Goal: Task Accomplishment & Management: Manage account settings

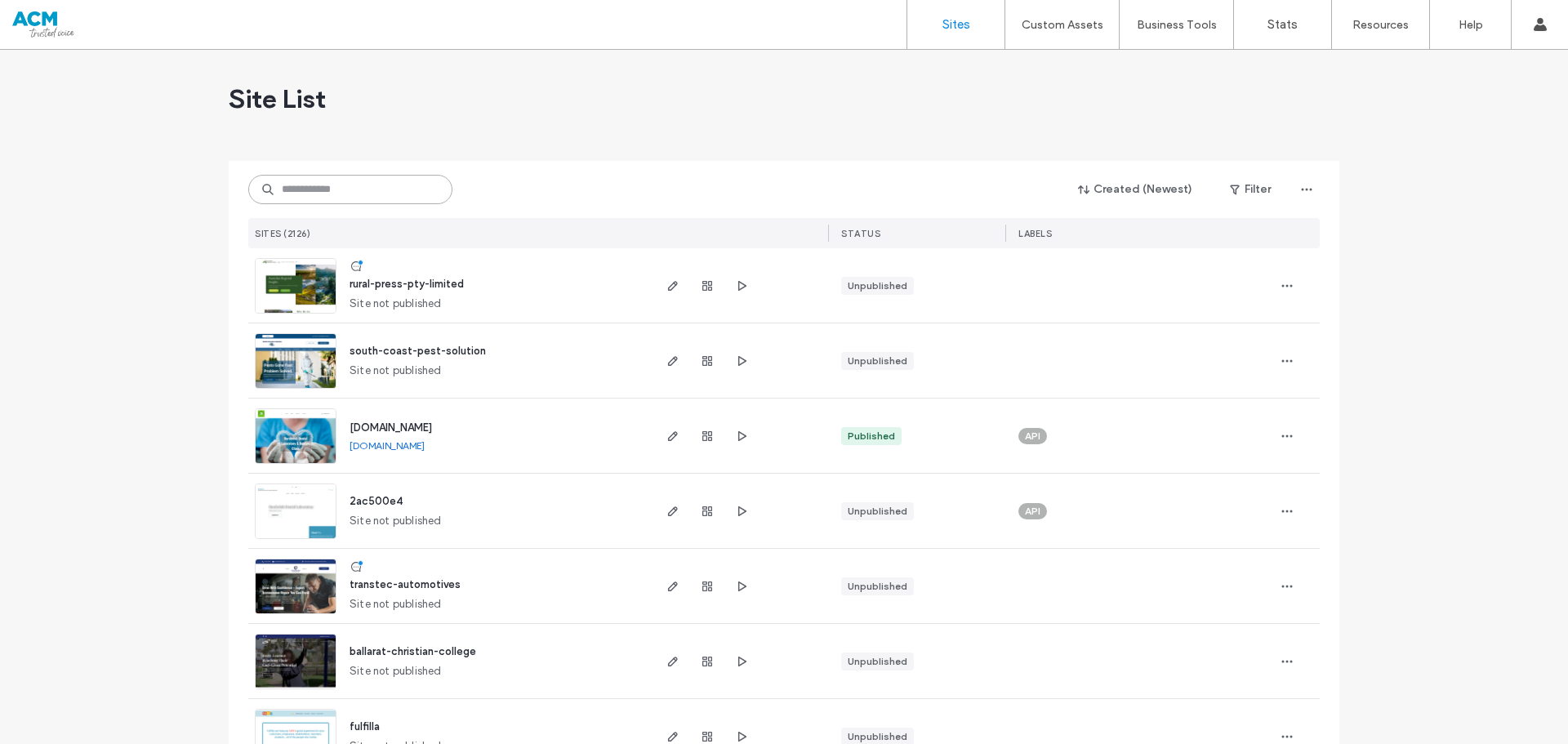
click at [336, 192] on input at bounding box center [350, 189] width 204 height 29
click at [367, 187] on input at bounding box center [350, 189] width 204 height 29
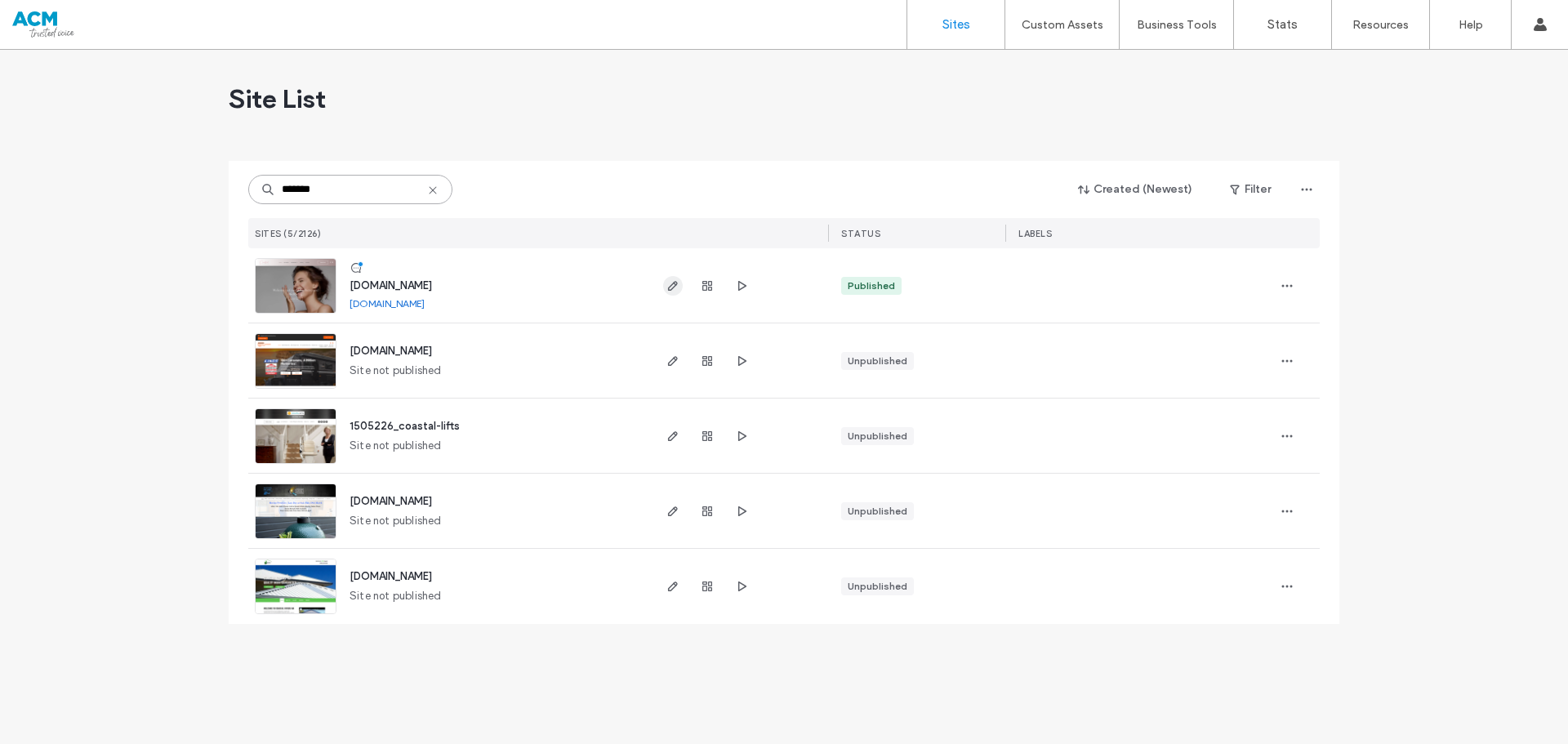
type input "*******"
click at [669, 287] on use "button" at bounding box center [672, 285] width 10 height 10
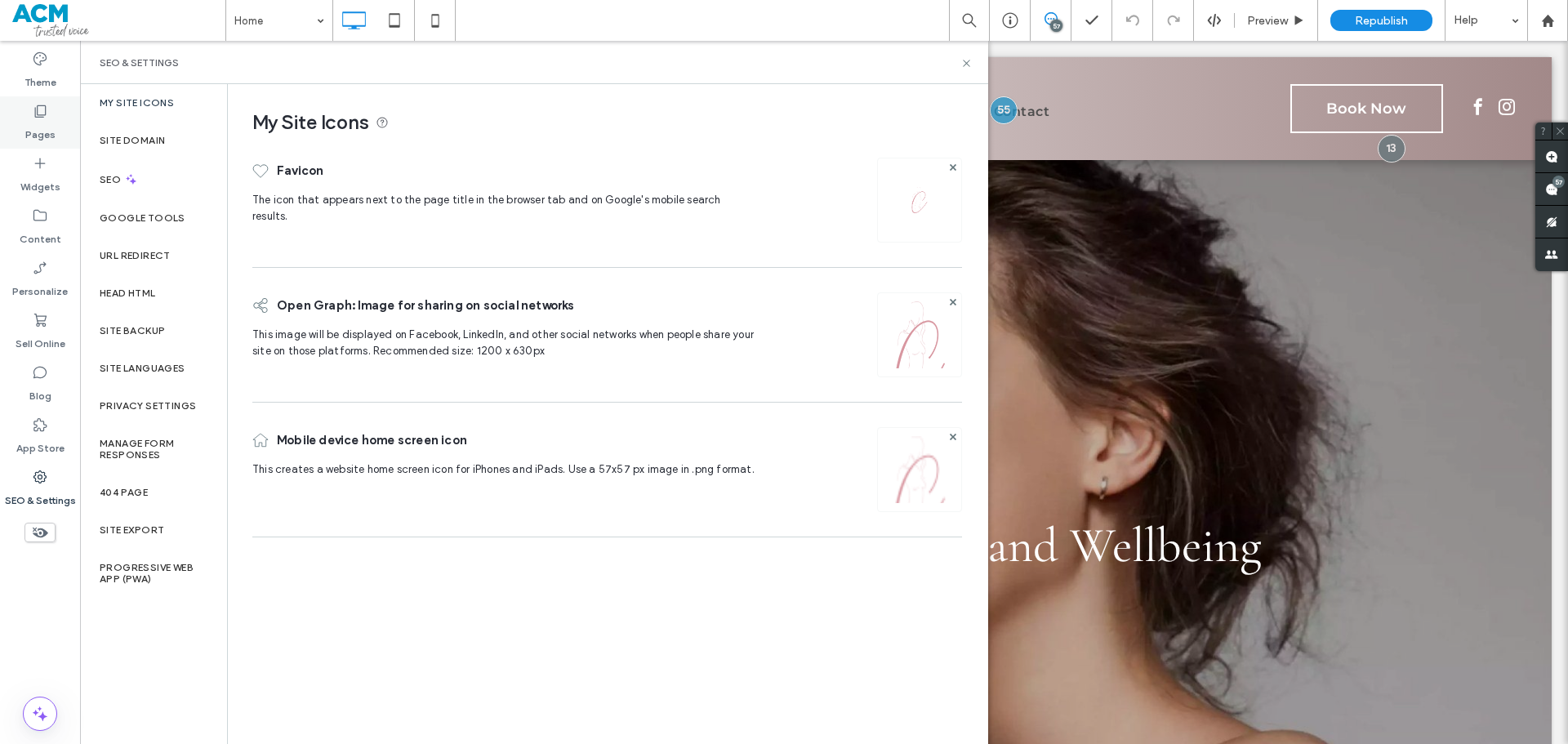
click at [46, 123] on label "Pages" at bounding box center [40, 130] width 30 height 23
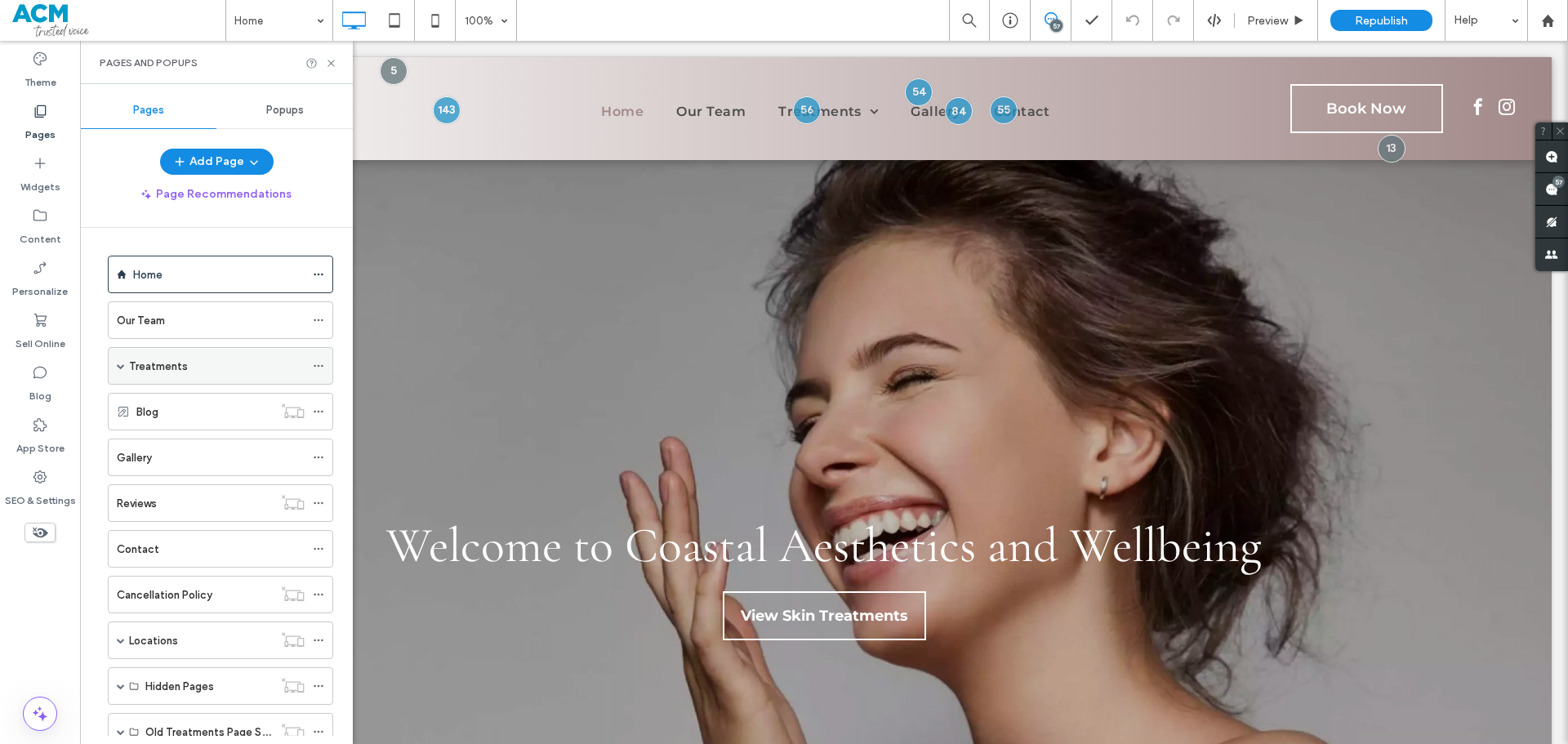
click at [119, 370] on span at bounding box center [120, 366] width 8 height 36
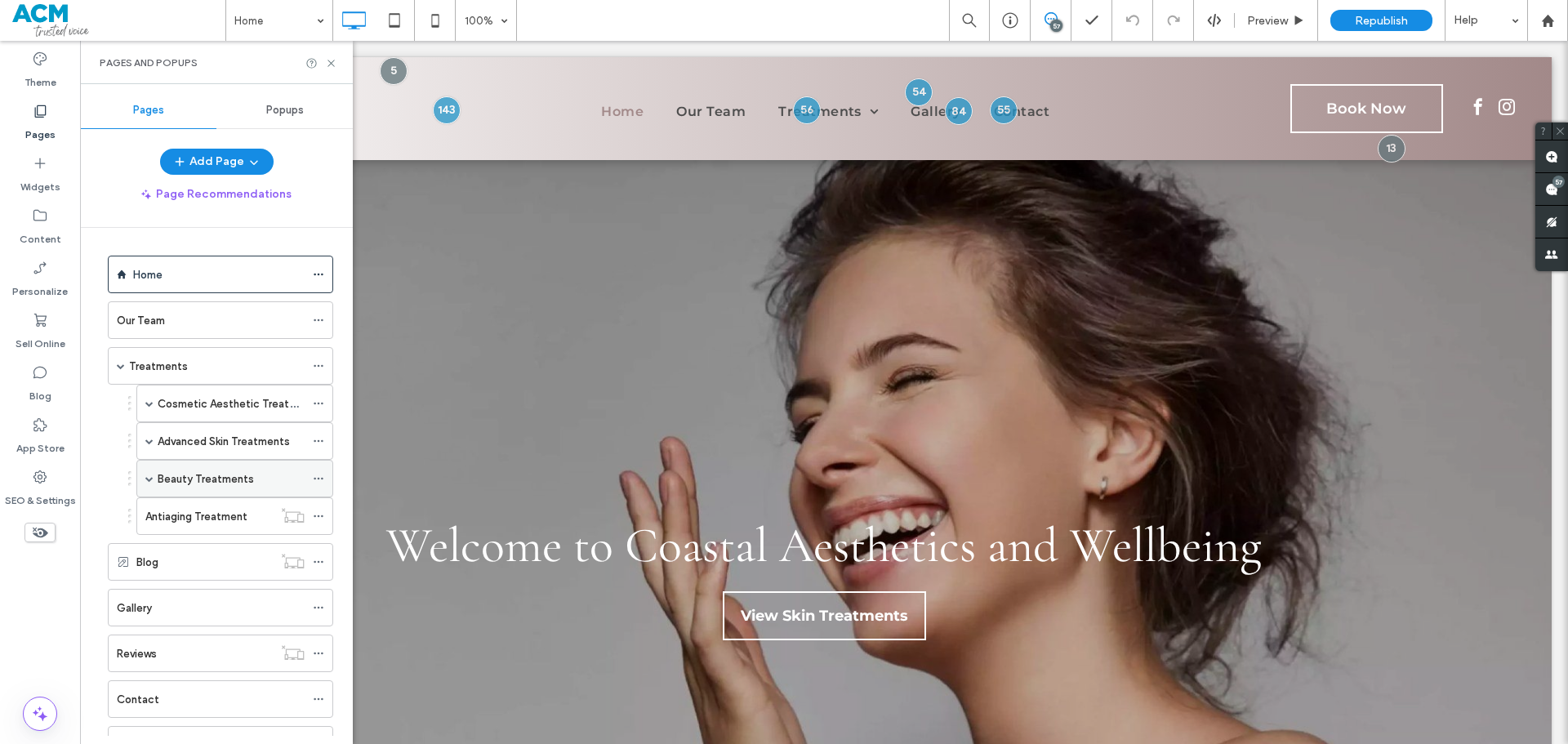
click at [151, 476] on span at bounding box center [149, 478] width 8 height 8
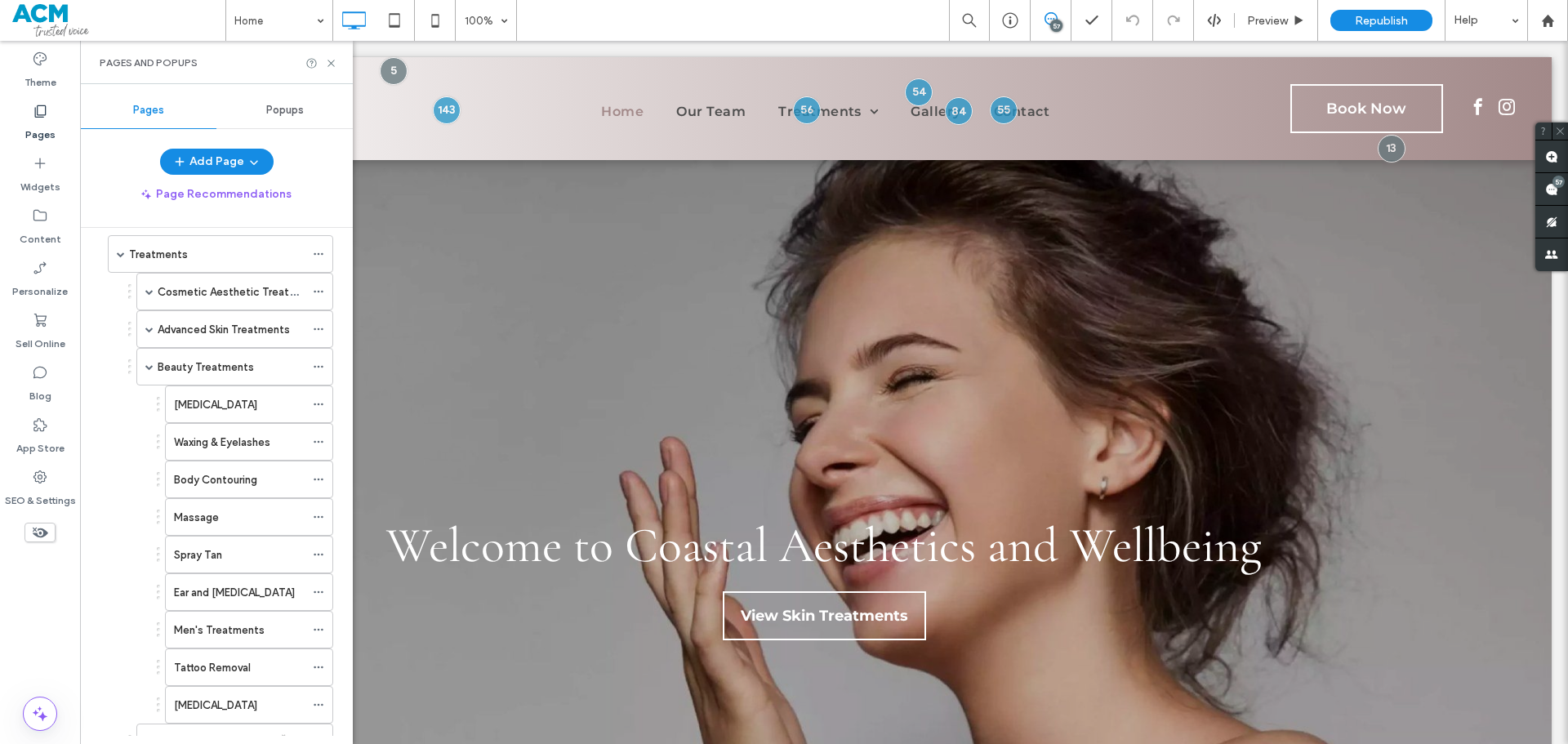
scroll to position [163, 0]
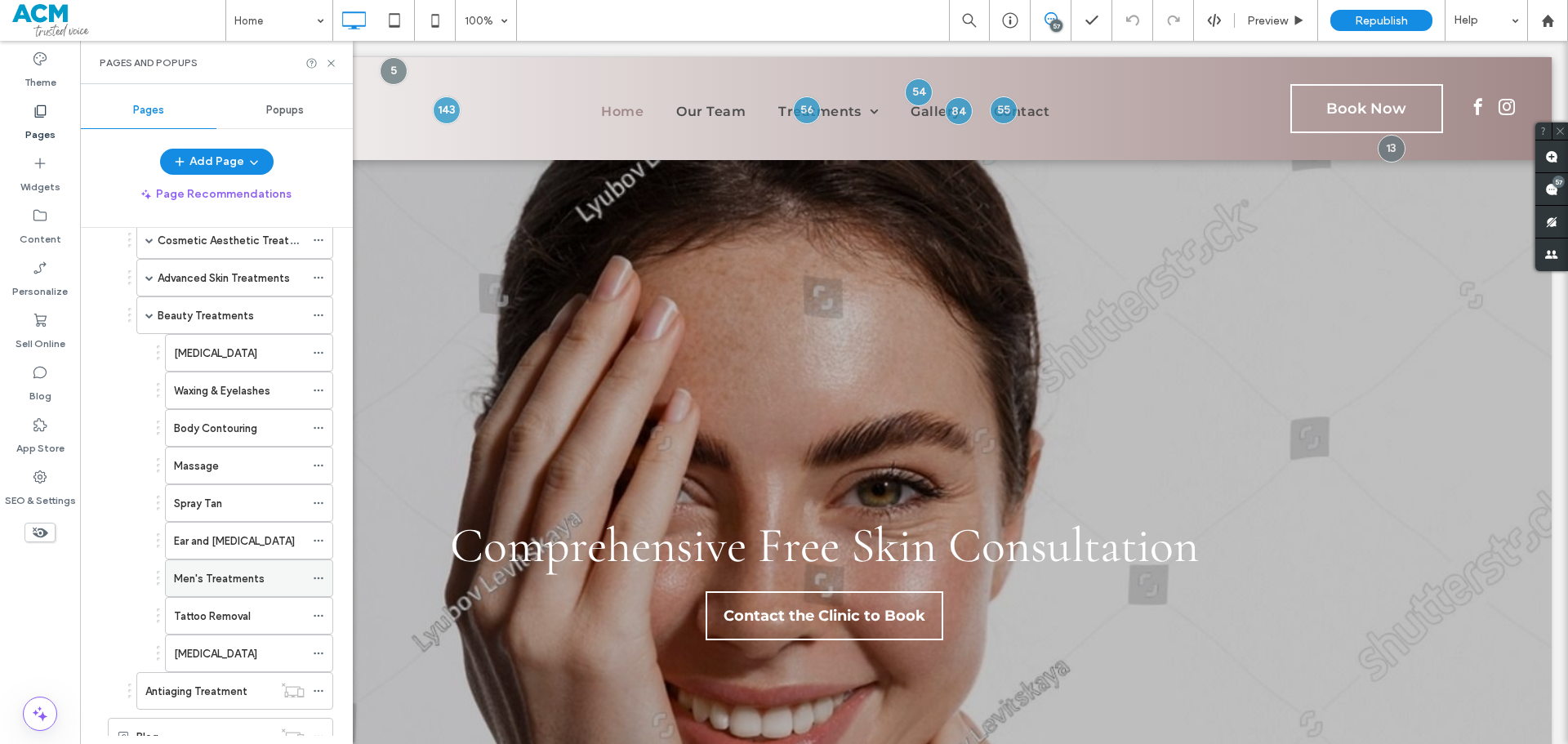
click at [318, 582] on icon at bounding box center [318, 578] width 12 height 12
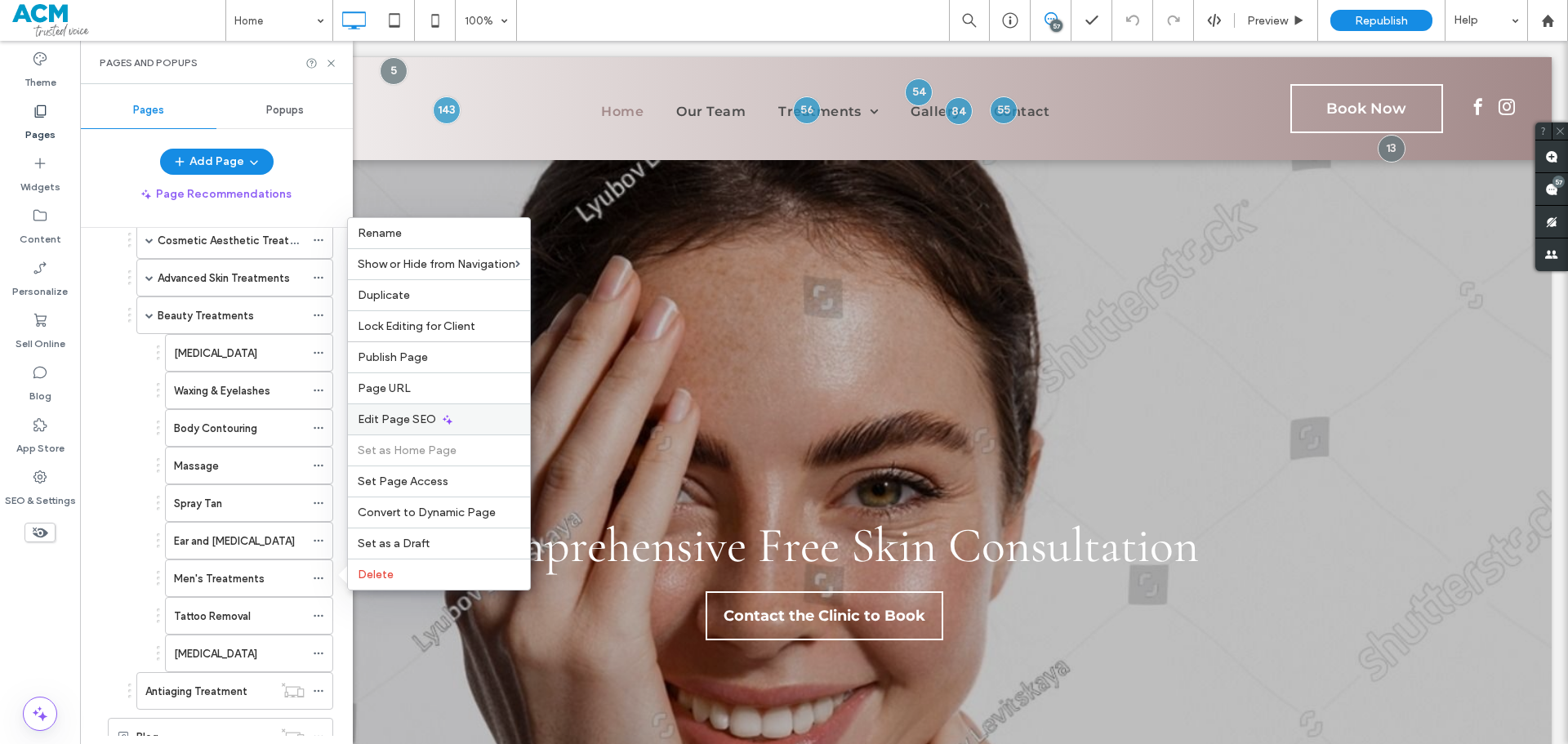
click at [395, 414] on span "Edit Page SEO" at bounding box center [396, 419] width 79 height 14
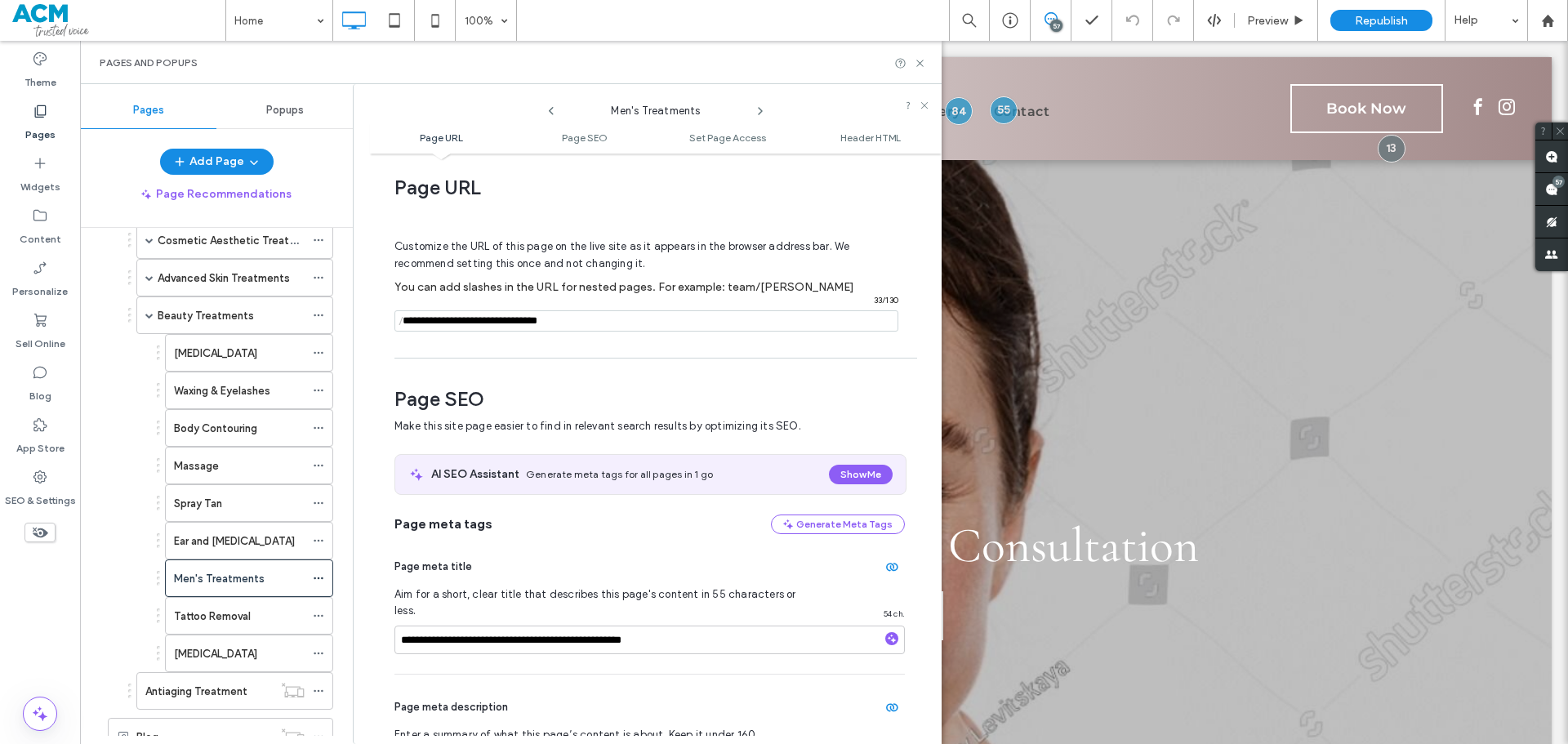
scroll to position [0, 0]
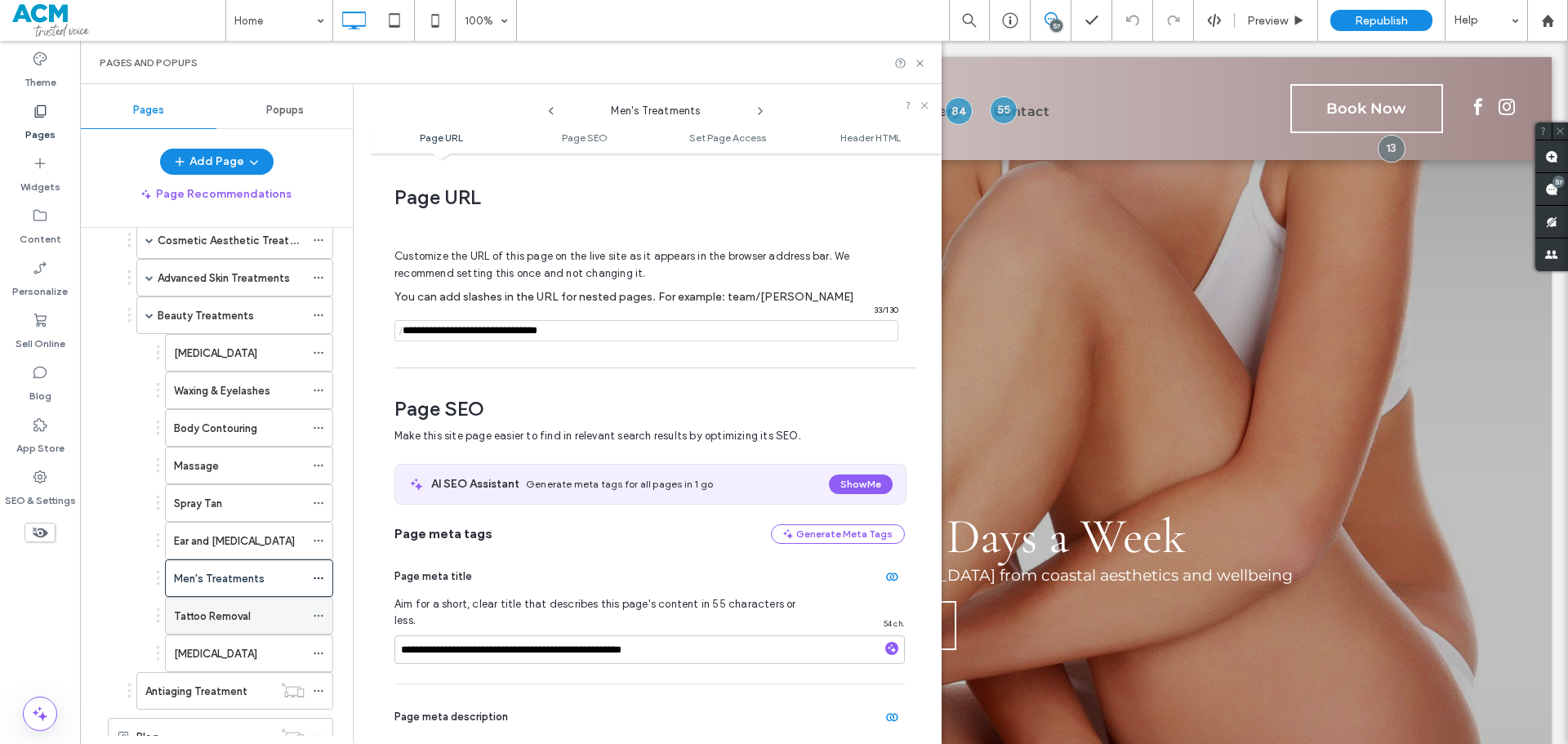
click at [315, 614] on icon at bounding box center [318, 615] width 12 height 12
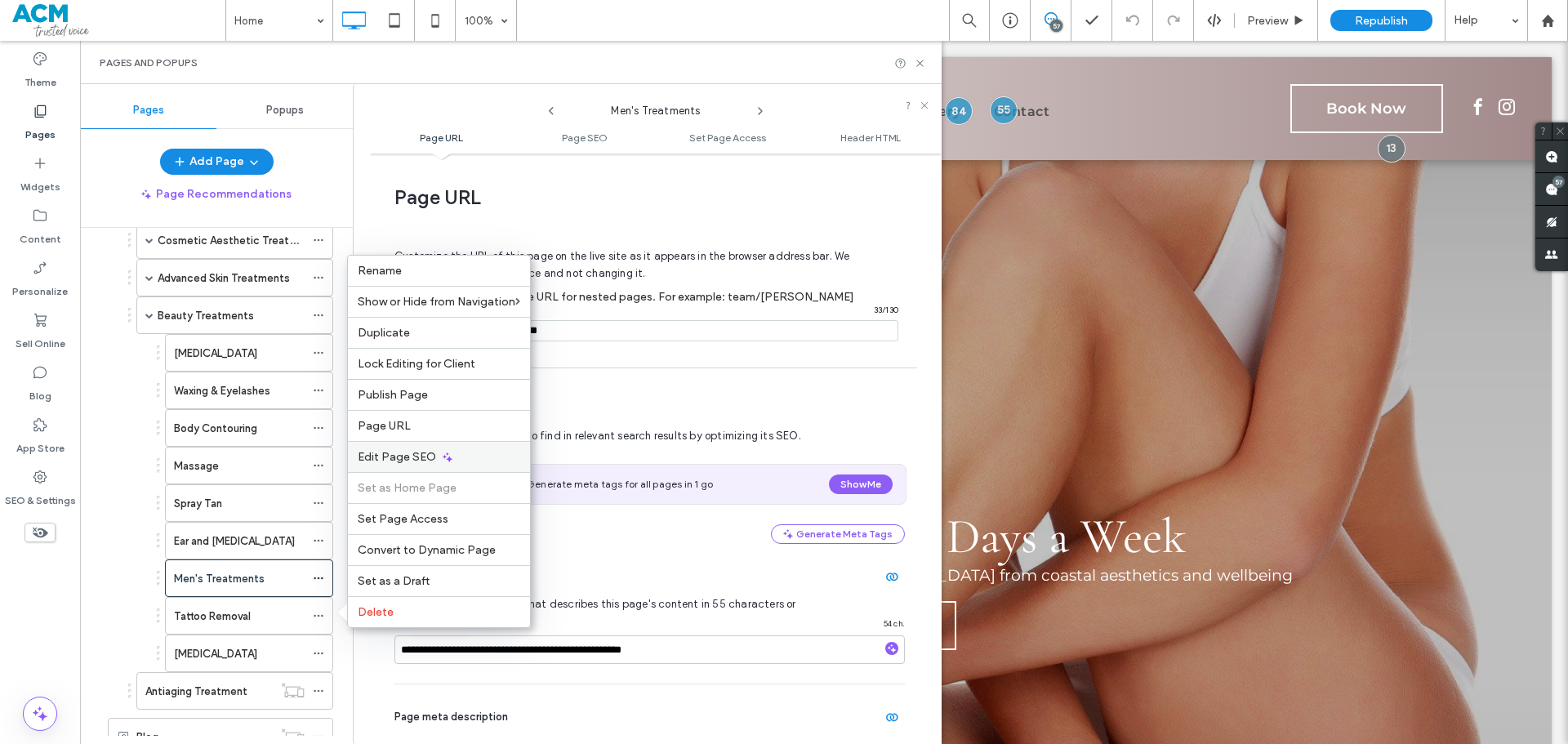
click at [404, 450] on span "Edit Page SEO" at bounding box center [396, 456] width 79 height 14
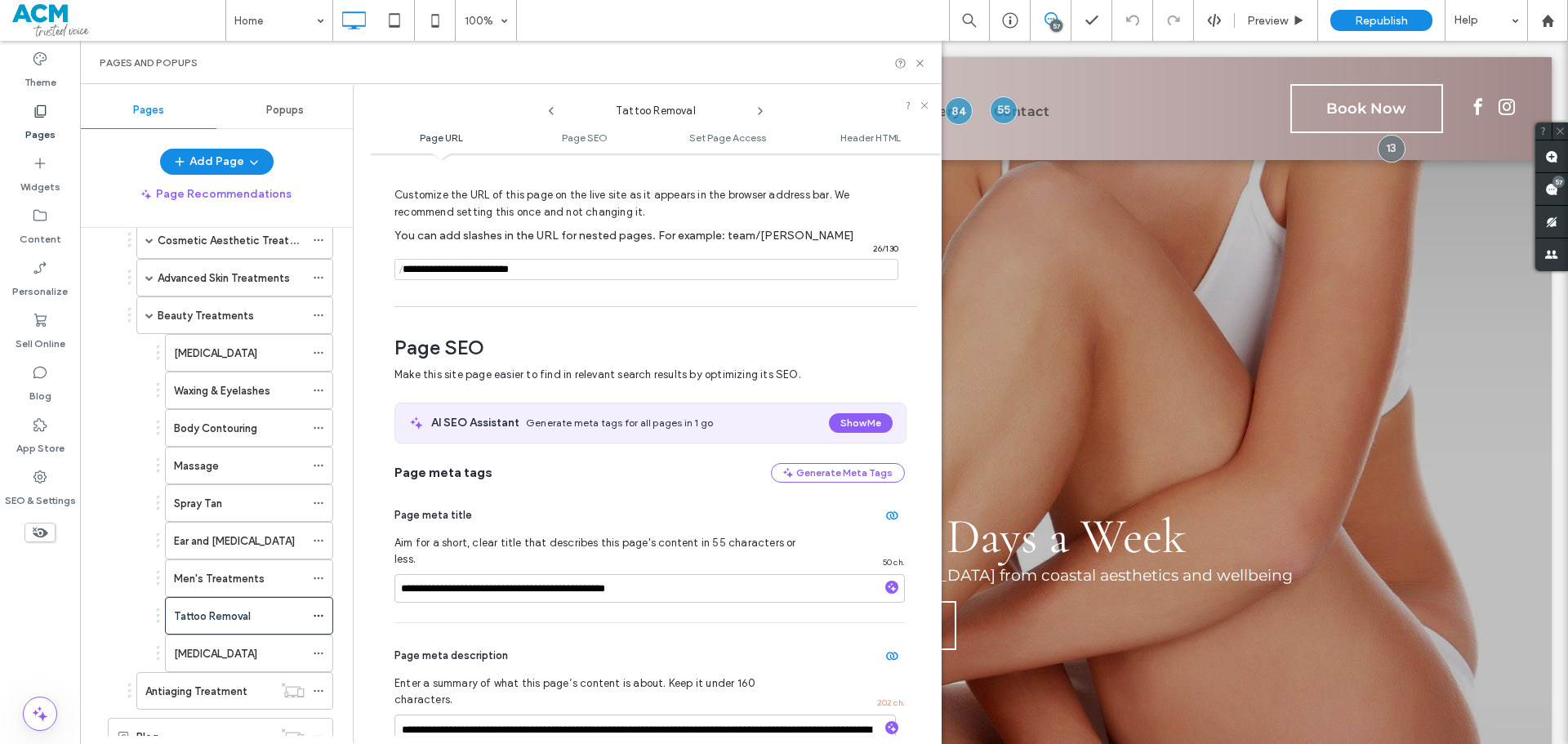
scroll to position [61, 0]
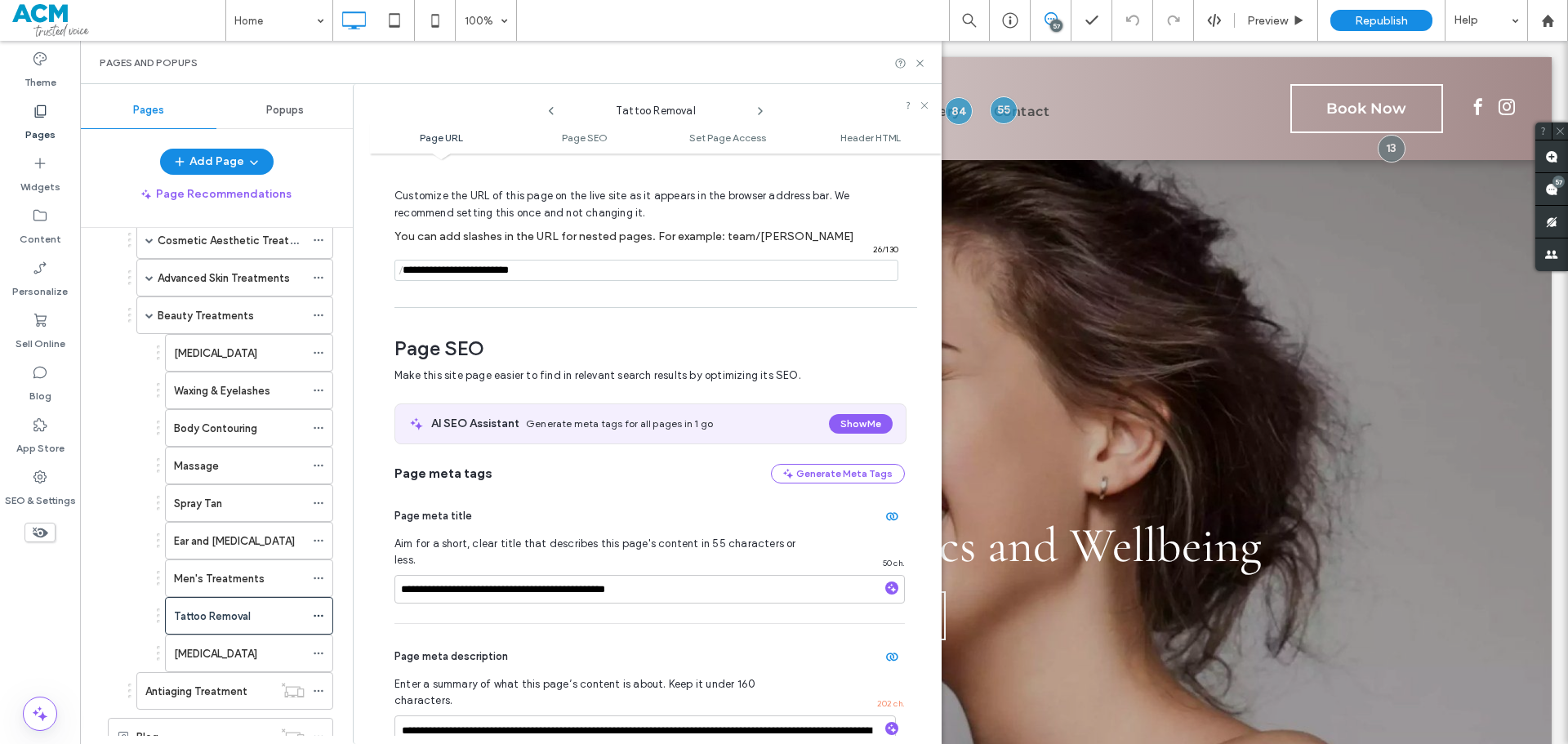
drag, startPoint x: 454, startPoint y: 268, endPoint x: 403, endPoint y: 270, distance: 51.0
click at [403, 270] on div "/ 26 / 130" at bounding box center [646, 270] width 504 height 21
type input "**********"
click at [635, 301] on div "**********" at bounding box center [656, 449] width 572 height 574
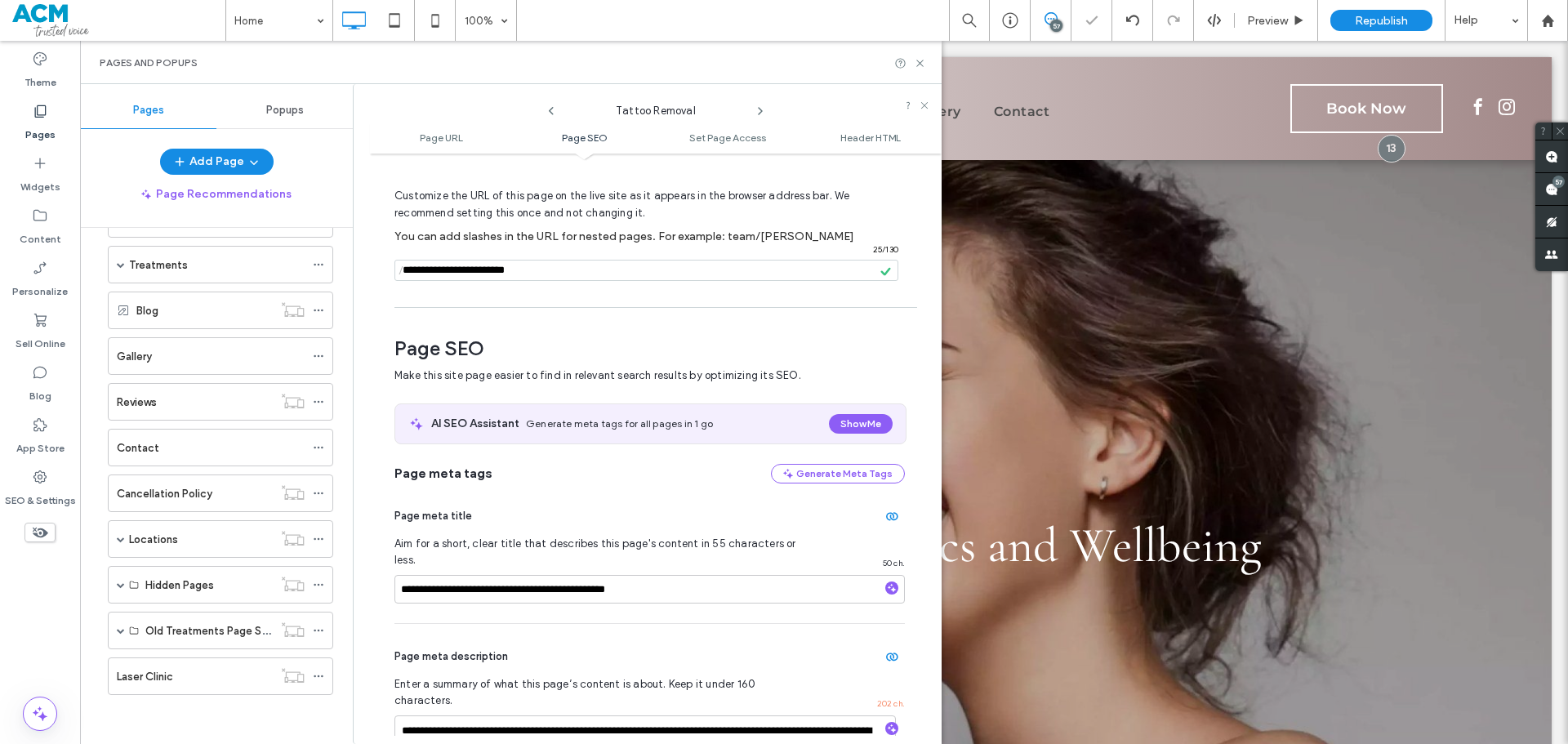
scroll to position [796, 0]
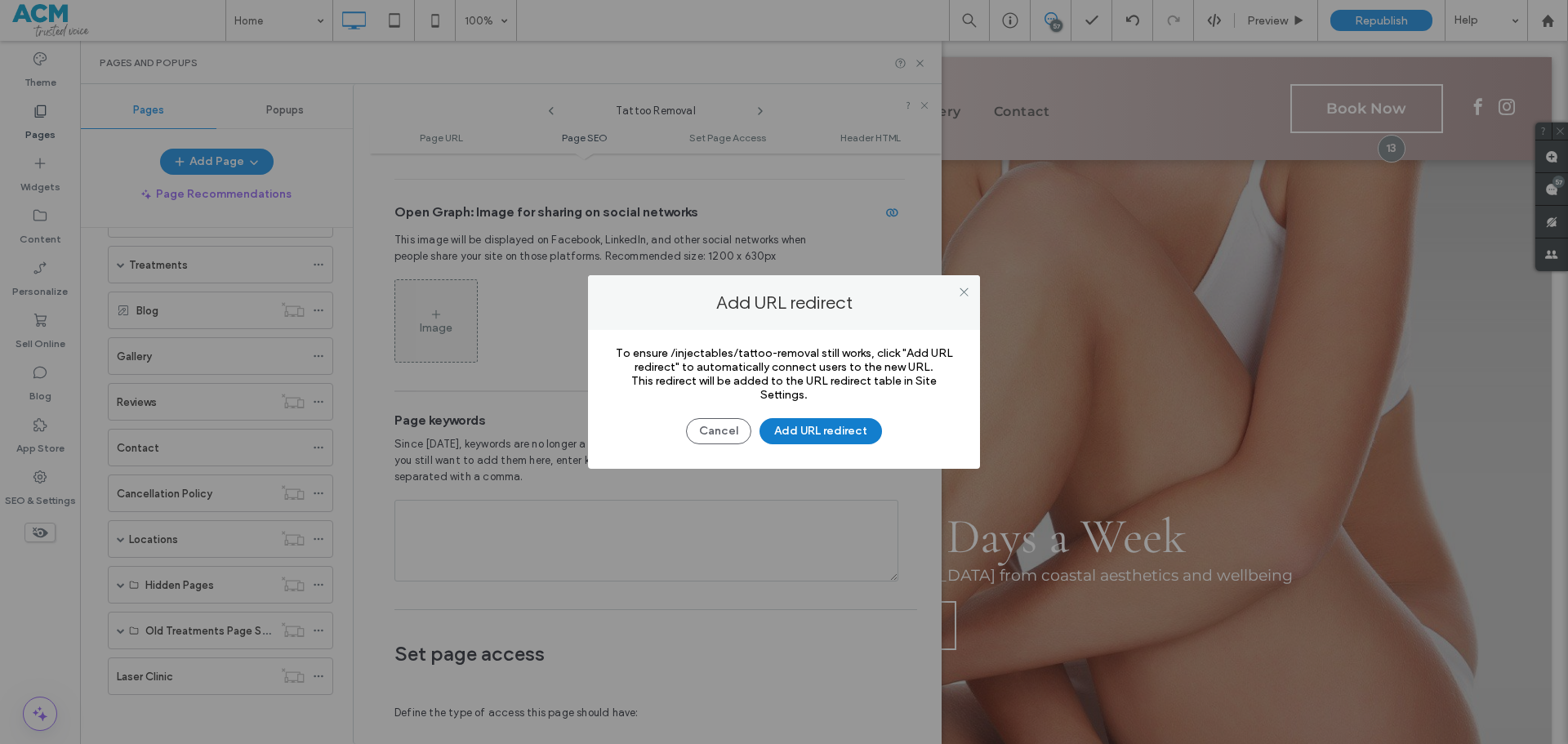
click at [830, 433] on button "Add URL redirect" at bounding box center [820, 431] width 122 height 26
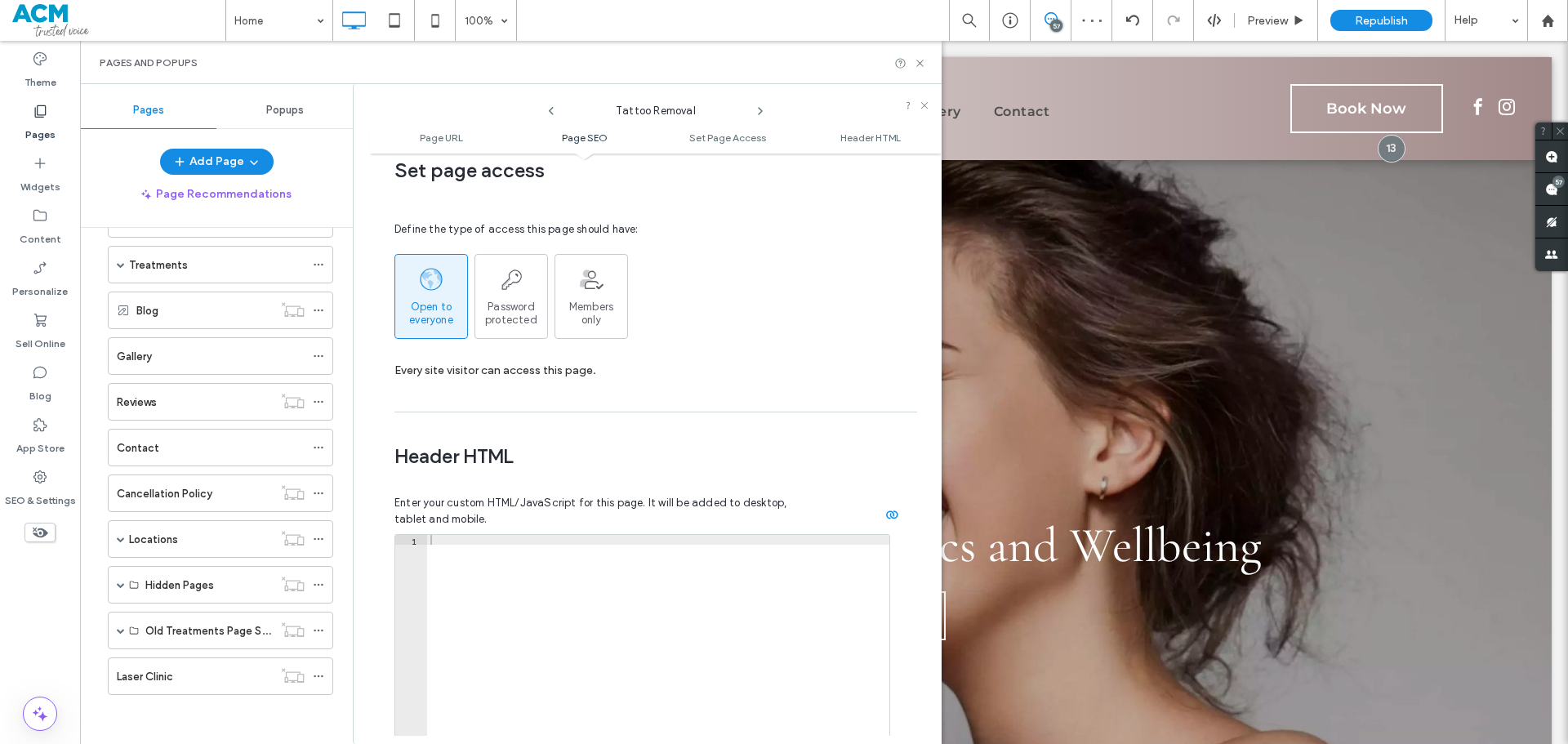
scroll to position [1506, 0]
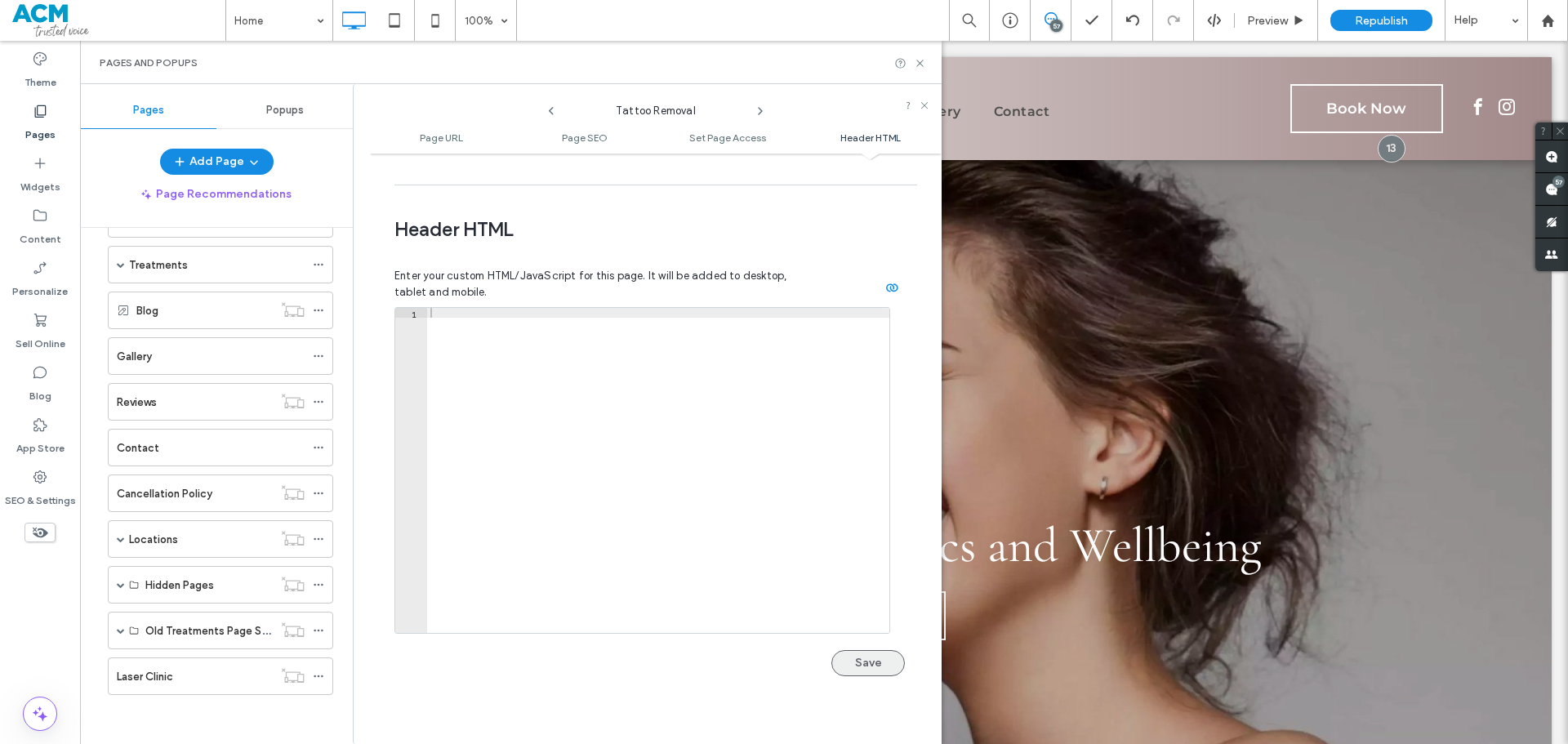
click at [844, 650] on button "Save" at bounding box center [868, 663] width 73 height 26
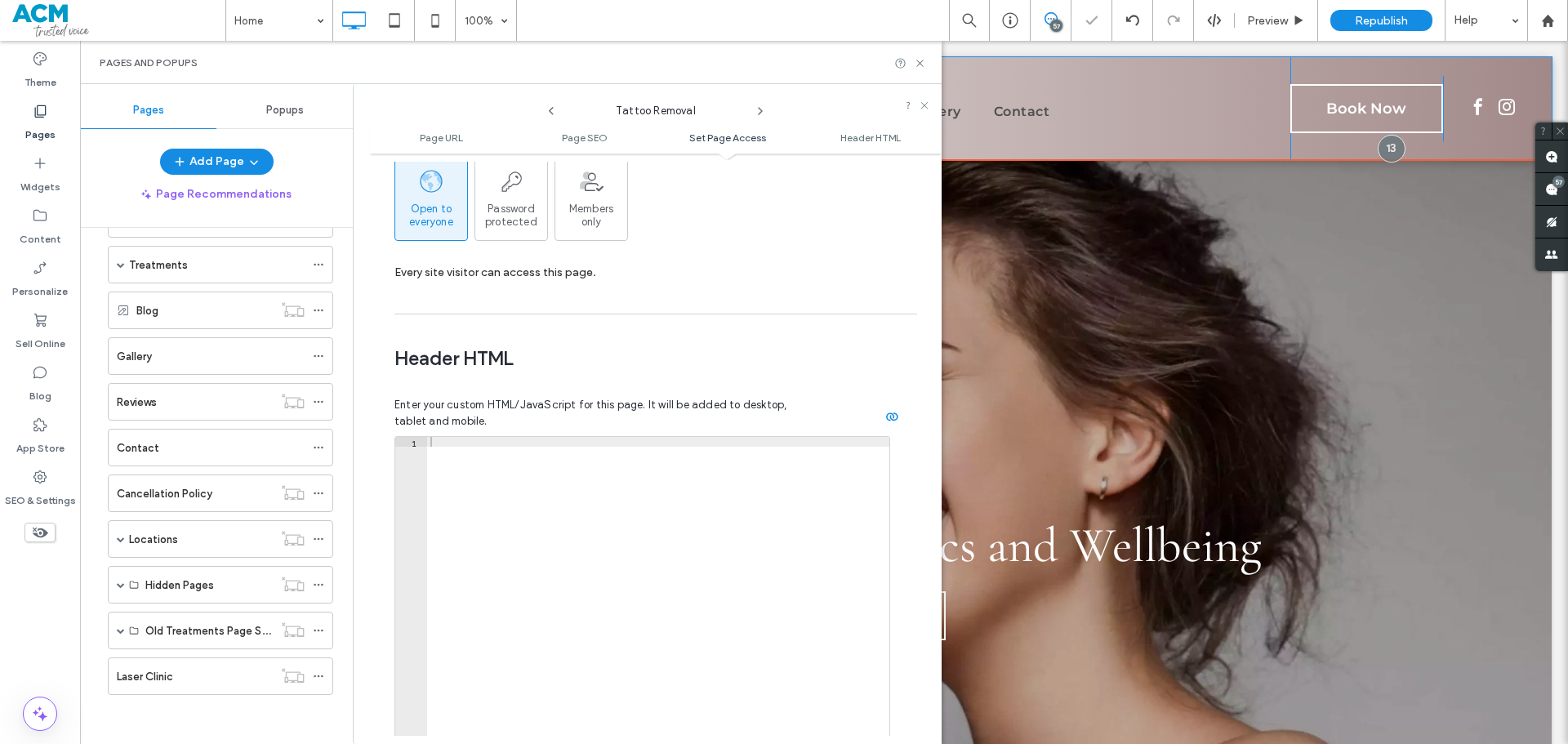
scroll to position [1343, 0]
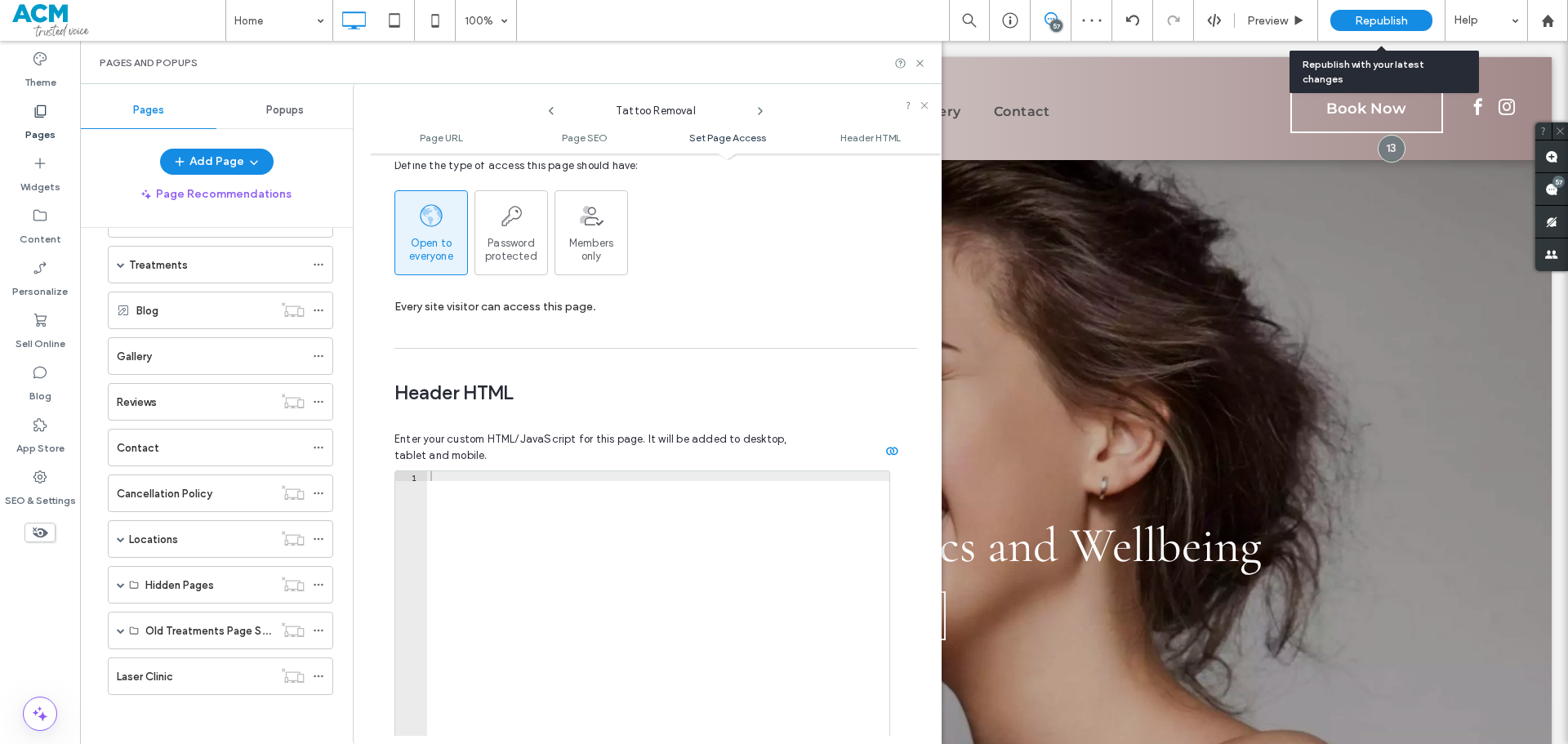
drag, startPoint x: 1276, startPoint y: 0, endPoint x: 1381, endPoint y: 27, distance: 108.4
click at [1381, 27] on div "Republish" at bounding box center [1381, 20] width 102 height 21
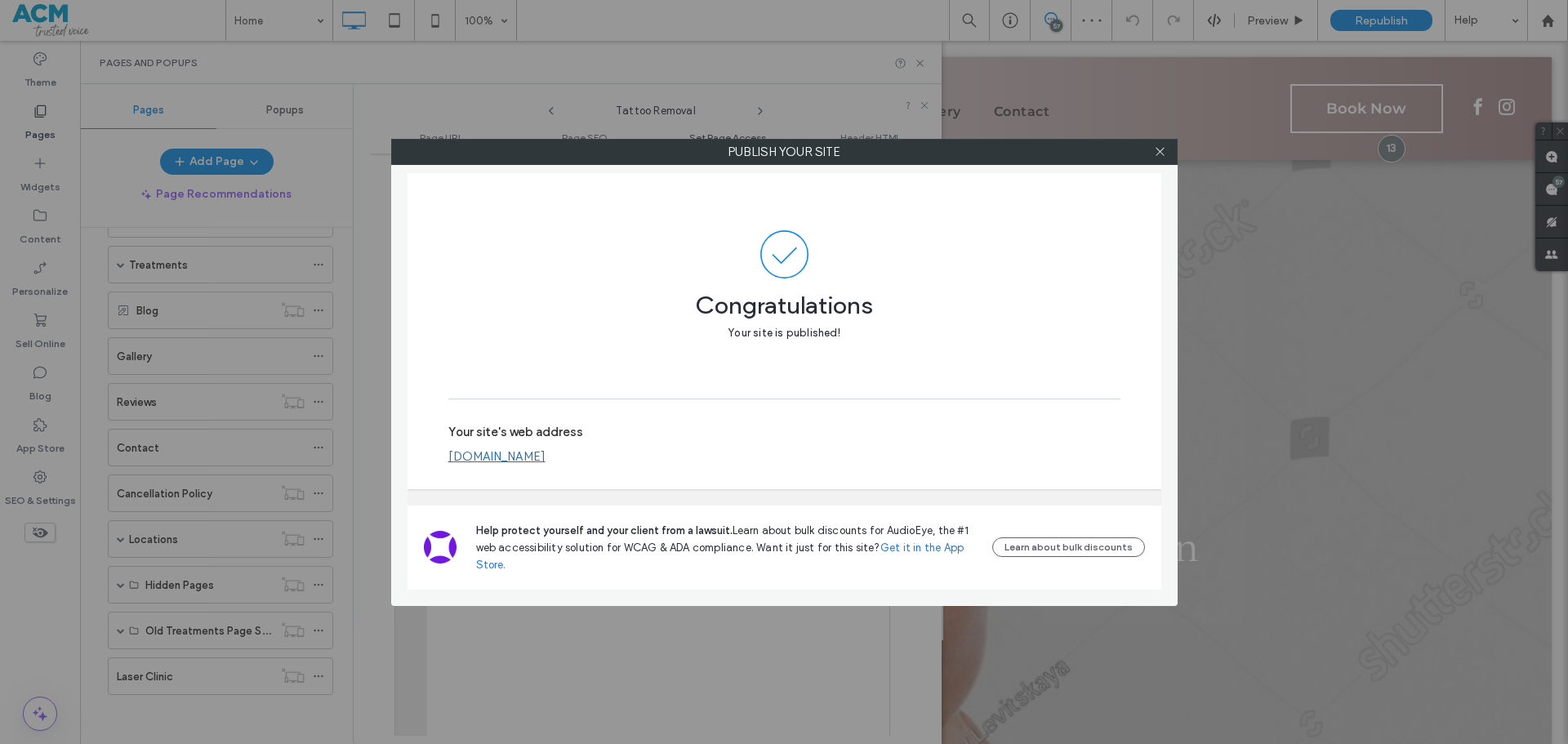
click at [546, 453] on link "[DOMAIN_NAME]" at bounding box center [496, 456] width 97 height 14
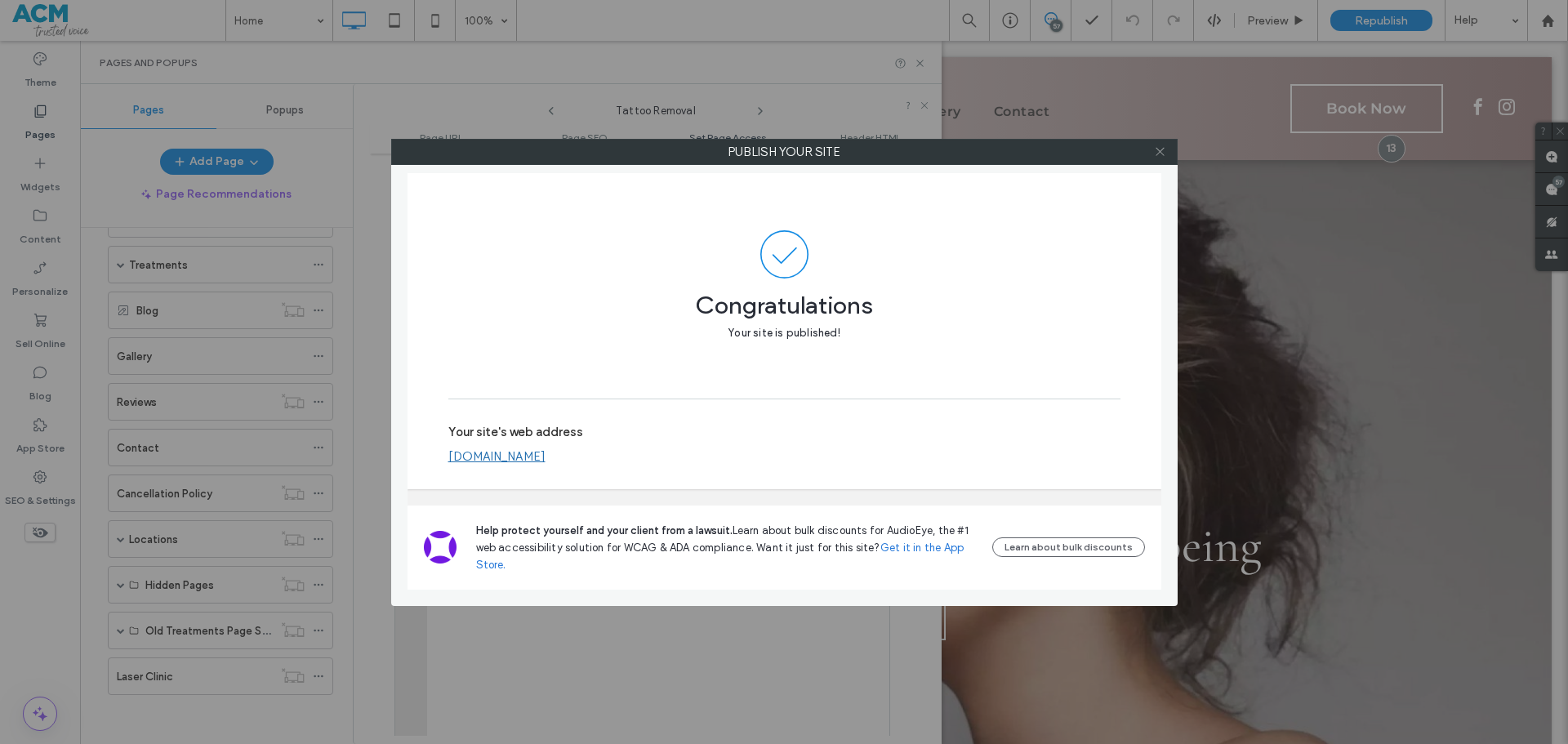
click at [1158, 152] on icon at bounding box center [1160, 152] width 13 height 13
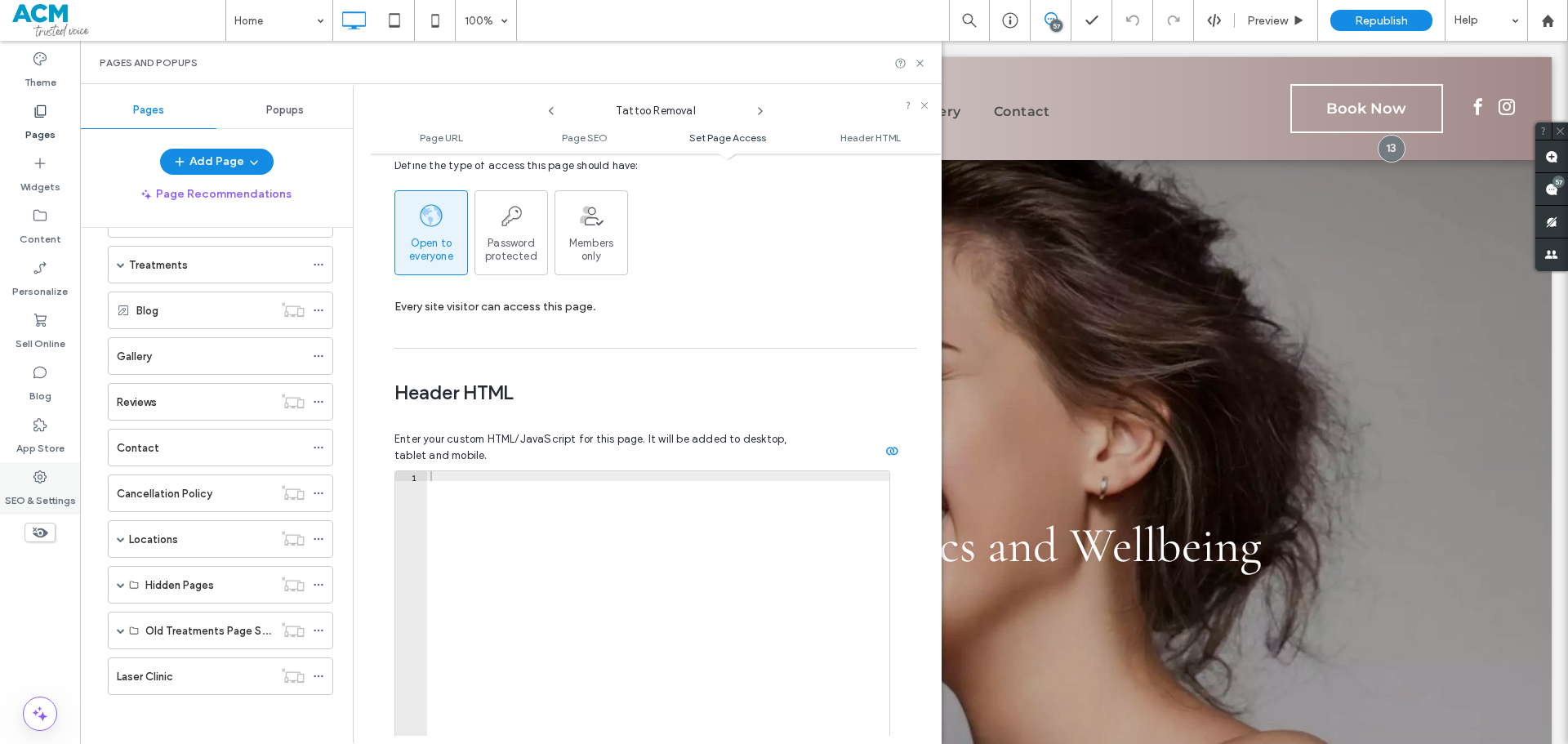
click at [56, 496] on label "SEO & Settings" at bounding box center [40, 496] width 71 height 23
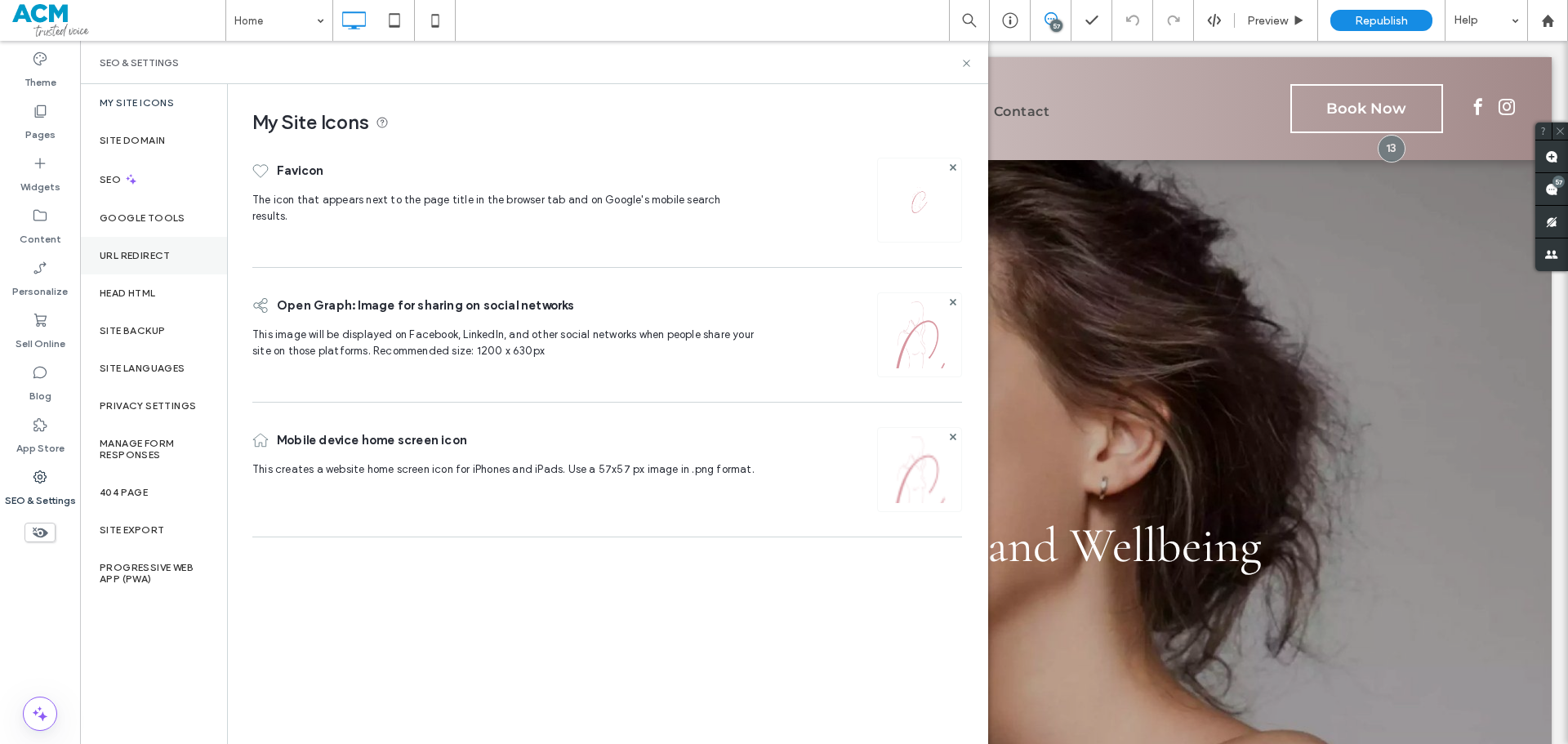
click at [157, 250] on label "URL Redirect" at bounding box center [135, 255] width 71 height 12
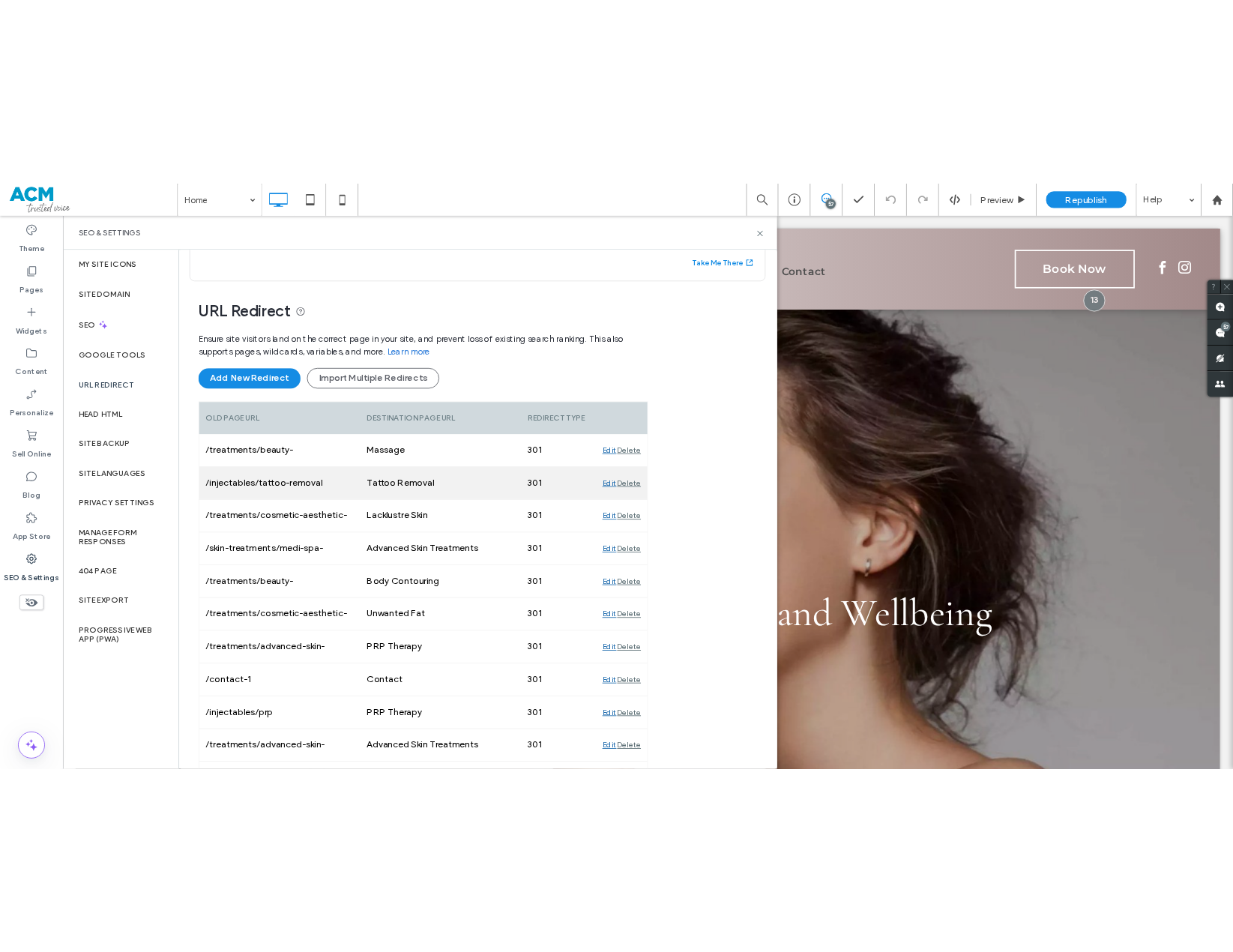
scroll to position [75, 0]
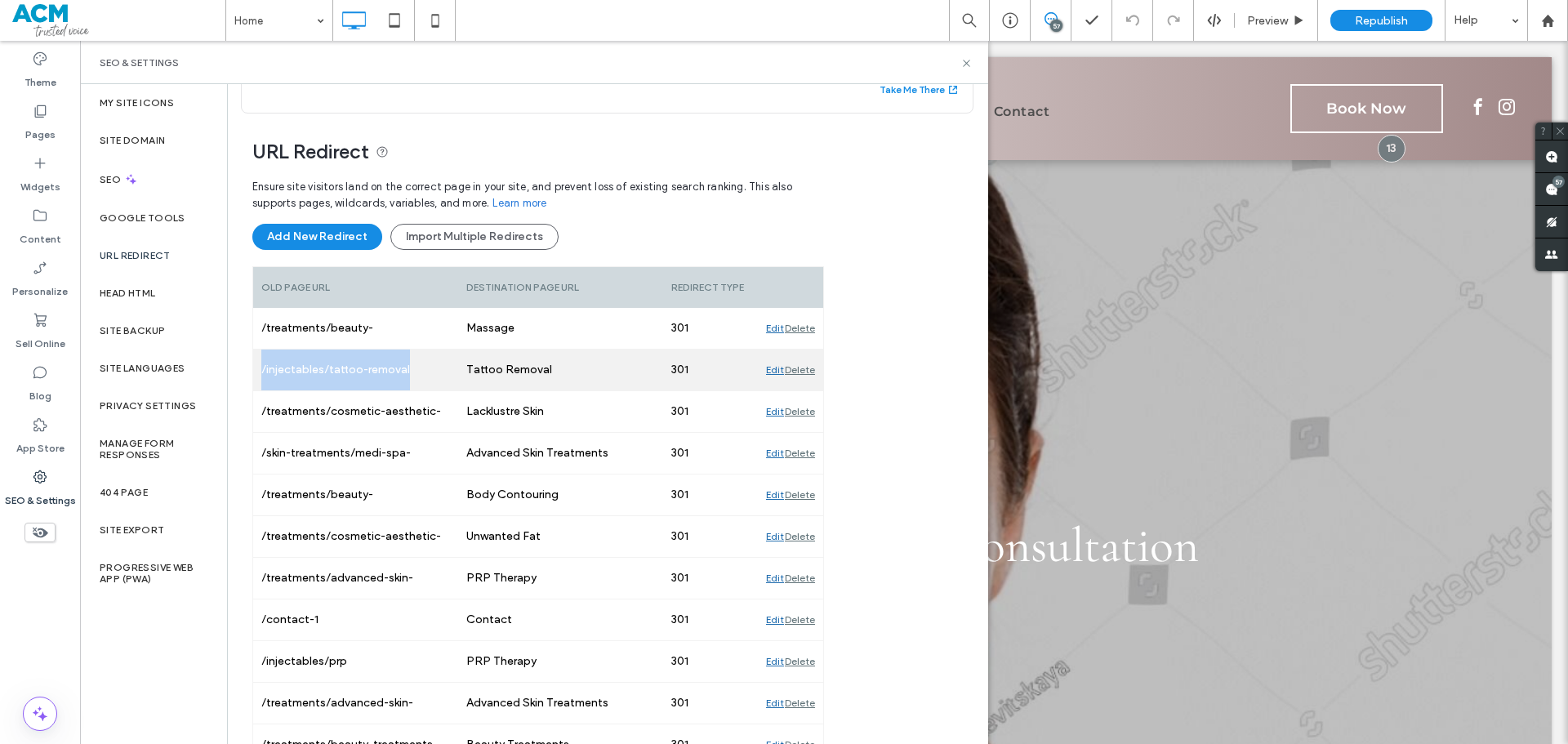
drag, startPoint x: 420, startPoint y: 371, endPoint x: 256, endPoint y: 372, distance: 164.0
click at [256, 372] on div "/injectables/tattoo-removal" at bounding box center [356, 369] width 204 height 41
copy div "/injectables/tattoo-removal"
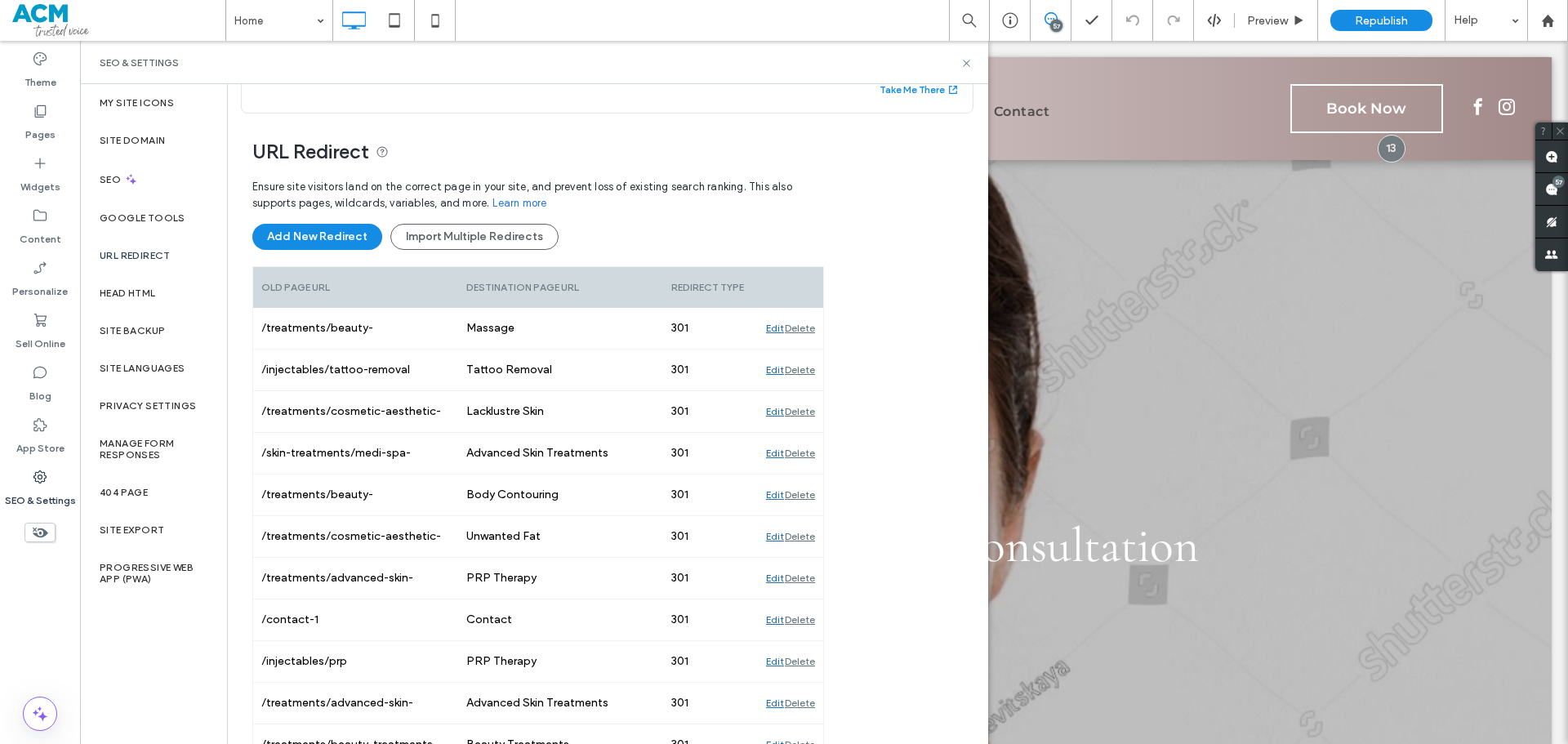
click at [801, 19] on div "Home 57 Preview Republish Help" at bounding box center [897, 20] width 1343 height 41
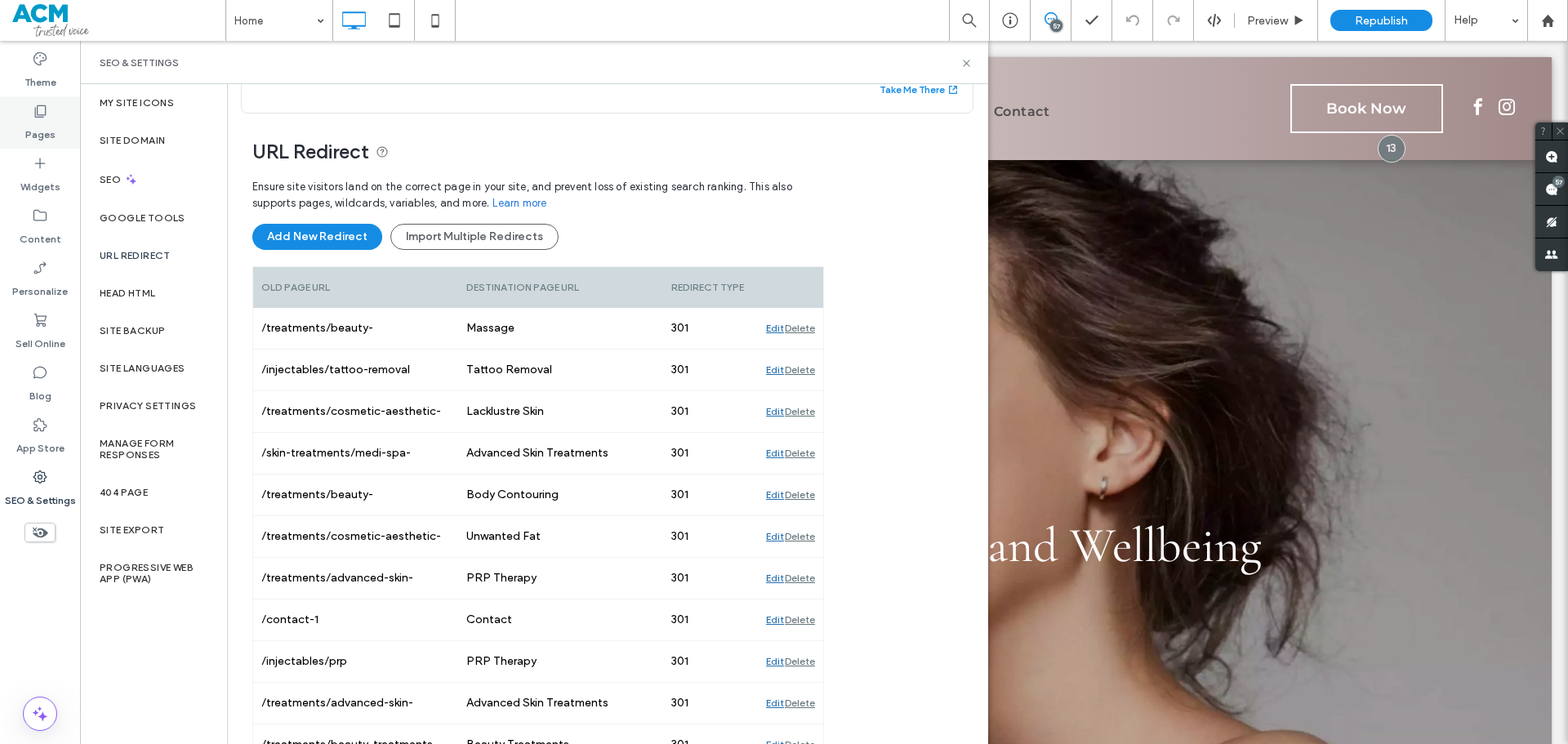
click at [36, 121] on label "Pages" at bounding box center [40, 130] width 30 height 23
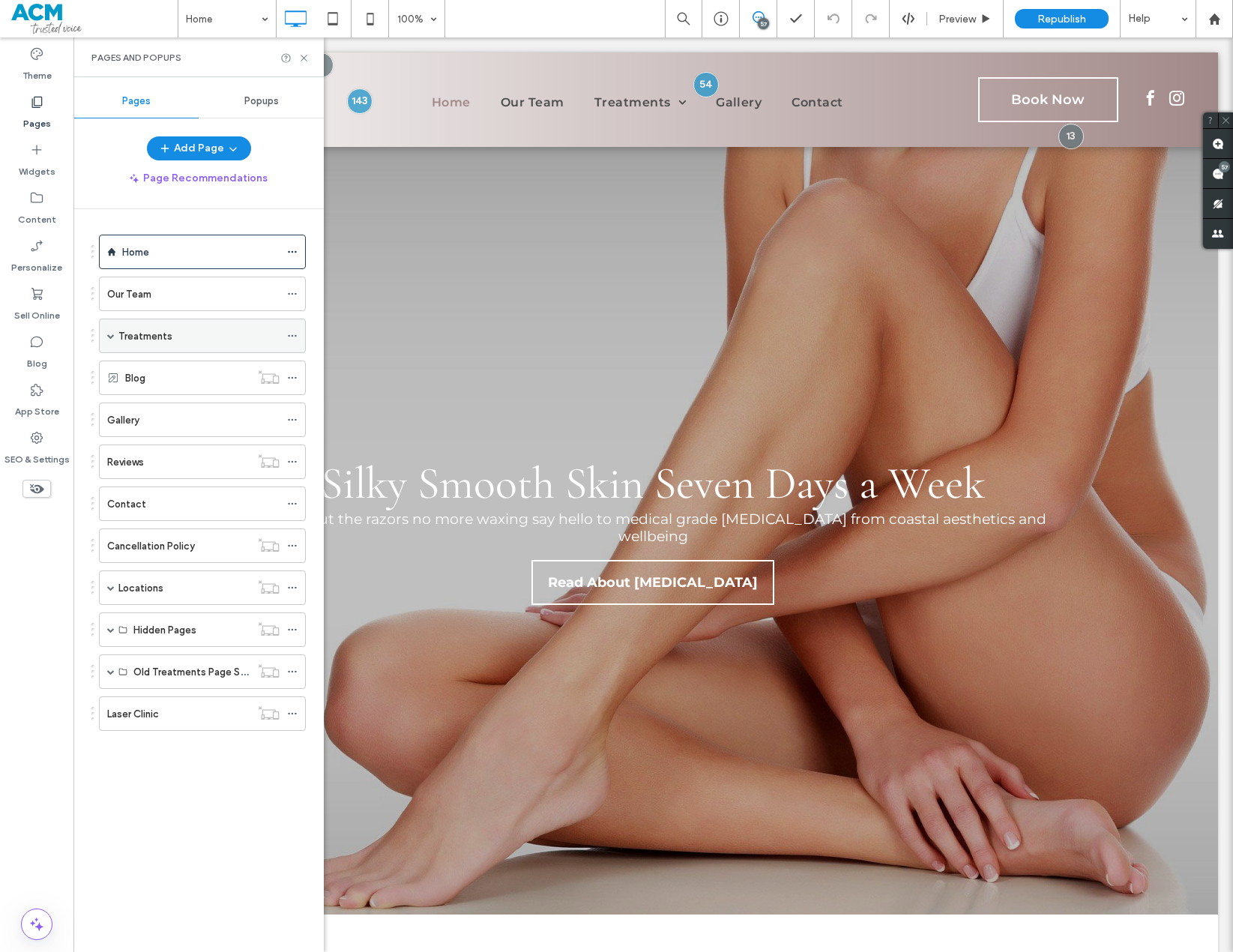
click at [111, 327] on span at bounding box center [111, 336] width 7 height 33
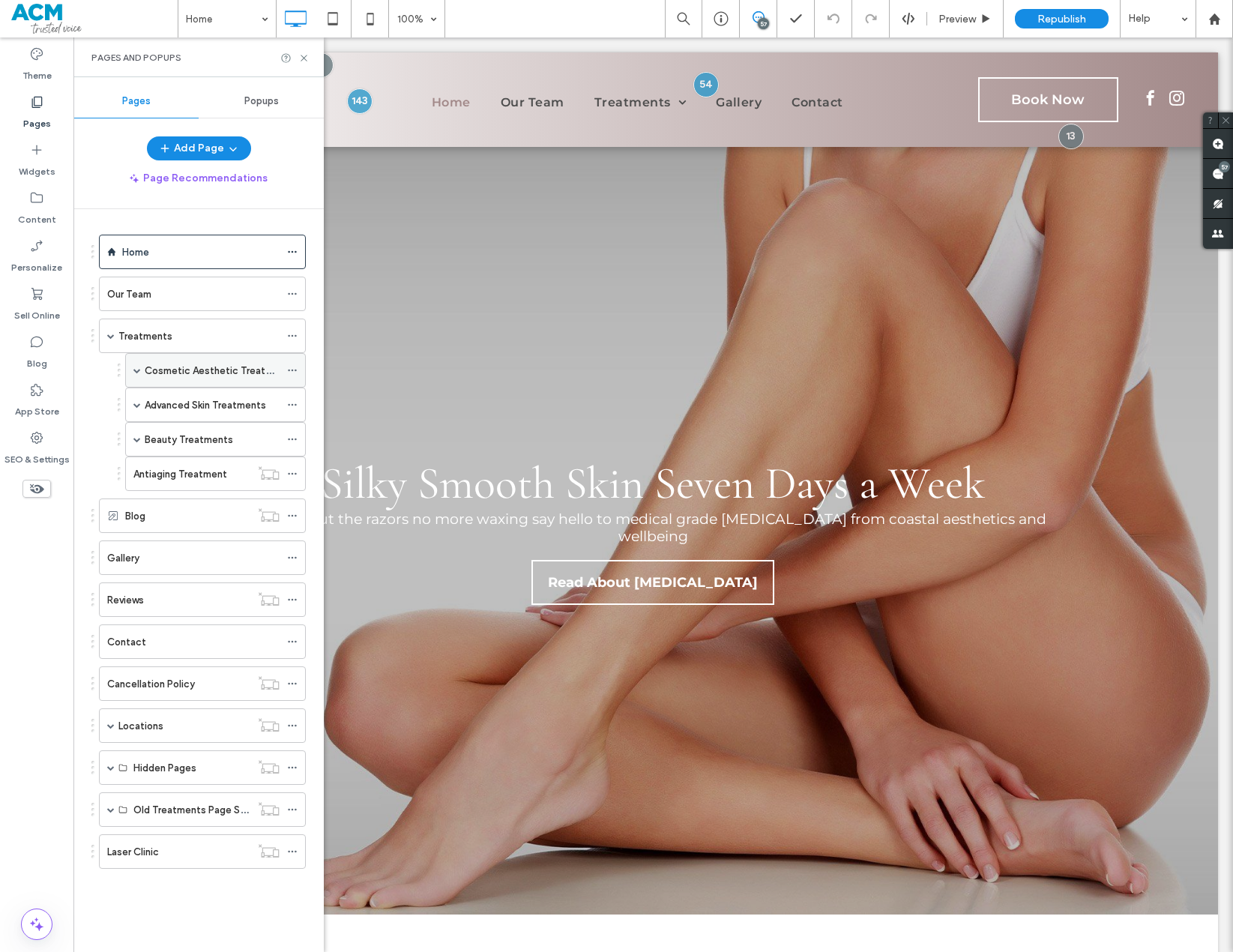
click at [140, 374] on span at bounding box center [137, 370] width 7 height 33
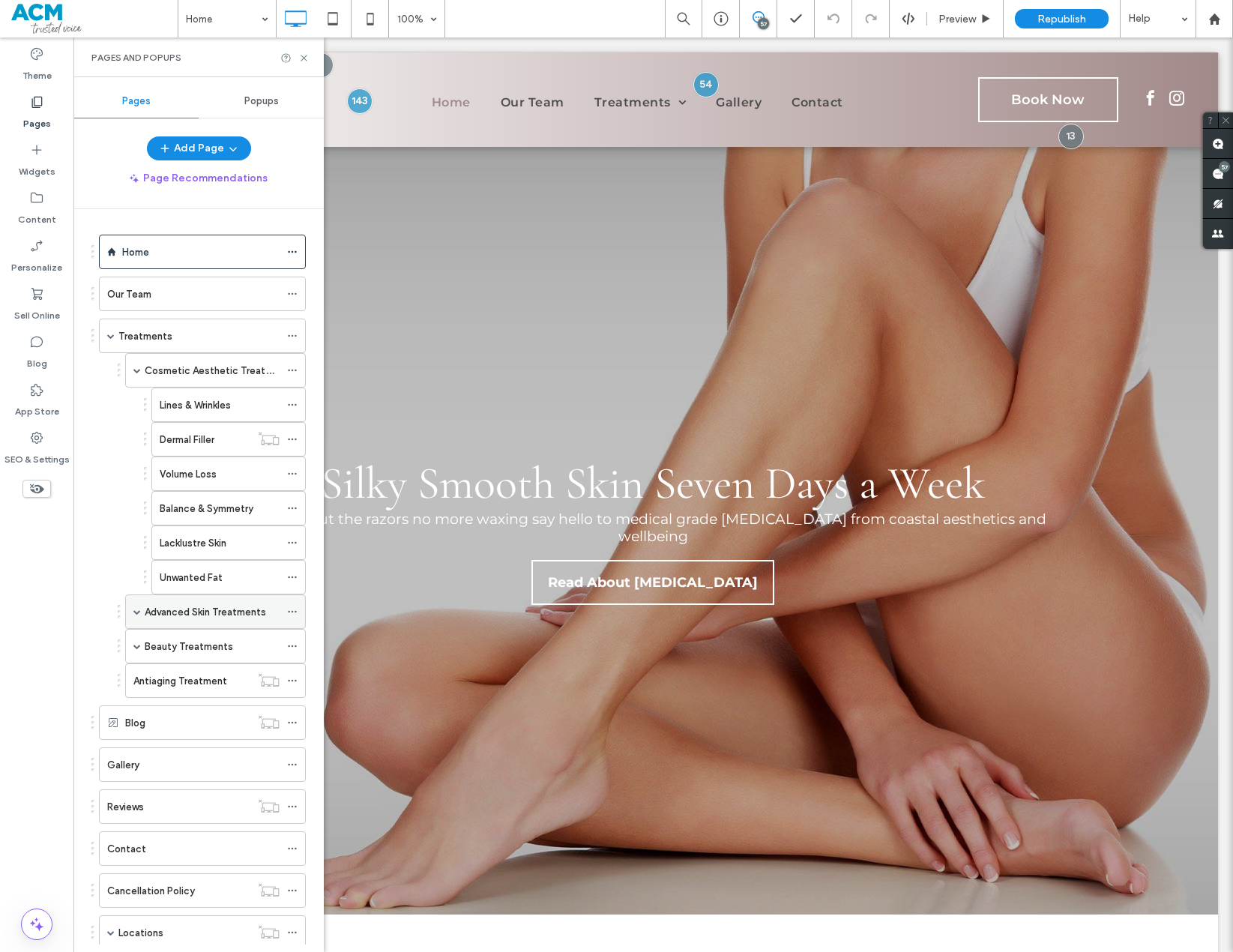
click at [131, 615] on div "Advanced Skin Treatments" at bounding box center [215, 612] width 180 height 35
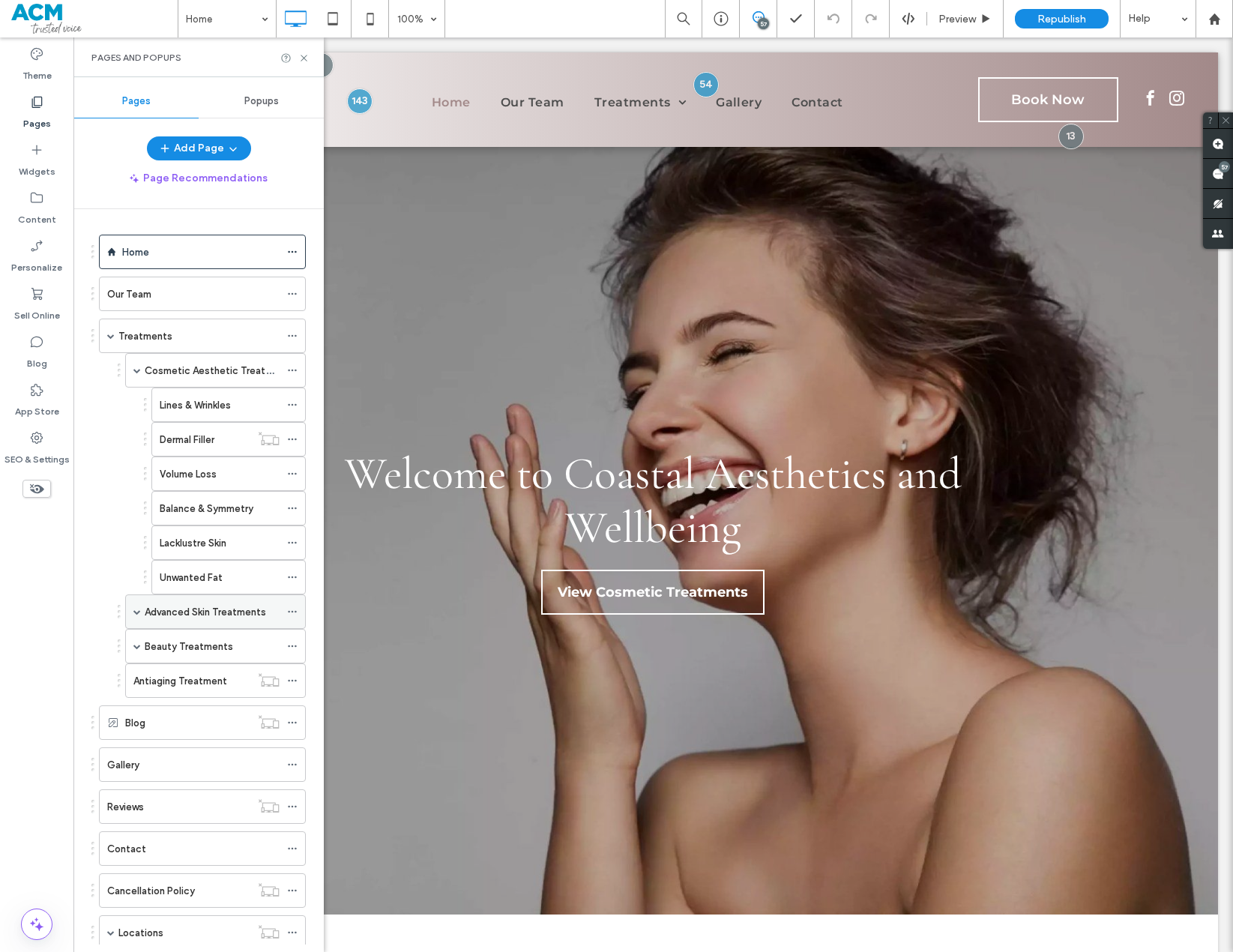
click at [137, 611] on span at bounding box center [137, 611] width 7 height 7
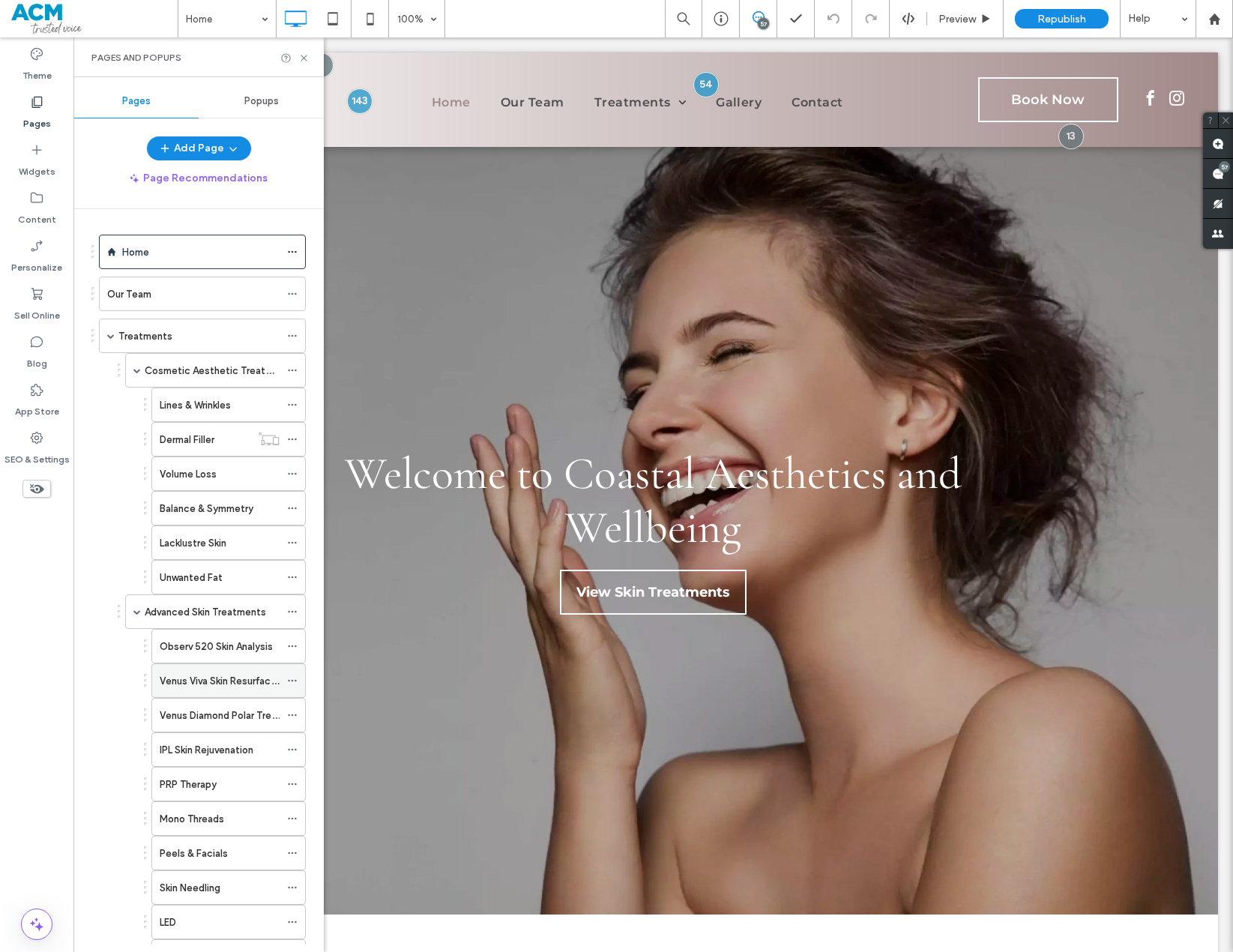
click at [292, 679] on icon at bounding box center [292, 680] width 11 height 11
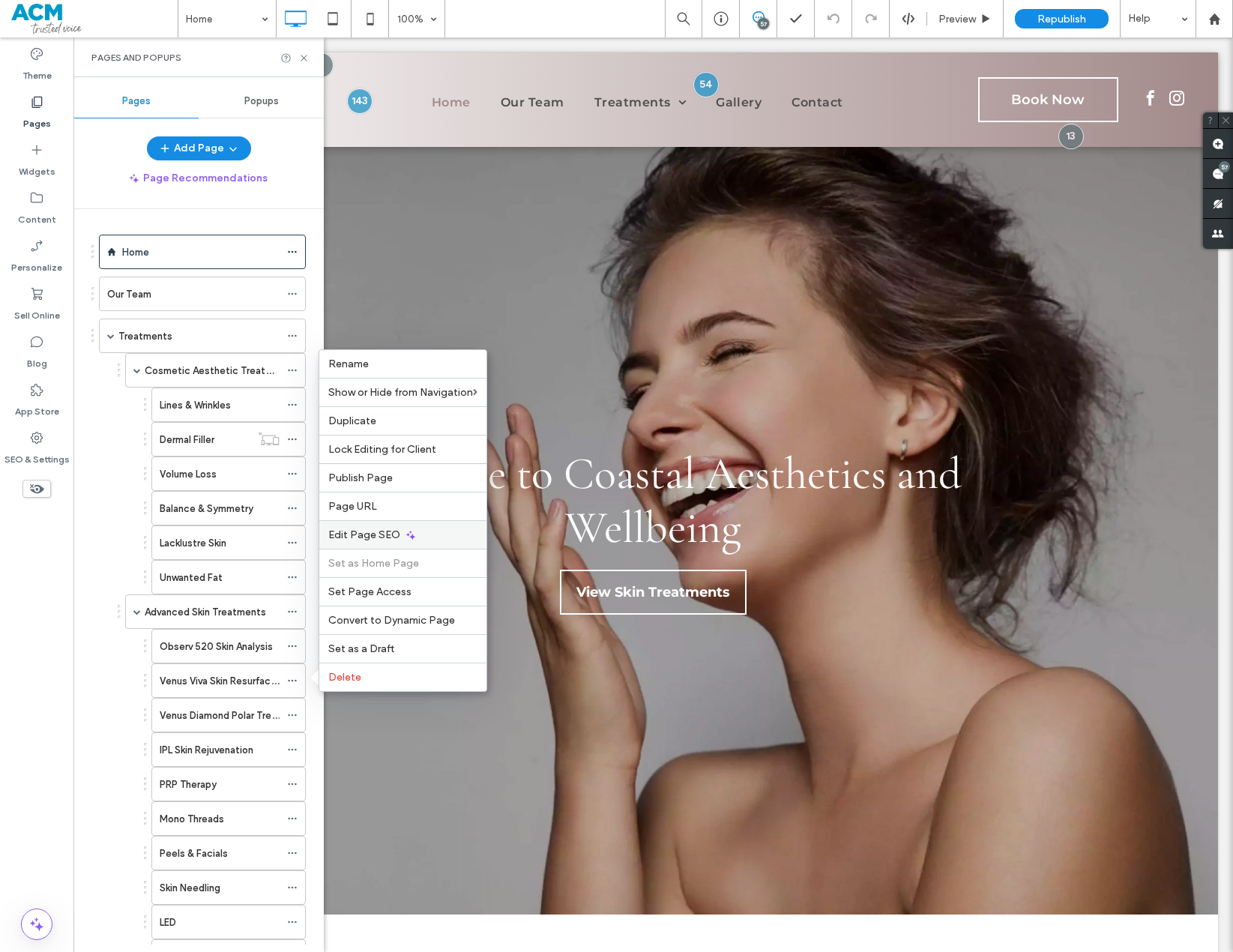
click at [365, 536] on span "Edit Page SEO" at bounding box center [364, 534] width 72 height 12
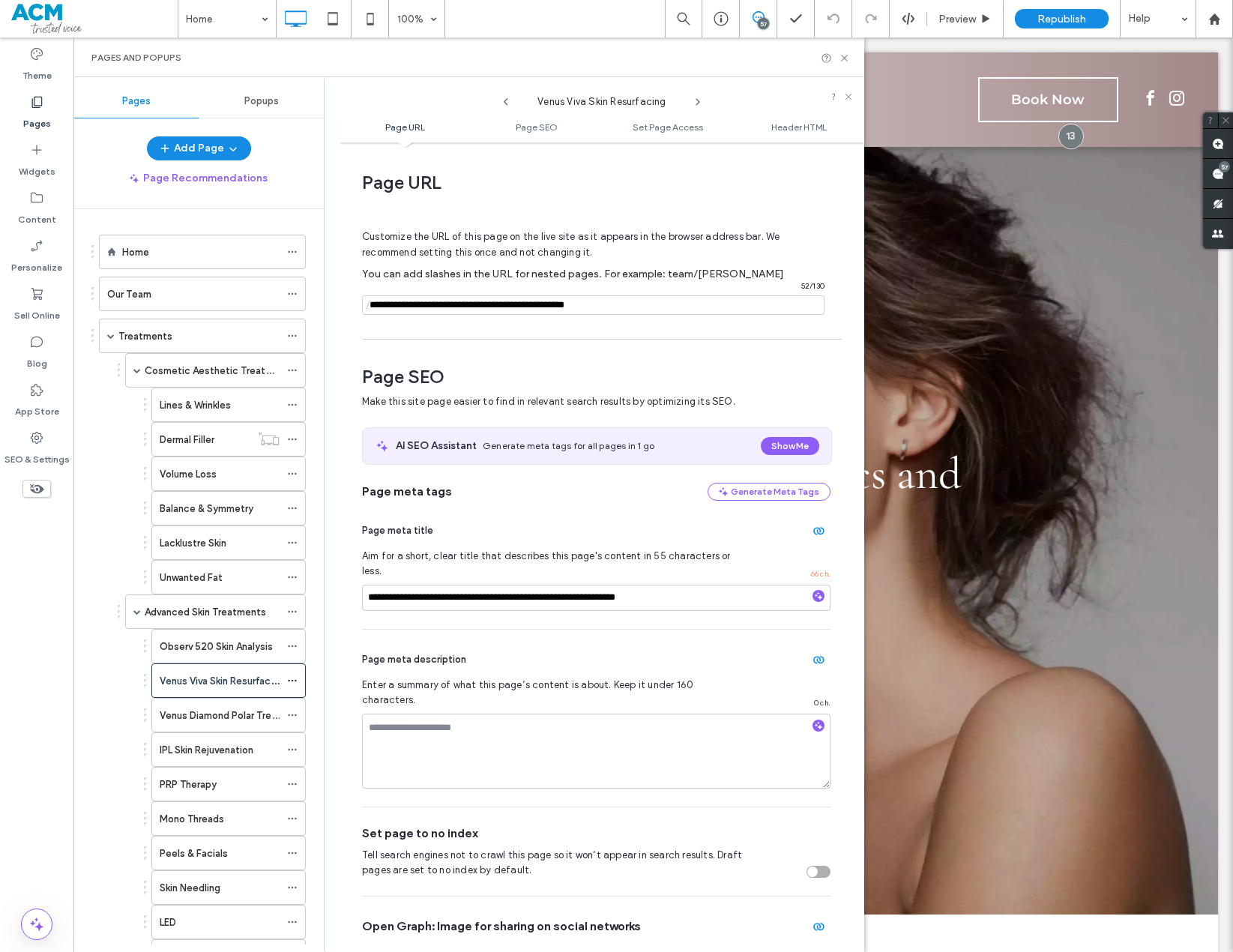
scroll to position [205, 0]
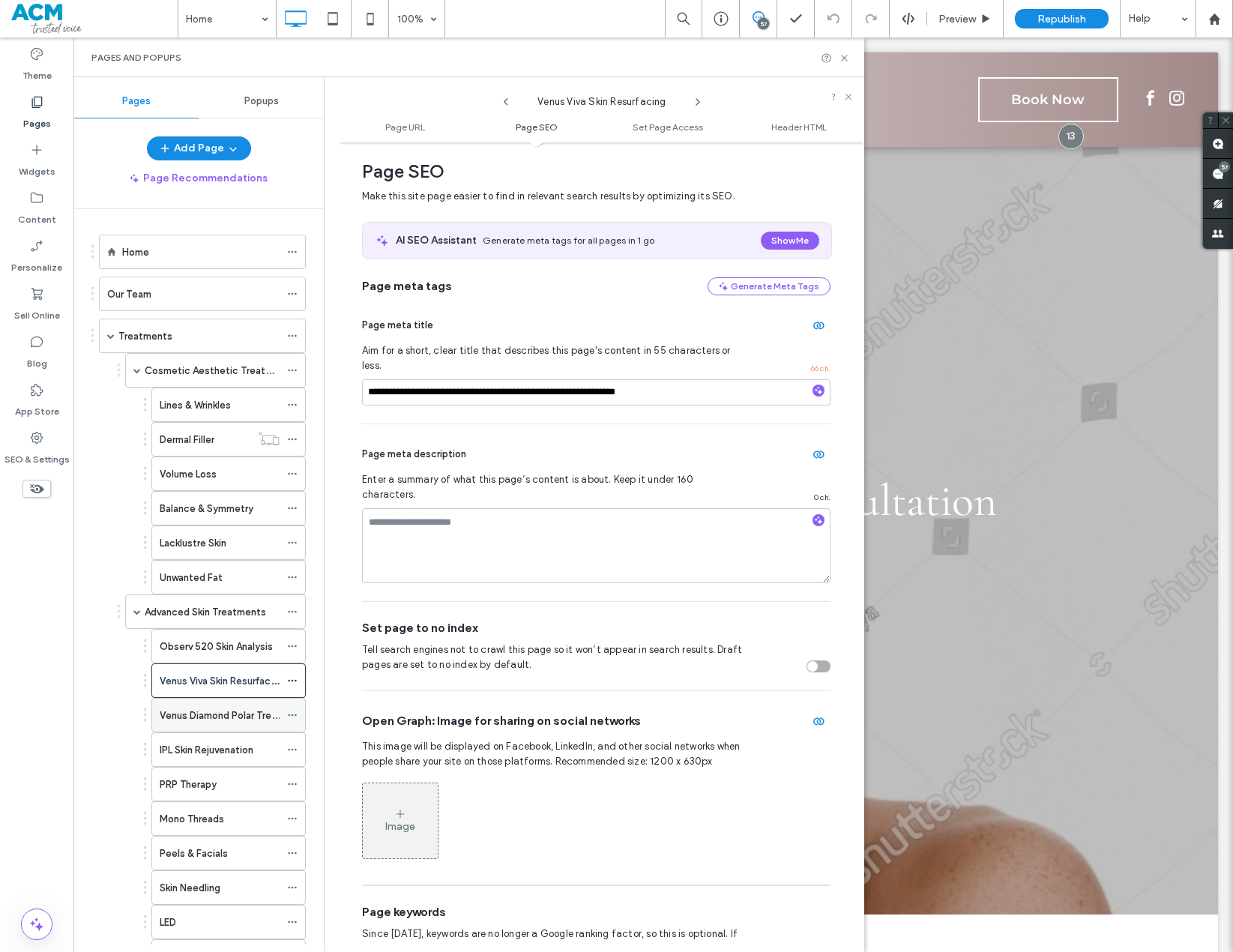
click at [296, 682] on span at bounding box center [292, 714] width 11 height 22
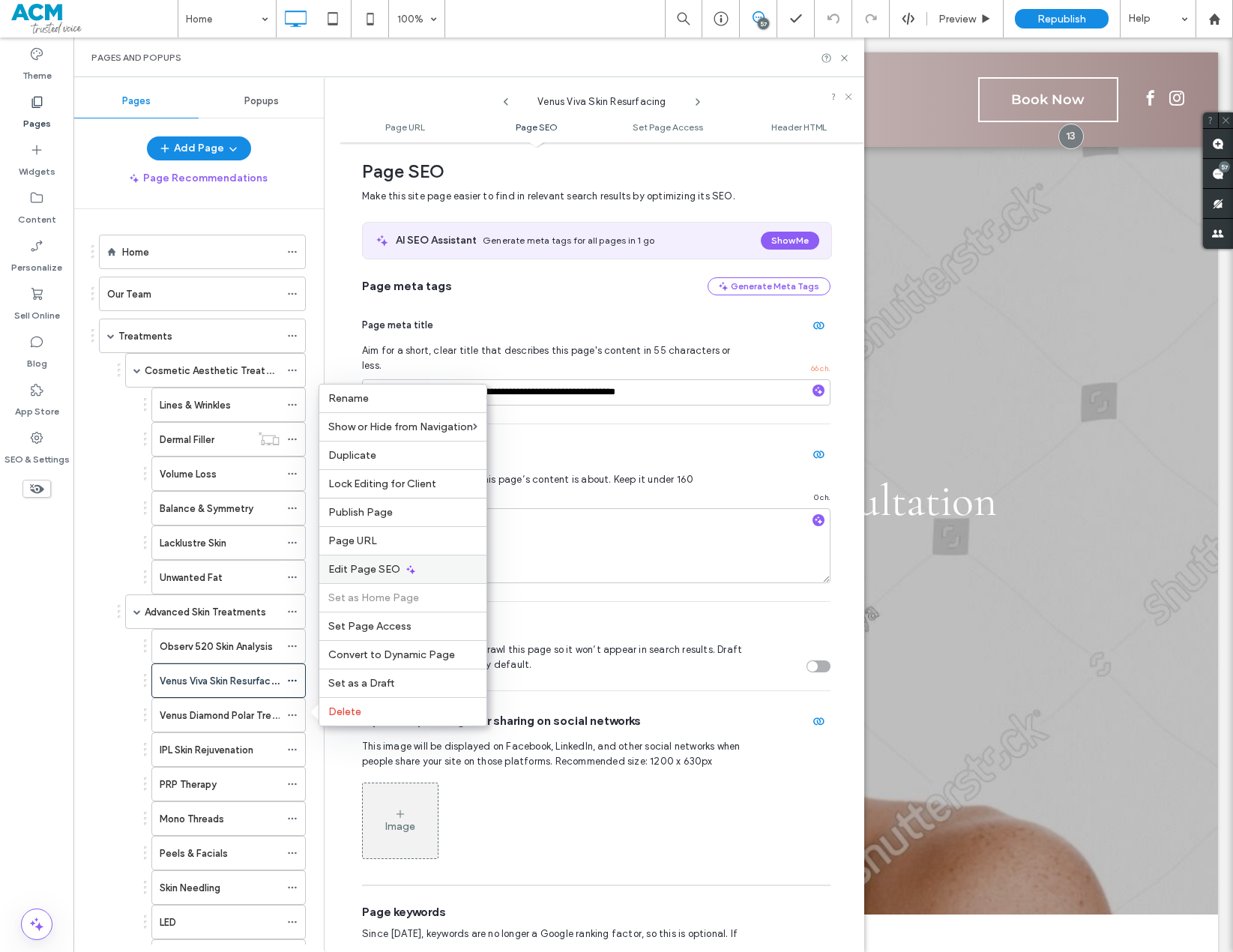
click at [407, 564] on icon at bounding box center [410, 570] width 12 height 12
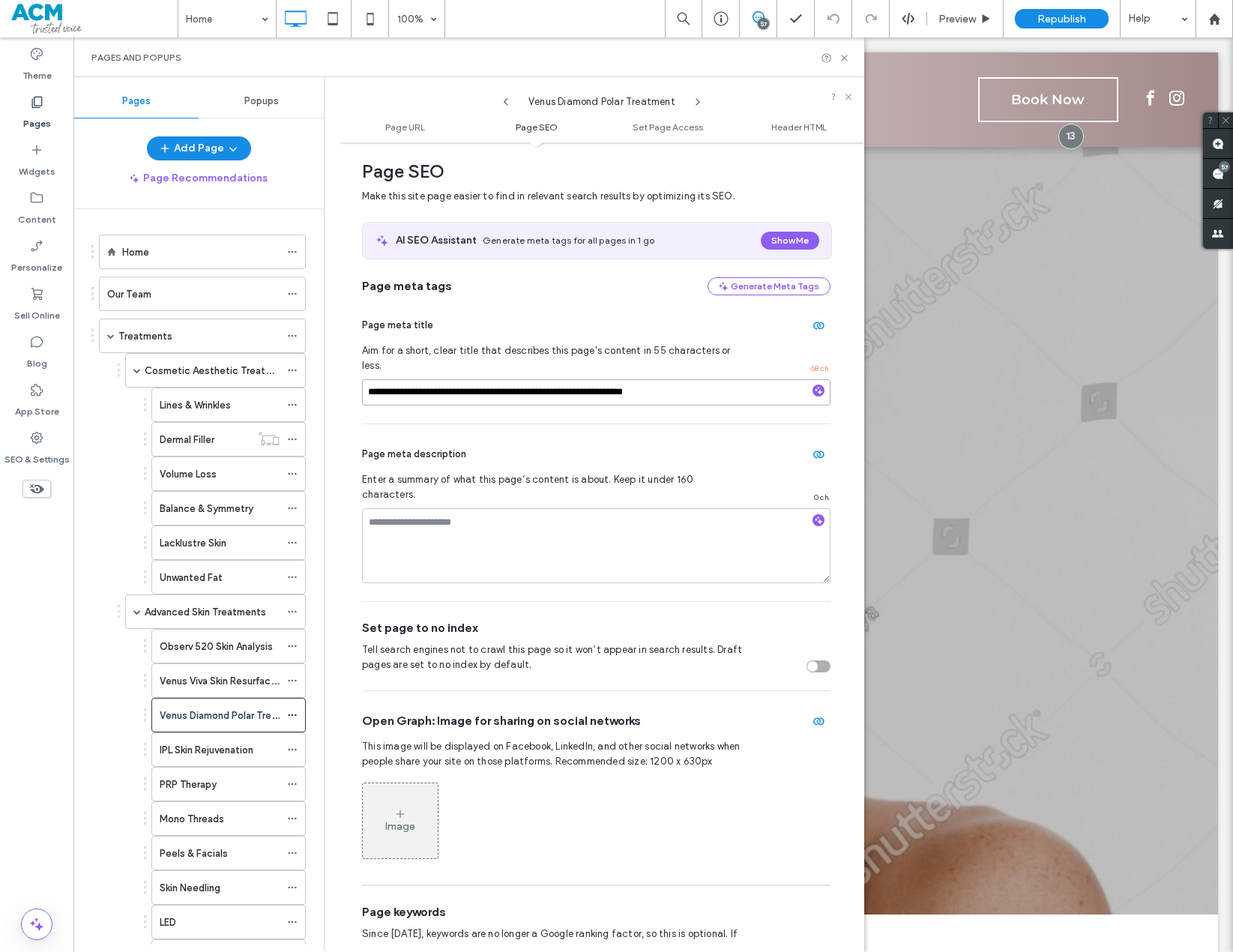
click at [688, 384] on input "**********" at bounding box center [597, 393] width 469 height 27
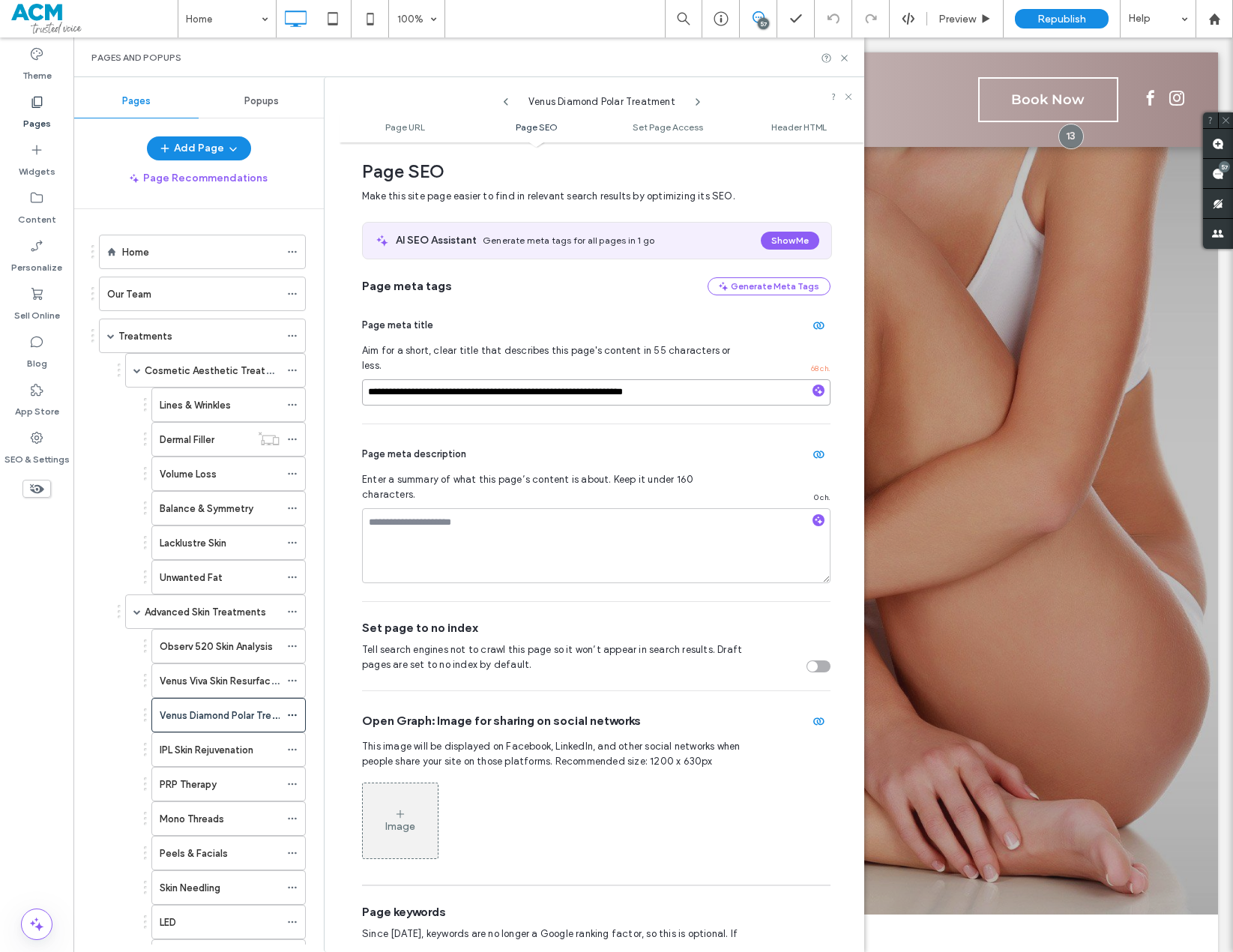
paste input
type input "**********"
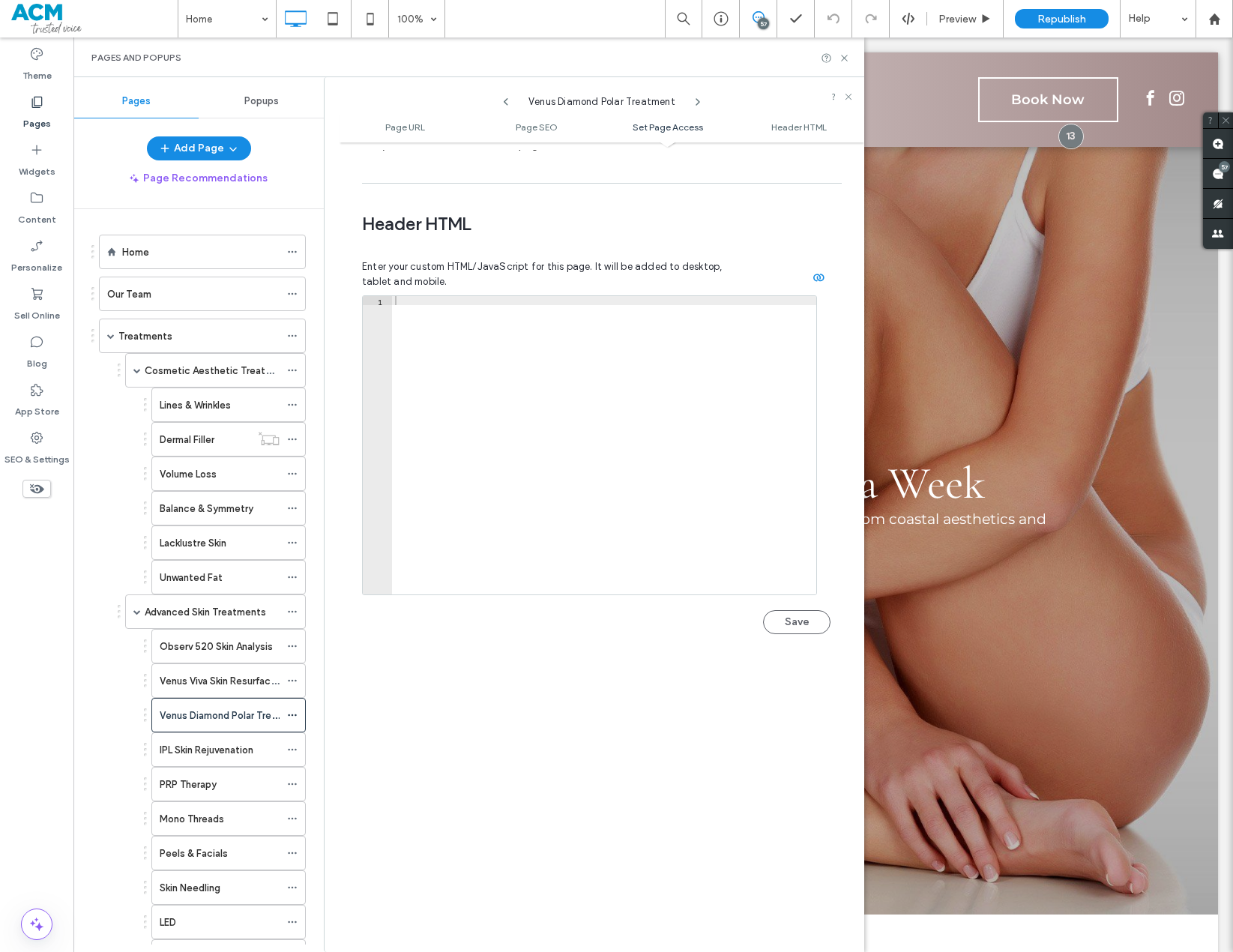
scroll to position [1382, 0]
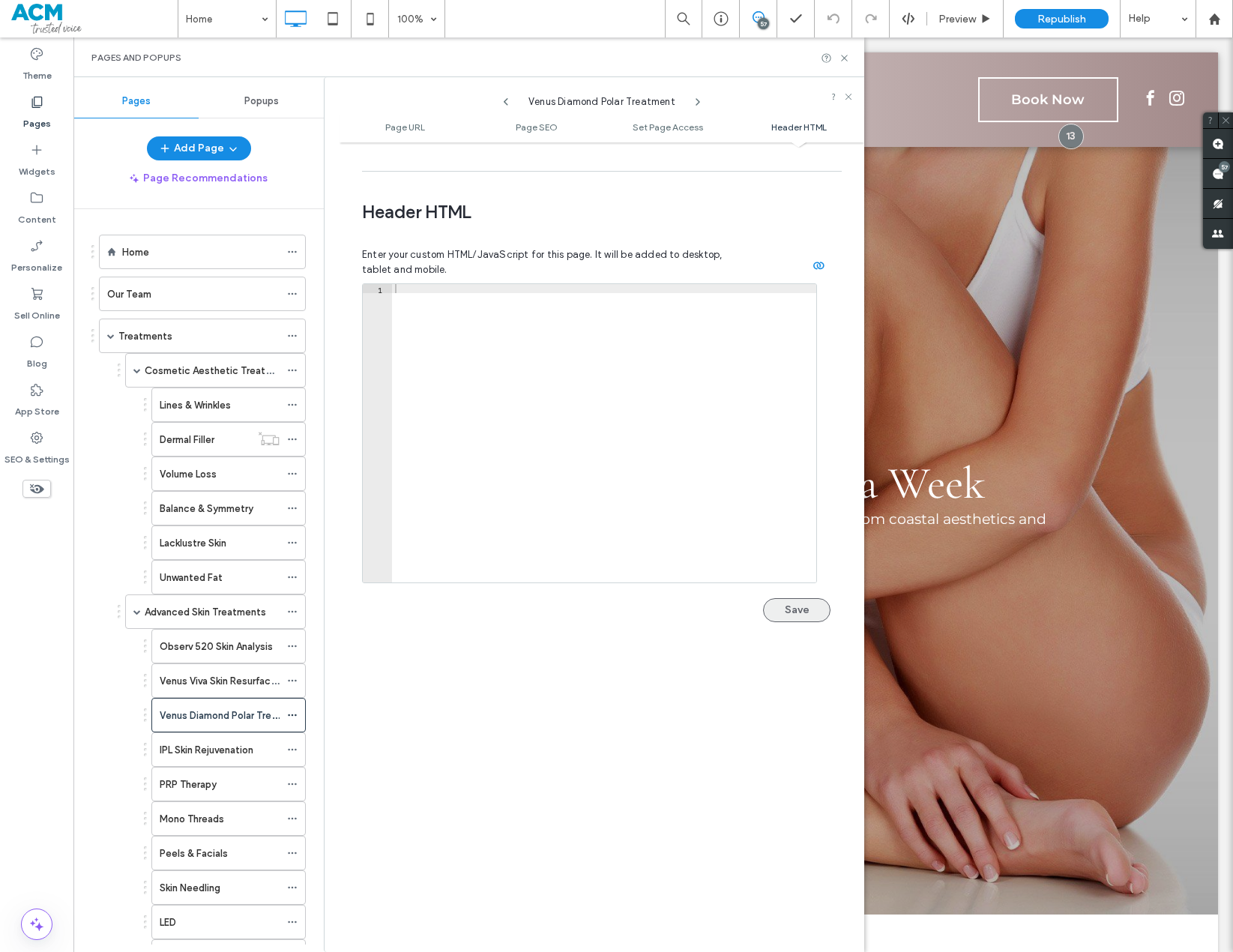
click at [800, 598] on button "Save" at bounding box center [797, 610] width 67 height 24
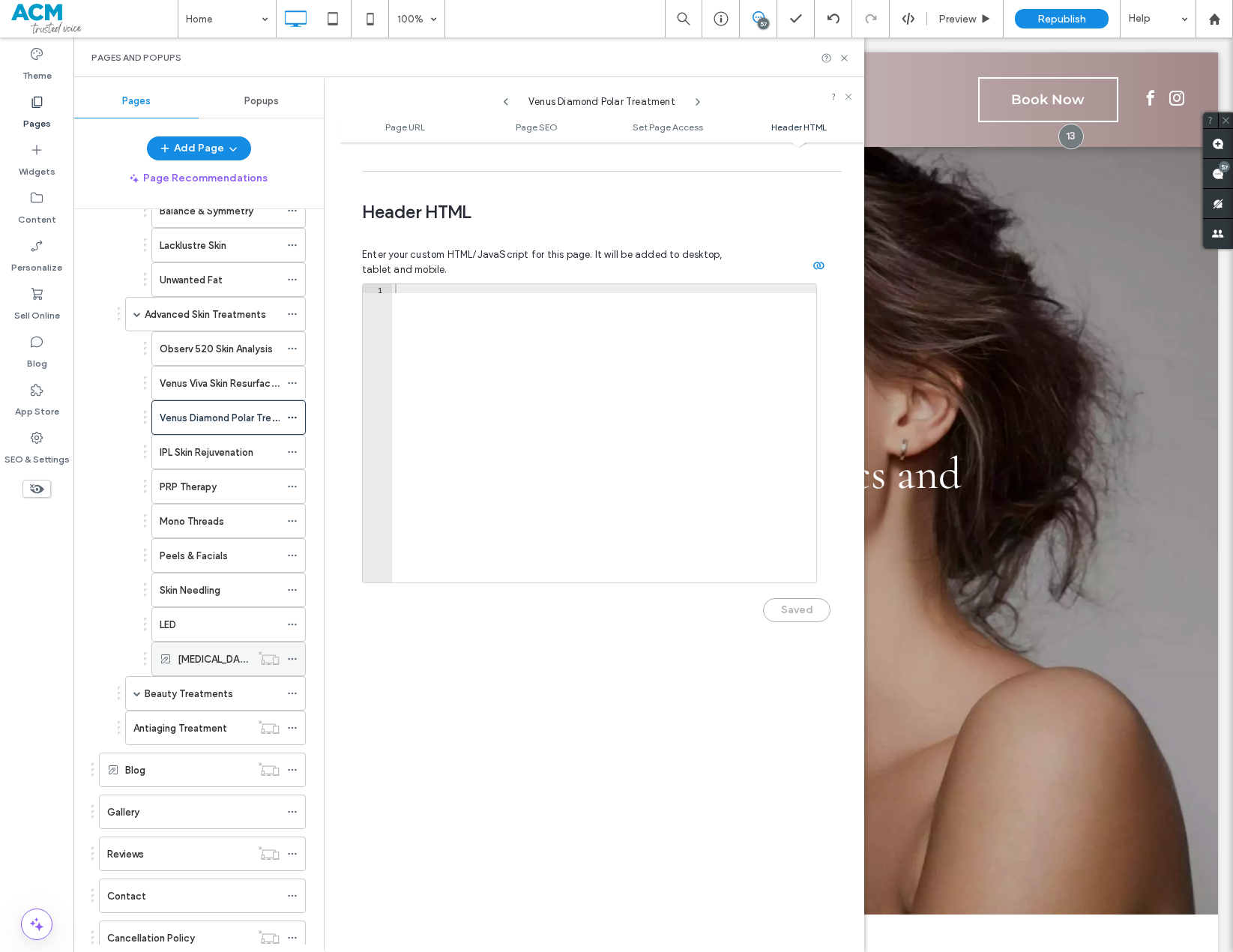
scroll to position [300, 0]
click at [136, 682] on span at bounding box center [137, 690] width 7 height 7
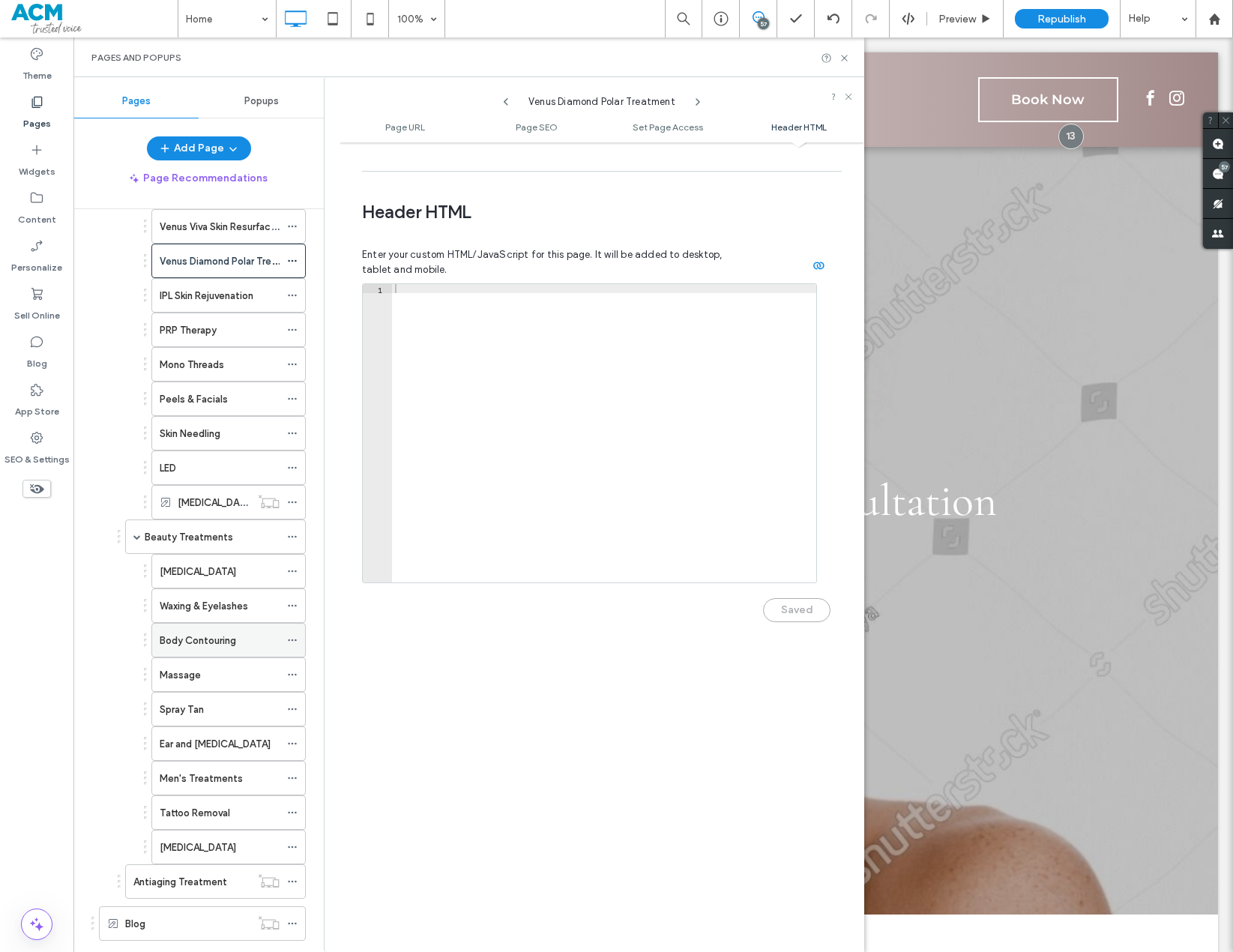
scroll to position [449, 0]
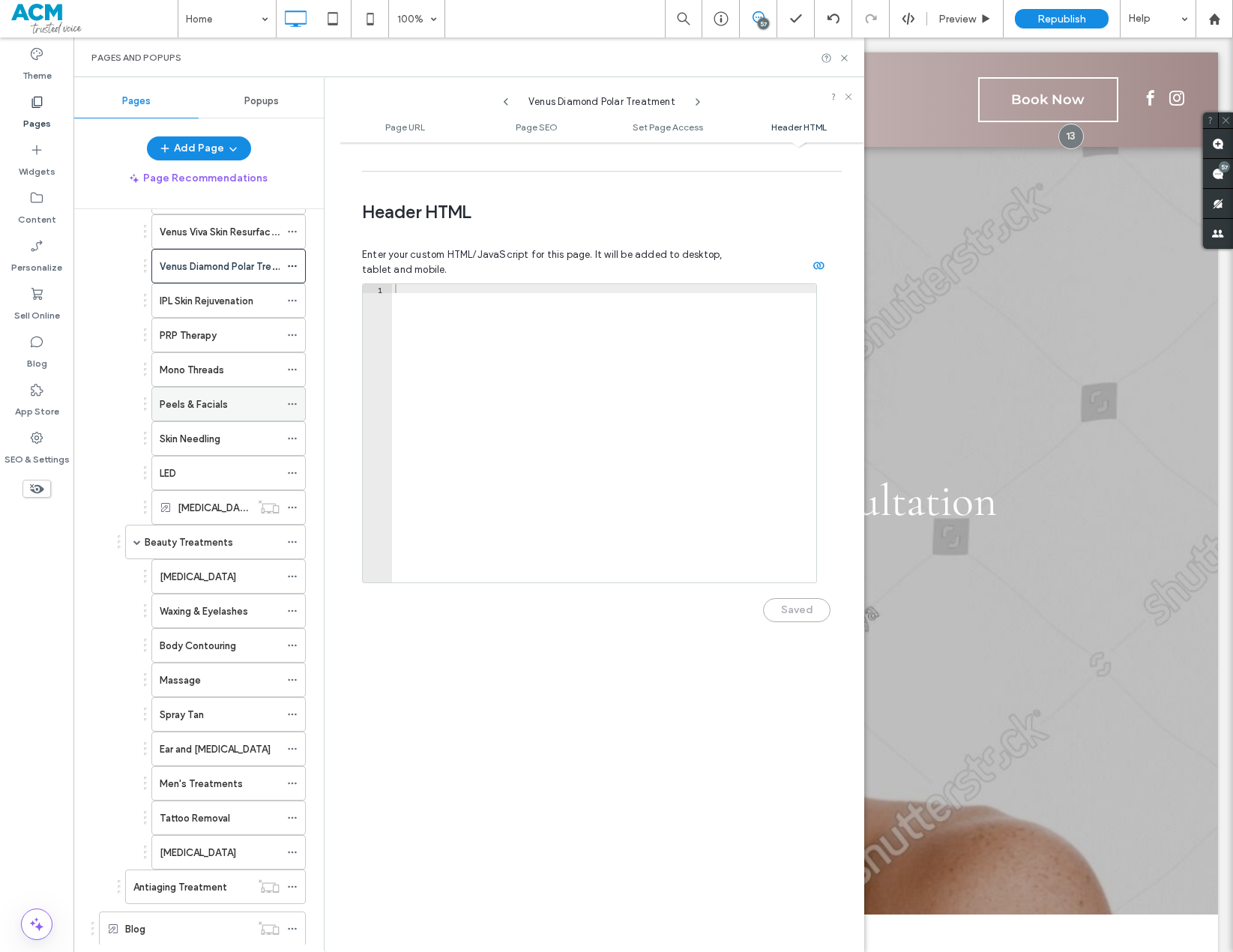
click at [292, 409] on icon at bounding box center [292, 404] width 11 height 11
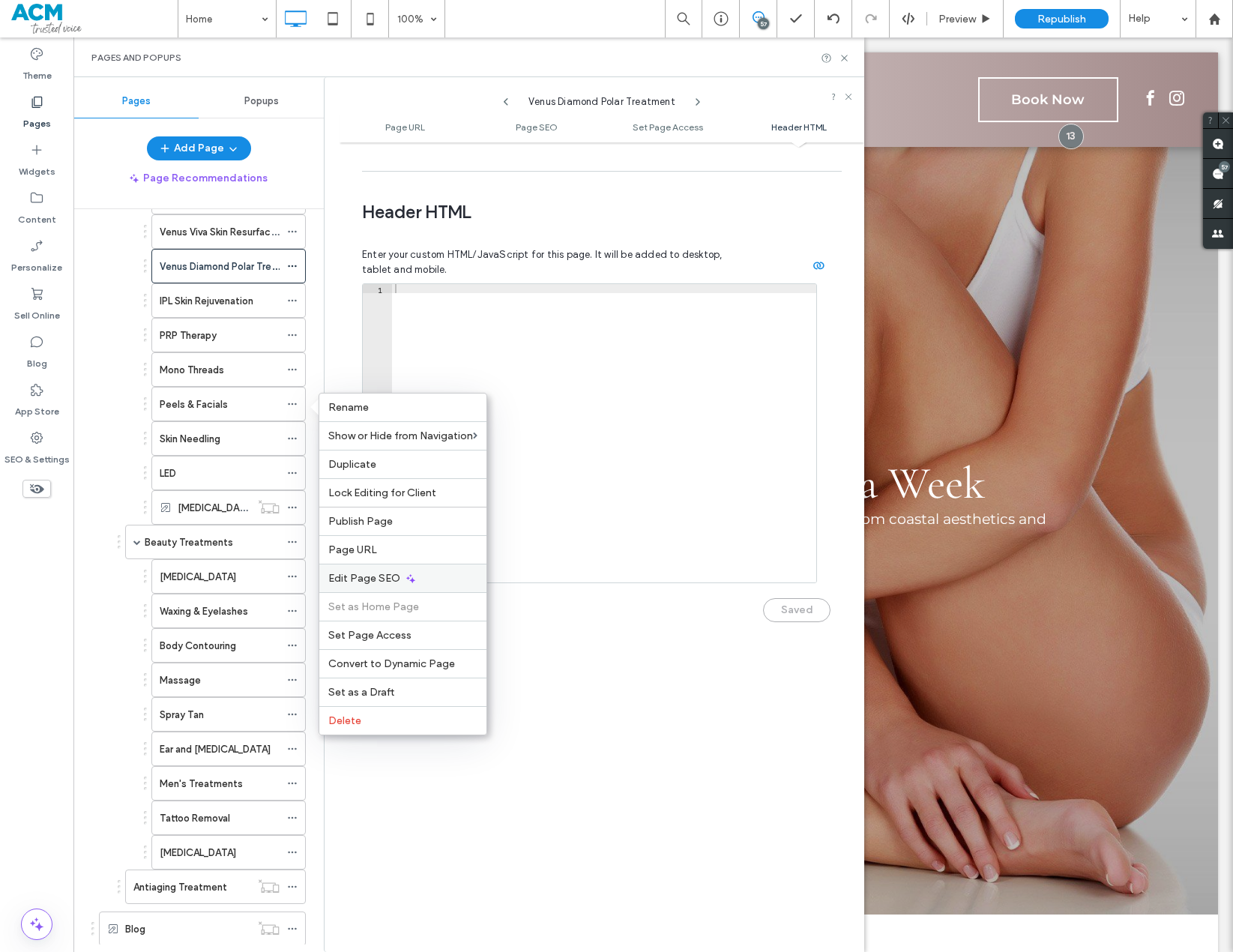
click at [366, 572] on span "Edit Page SEO" at bounding box center [364, 578] width 72 height 12
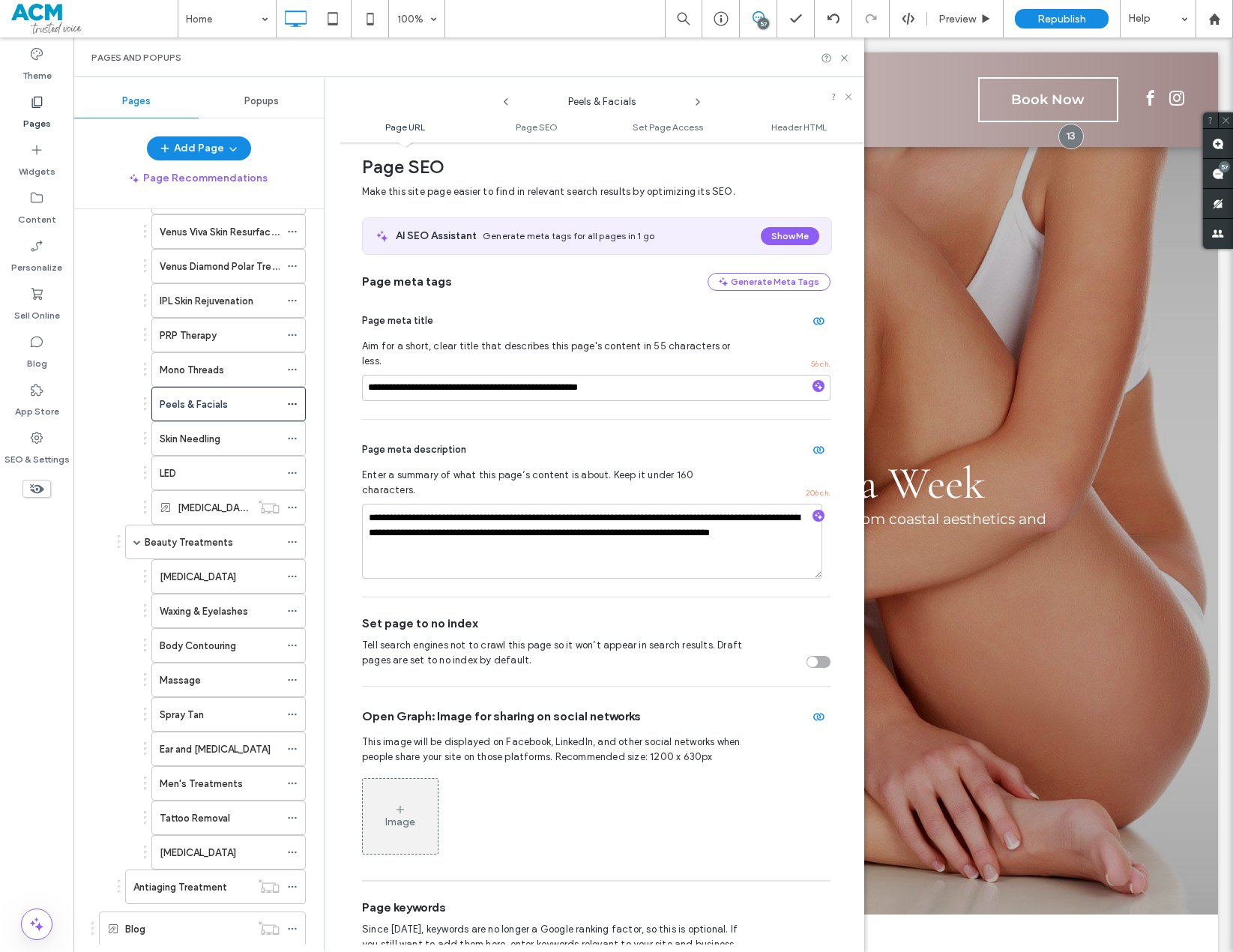
scroll to position [205, 0]
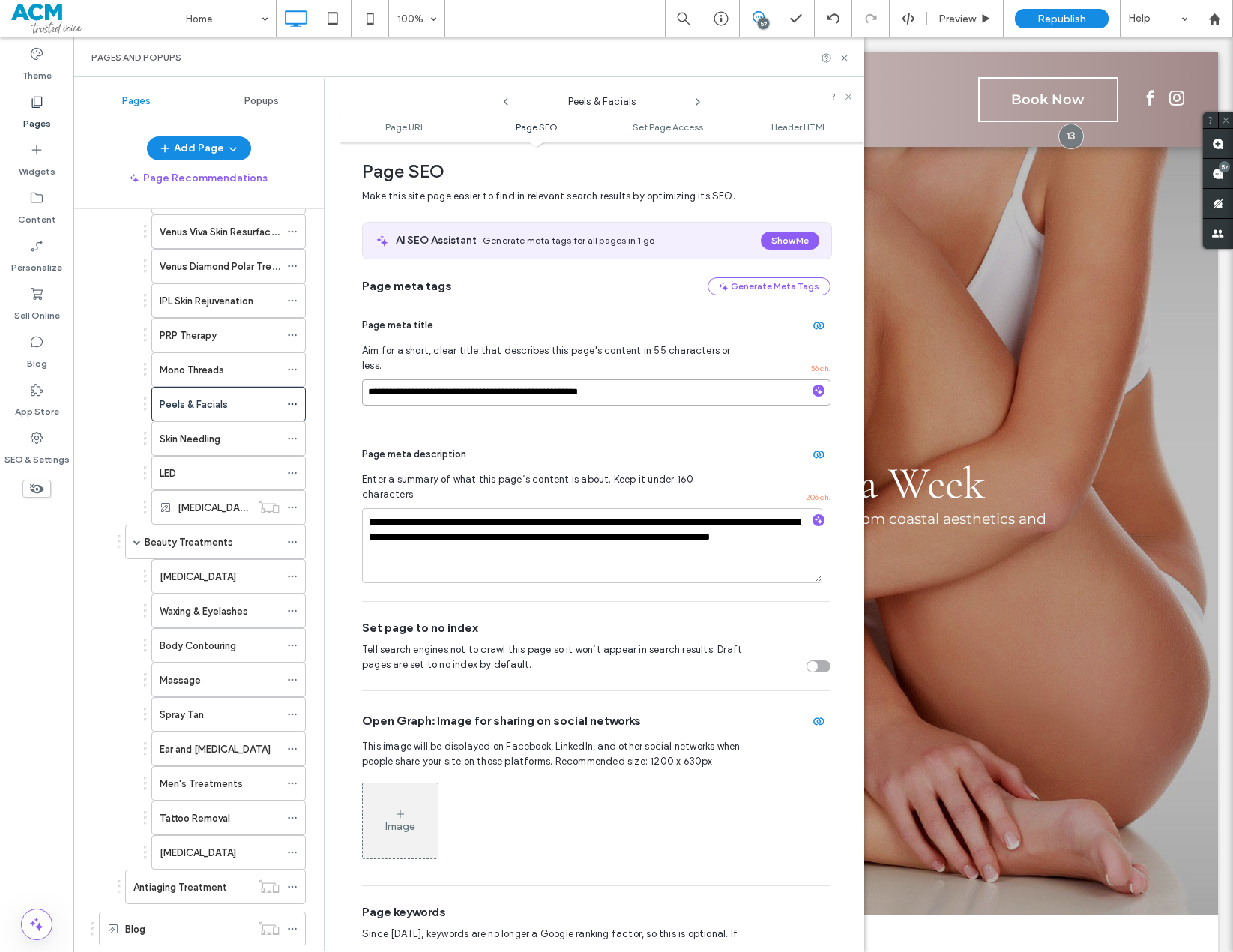
click at [630, 380] on input "**********" at bounding box center [597, 393] width 469 height 27
paste input
type input "**********"
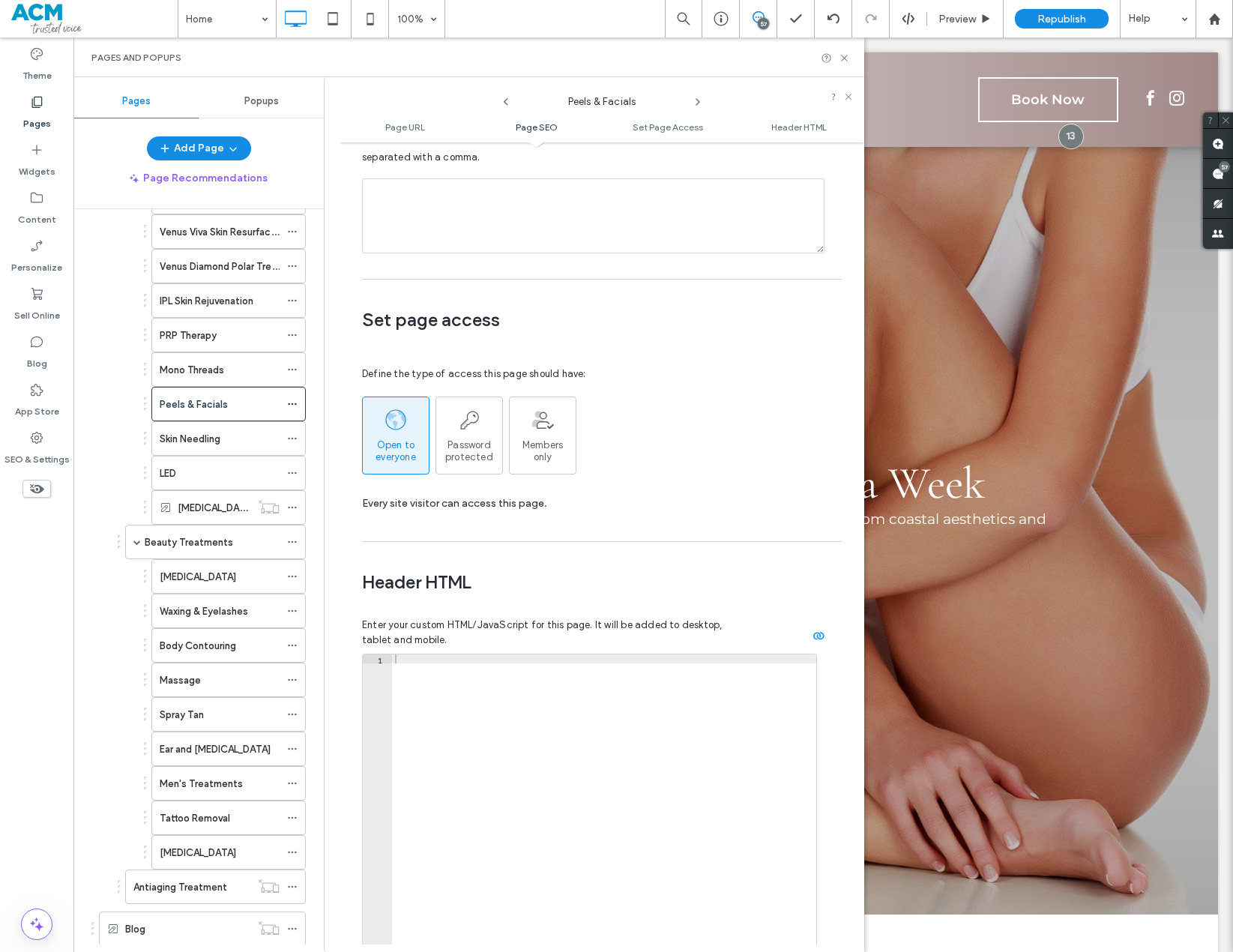
scroll to position [1105, 0]
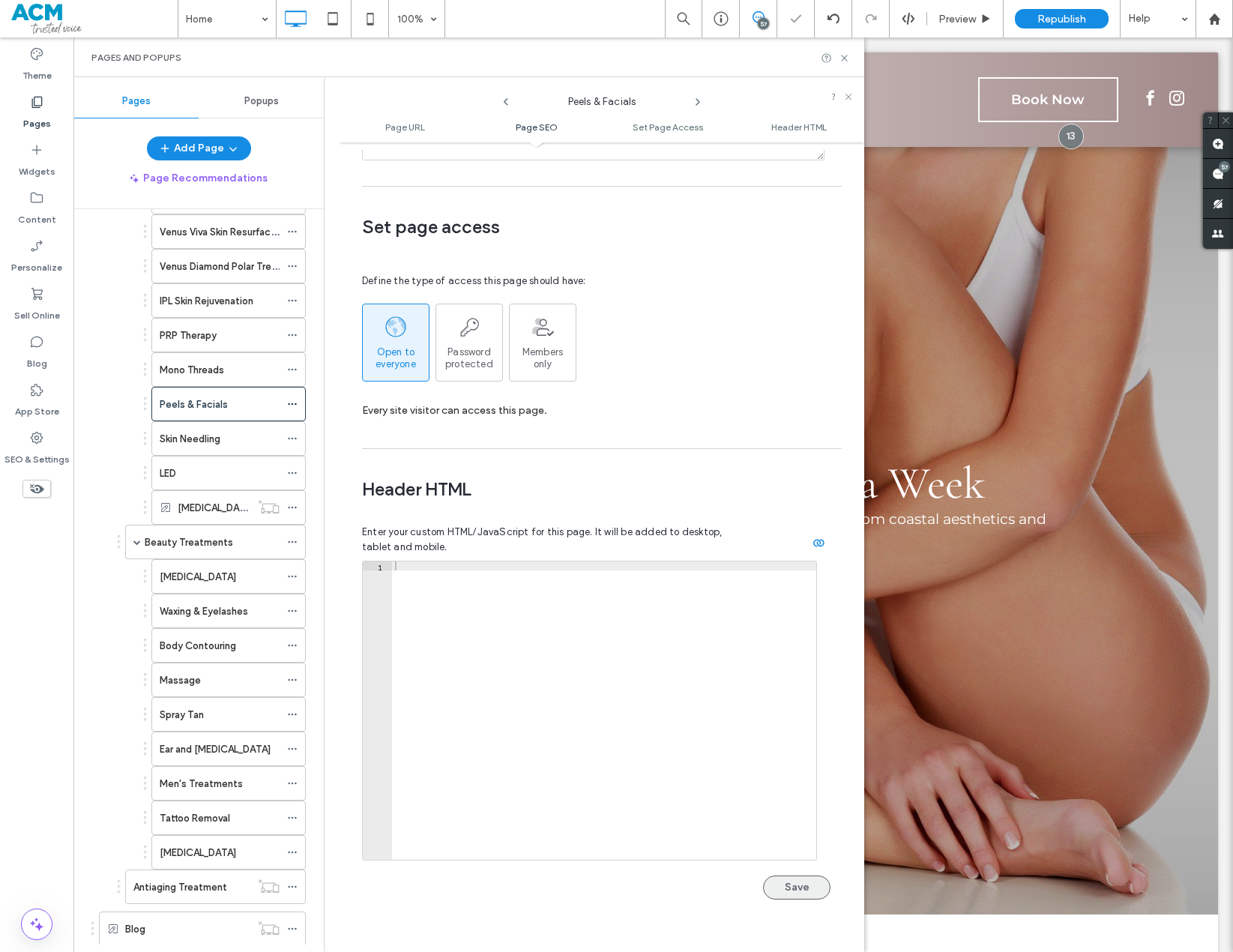
click at [789, 682] on button "Save" at bounding box center [797, 887] width 67 height 24
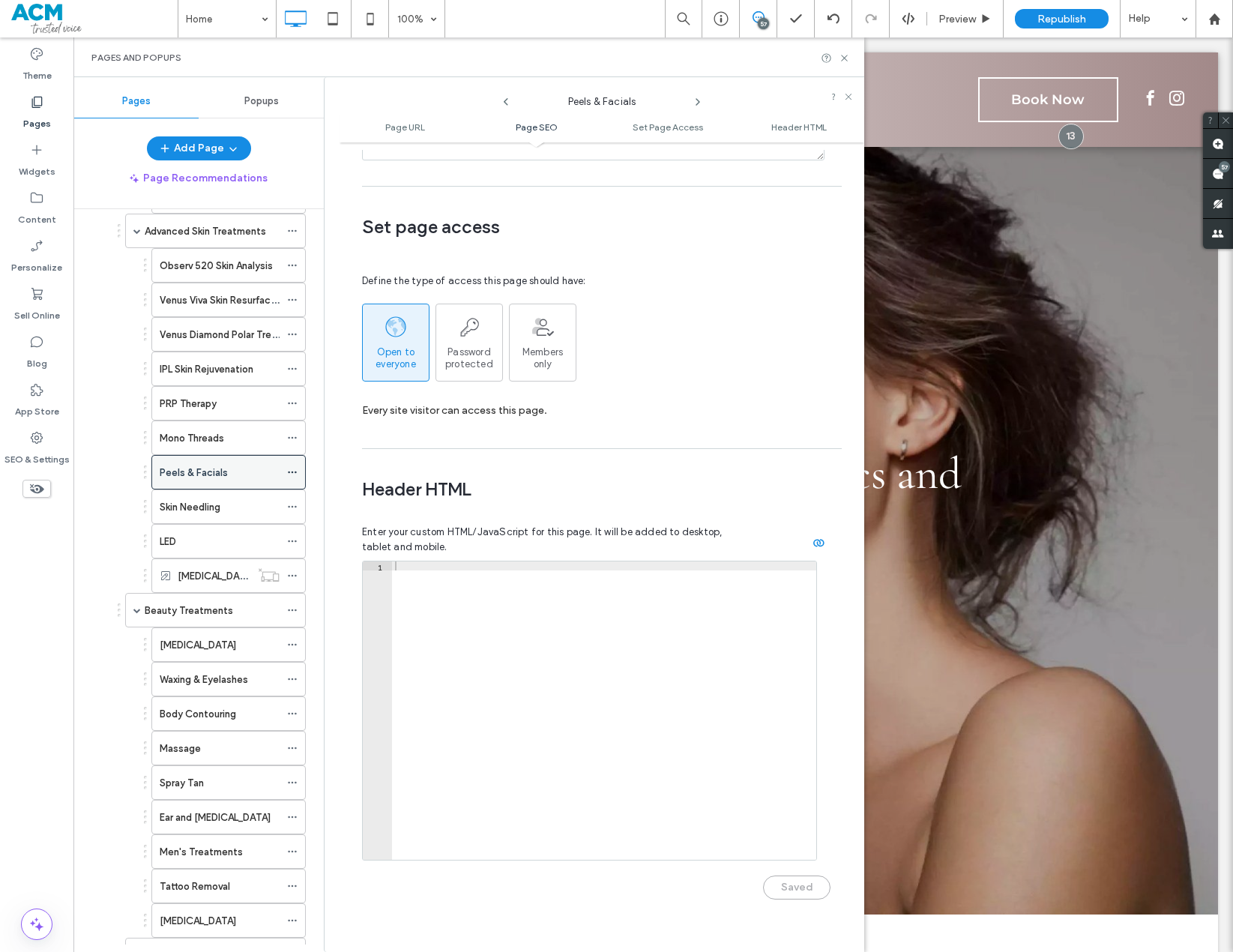
scroll to position [374, 0]
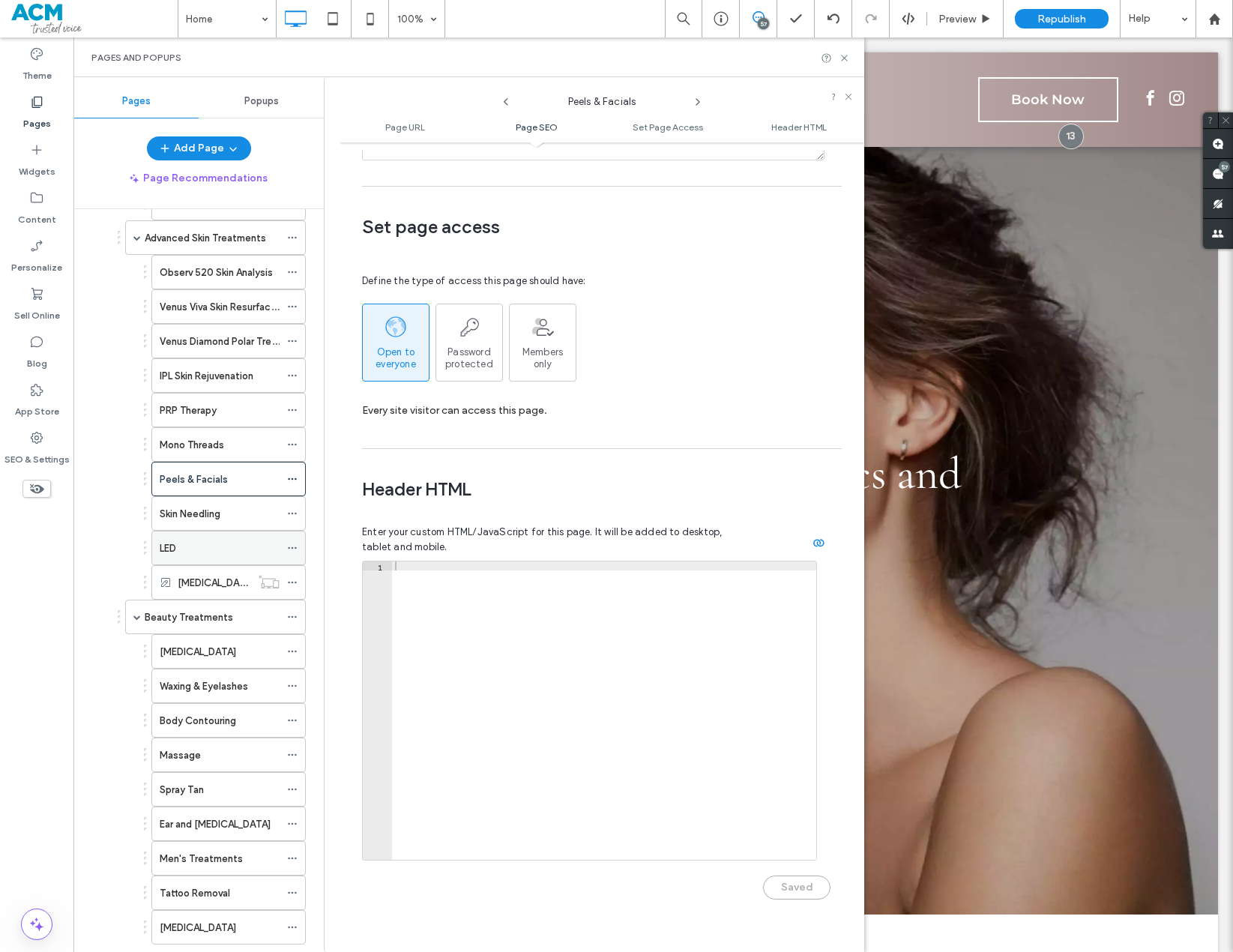
click at [291, 545] on icon at bounding box center [292, 547] width 11 height 11
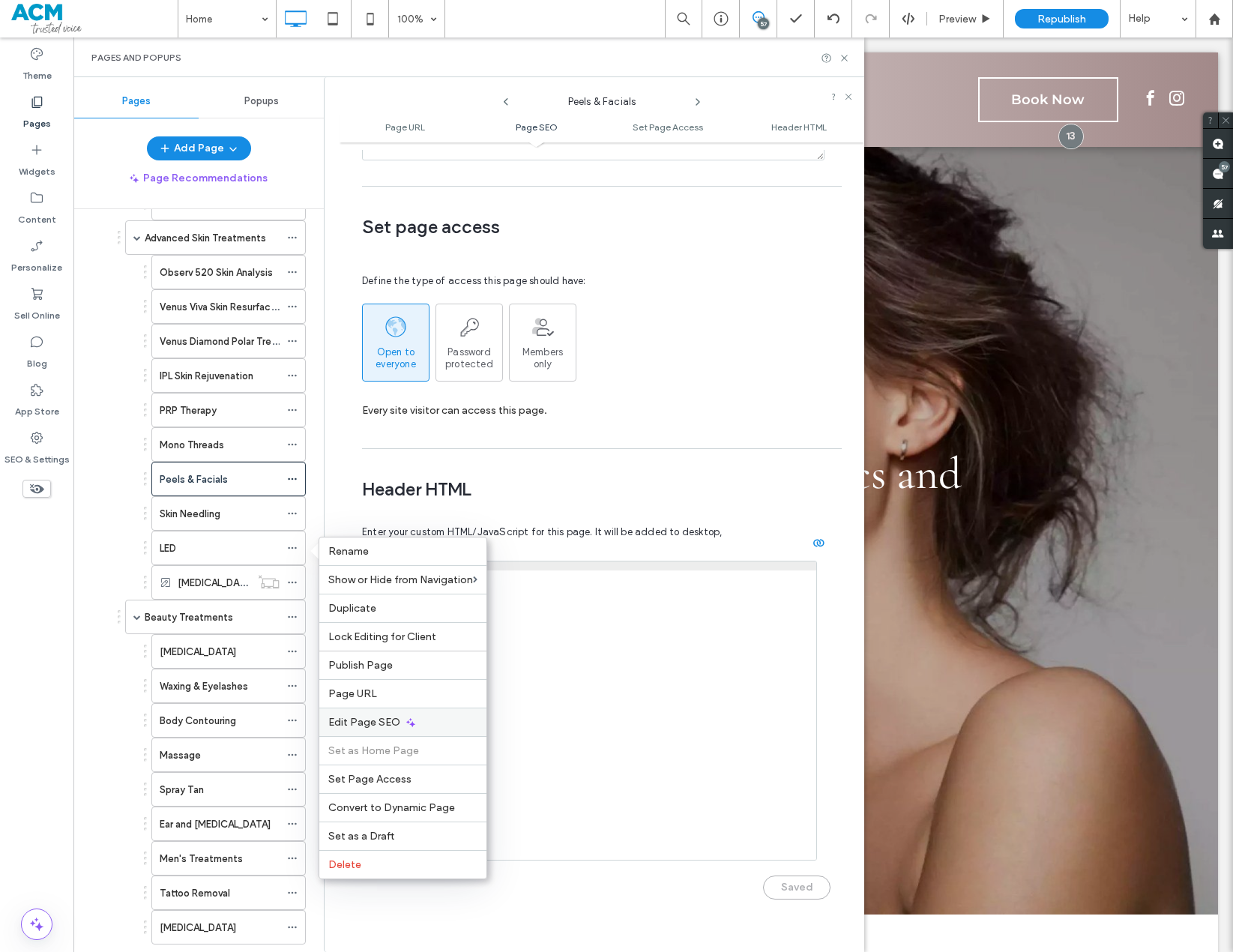
click at [381, 682] on span "Edit Page SEO" at bounding box center [364, 722] width 72 height 12
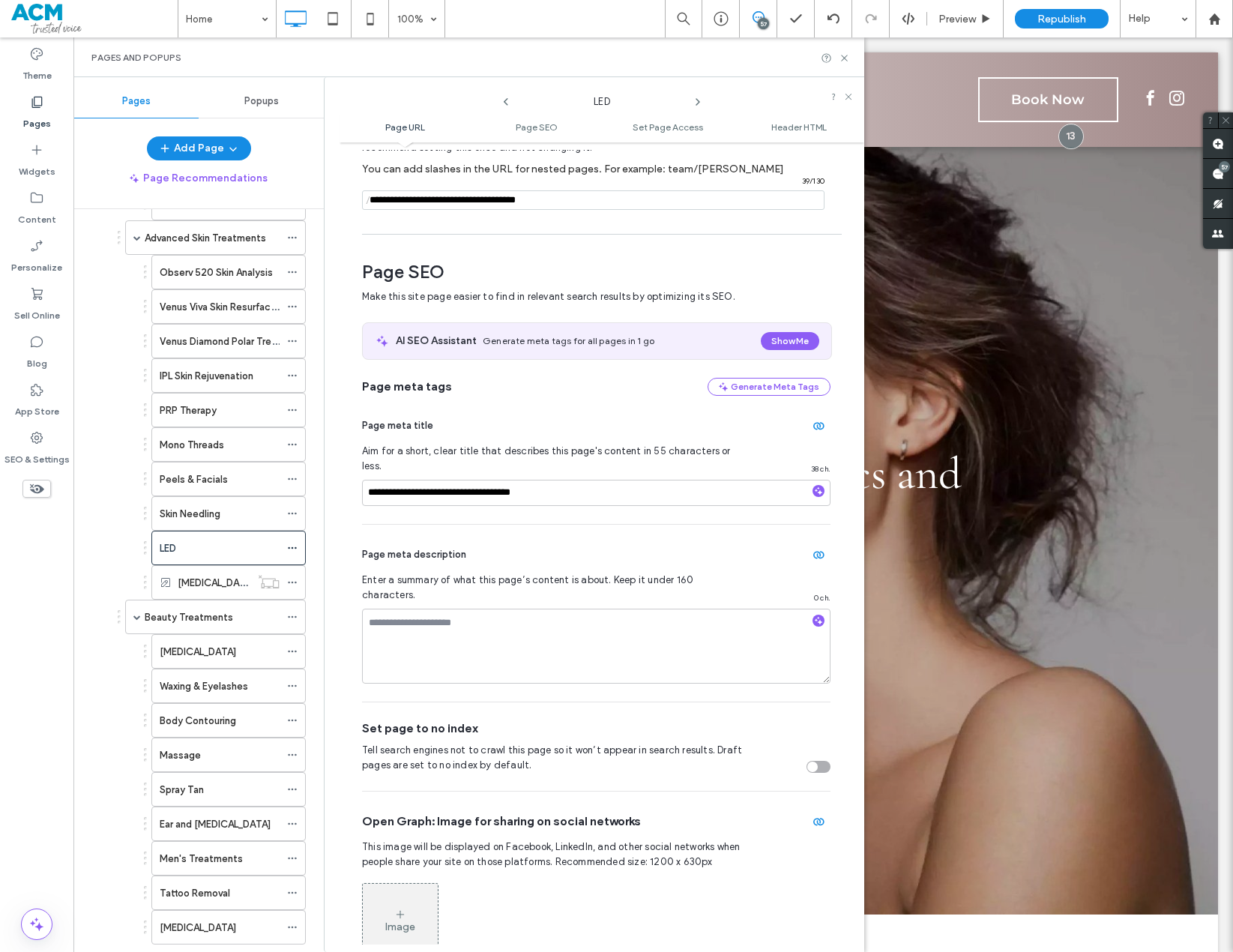
scroll to position [205, 0]
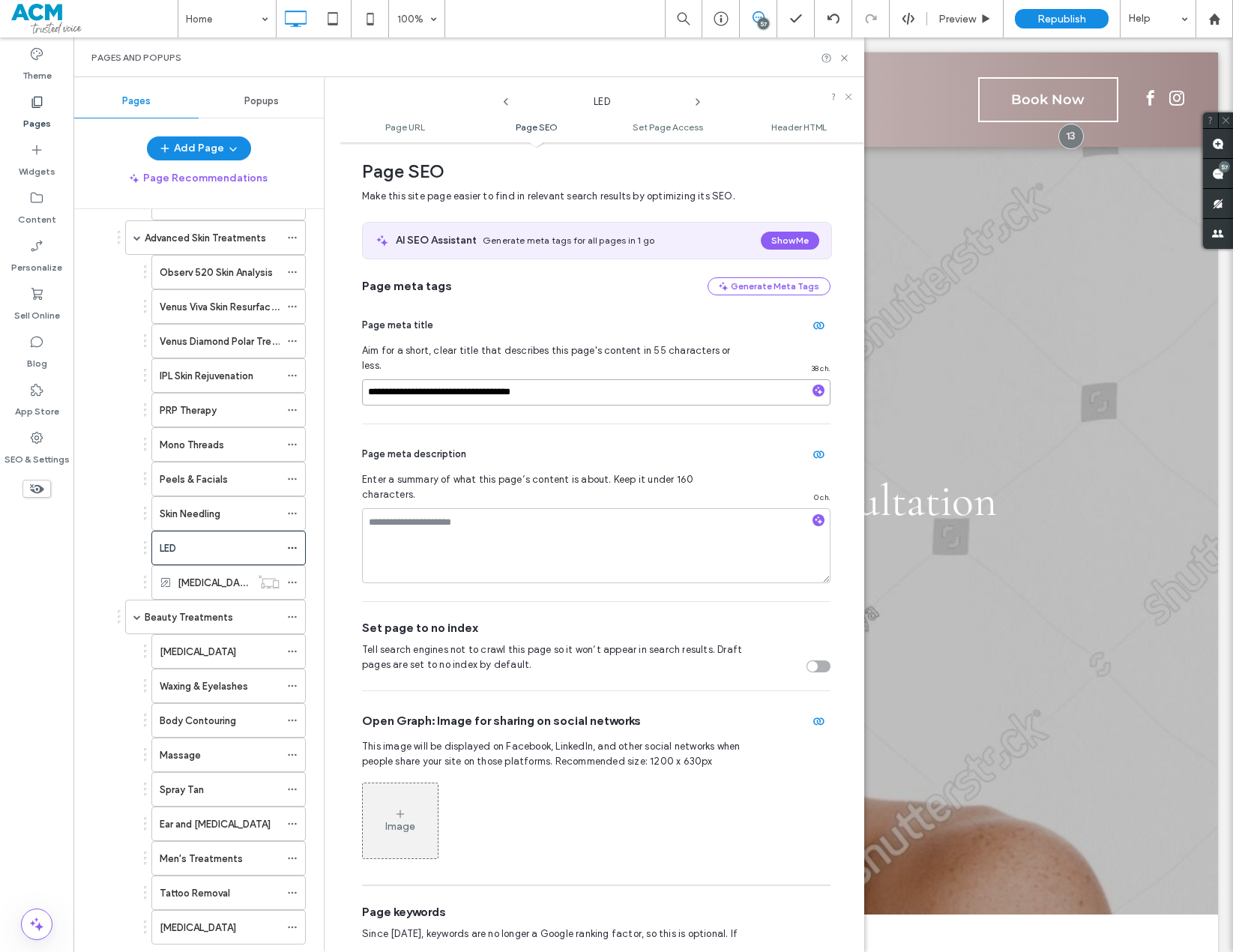
click at [488, 380] on input "**********" at bounding box center [597, 393] width 469 height 27
paste input "**********"
type input "**********"
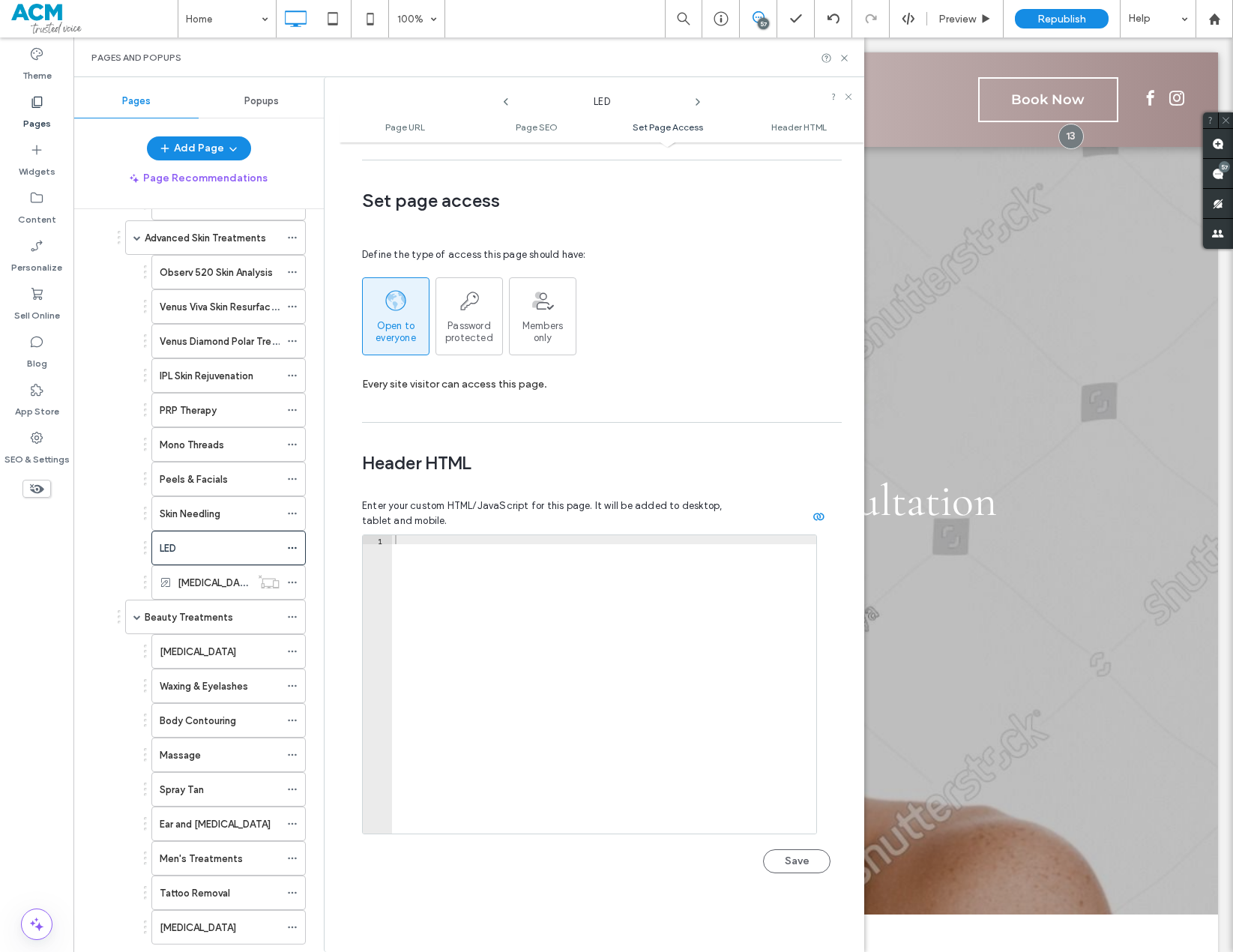
scroll to position [1330, 0]
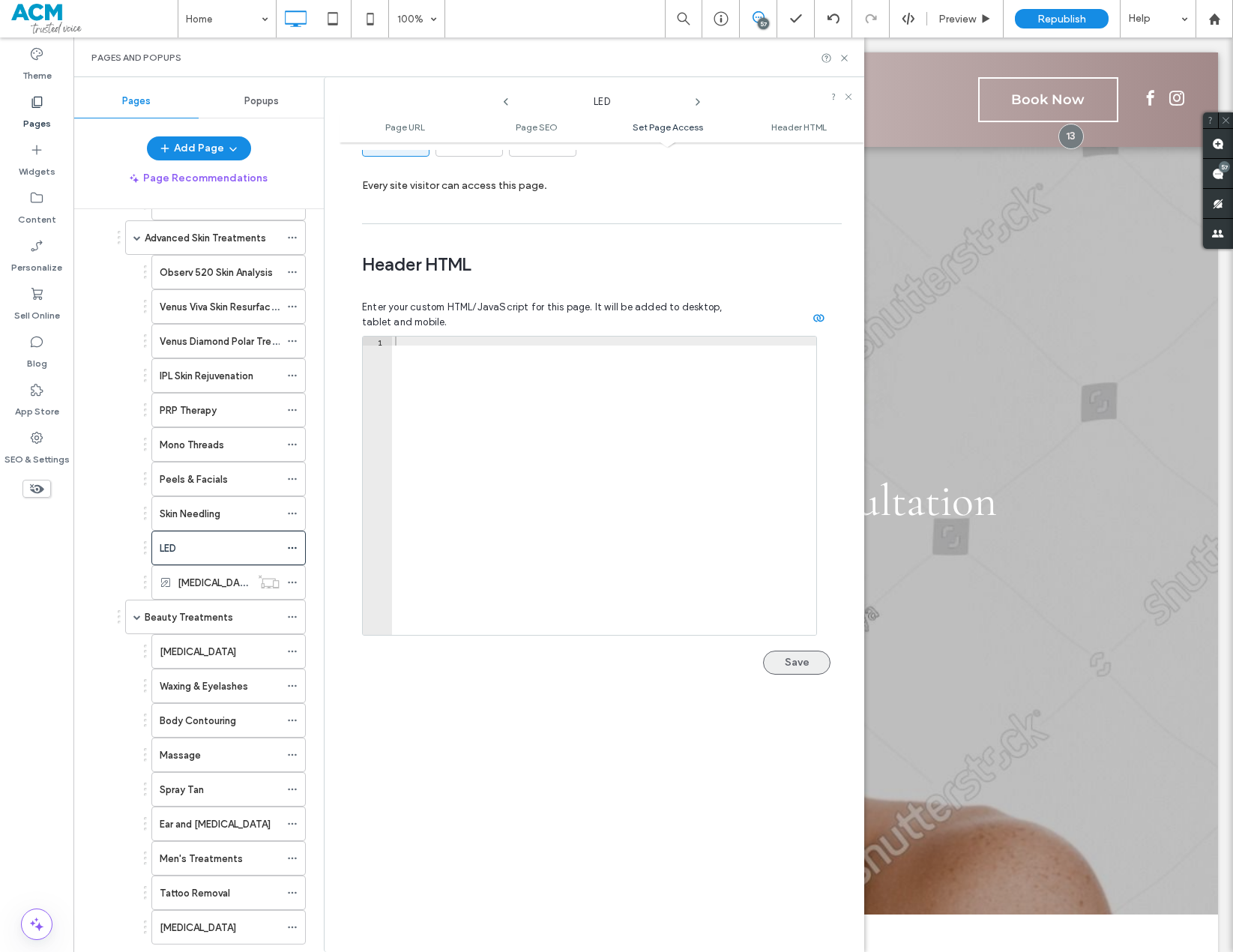
click at [808, 650] on button "Save" at bounding box center [797, 662] width 67 height 24
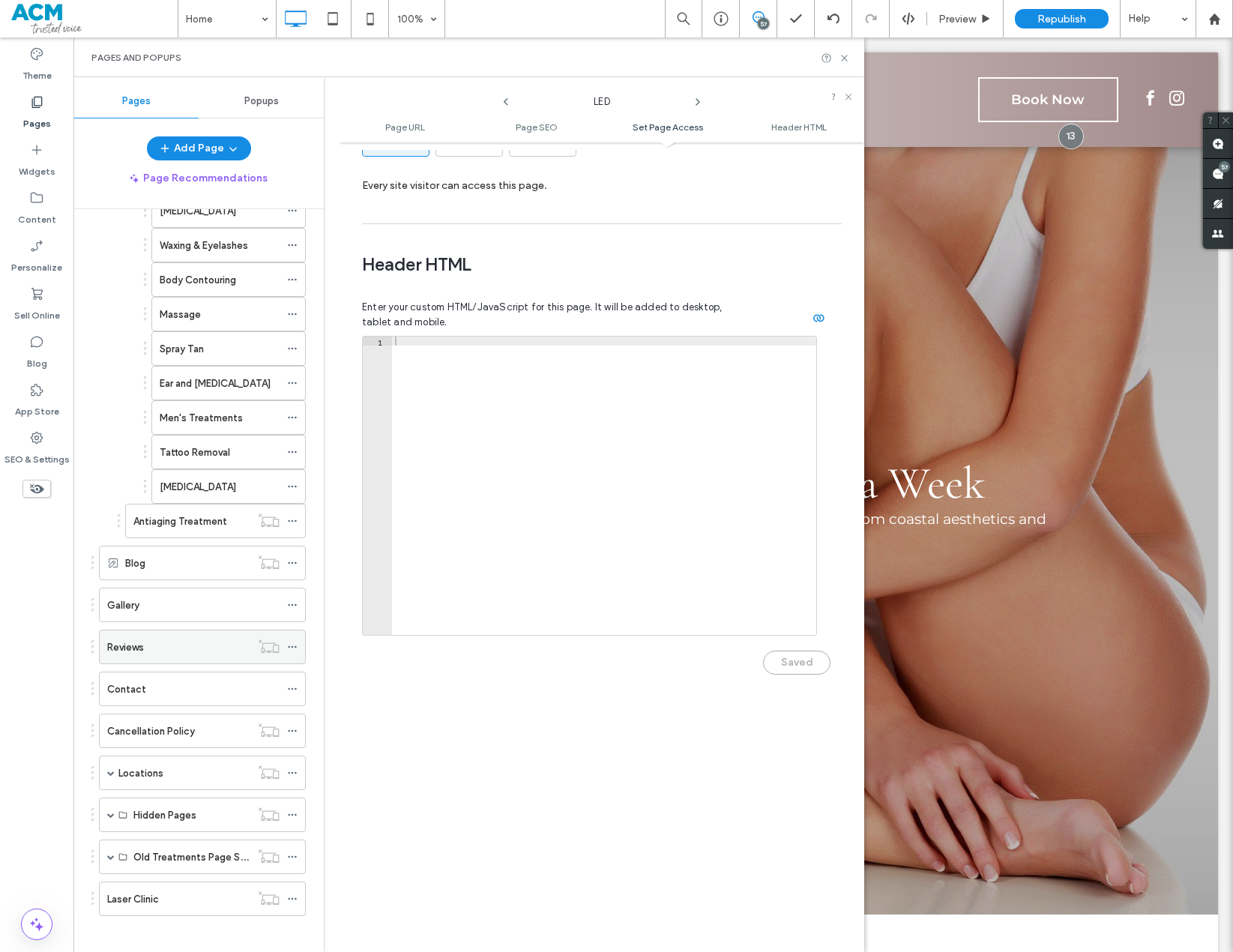
scroll to position [824, 0]
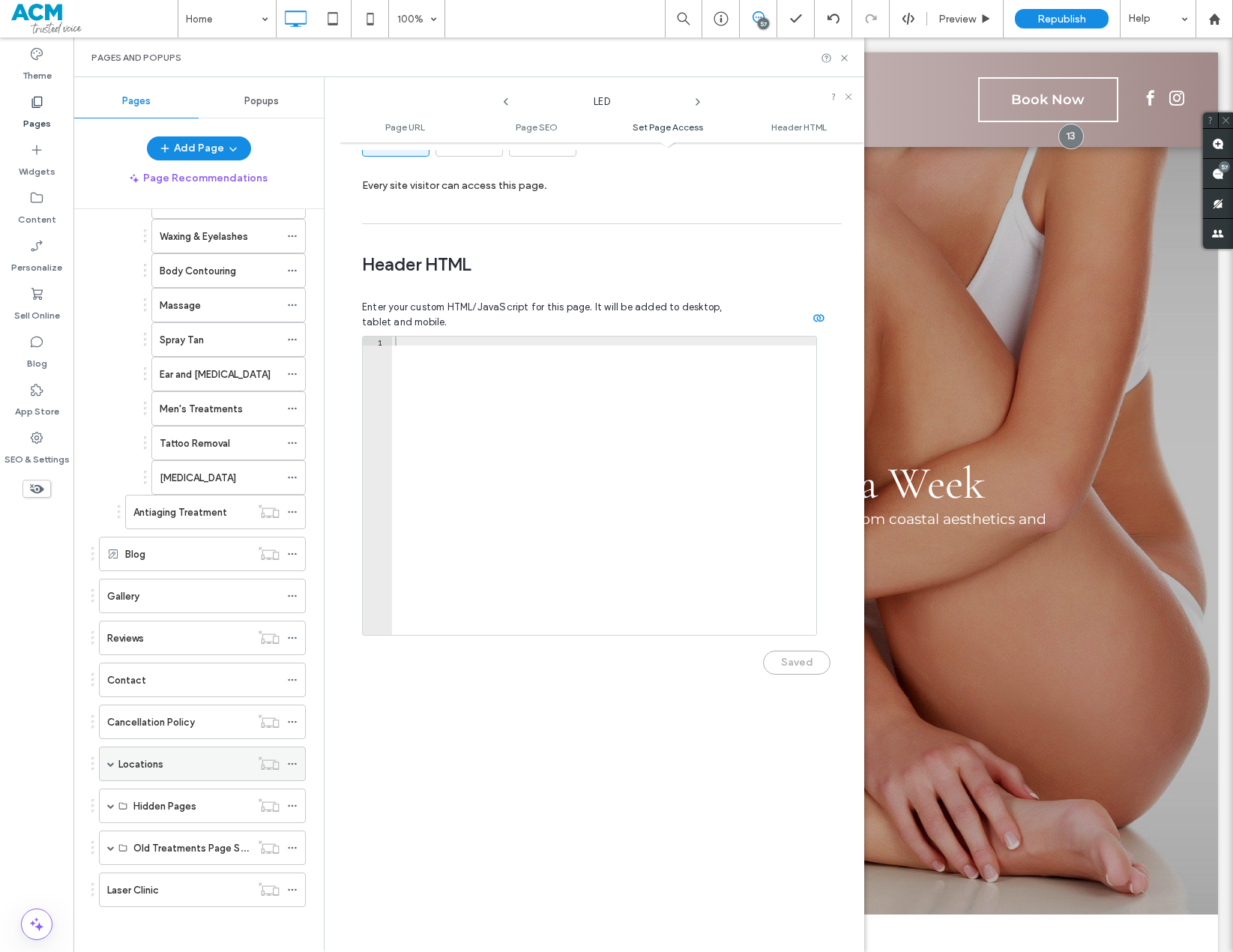
click at [110, 682] on span at bounding box center [111, 763] width 7 height 7
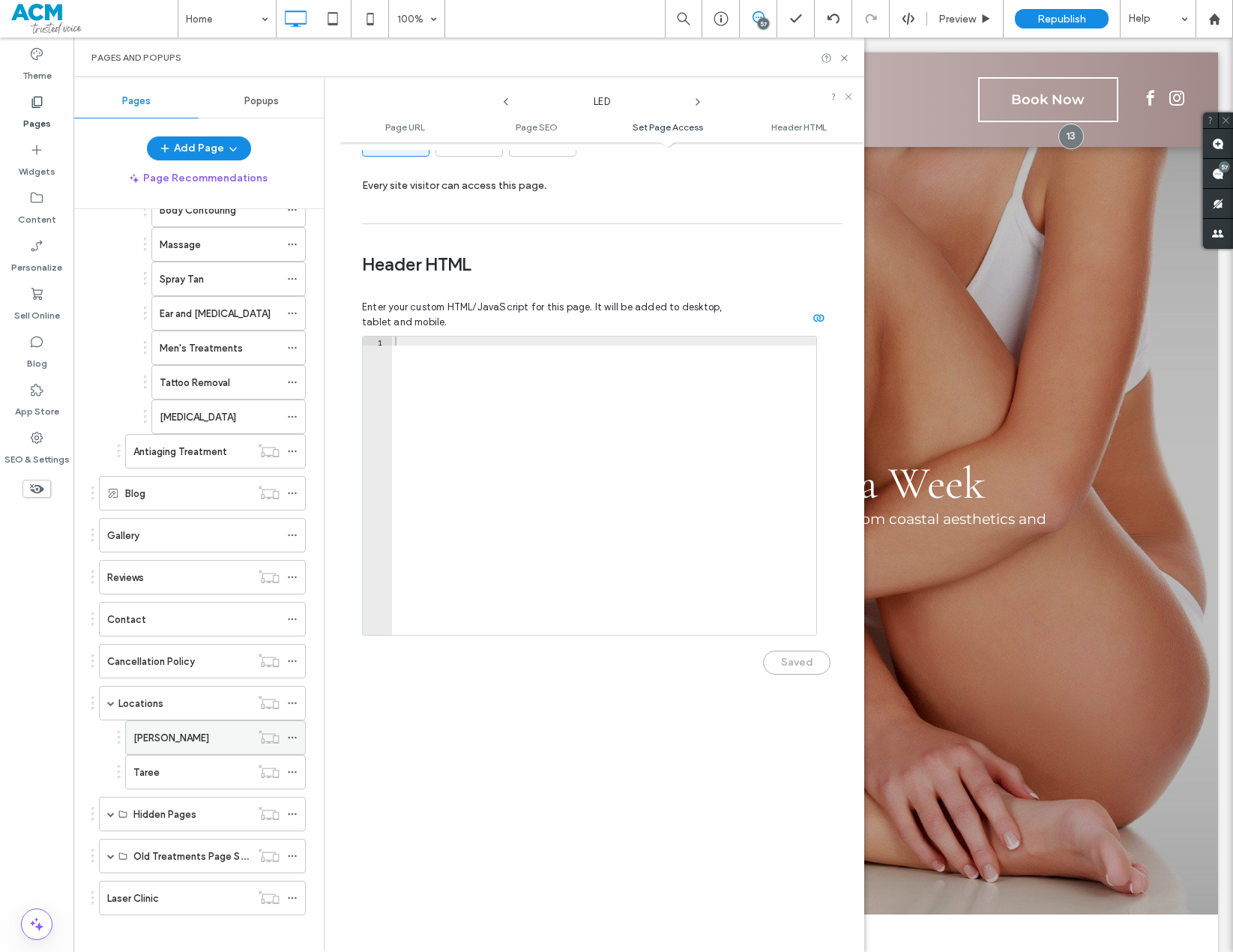
scroll to position [893, 0]
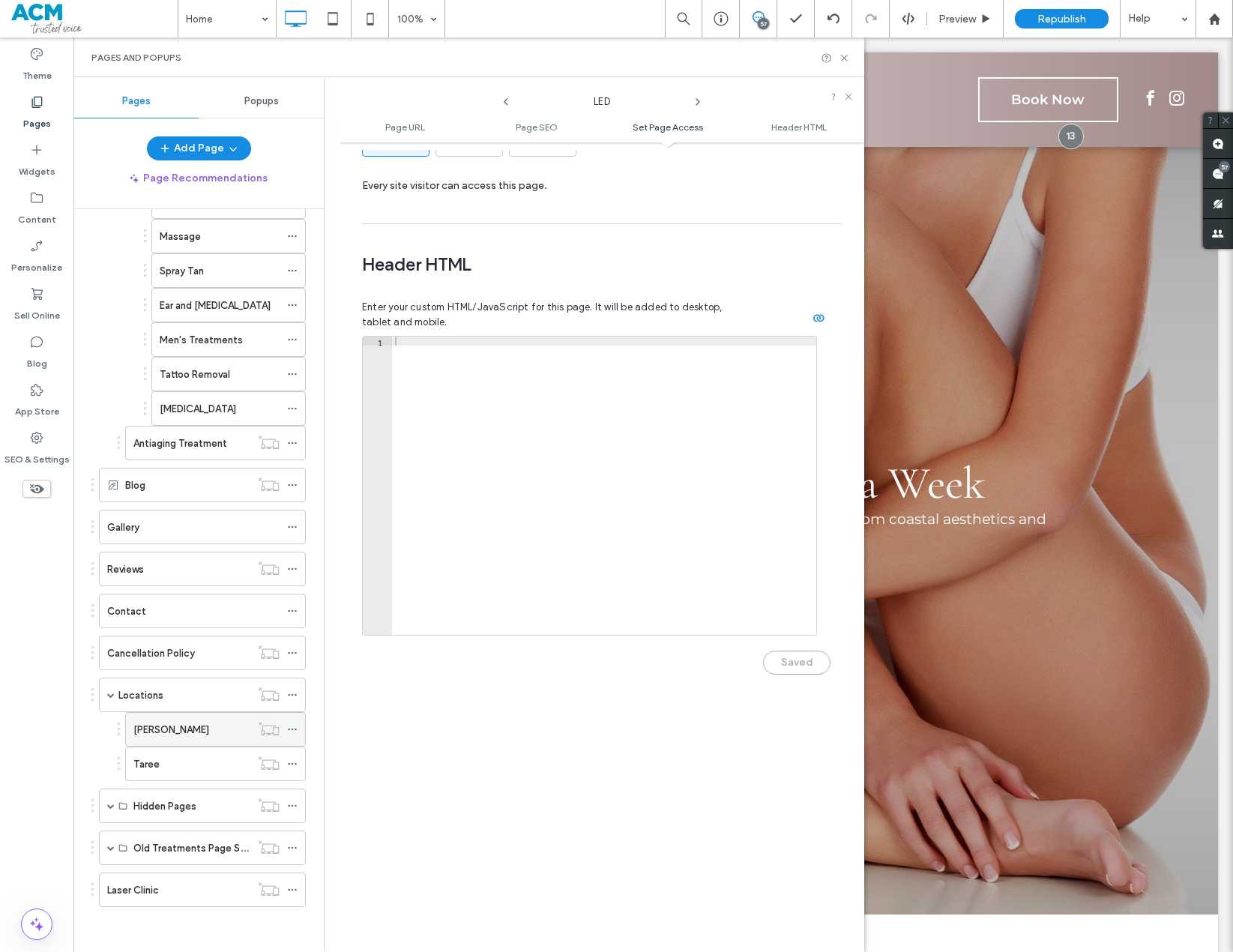
click at [292, 682] on icon at bounding box center [292, 729] width 11 height 11
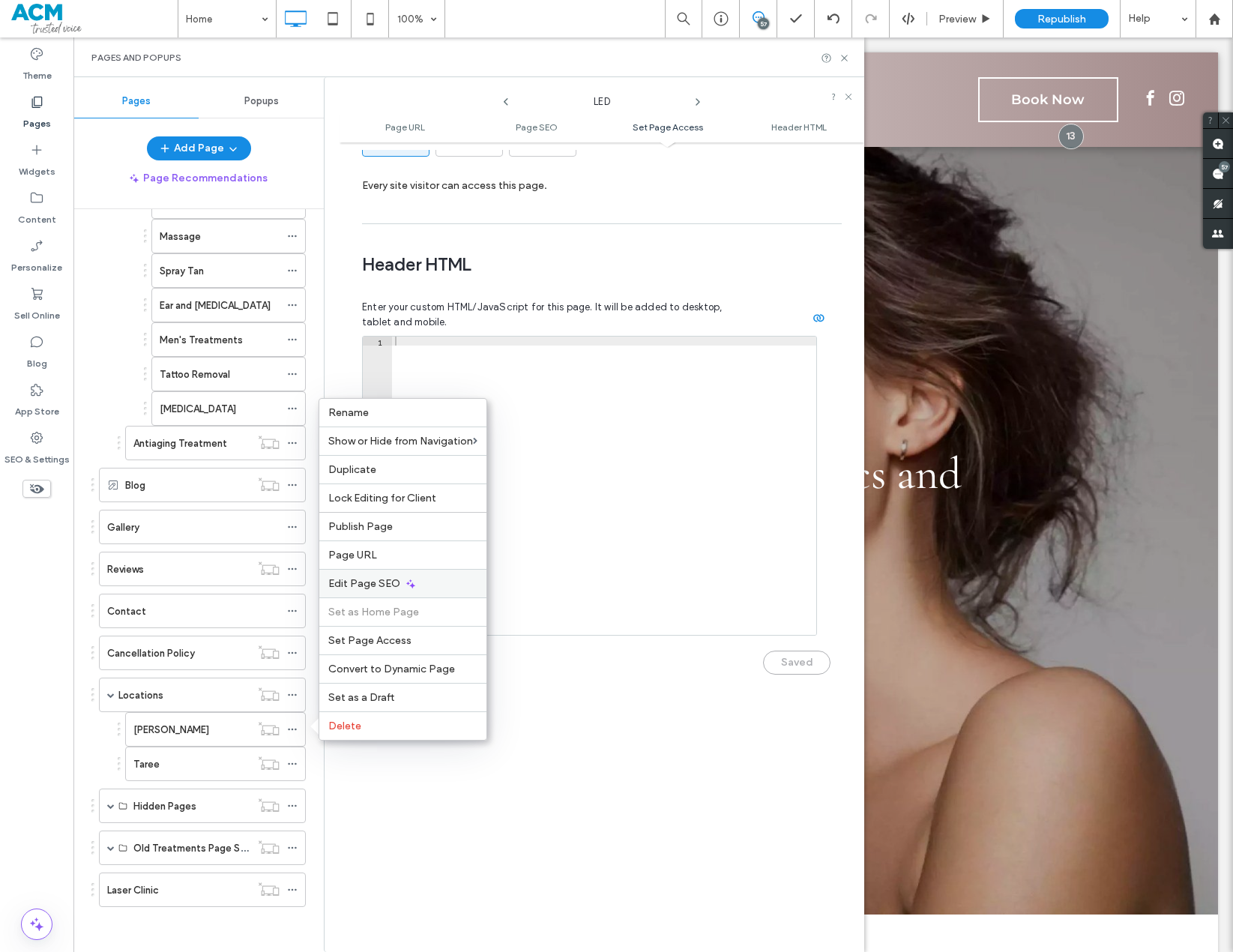
click at [377, 587] on span "Edit Page SEO" at bounding box center [364, 583] width 72 height 12
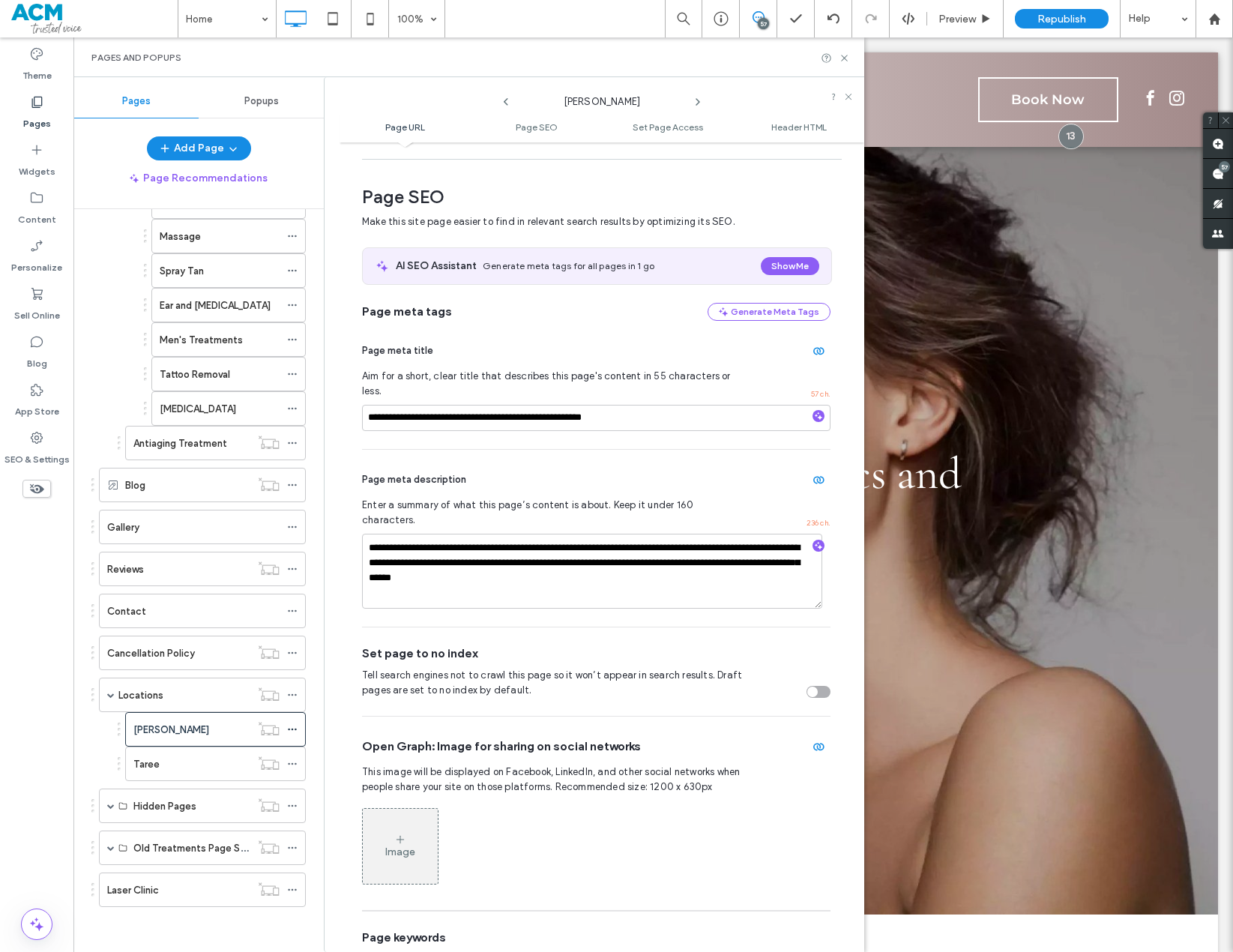
scroll to position [205, 0]
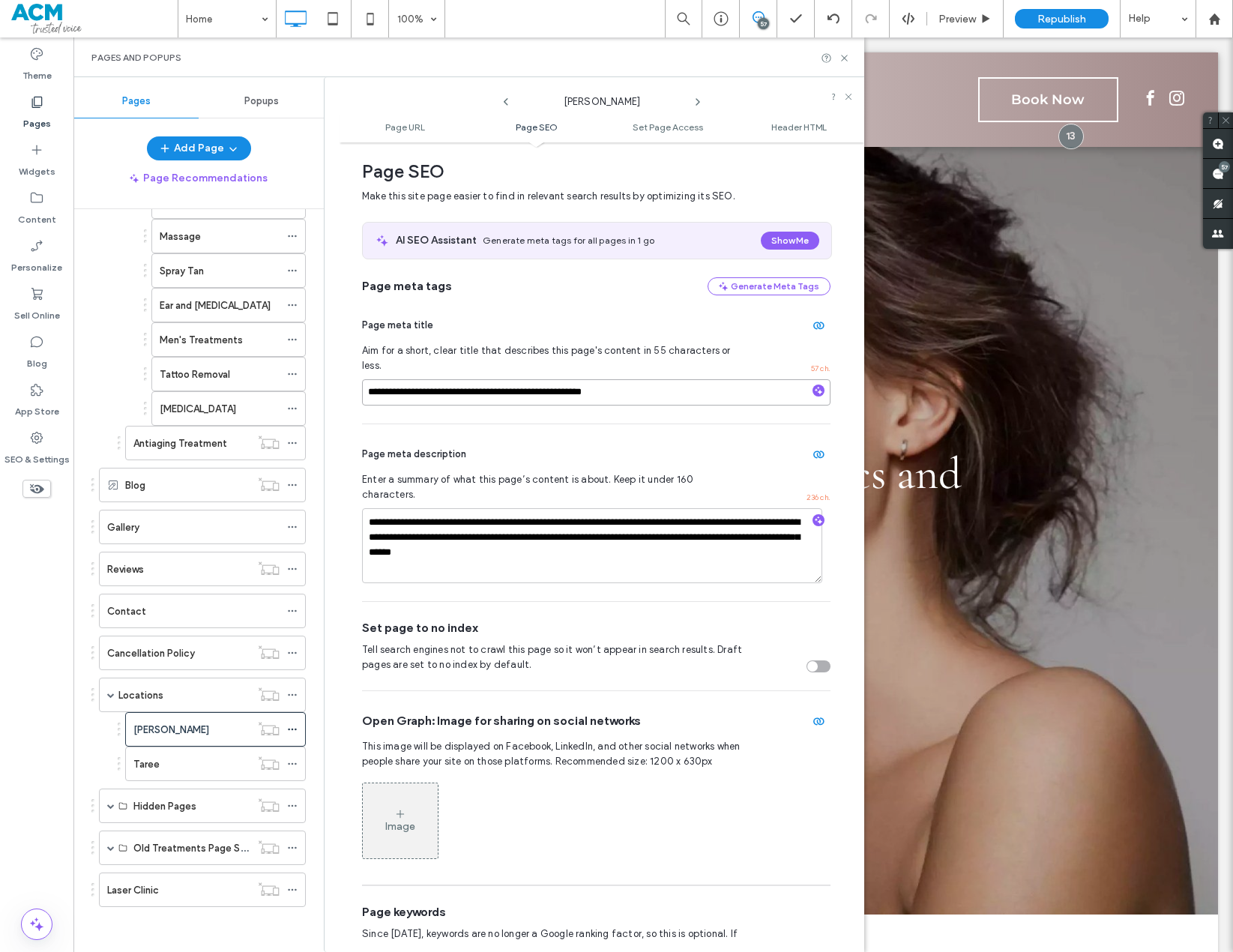
click at [516, 380] on input "**********" at bounding box center [597, 393] width 469 height 27
paste input
type input "**********"
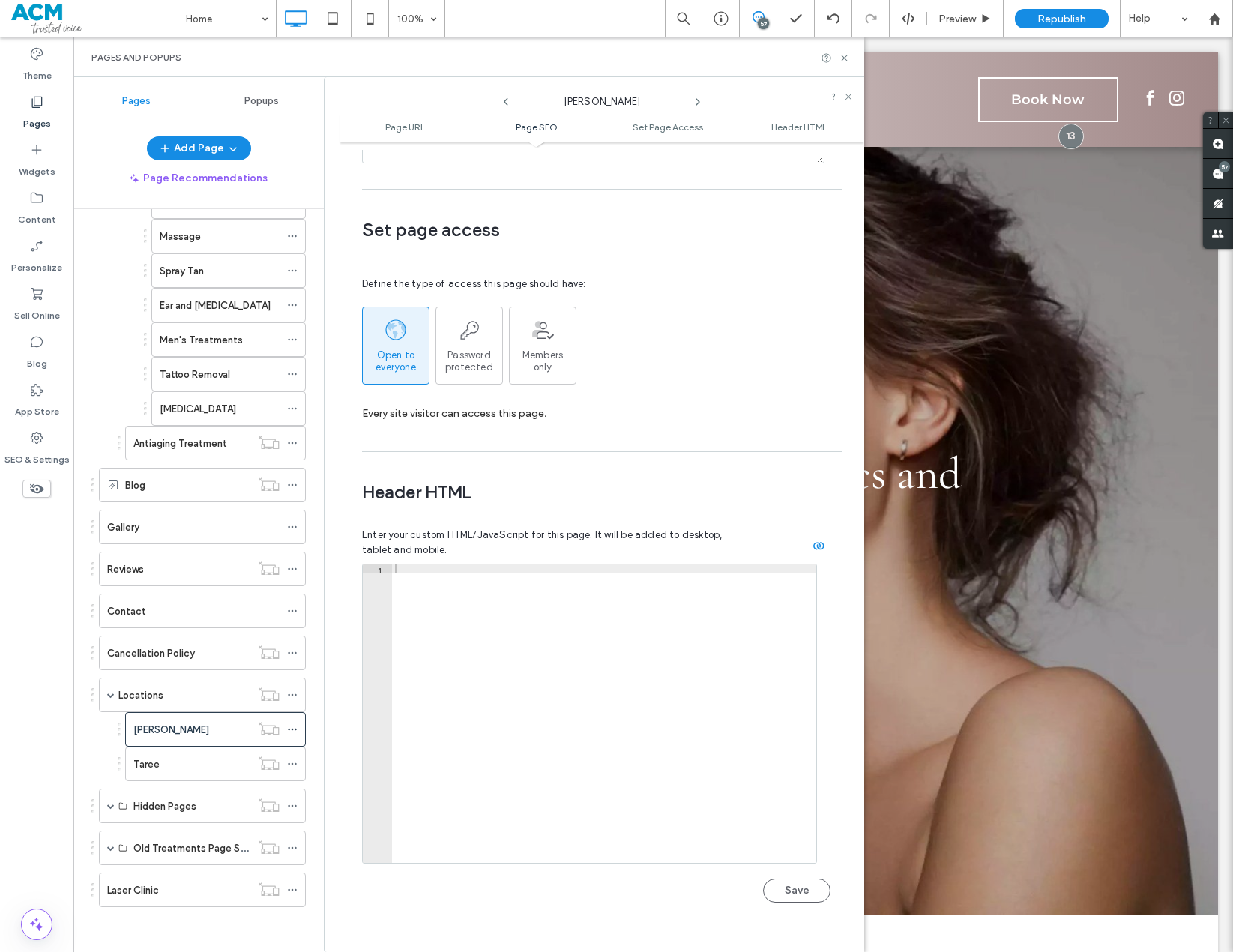
scroll to position [1105, 0]
click at [800, 682] on button "Save" at bounding box center [797, 887] width 67 height 24
click at [294, 682] on icon at bounding box center [292, 763] width 11 height 11
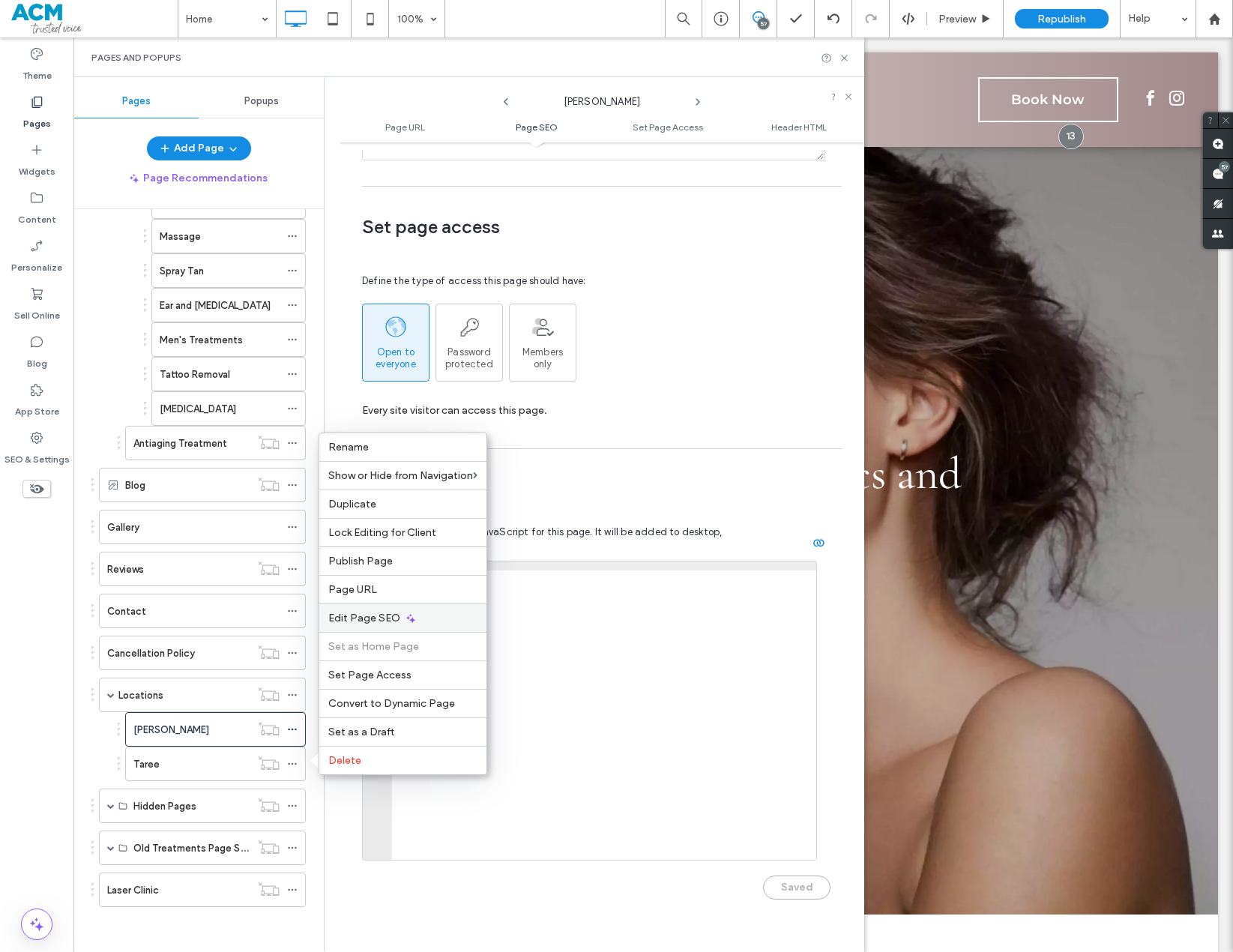
click at [370, 616] on span "Edit Page SEO" at bounding box center [364, 617] width 72 height 12
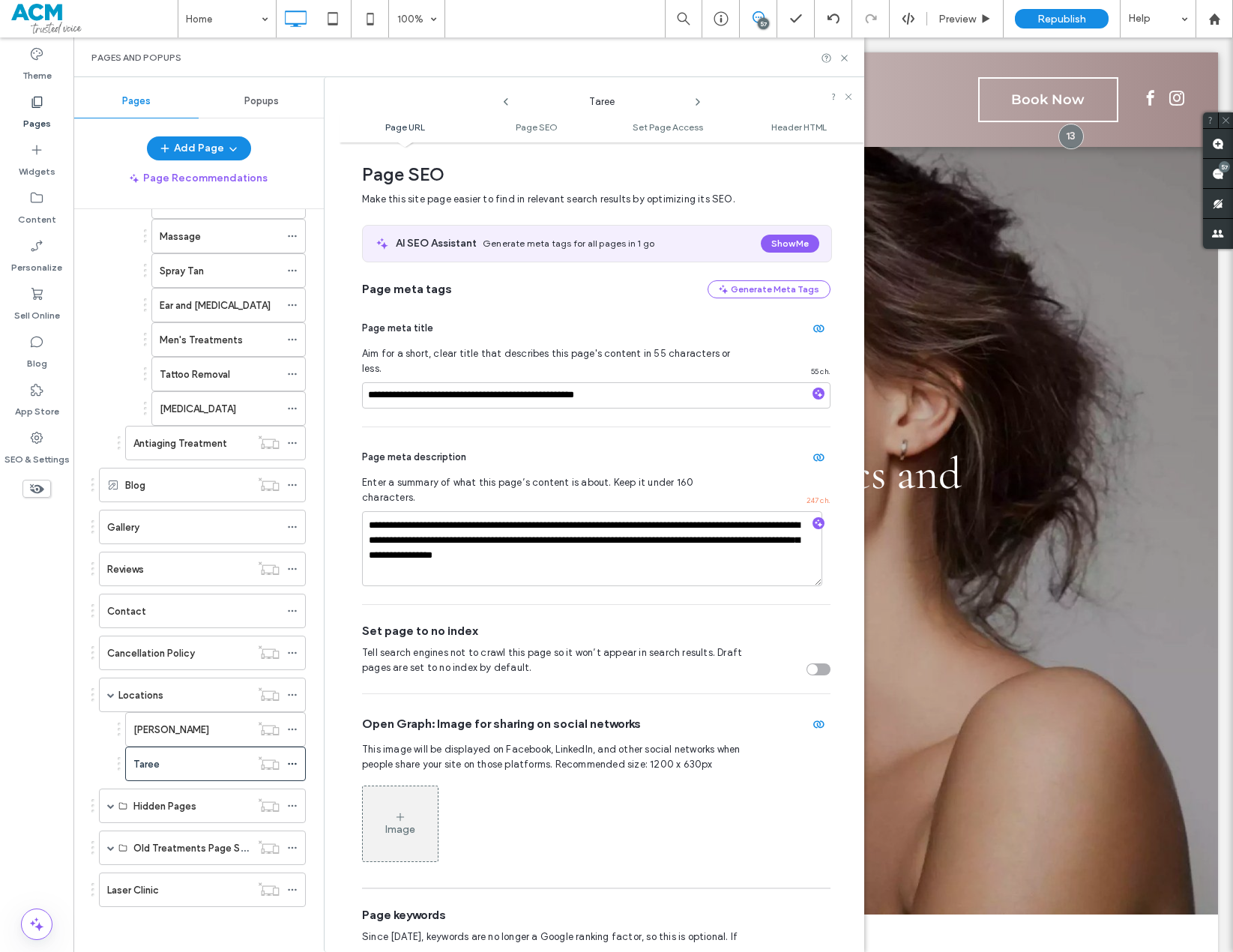
scroll to position [205, 0]
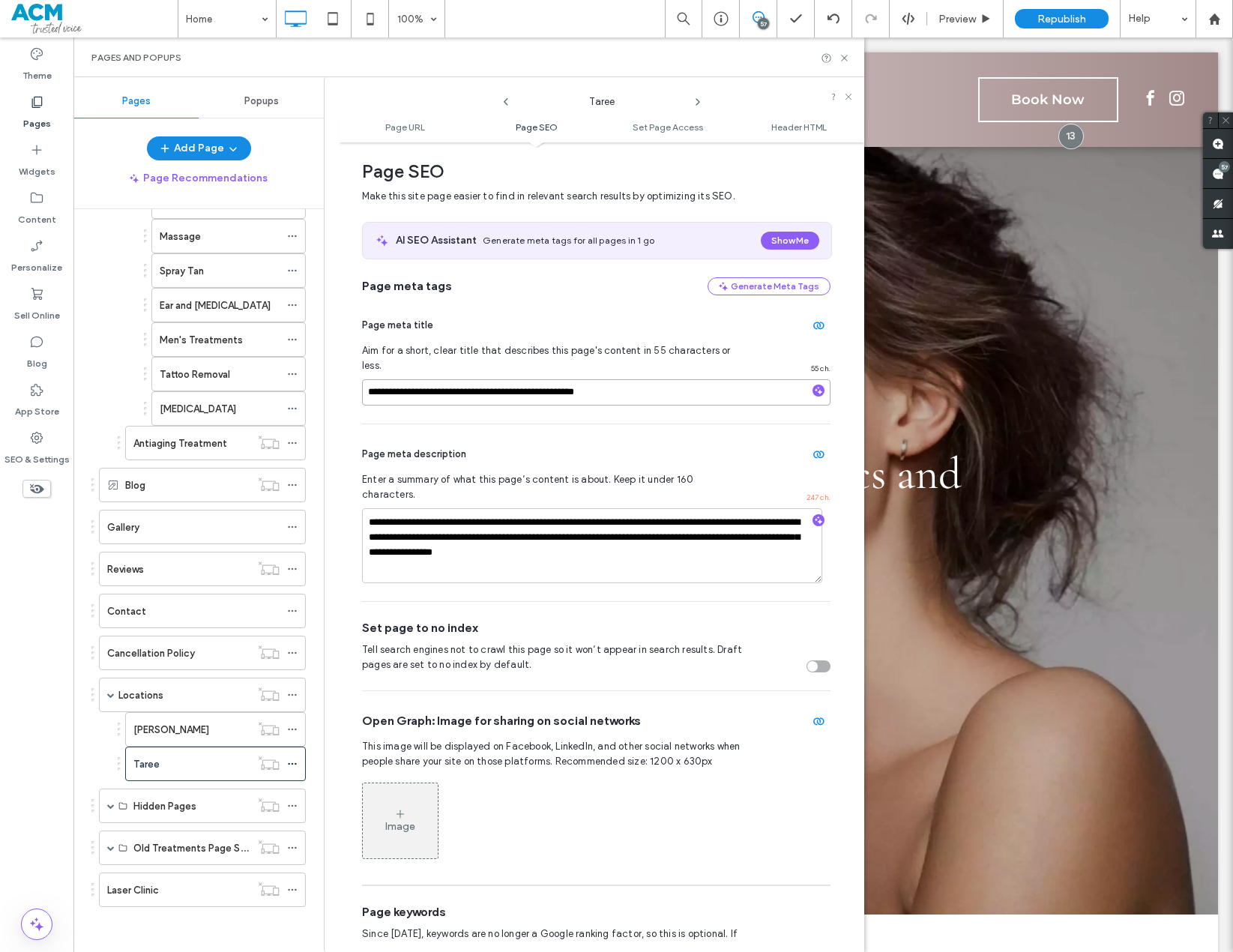
click at [543, 380] on input "**********" at bounding box center [597, 393] width 469 height 27
paste input
type input "**********"
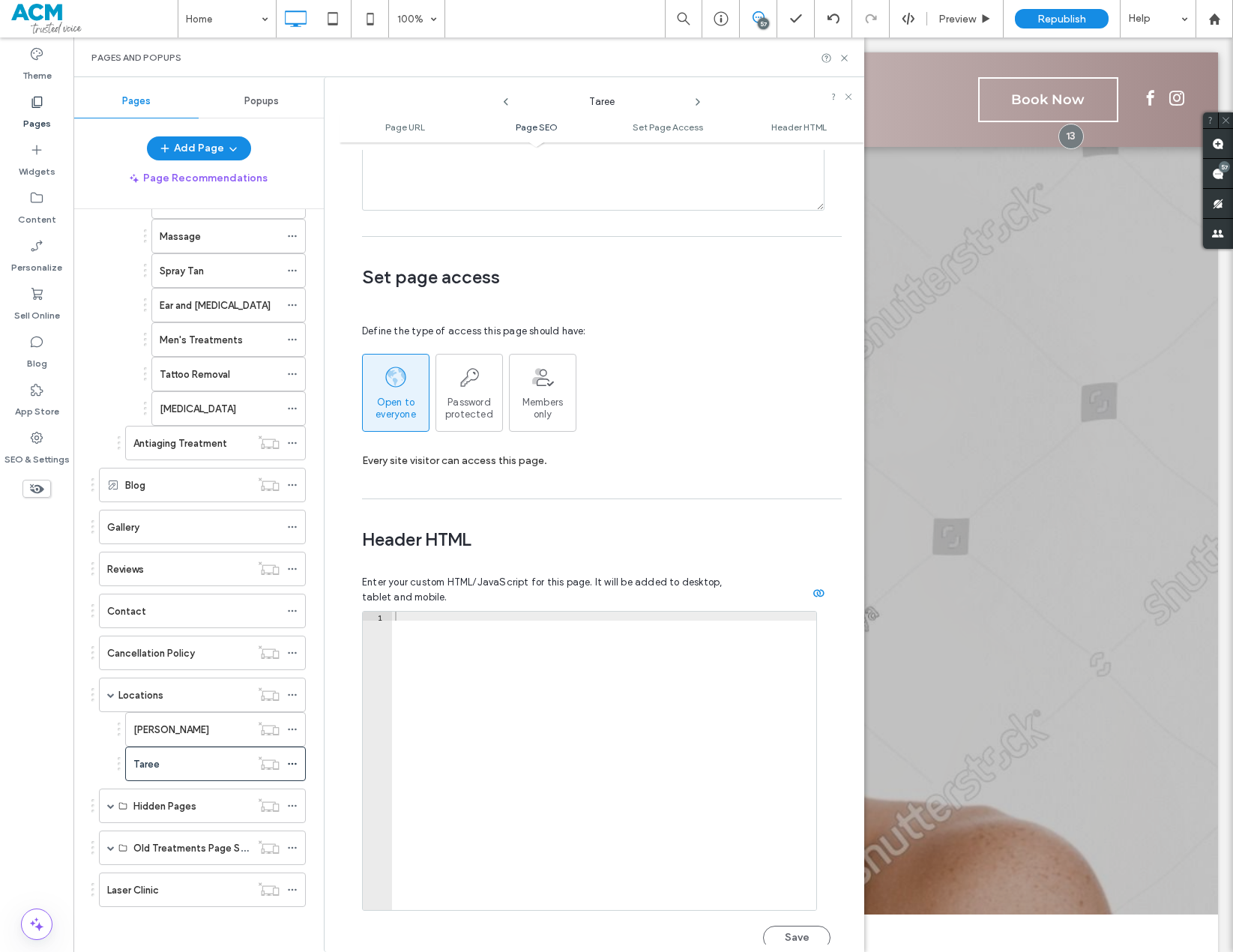
scroll to position [1330, 0]
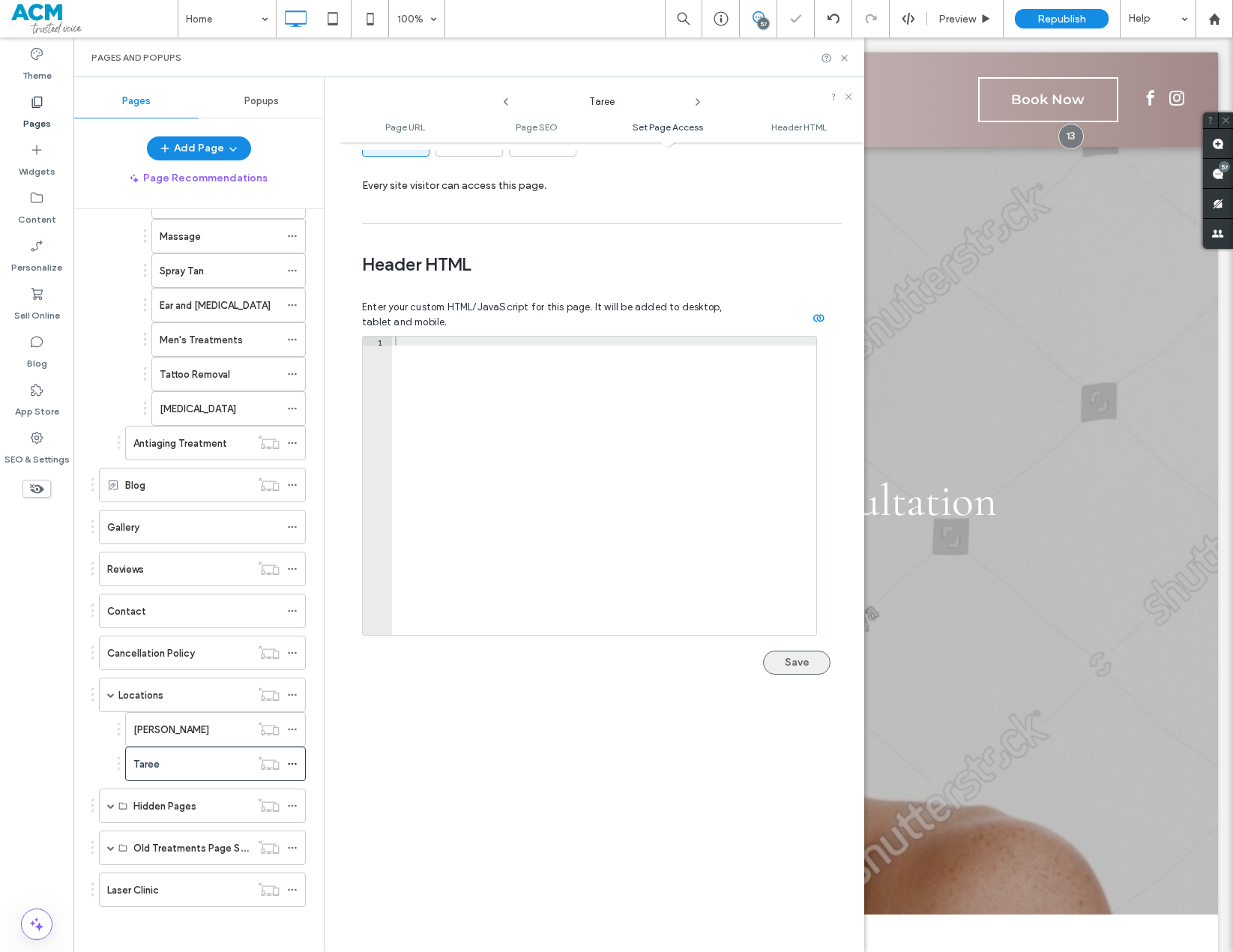
click at [788, 650] on button "Save" at bounding box center [797, 662] width 67 height 24
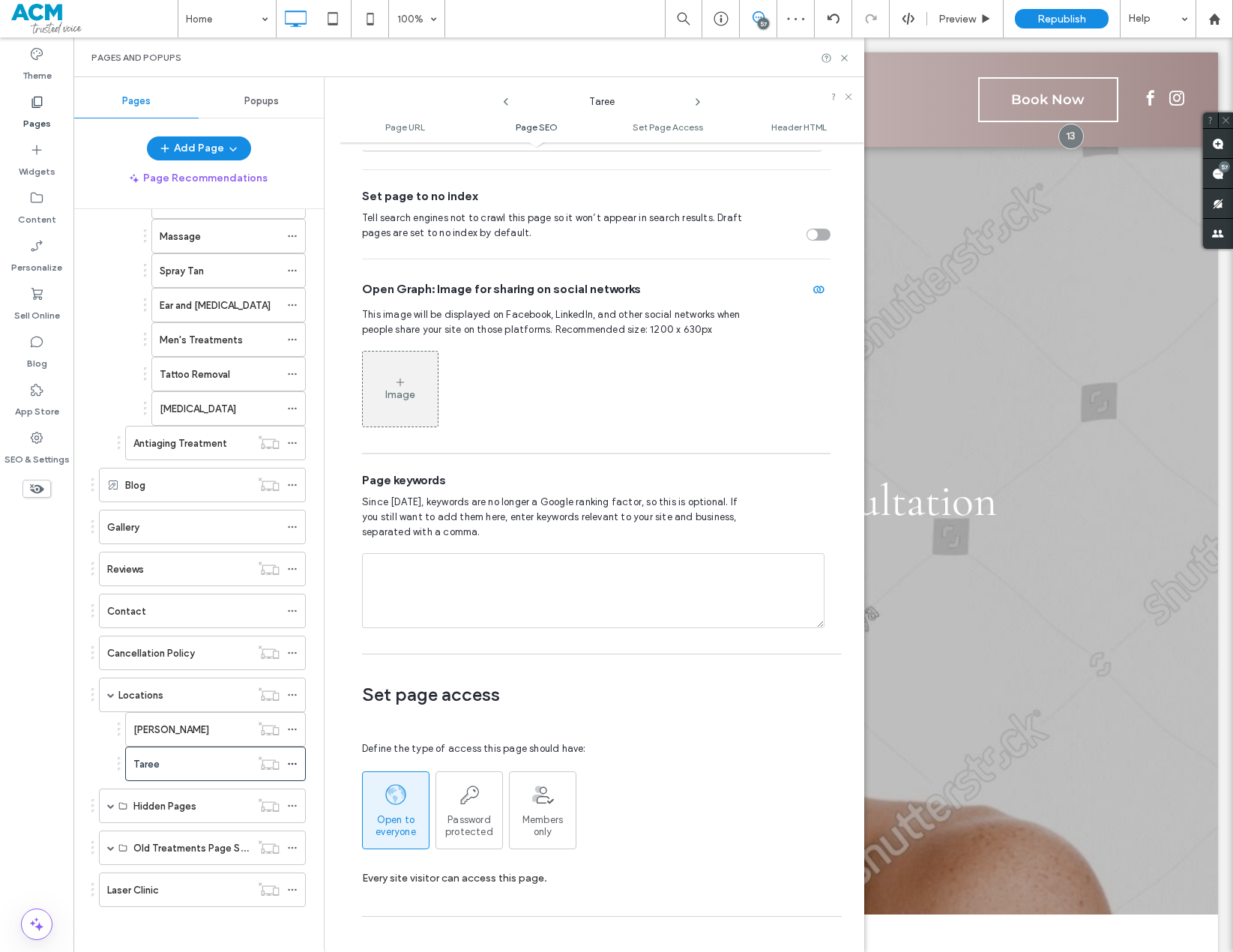
scroll to position [633, 0]
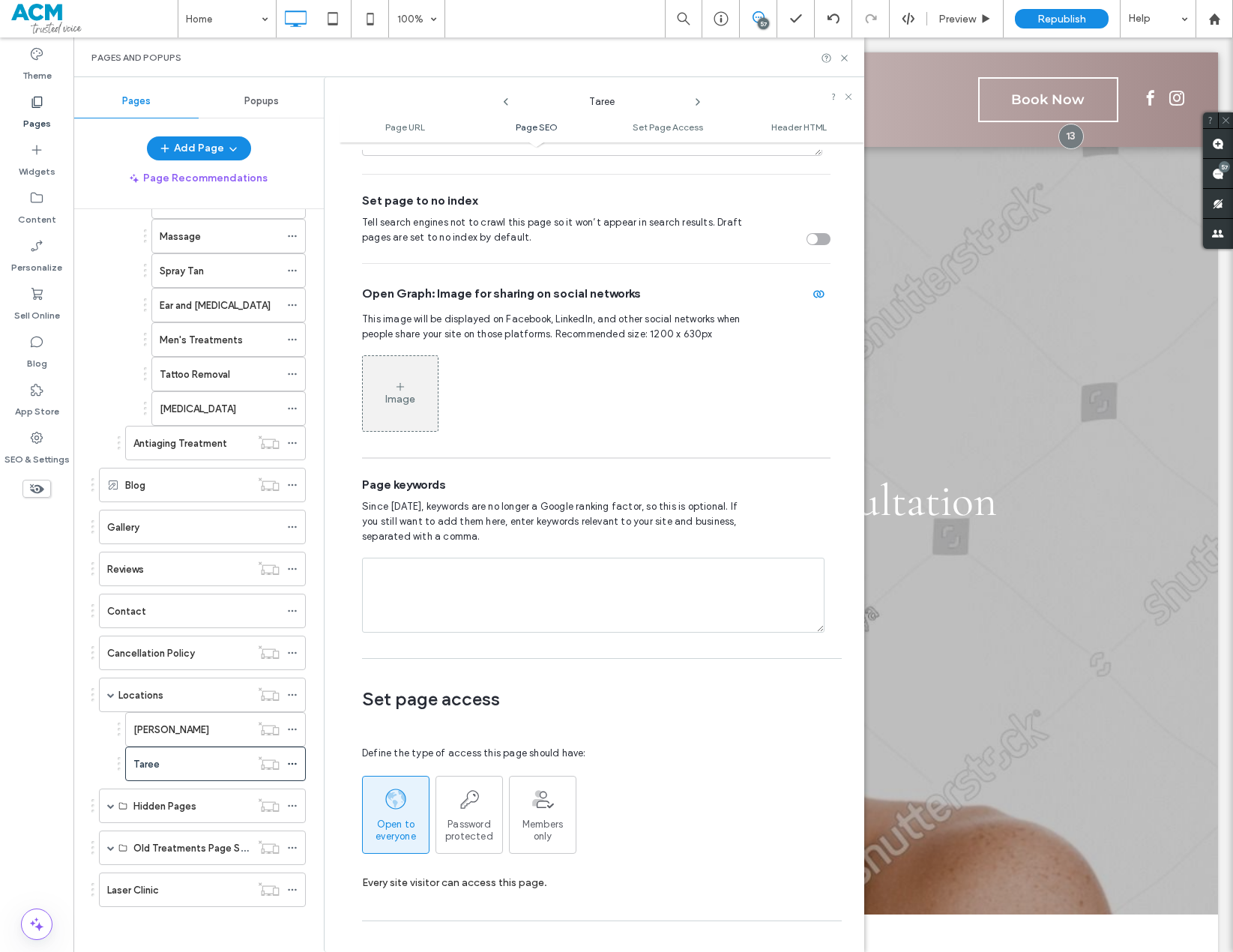
click at [28, 118] on label "Pages" at bounding box center [37, 120] width 27 height 21
click at [33, 108] on use at bounding box center [37, 102] width 11 height 12
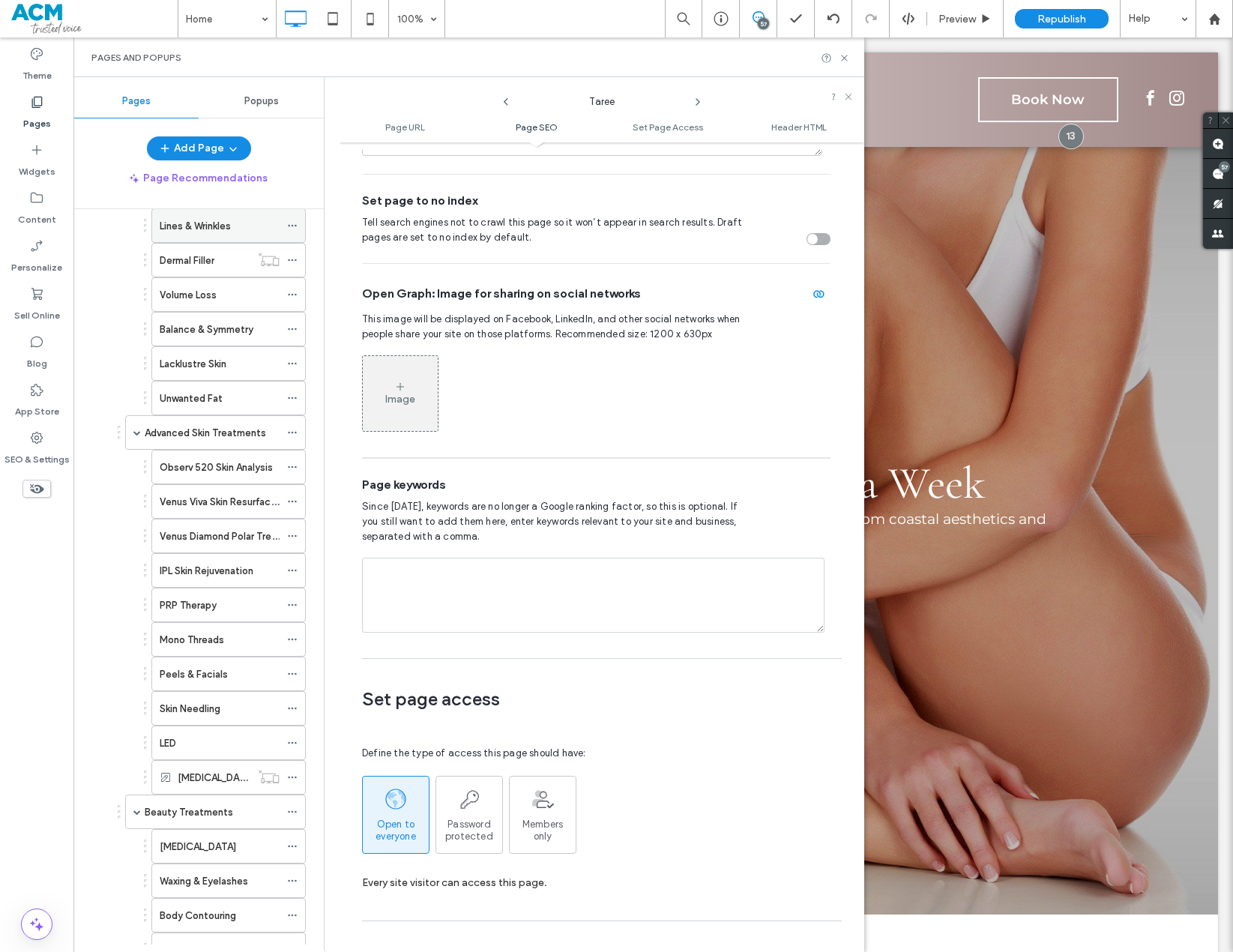
scroll to position [0, 0]
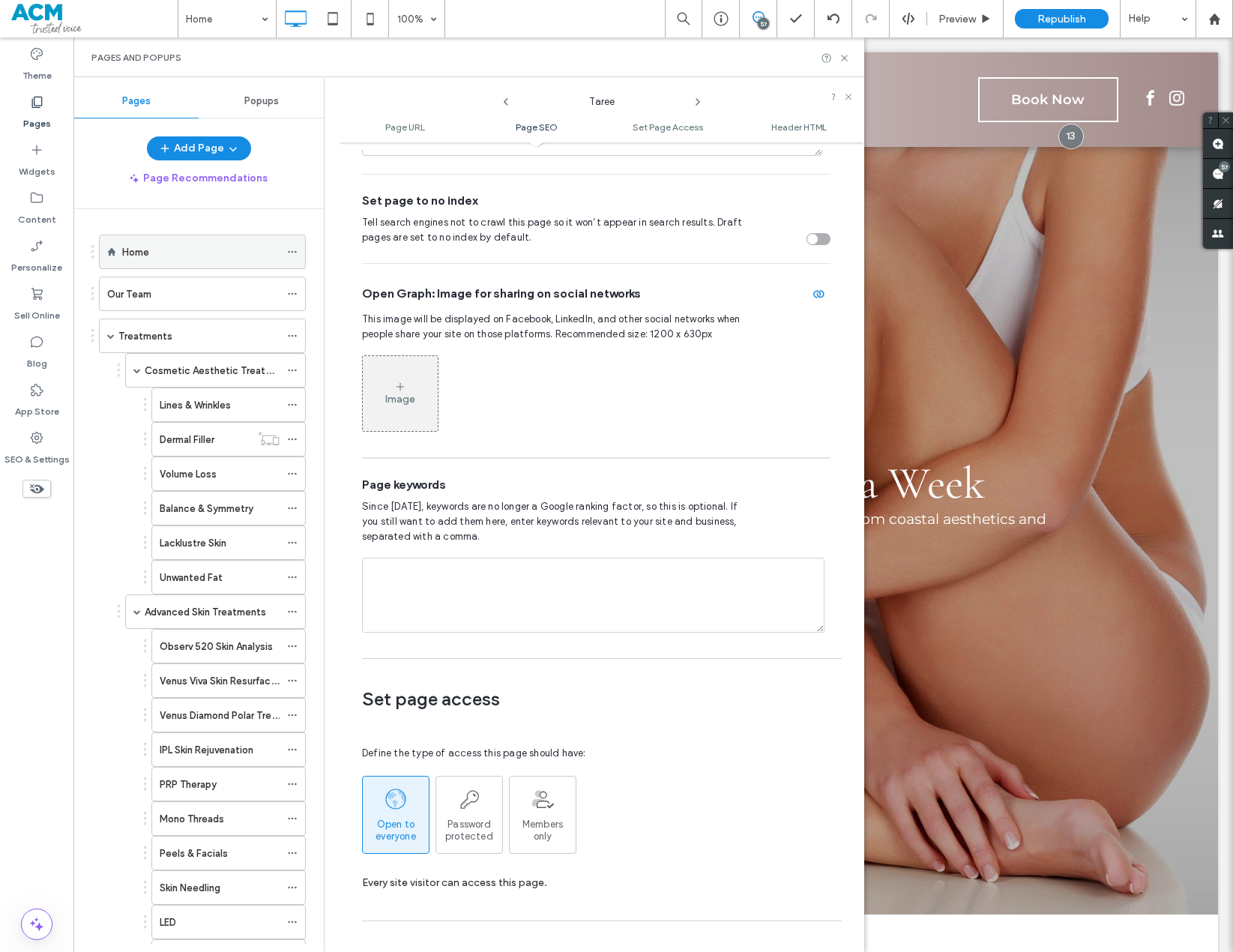
click at [184, 261] on div "Home" at bounding box center [201, 252] width 158 height 33
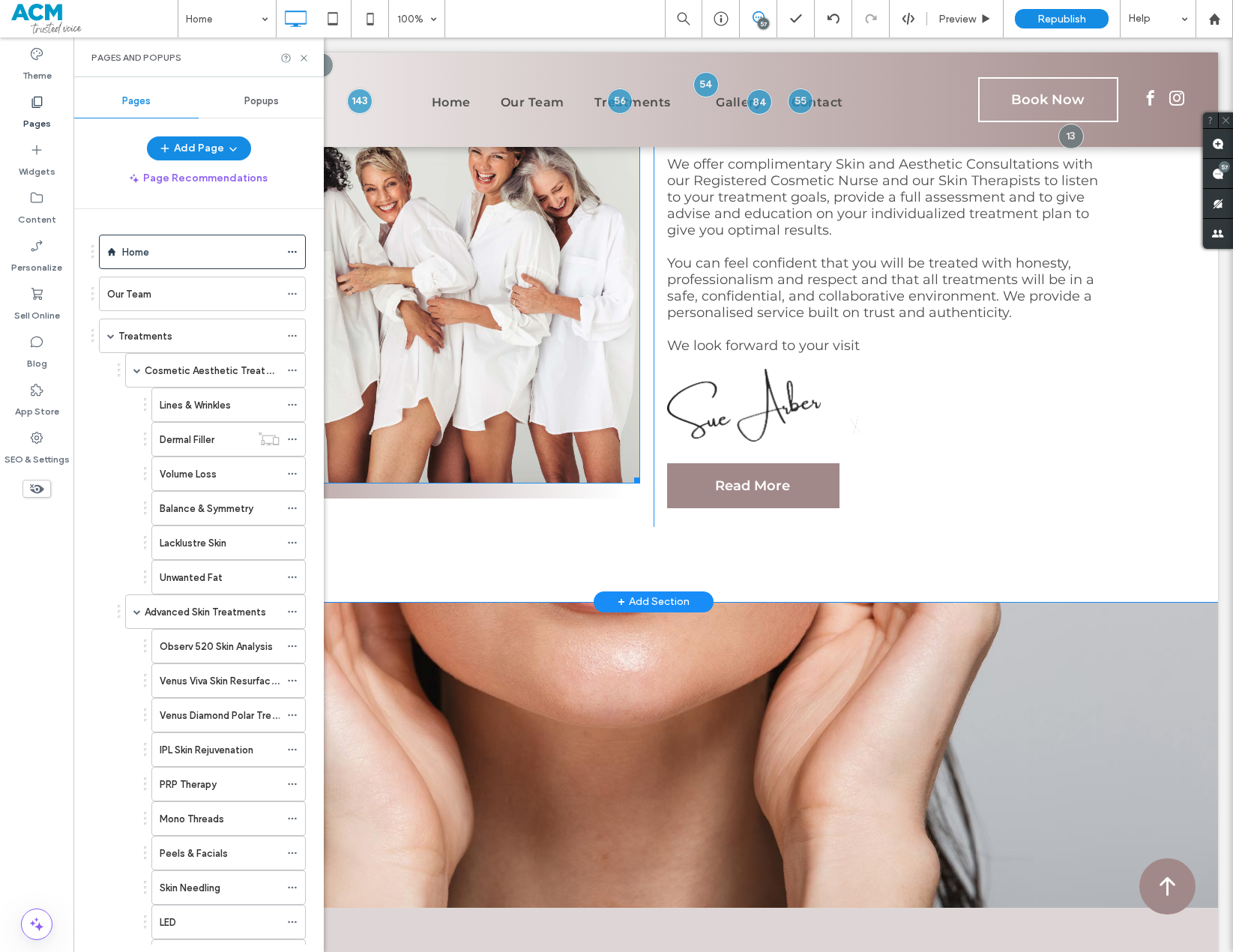
scroll to position [1049, 0]
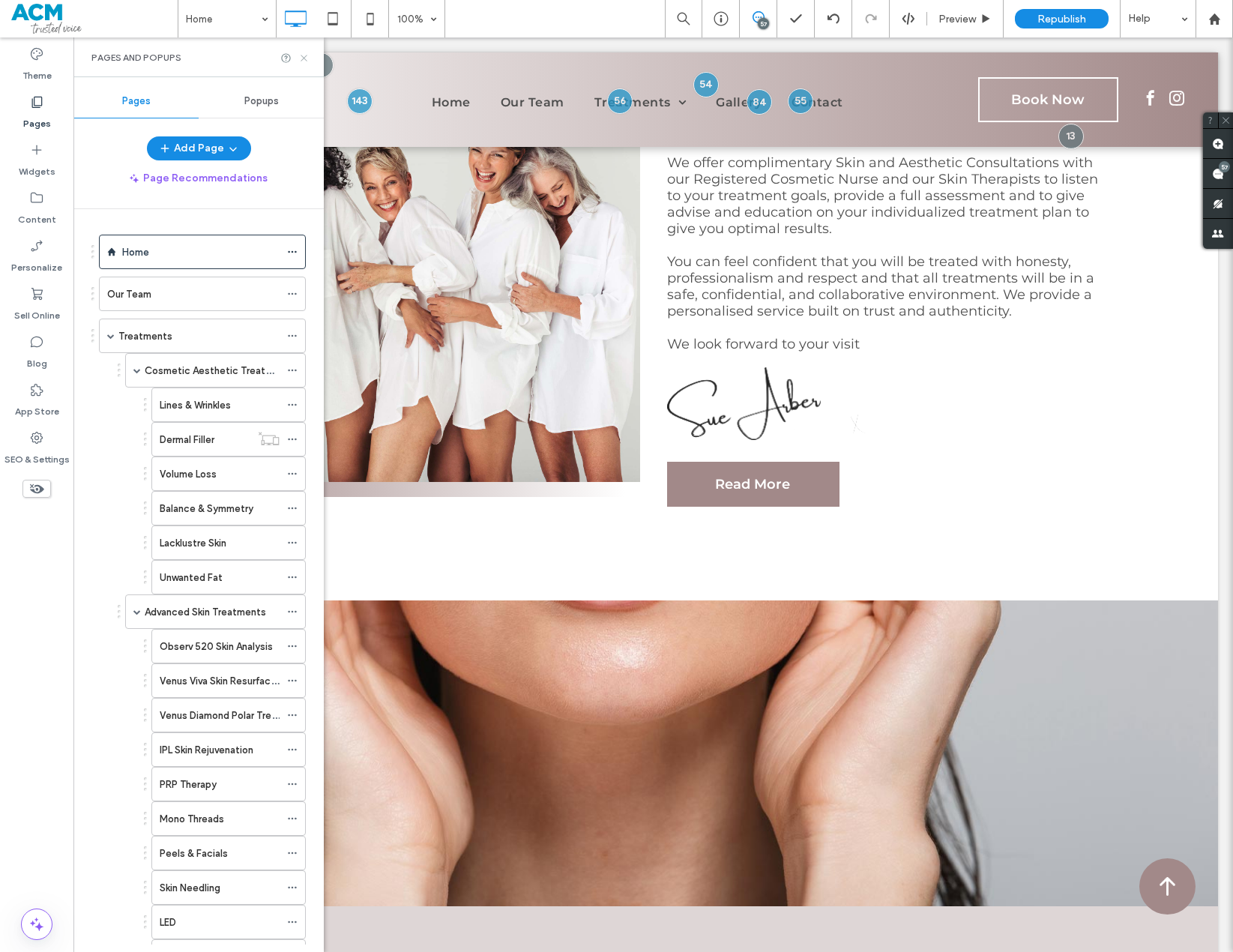
click at [303, 59] on icon at bounding box center [304, 58] width 12 height 12
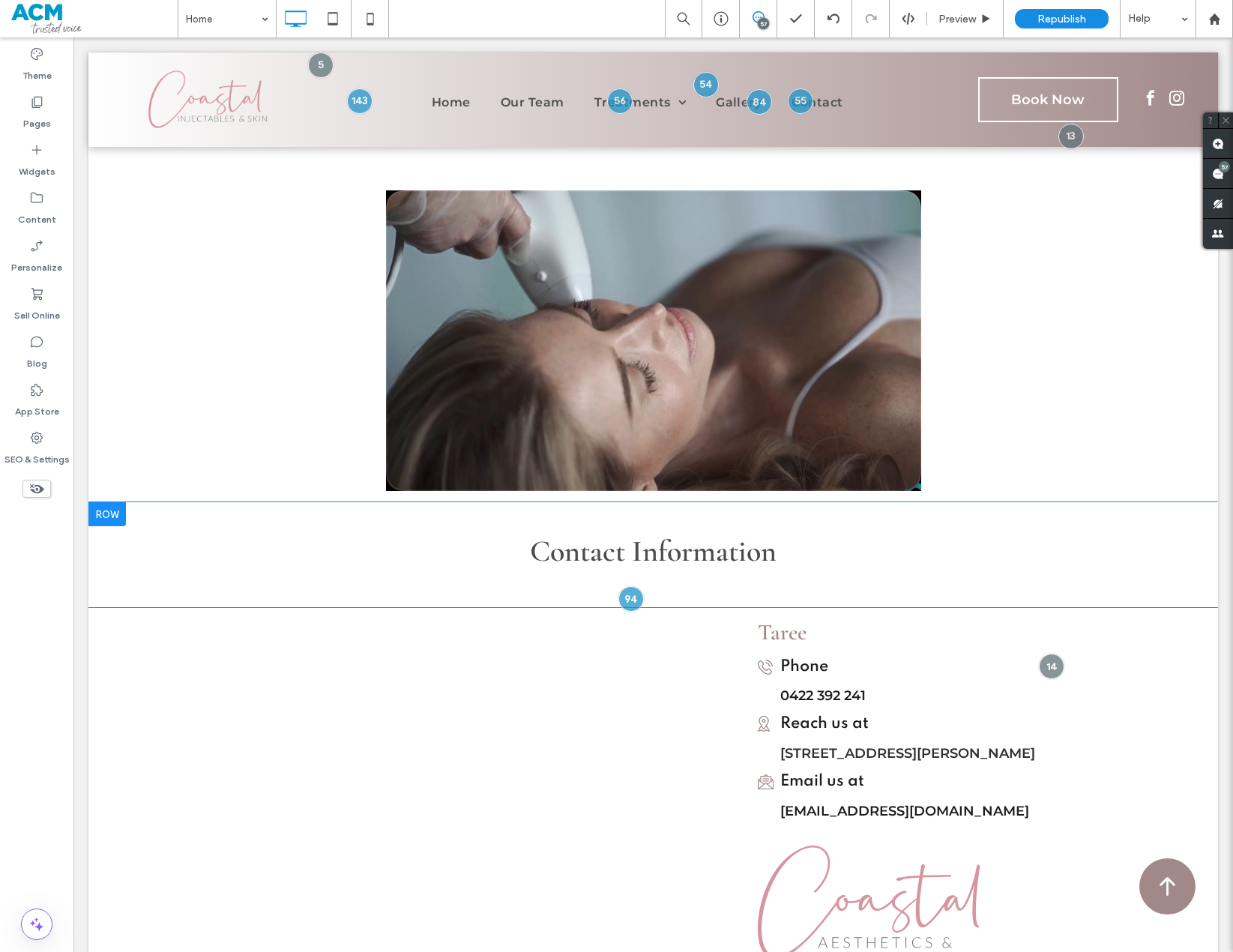
scroll to position [3223, 0]
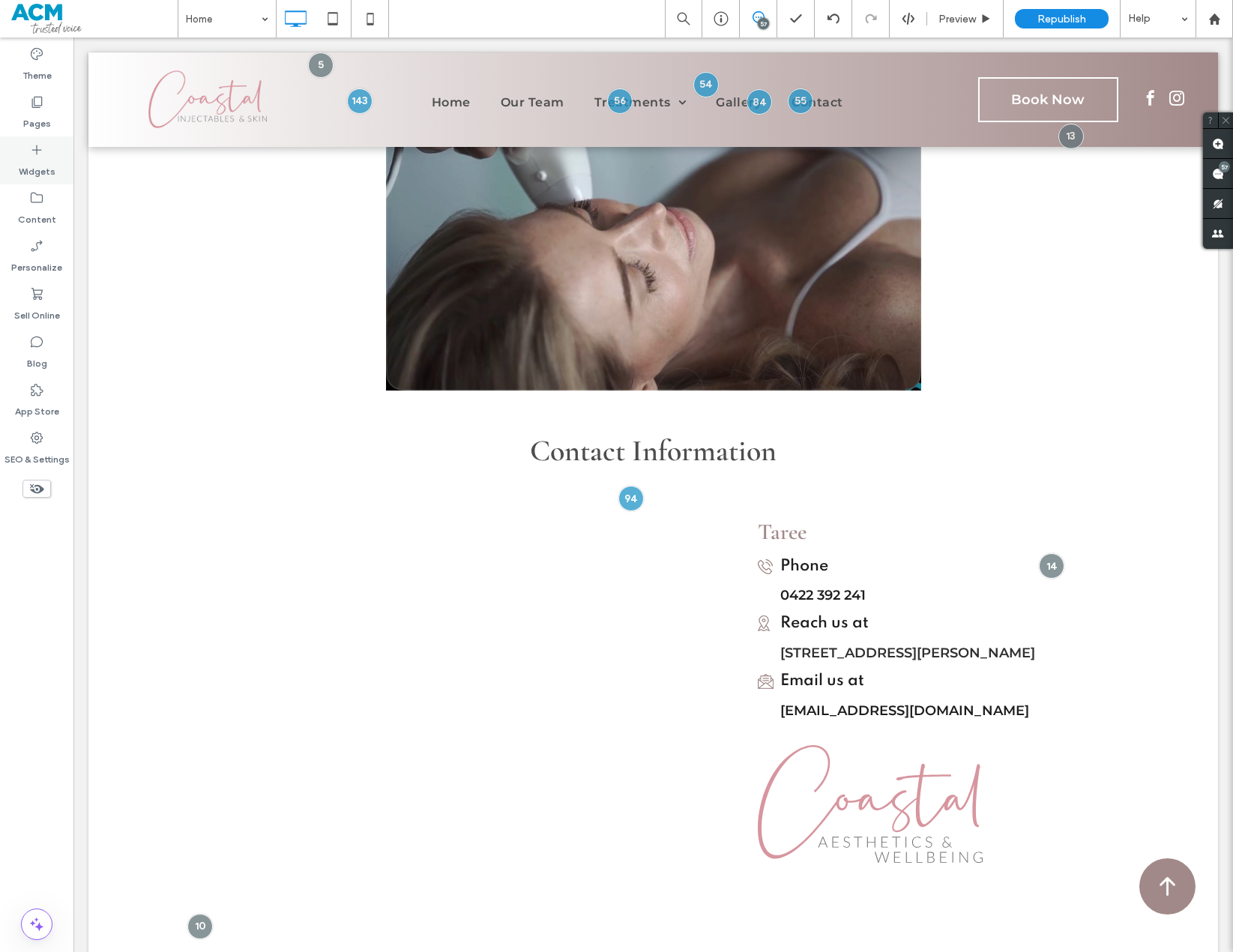
click at [45, 155] on div "Widgets" at bounding box center [37, 160] width 73 height 48
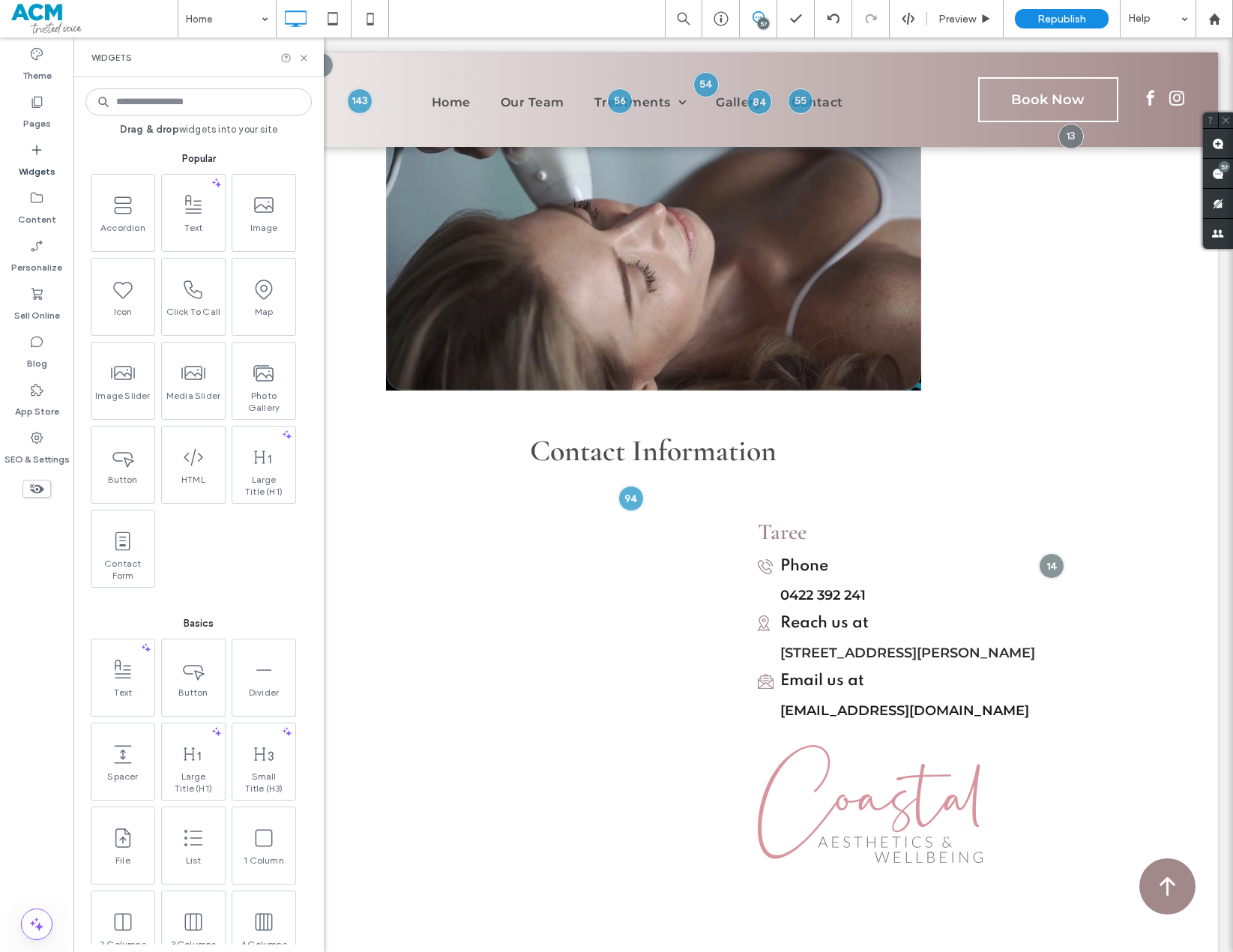
click at [216, 108] on input at bounding box center [199, 101] width 227 height 27
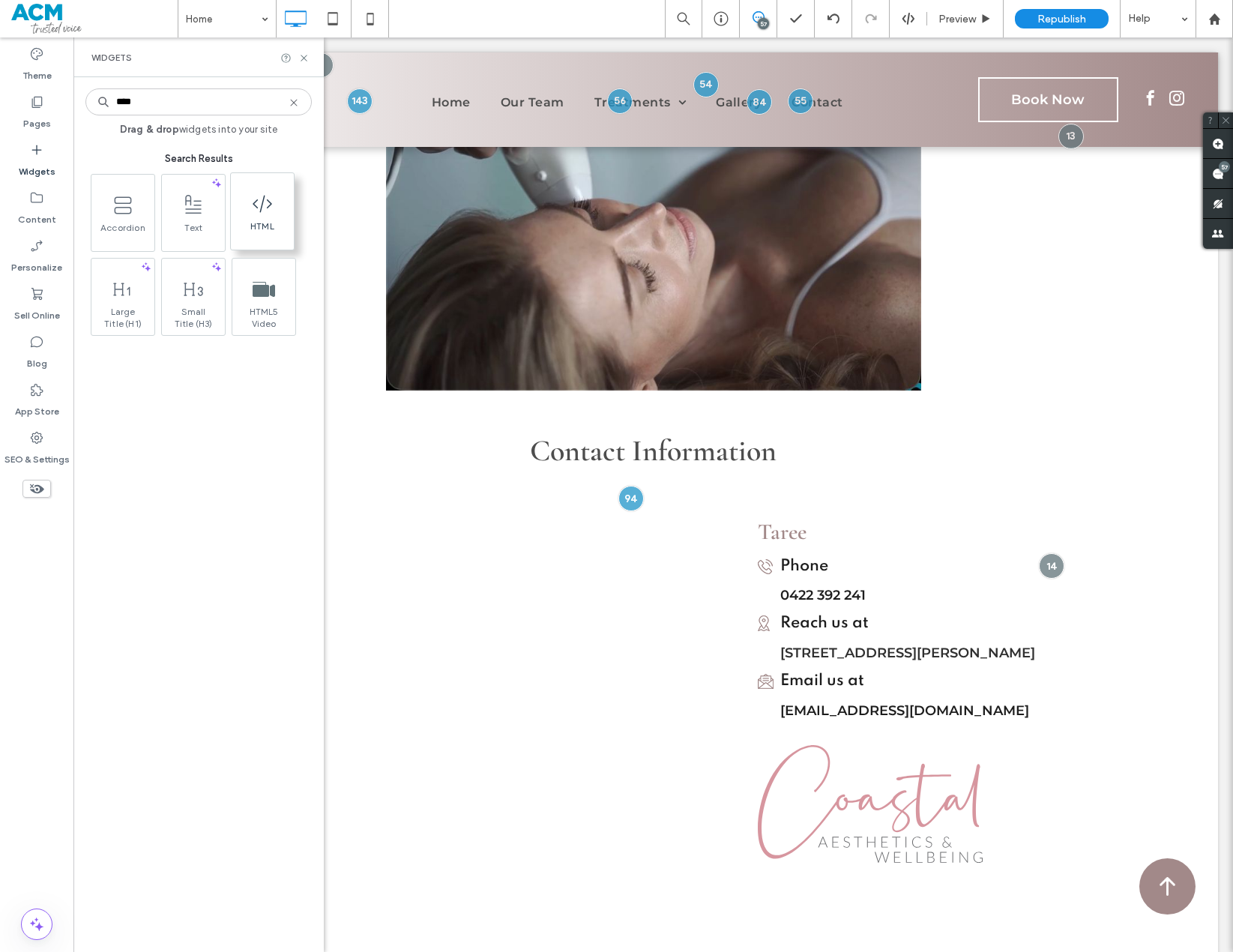
type input "****"
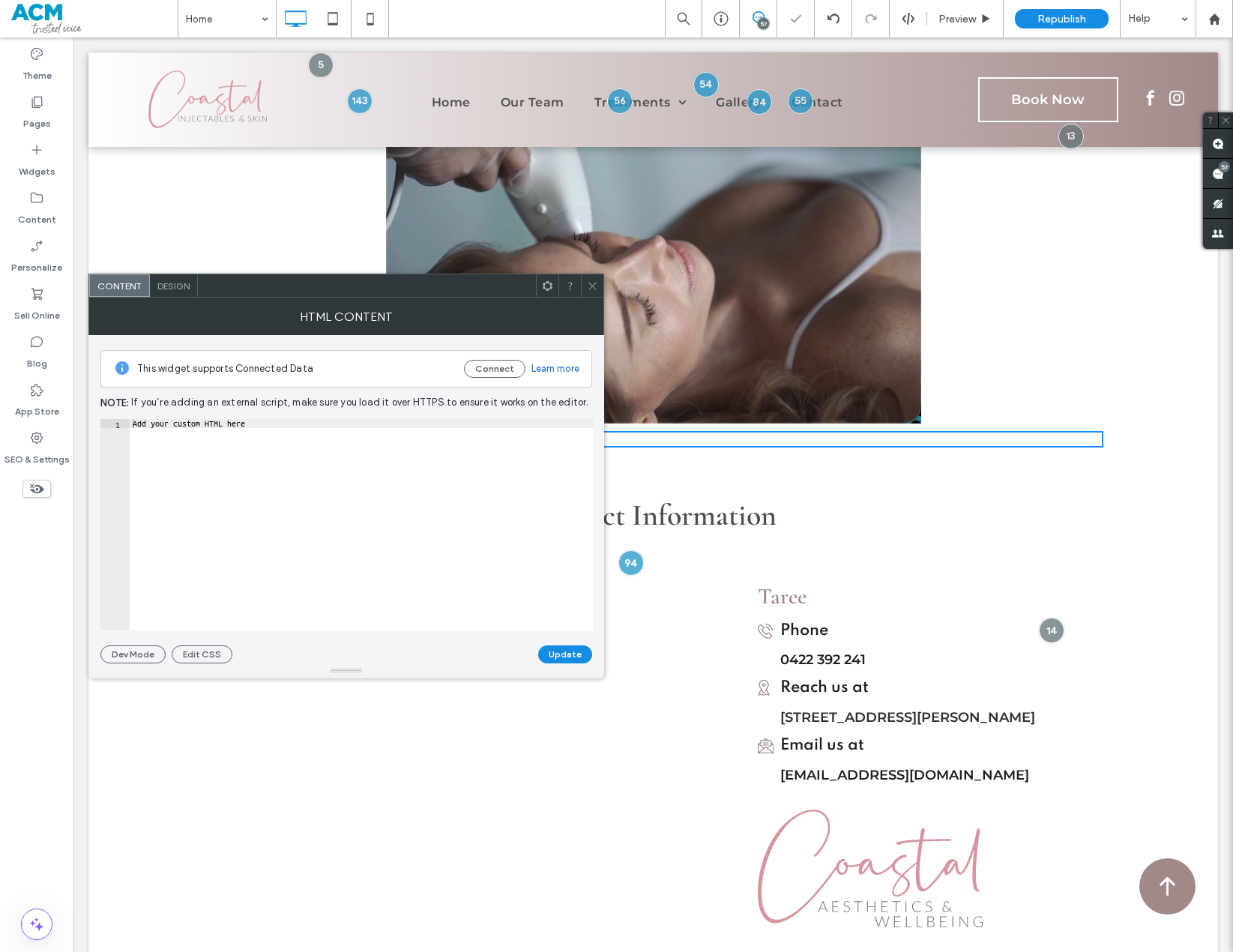
type textarea "**********"
click at [299, 487] on div "Add your custom HTML here" at bounding box center [361, 533] width 464 height 229
paste textarea "Cursor at row 1"
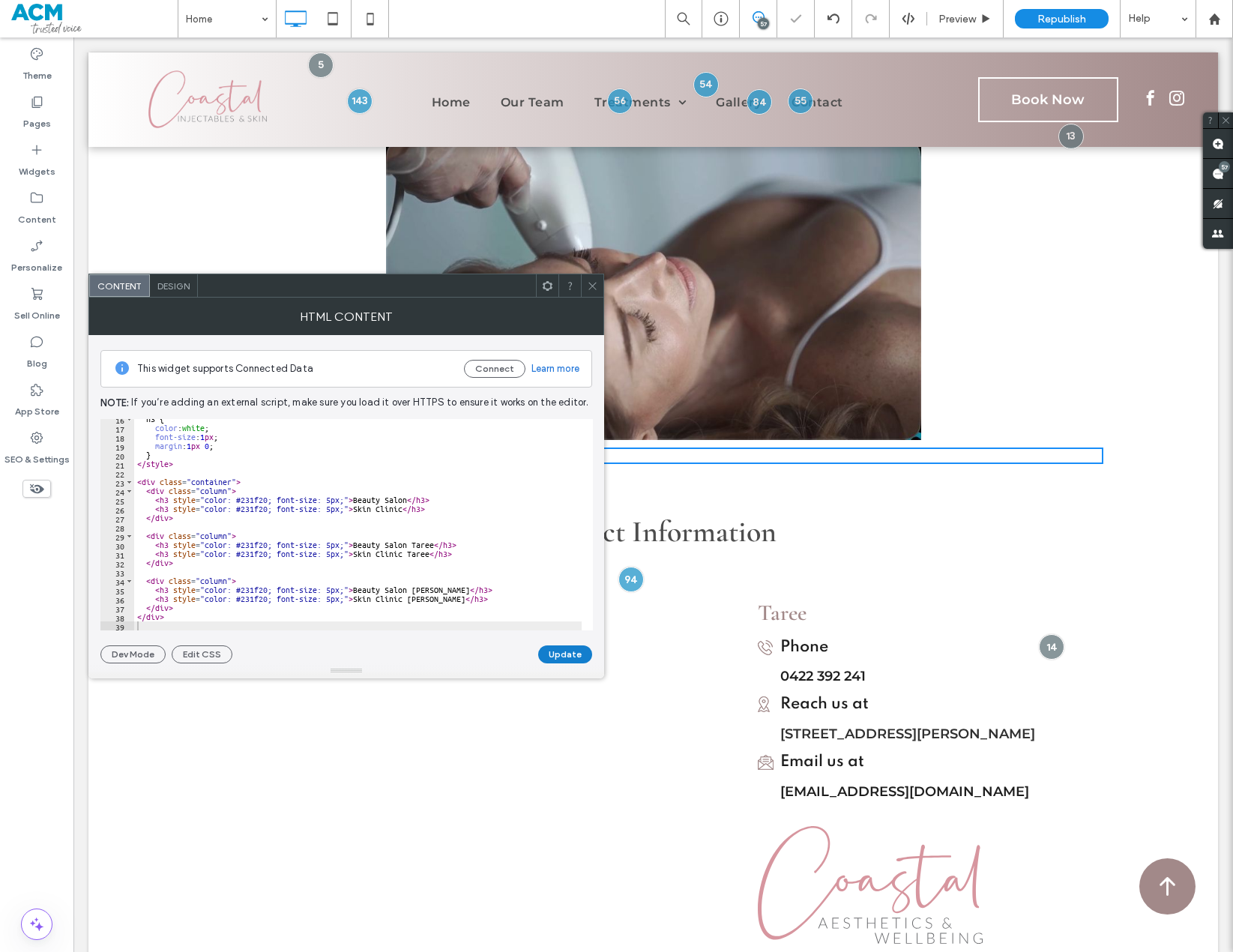
click at [577, 659] on button "Update" at bounding box center [565, 655] width 54 height 18
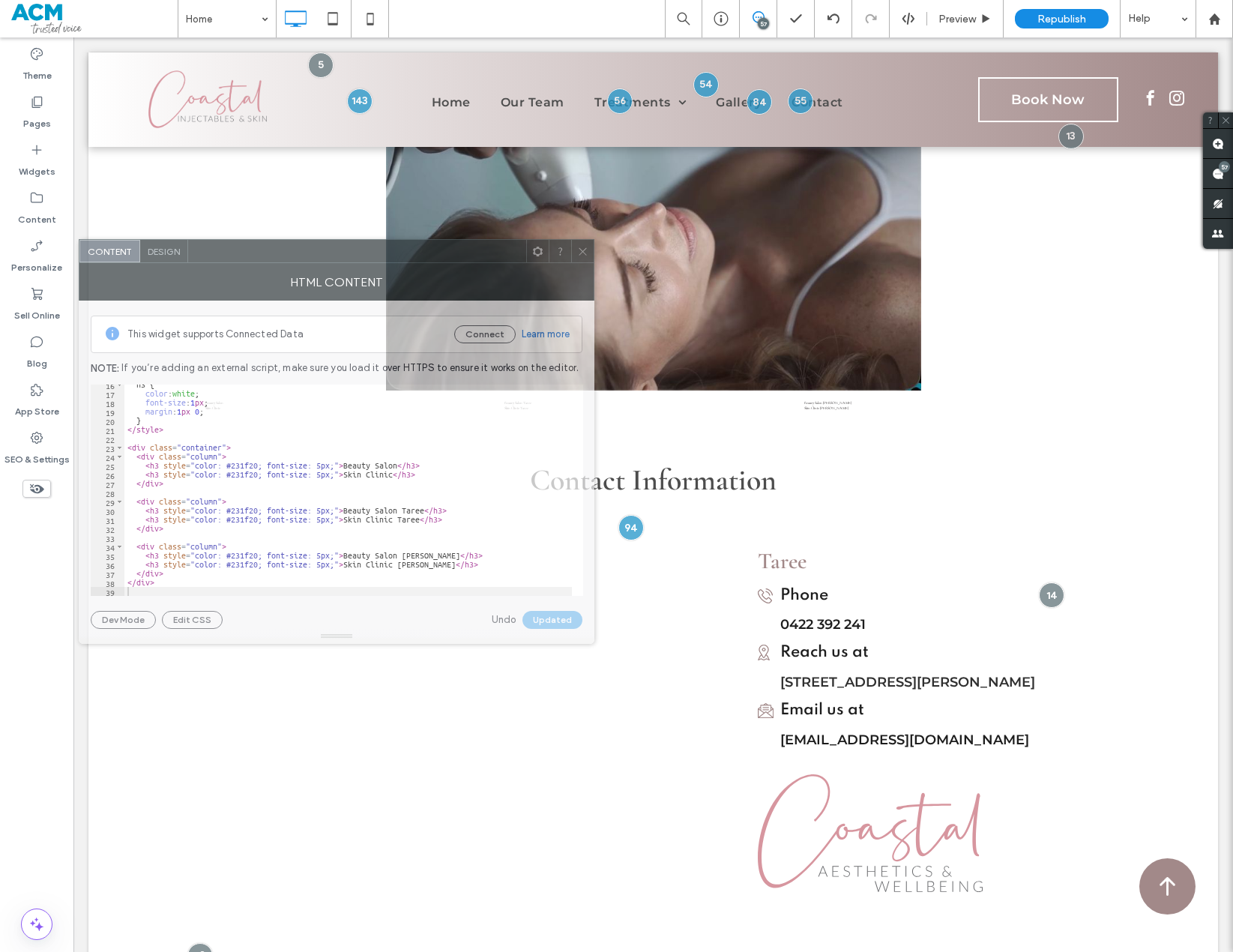
drag, startPoint x: 468, startPoint y: 294, endPoint x: 458, endPoint y: 259, distance: 36.4
click at [458, 259] on div at bounding box center [356, 251] width 338 height 22
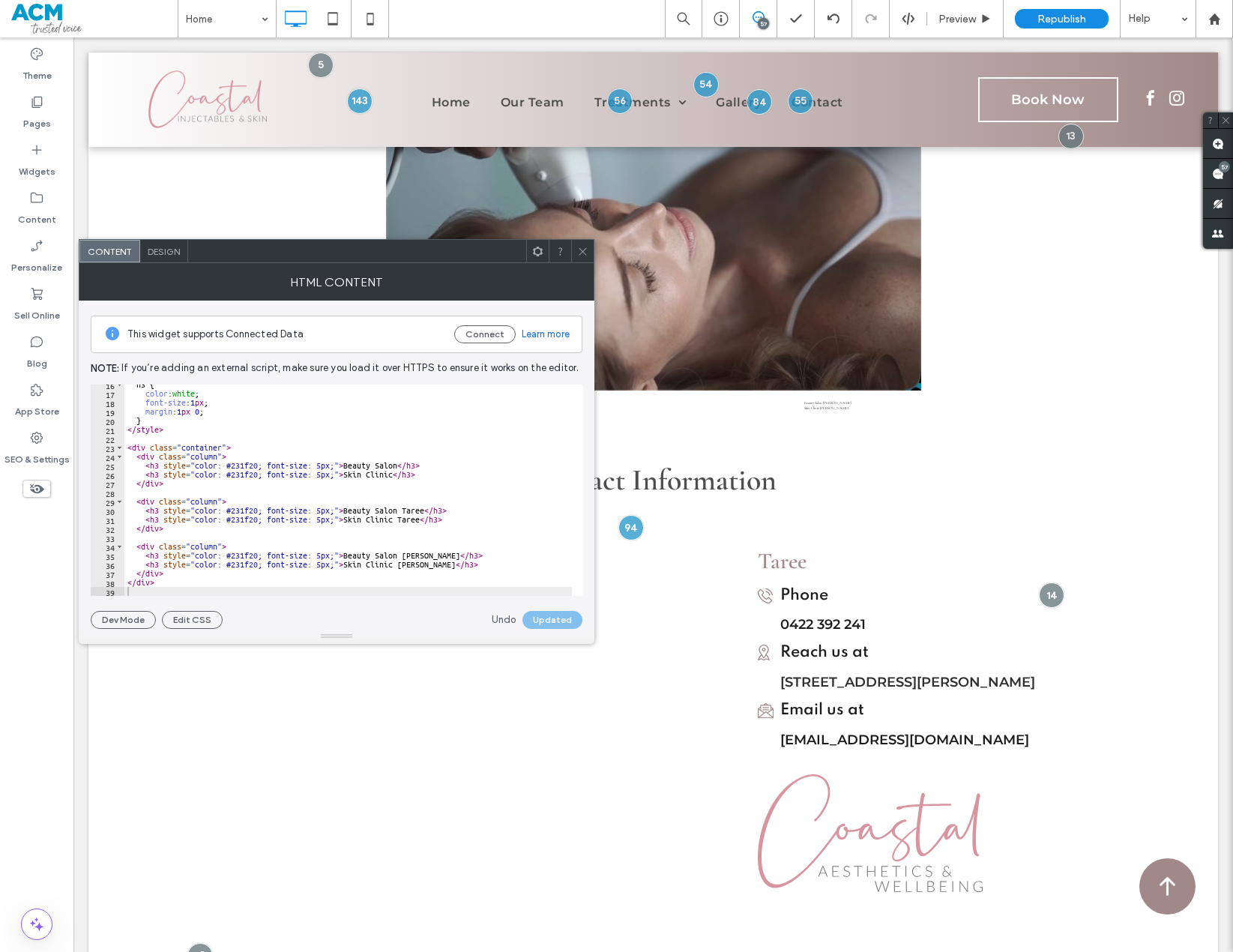
click at [344, 473] on div "h3 { color : white ; font-size : 1 px ; margin : 1 px 0 ; } </ style > < div cl…" at bounding box center [348, 495] width 448 height 229
type textarea "******"
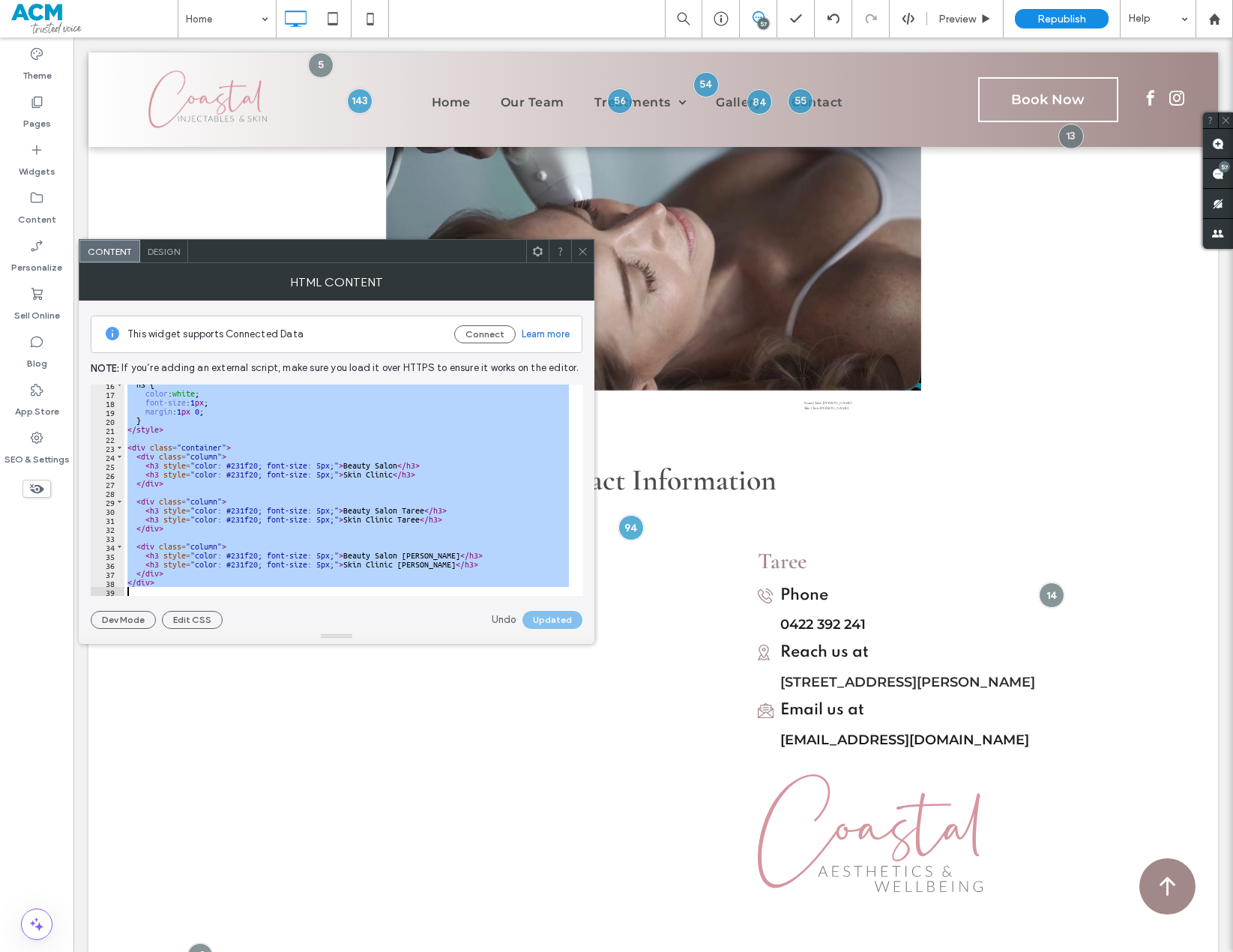
paste textarea "Cursor at row 39"
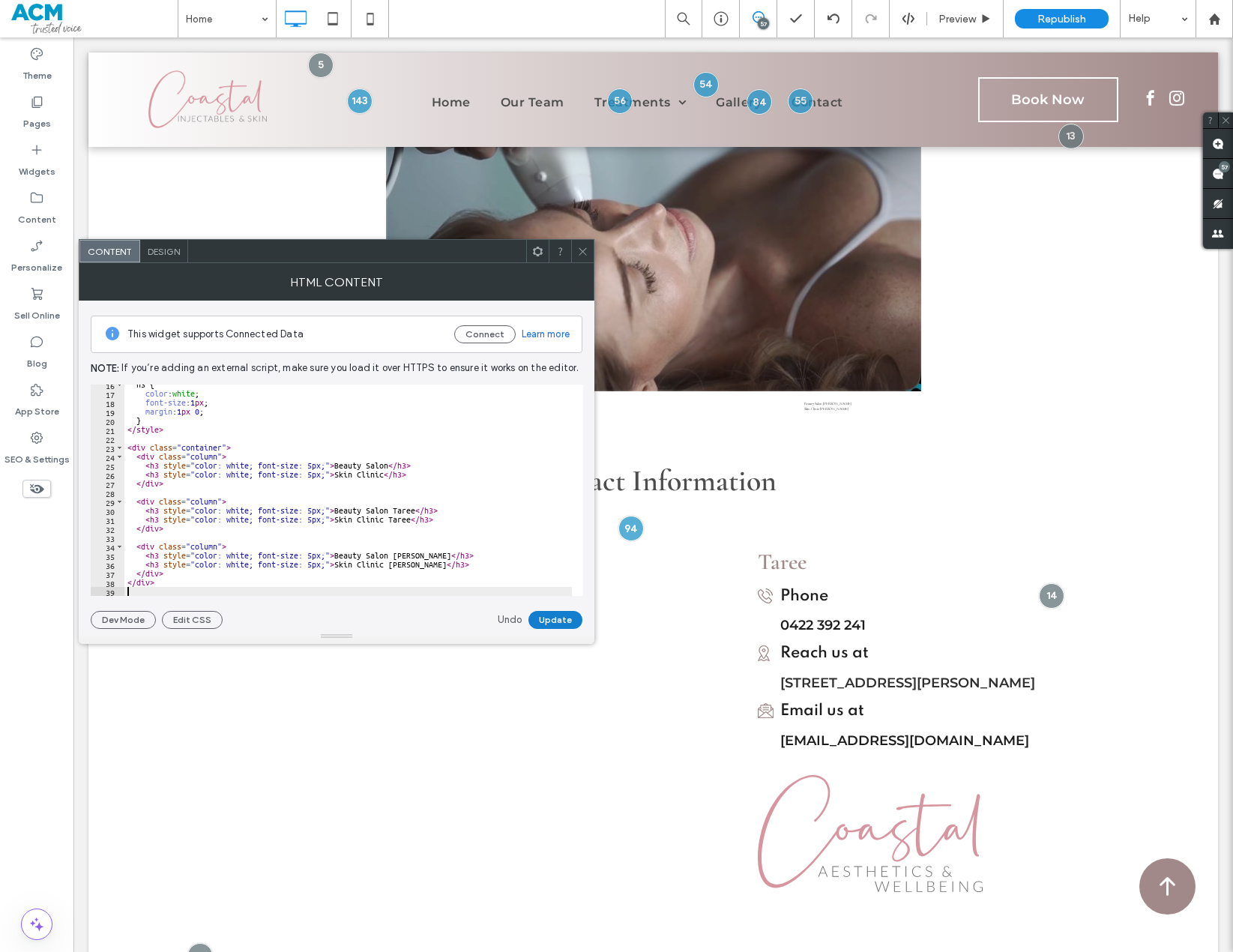
type textarea "******"
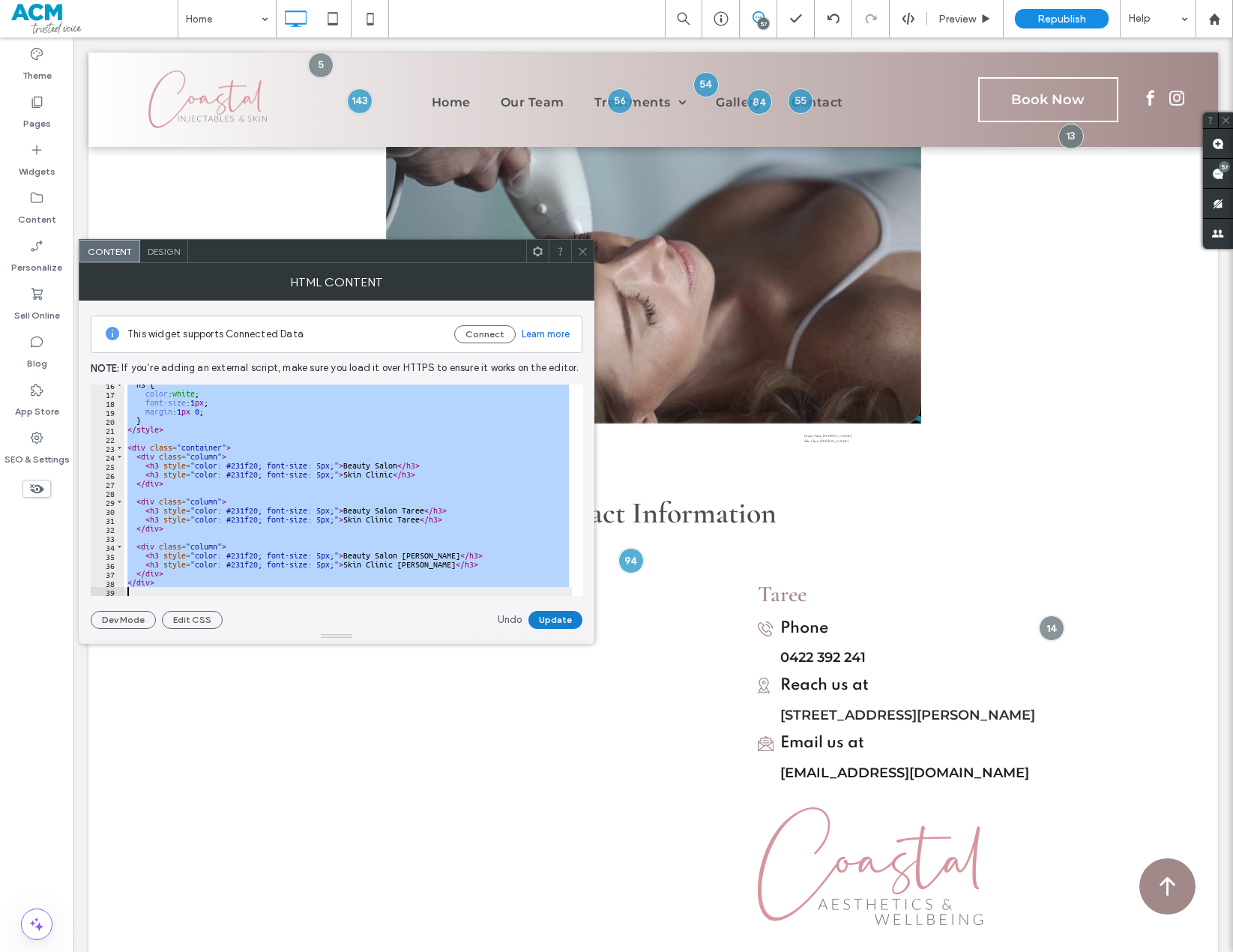
paste textarea "Cursor at row 39"
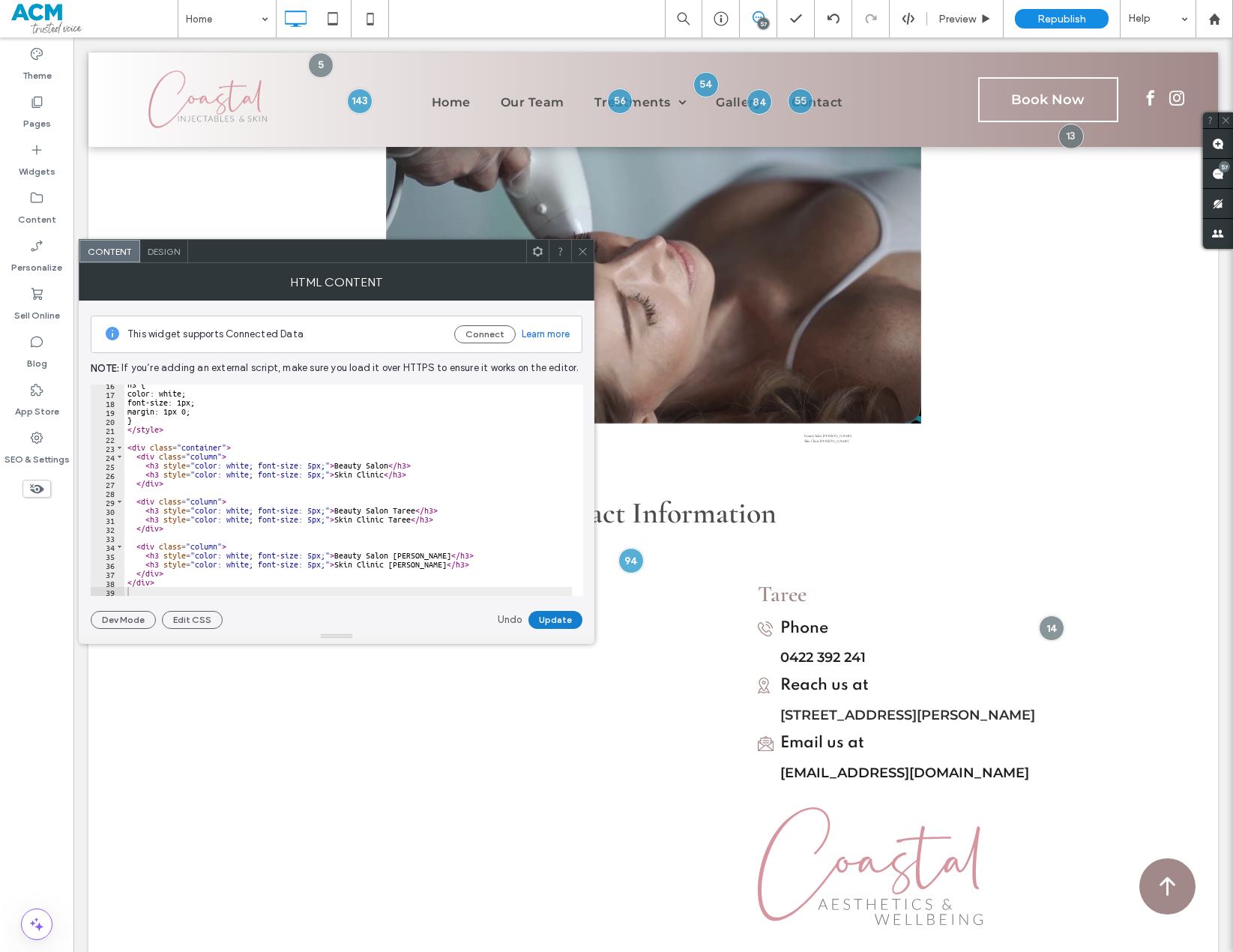
click at [547, 618] on button "Update" at bounding box center [555, 620] width 54 height 18
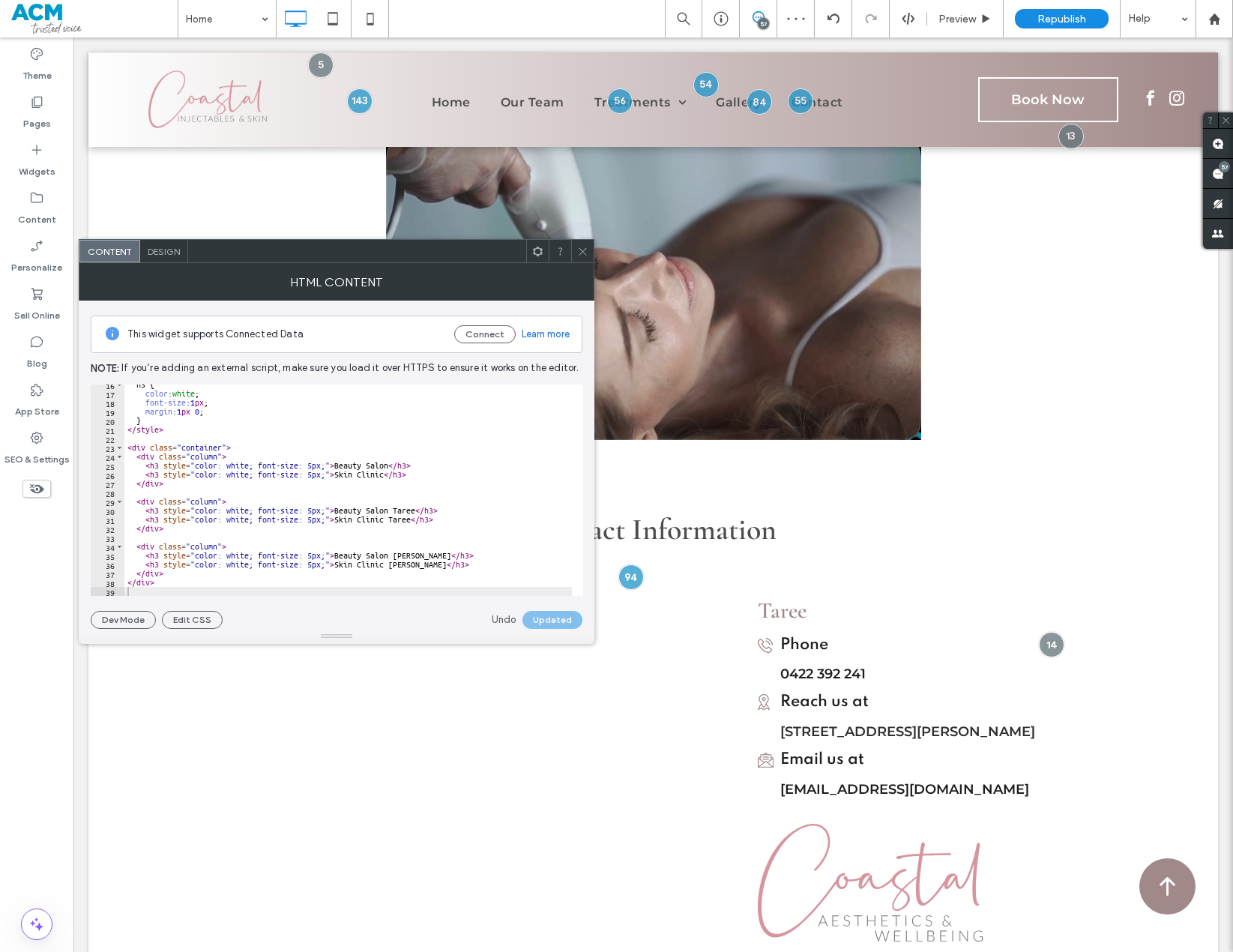
click at [581, 255] on icon at bounding box center [583, 252] width 12 height 12
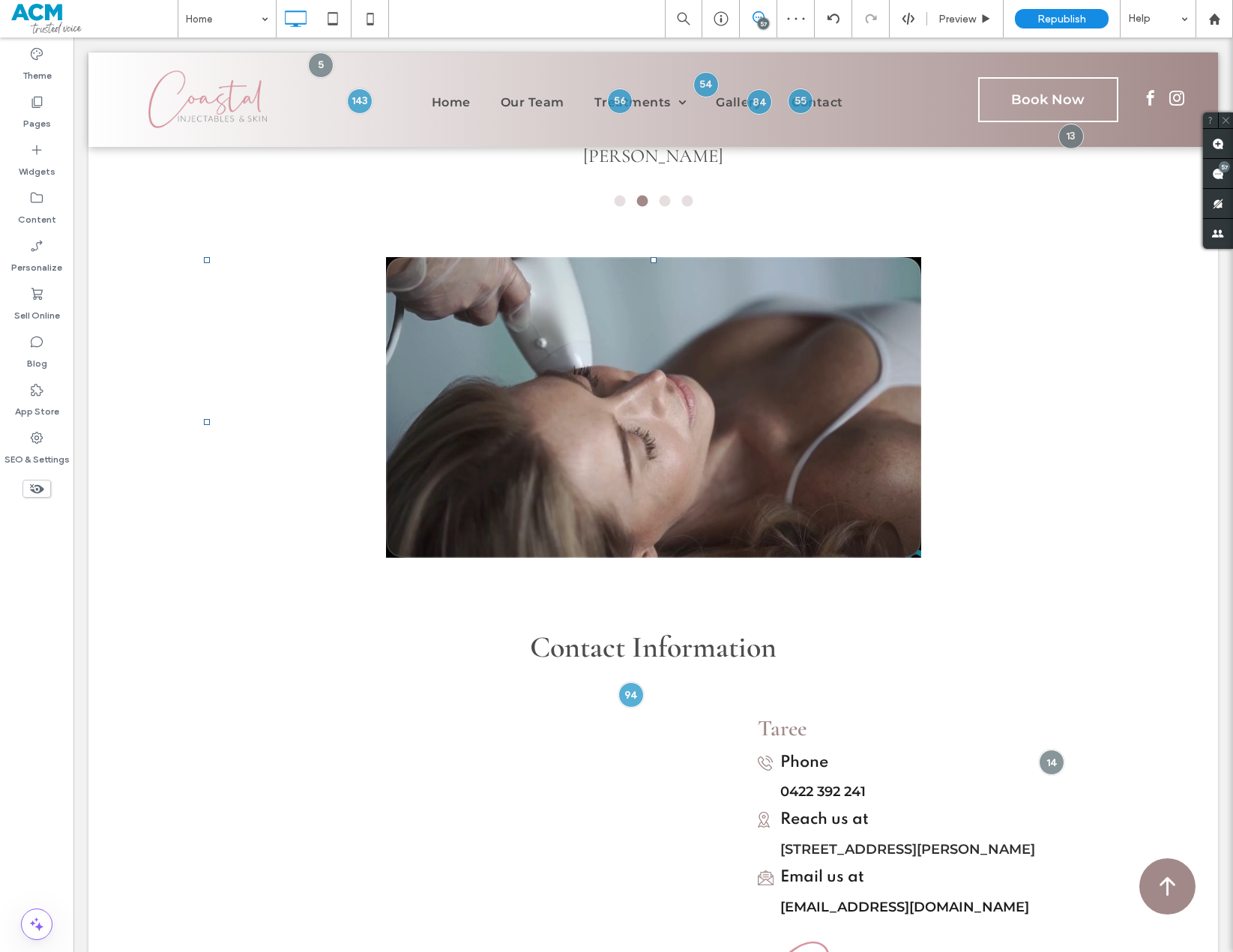
scroll to position [3074, 0]
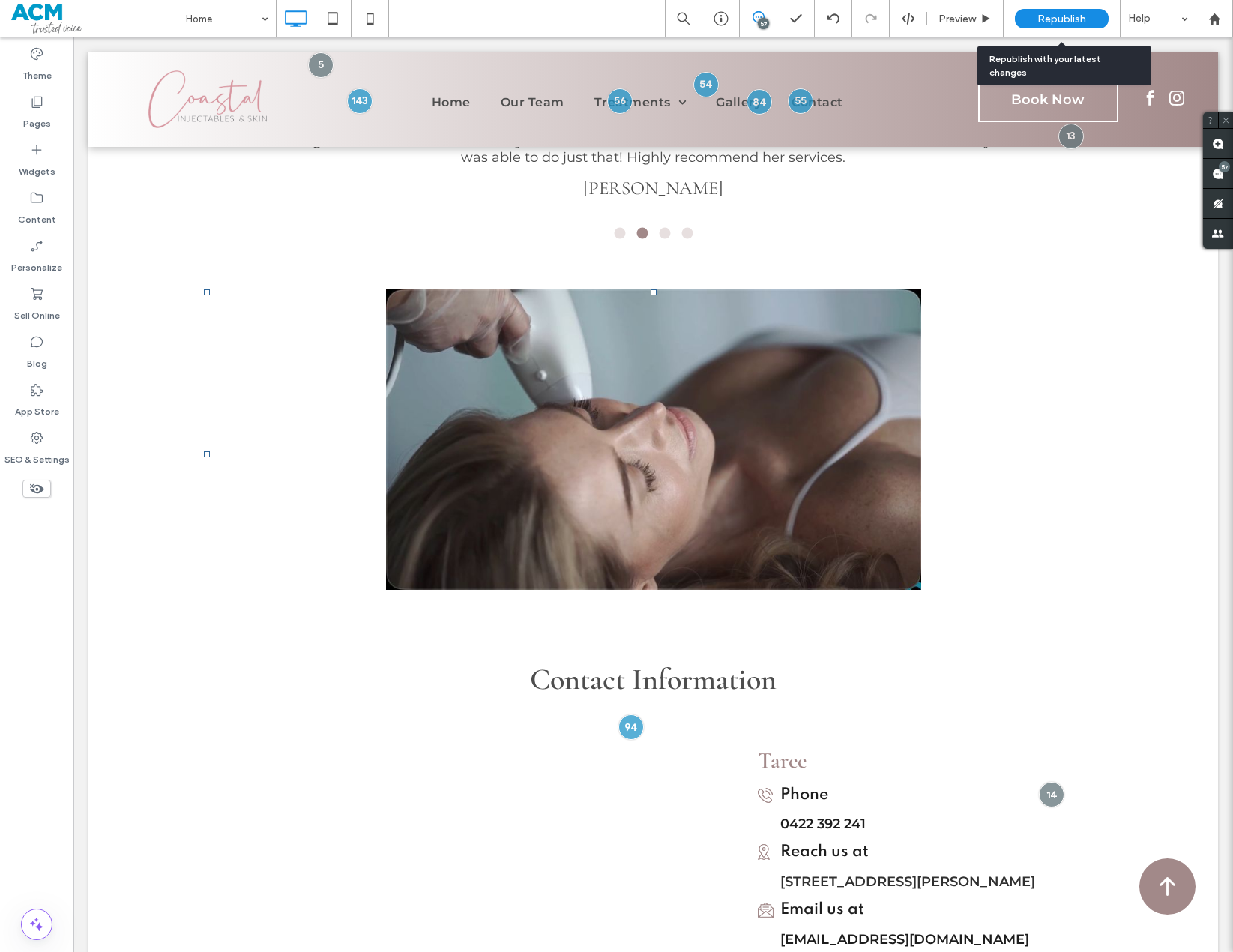
click at [1072, 13] on span "Republish" at bounding box center [1062, 18] width 49 height 12
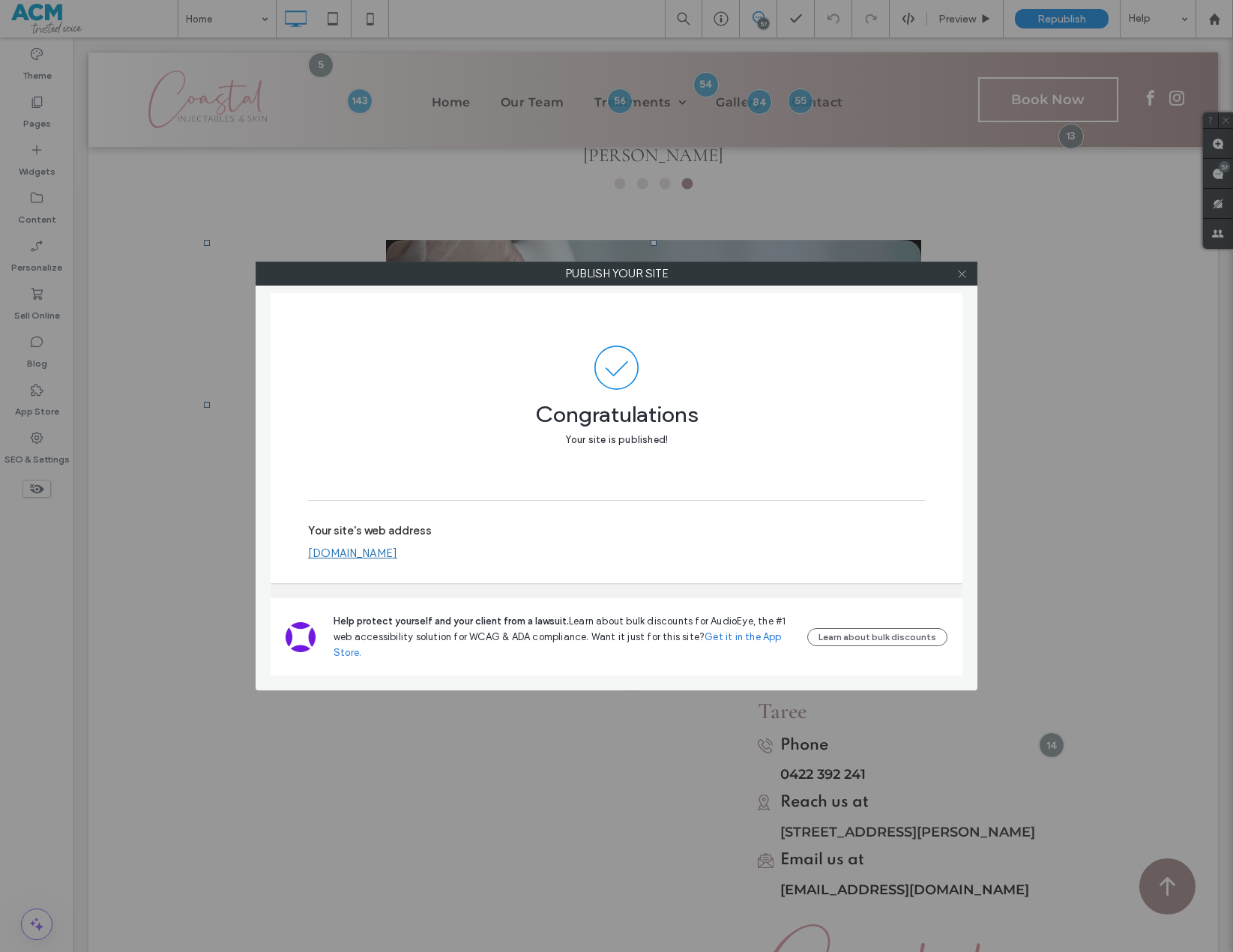
click at [966, 277] on icon at bounding box center [962, 274] width 12 height 12
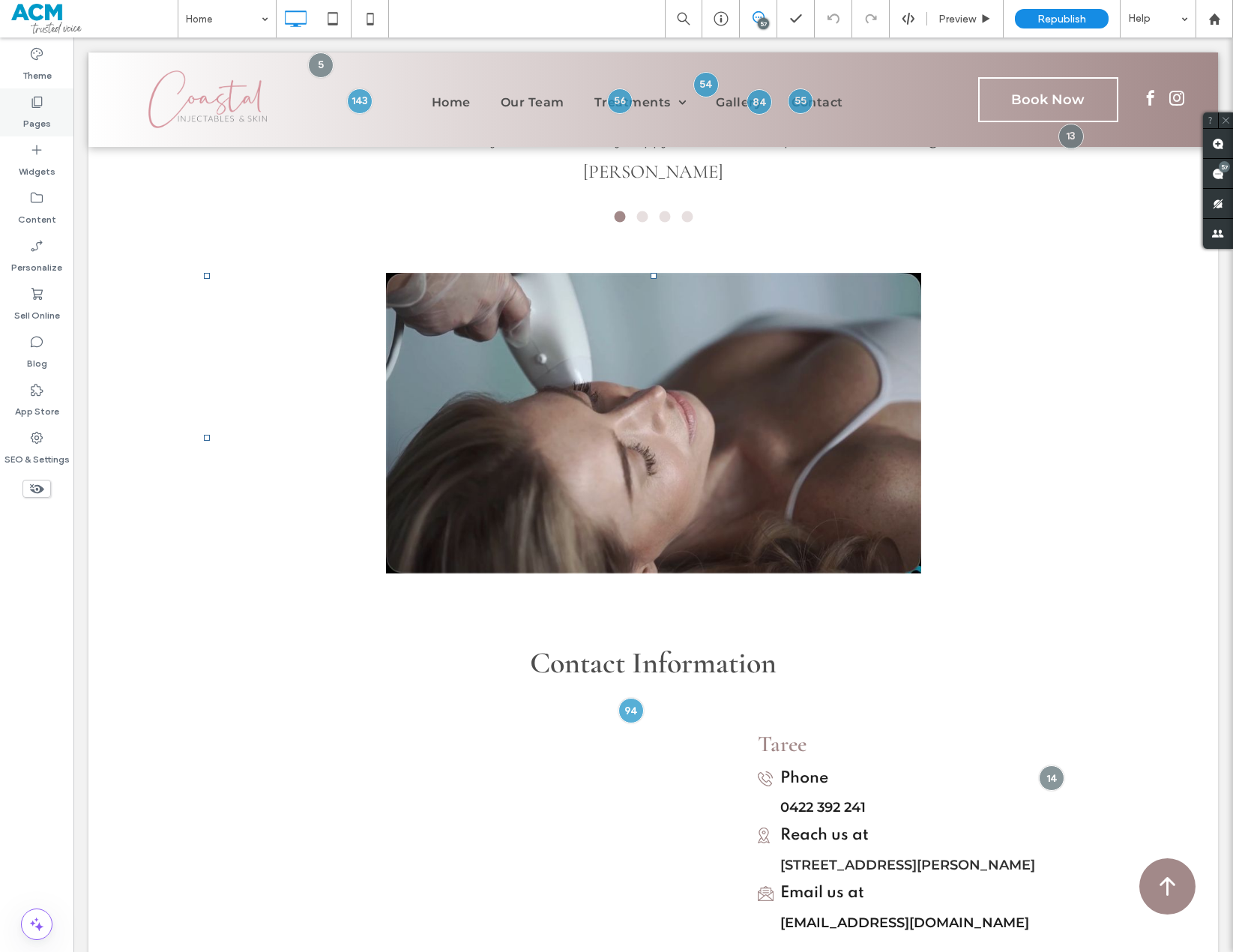
click at [38, 115] on label "Pages" at bounding box center [37, 120] width 27 height 21
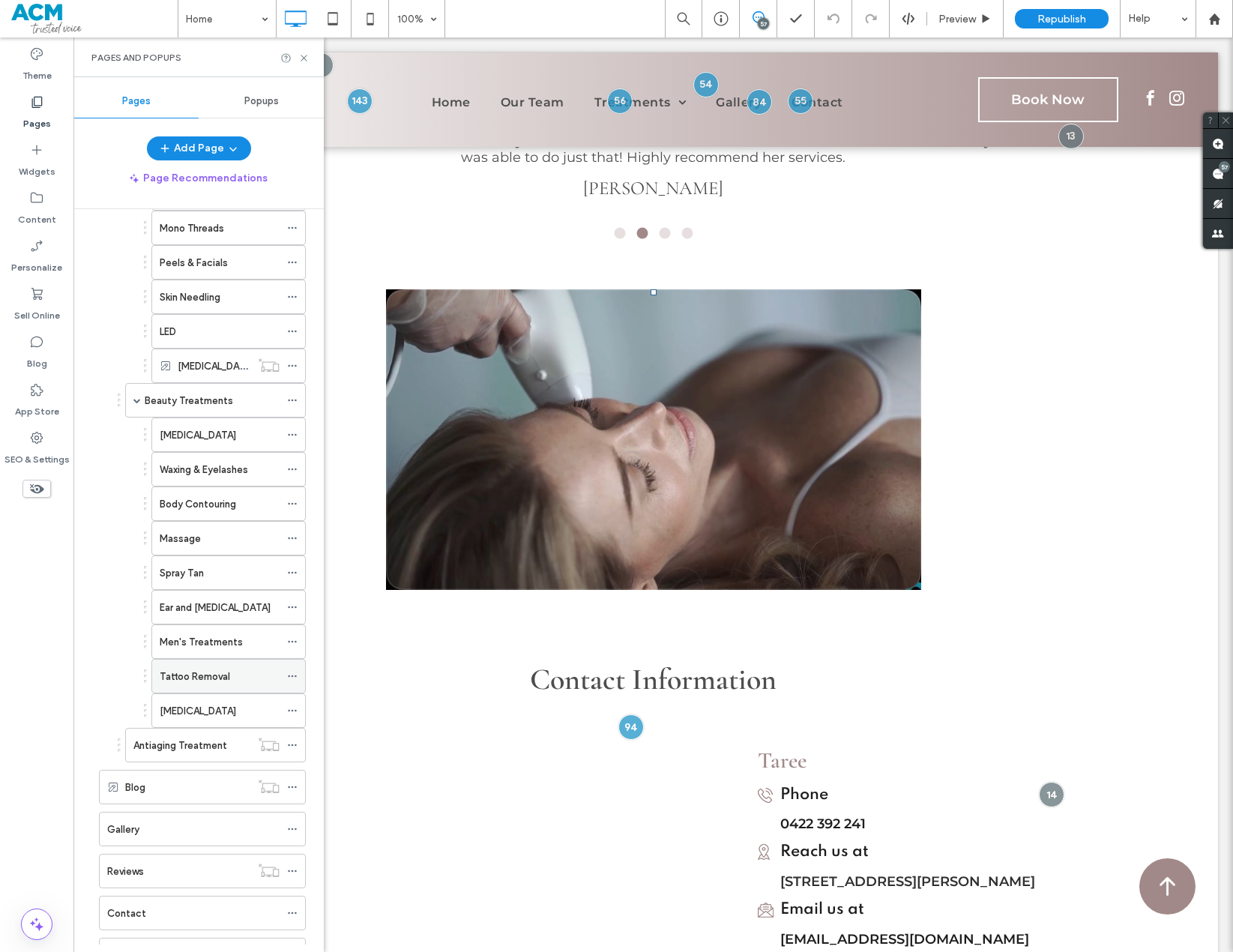
scroll to position [600, 0]
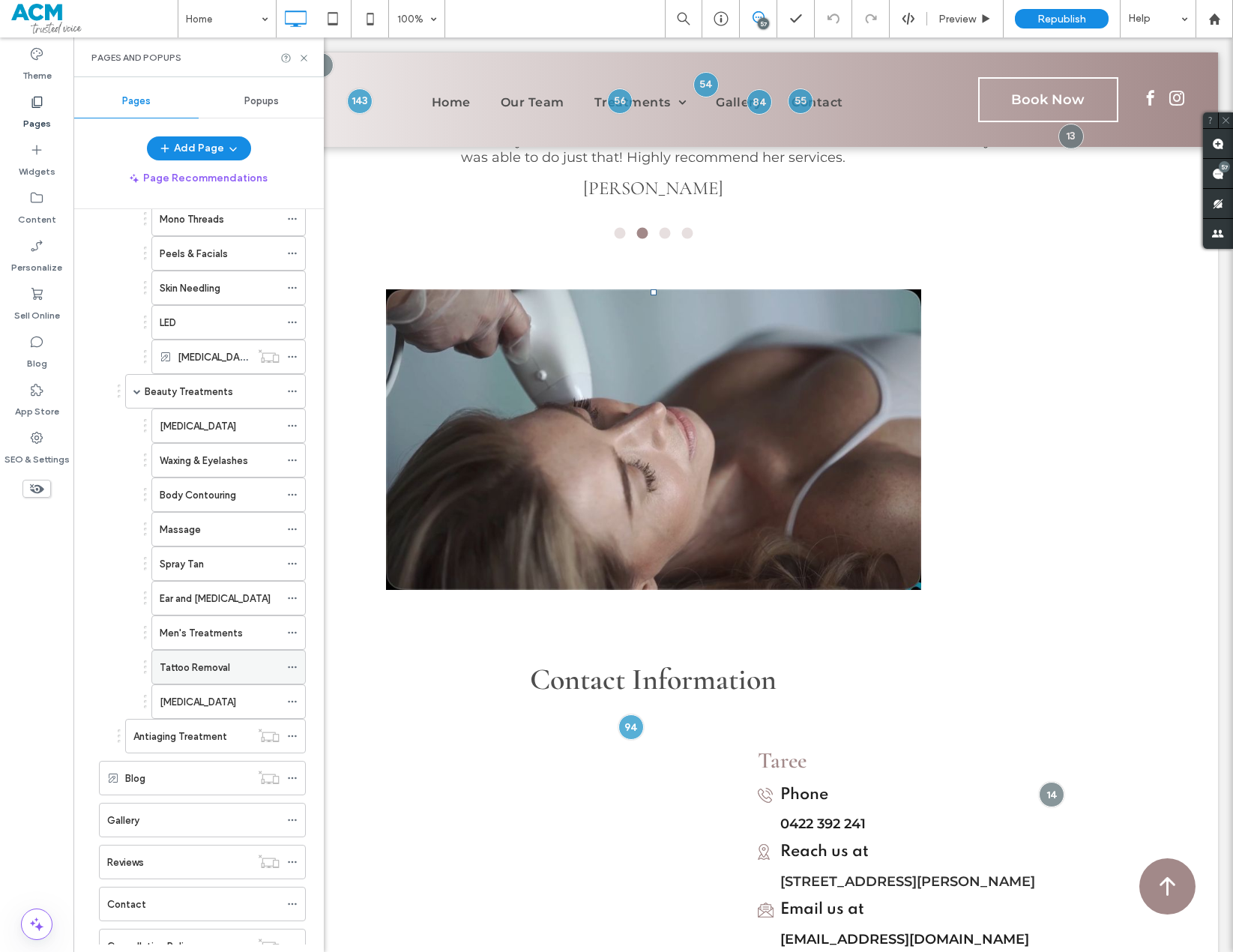
click at [234, 670] on div "Tattoo Removal" at bounding box center [219, 667] width 120 height 16
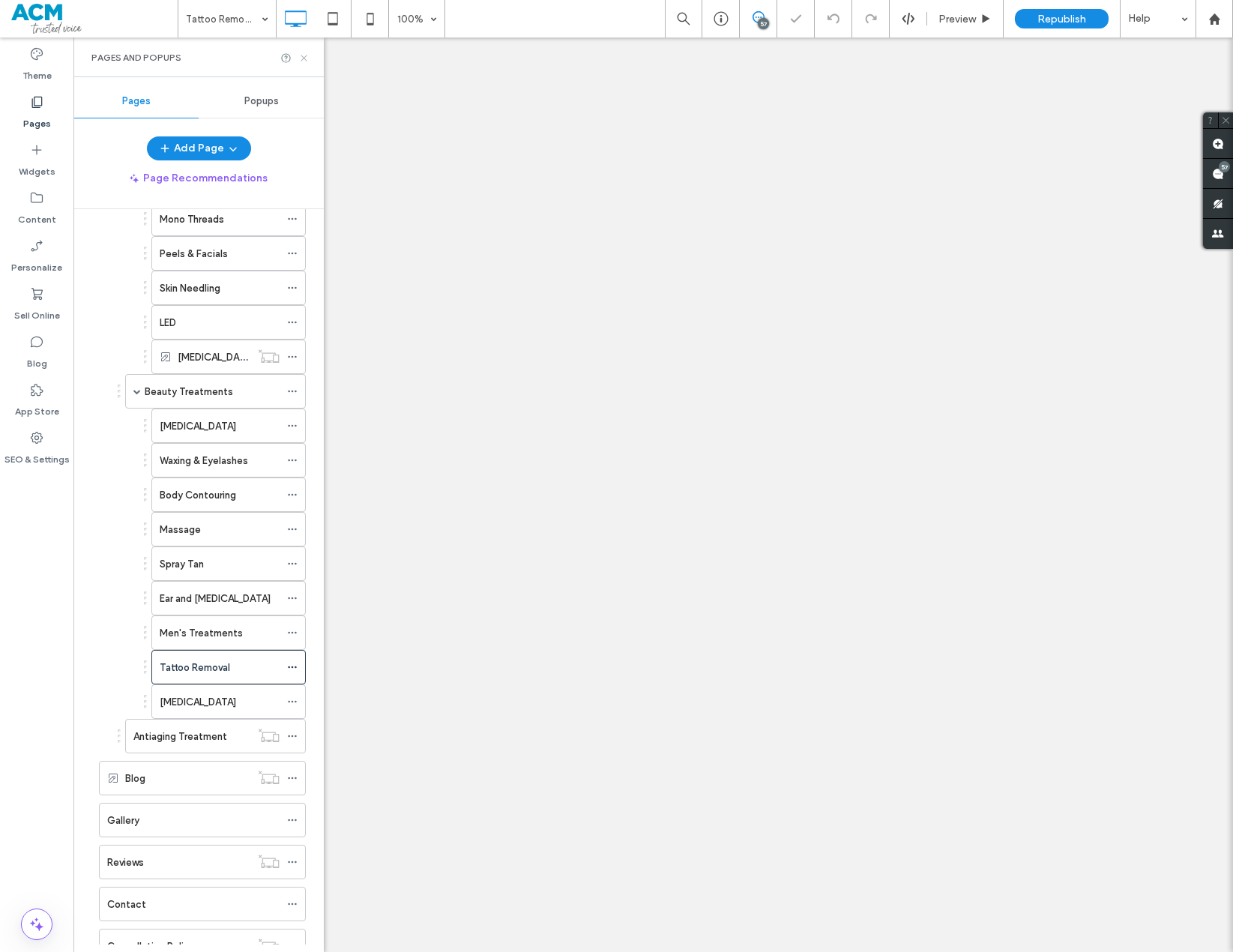
click at [303, 61] on icon at bounding box center [304, 58] width 12 height 12
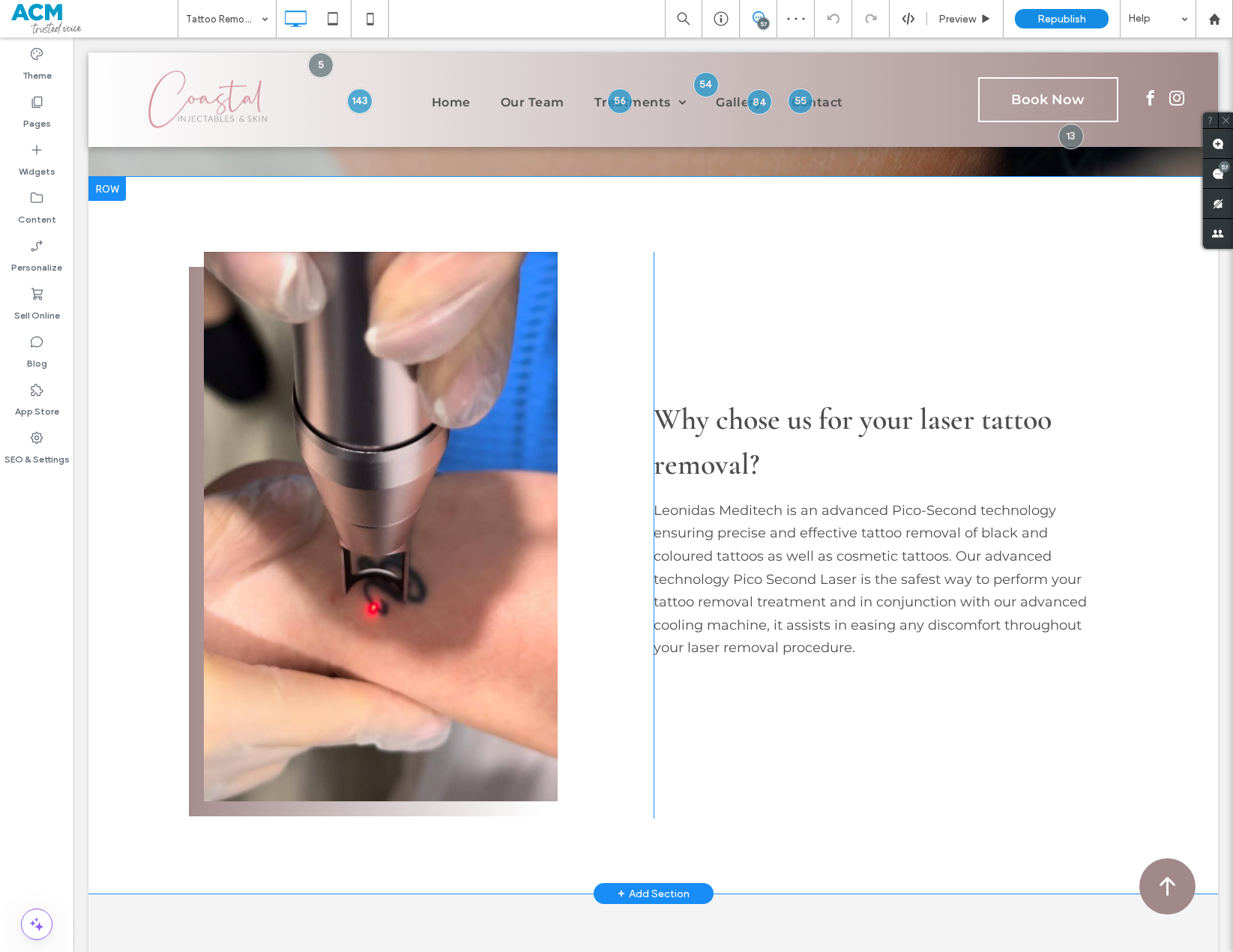
scroll to position [449, 0]
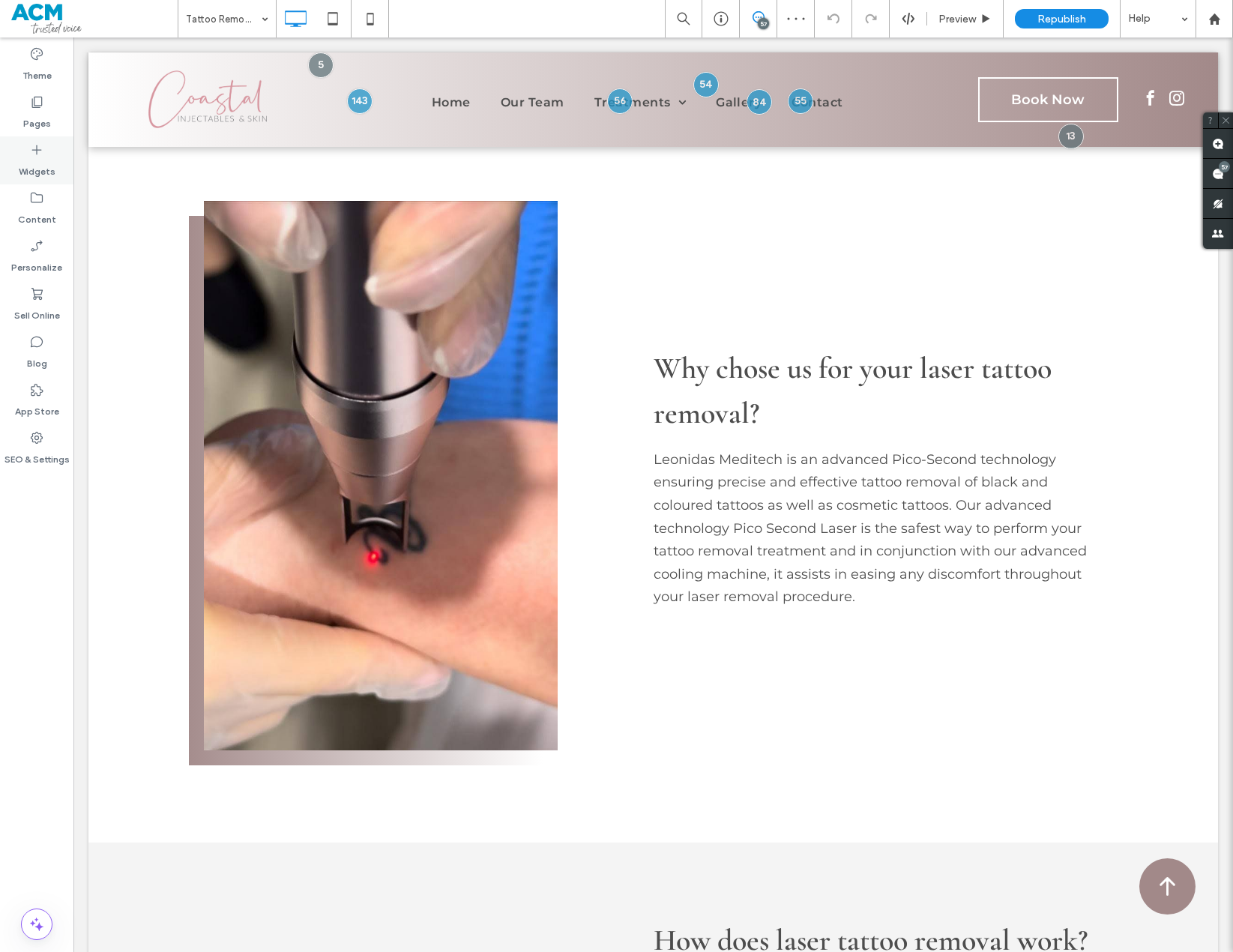
click at [39, 159] on label "Widgets" at bounding box center [37, 168] width 37 height 21
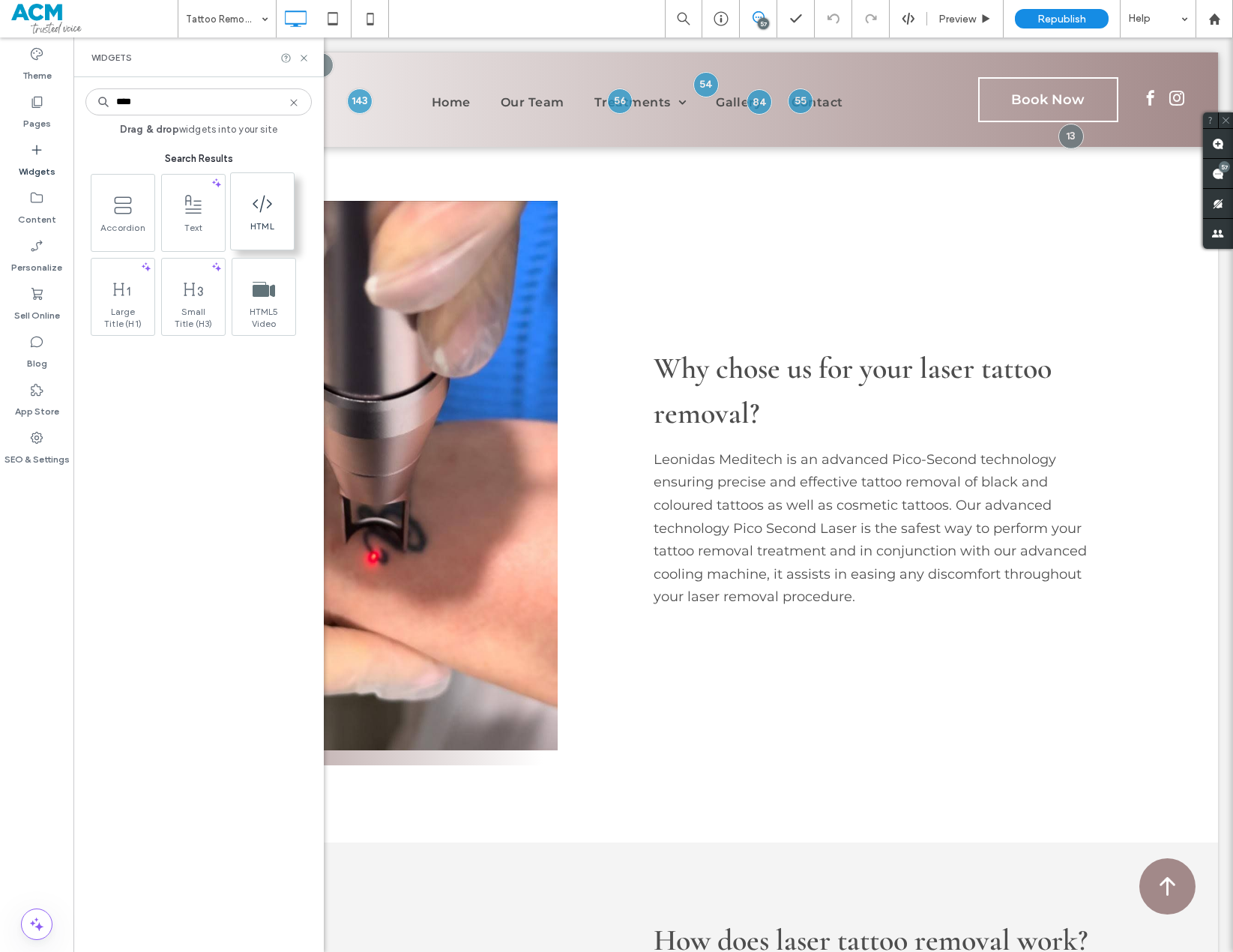
type input "****"
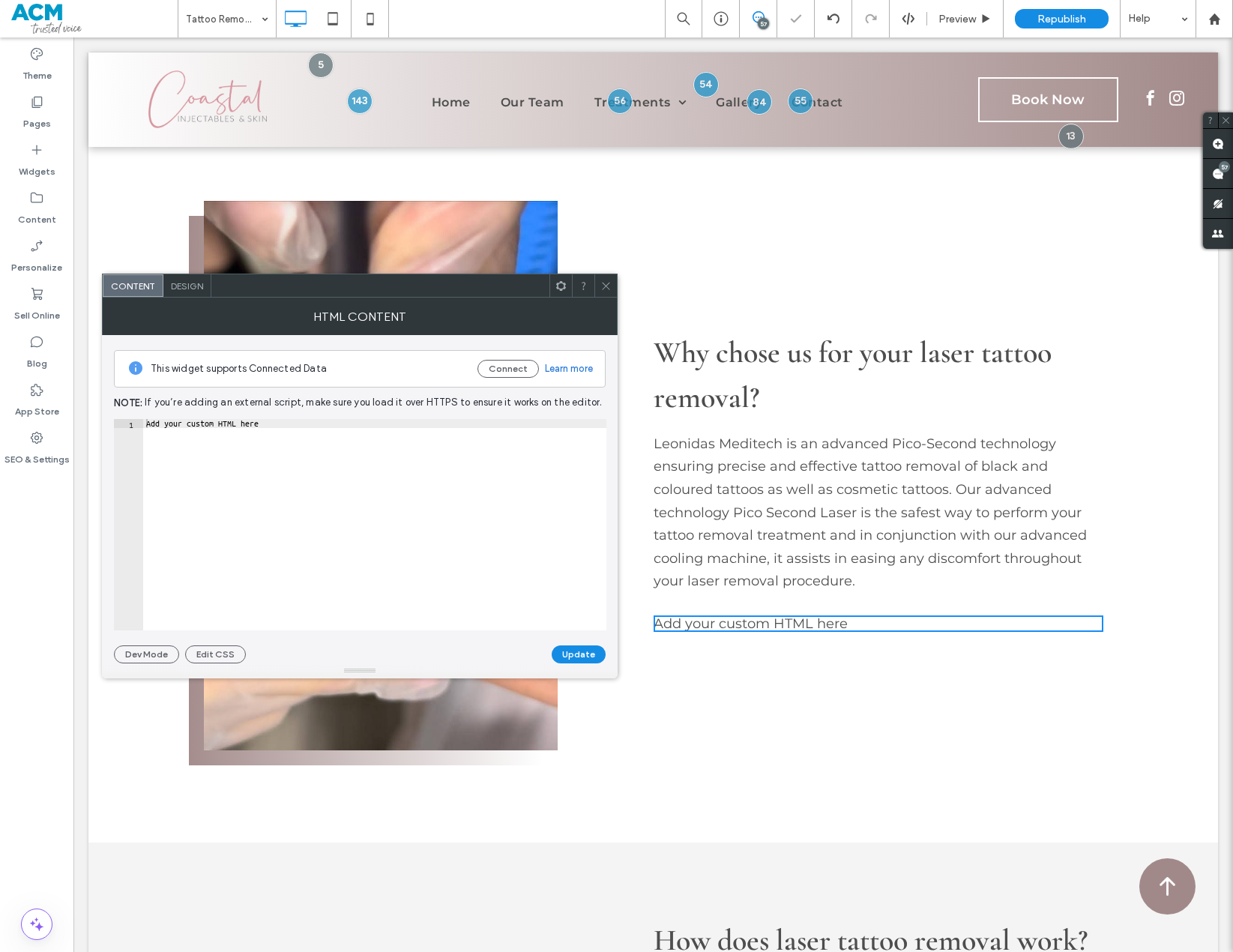
type textarea "**********"
click at [300, 473] on div "Add your custom HTML here" at bounding box center [375, 533] width 464 height 229
paste textarea "Cursor at row 1"
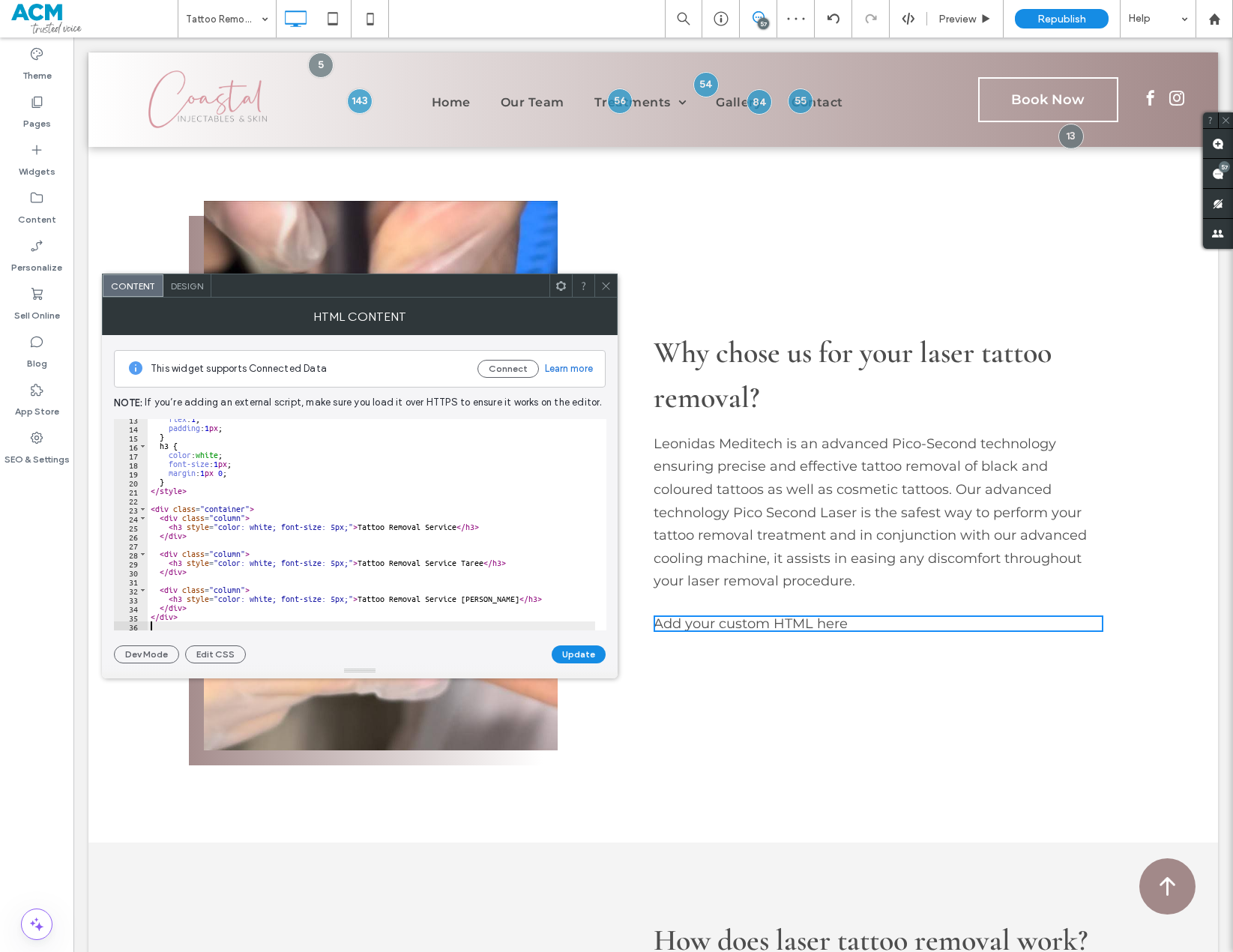
click at [577, 650] on button "Update" at bounding box center [578, 655] width 54 height 18
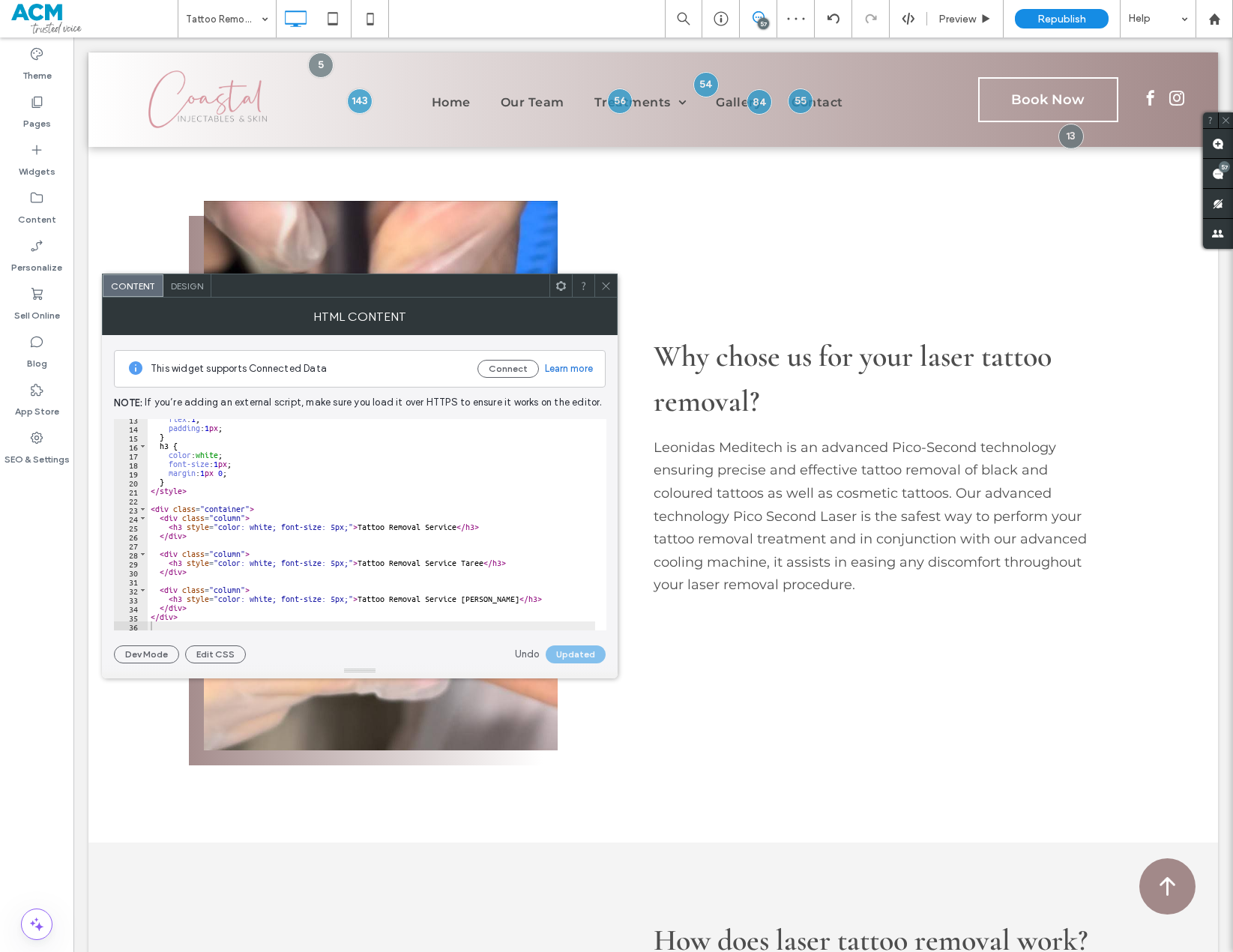
click at [603, 290] on icon at bounding box center [607, 286] width 12 height 12
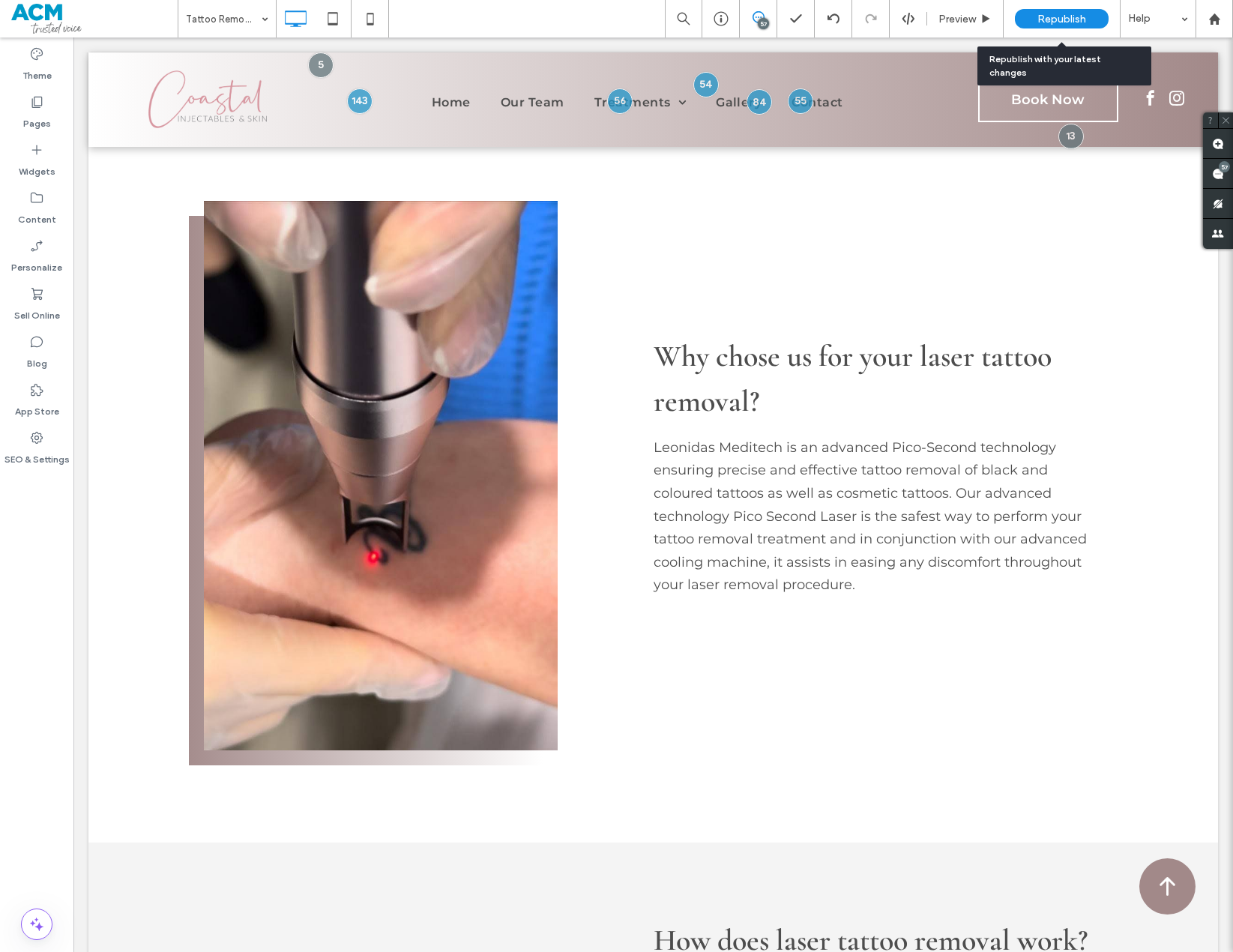
click at [1078, 12] on span "Republish" at bounding box center [1062, 18] width 49 height 12
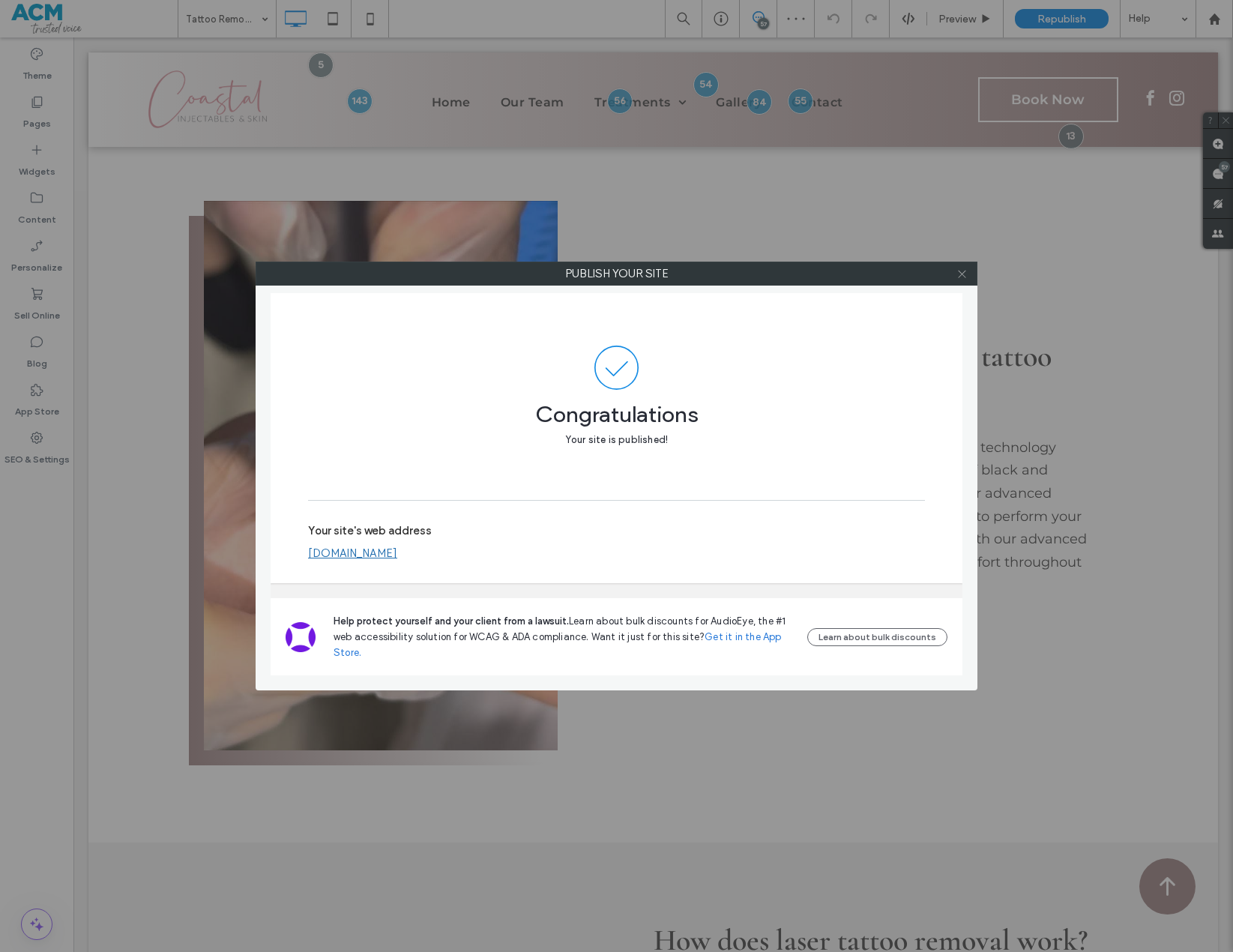
click at [965, 276] on icon at bounding box center [962, 274] width 12 height 12
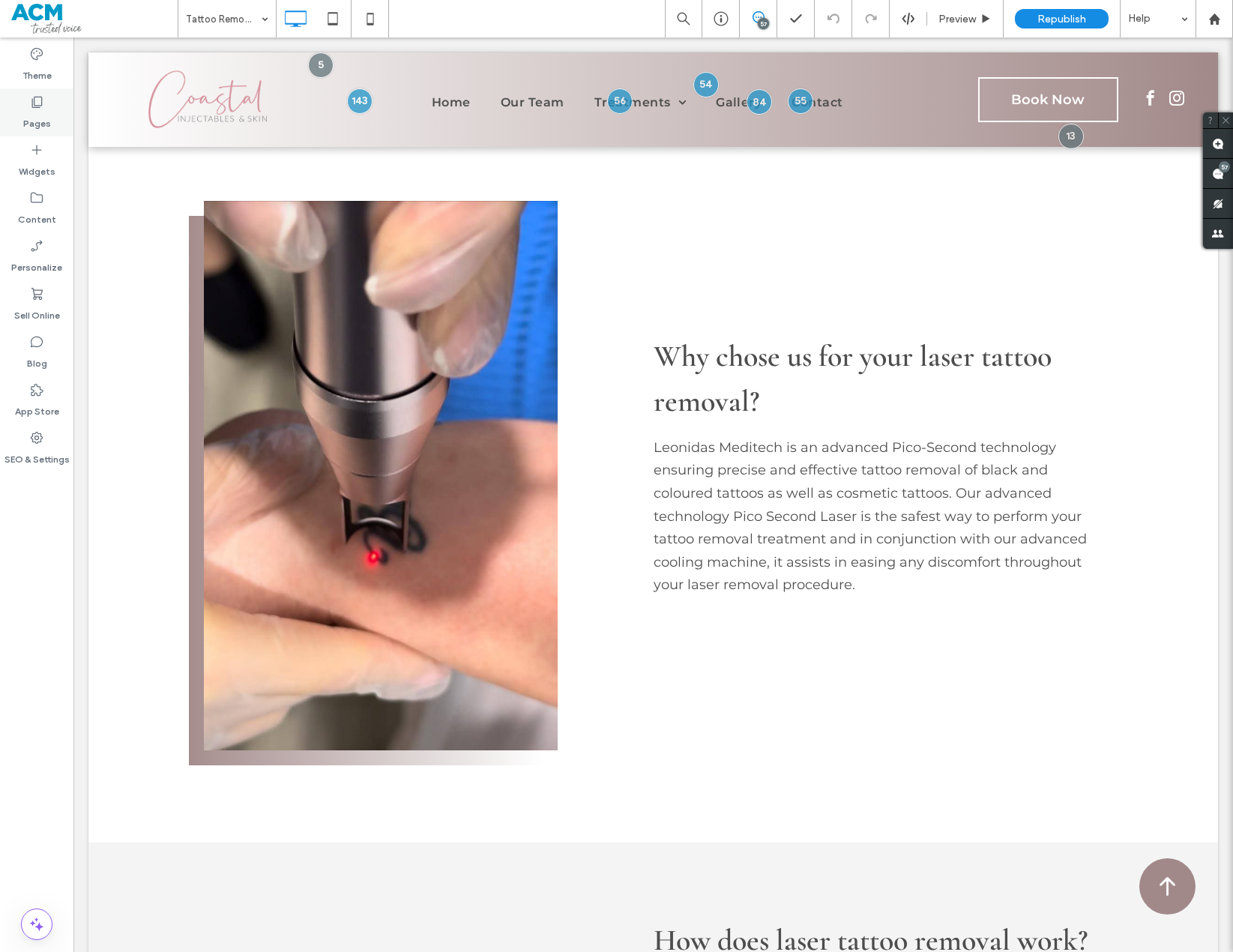
click at [54, 119] on div "Pages" at bounding box center [37, 112] width 73 height 48
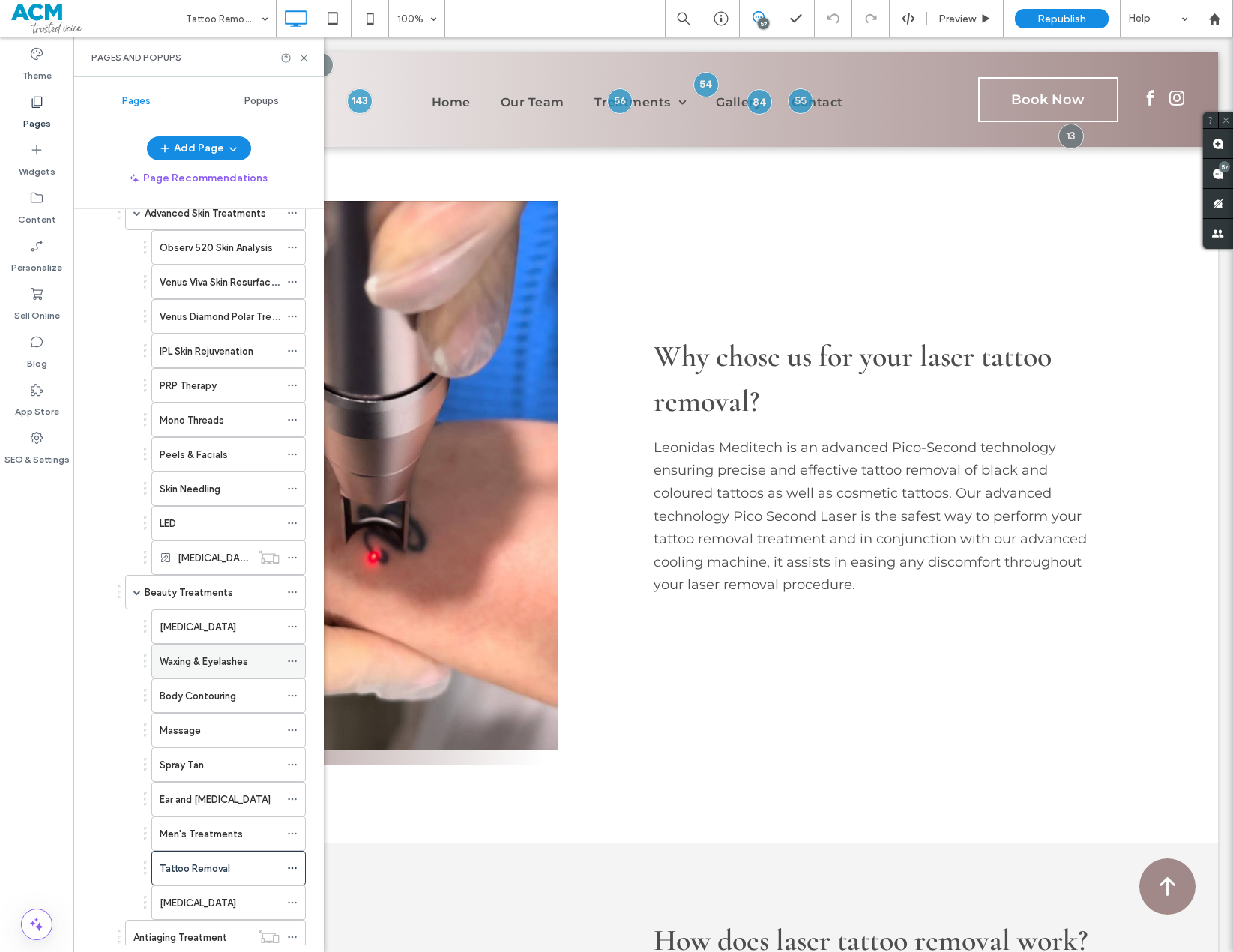
scroll to position [449, 0]
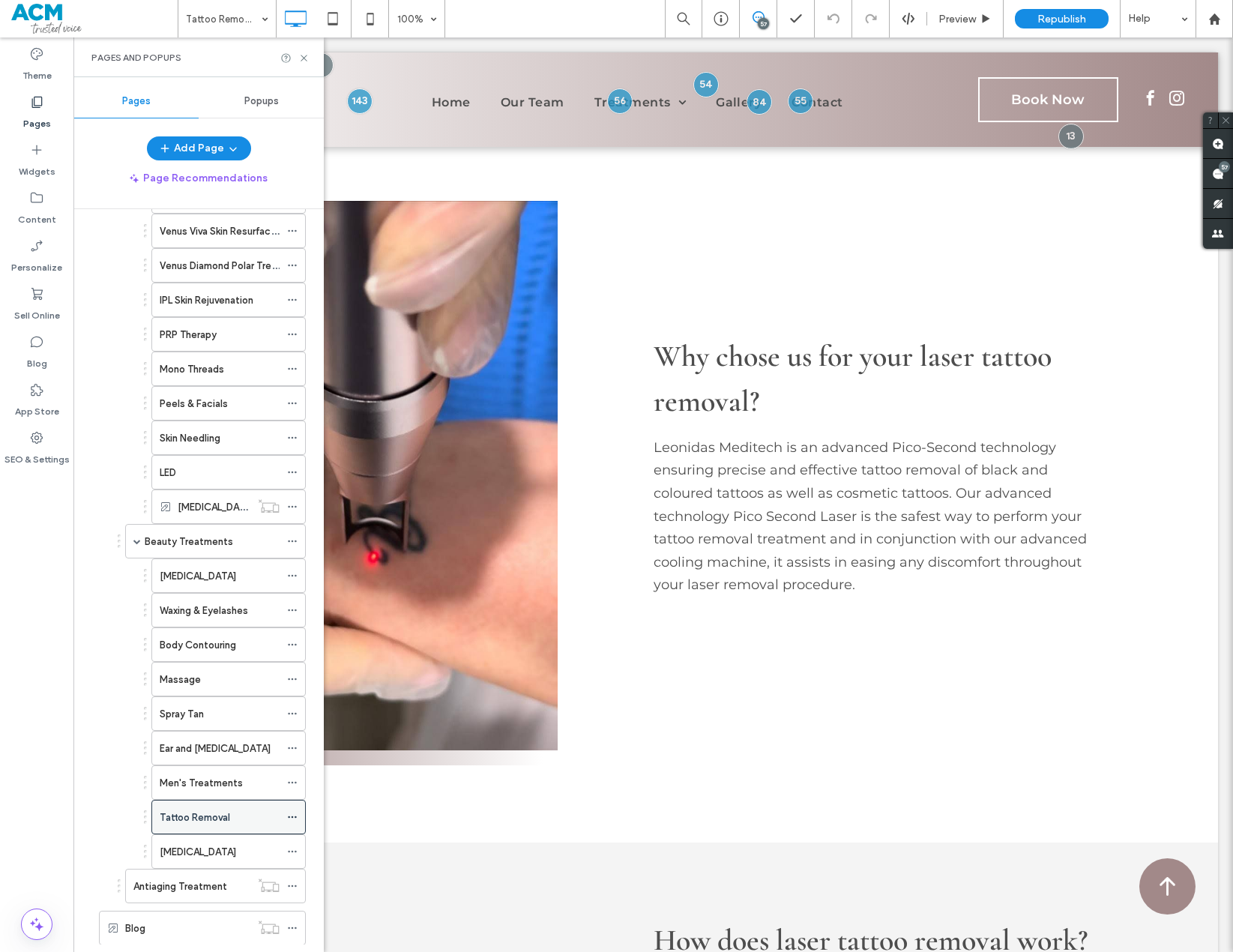
click at [213, 682] on label "Tattoo Removal" at bounding box center [194, 817] width 71 height 27
click at [291, 682] on div at bounding box center [616, 476] width 1233 height 952
click at [292, 682] on div "Tattoo Removal 100% 57 Preview Republish Help Site Comments Team & Clients Auto…" at bounding box center [616, 476] width 1233 height 952
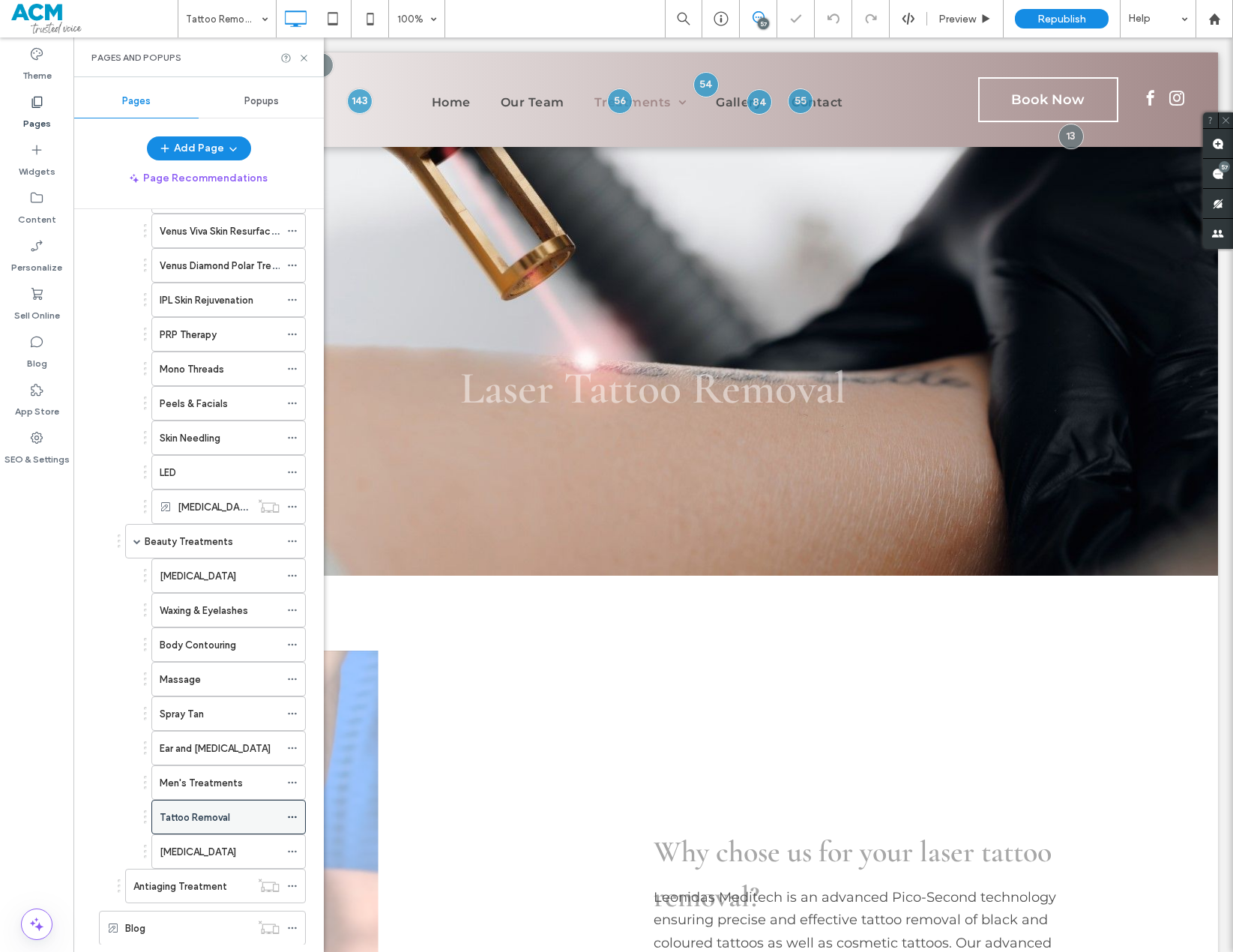
scroll to position [0, 0]
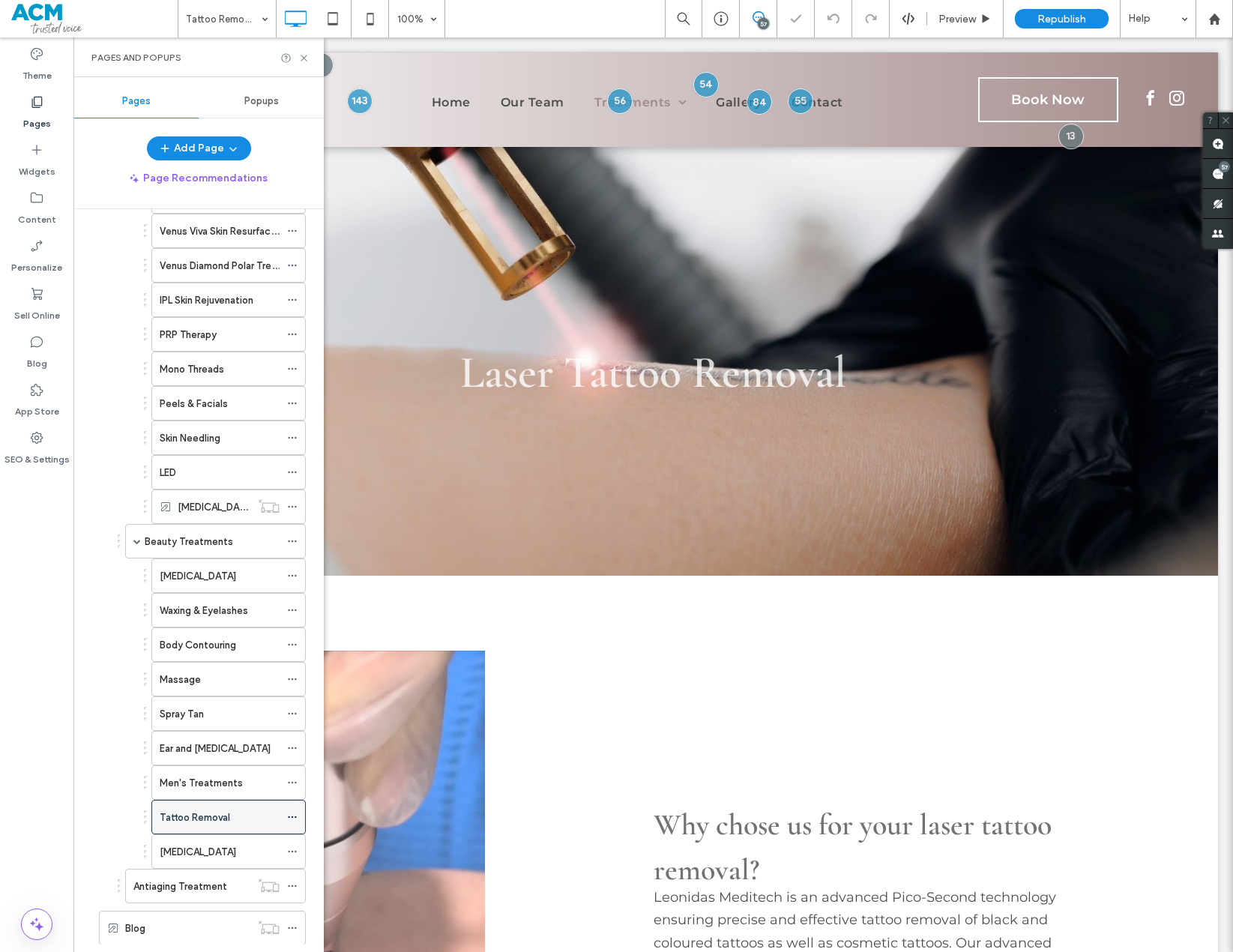
click at [292, 682] on icon at bounding box center [292, 817] width 11 height 11
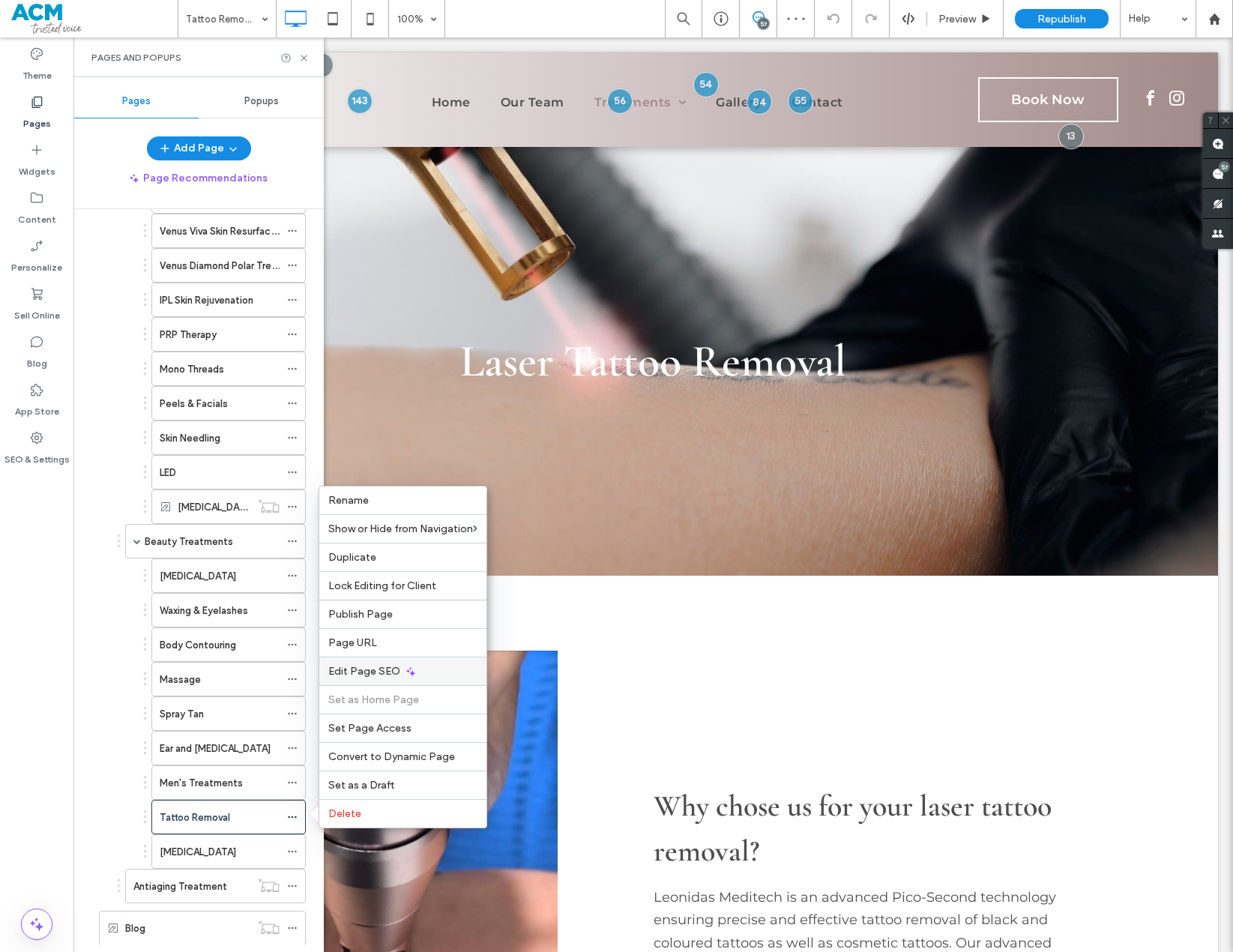
click at [387, 668] on span "Edit Page SEO" at bounding box center [364, 670] width 72 height 12
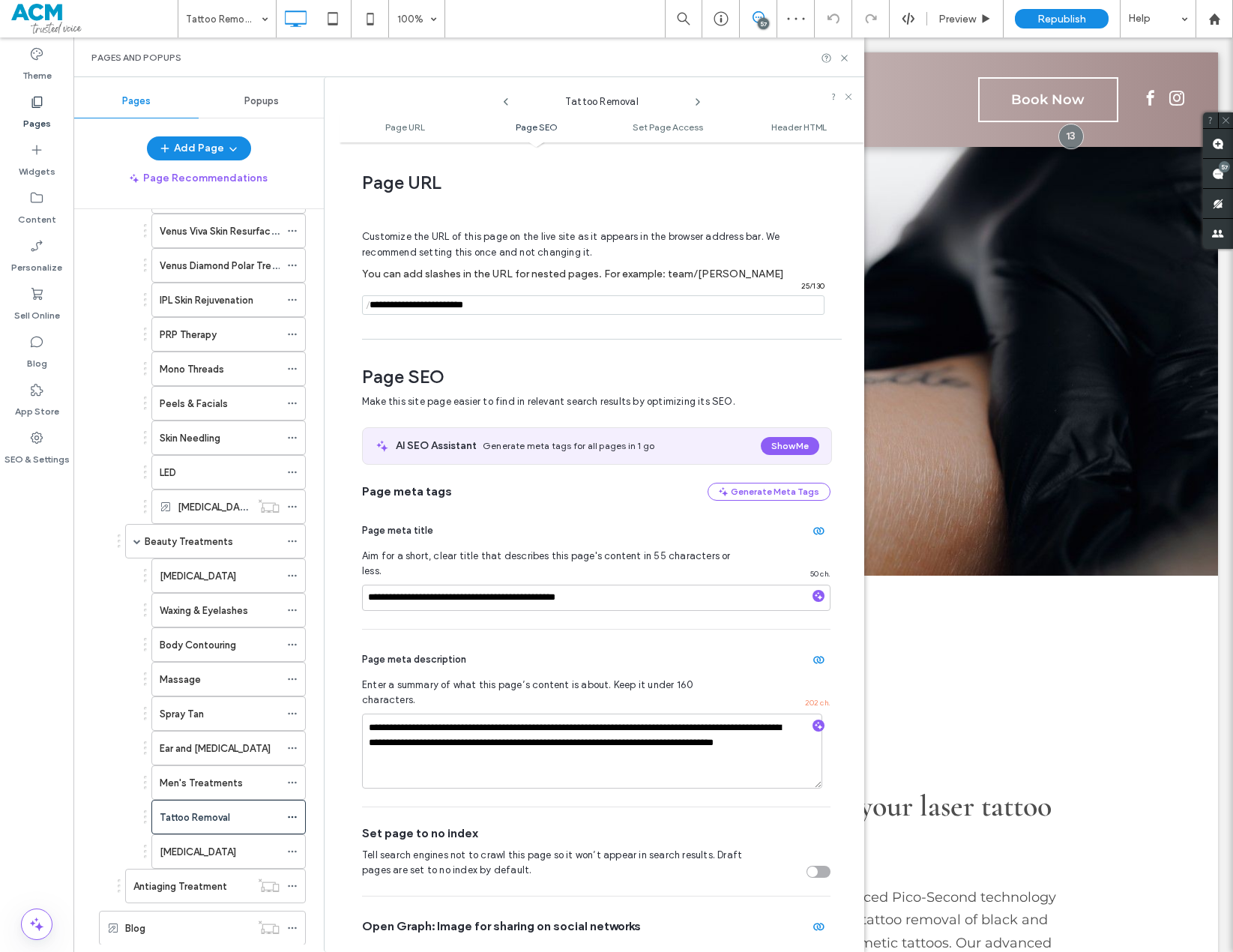
scroll to position [205, 0]
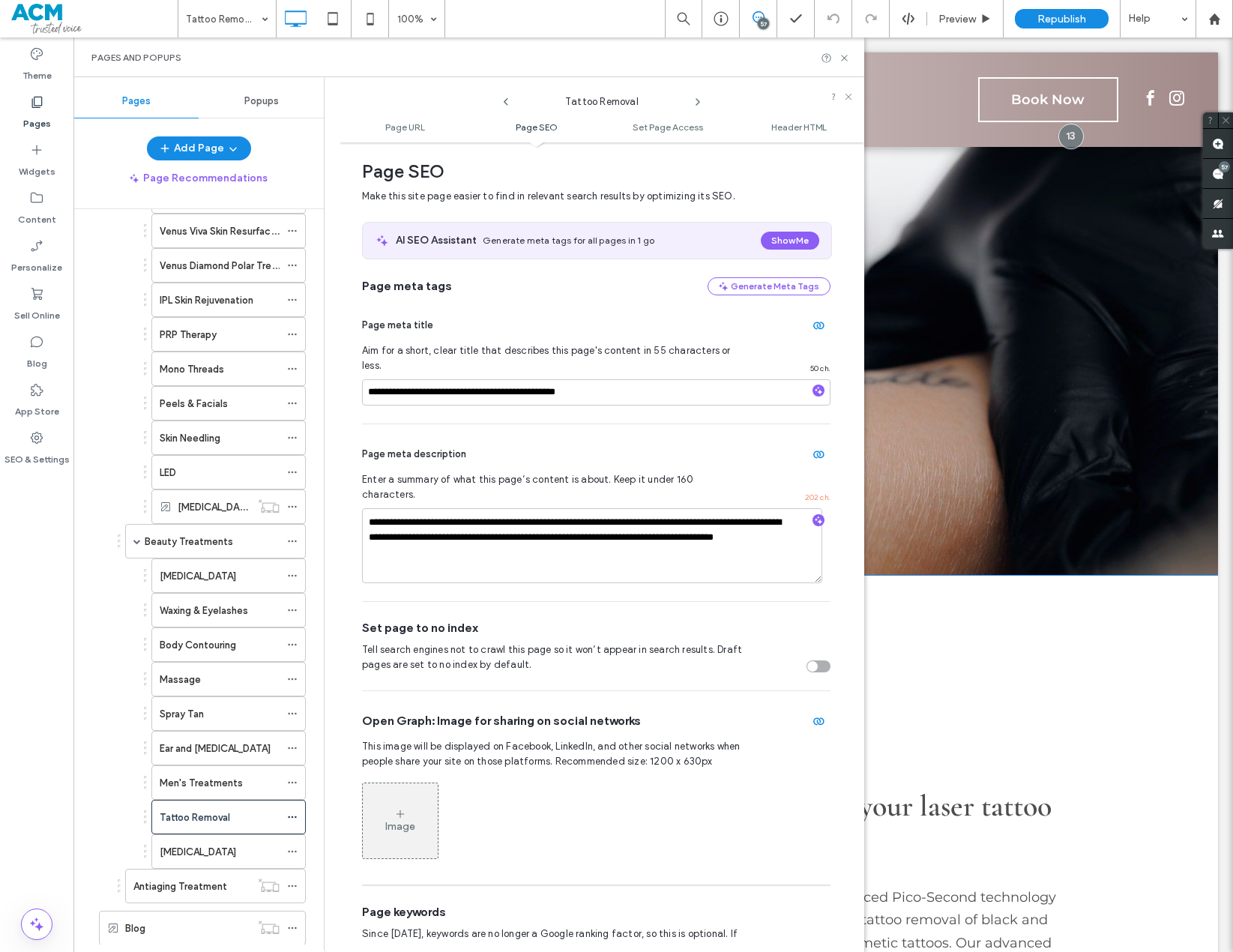
click at [1033, 629] on div "Click To Paste Why chose us for your laser tattoo removal? Leonidas Meditech is…" at bounding box center [653, 934] width 1130 height 717
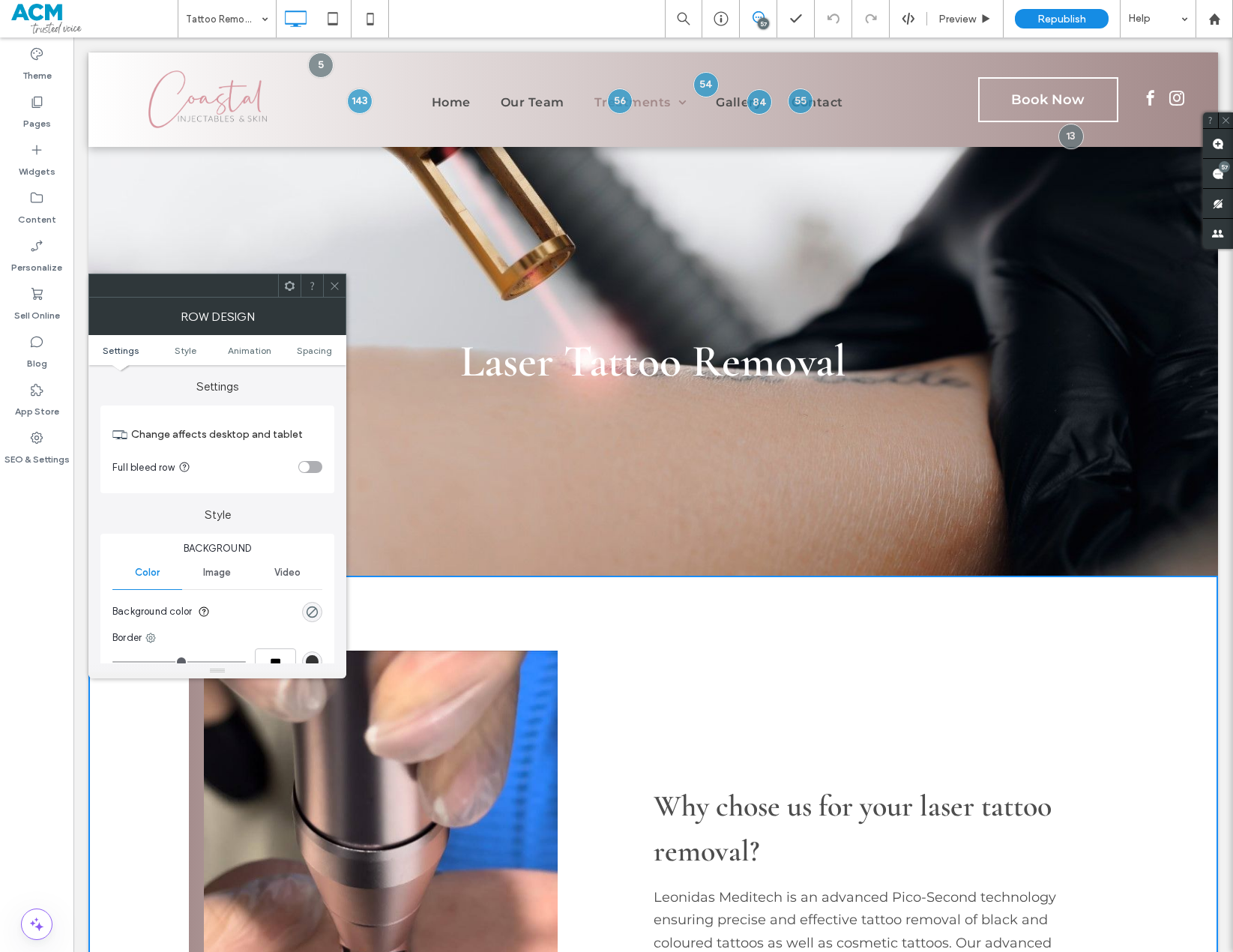
click at [334, 294] on span at bounding box center [335, 285] width 12 height 22
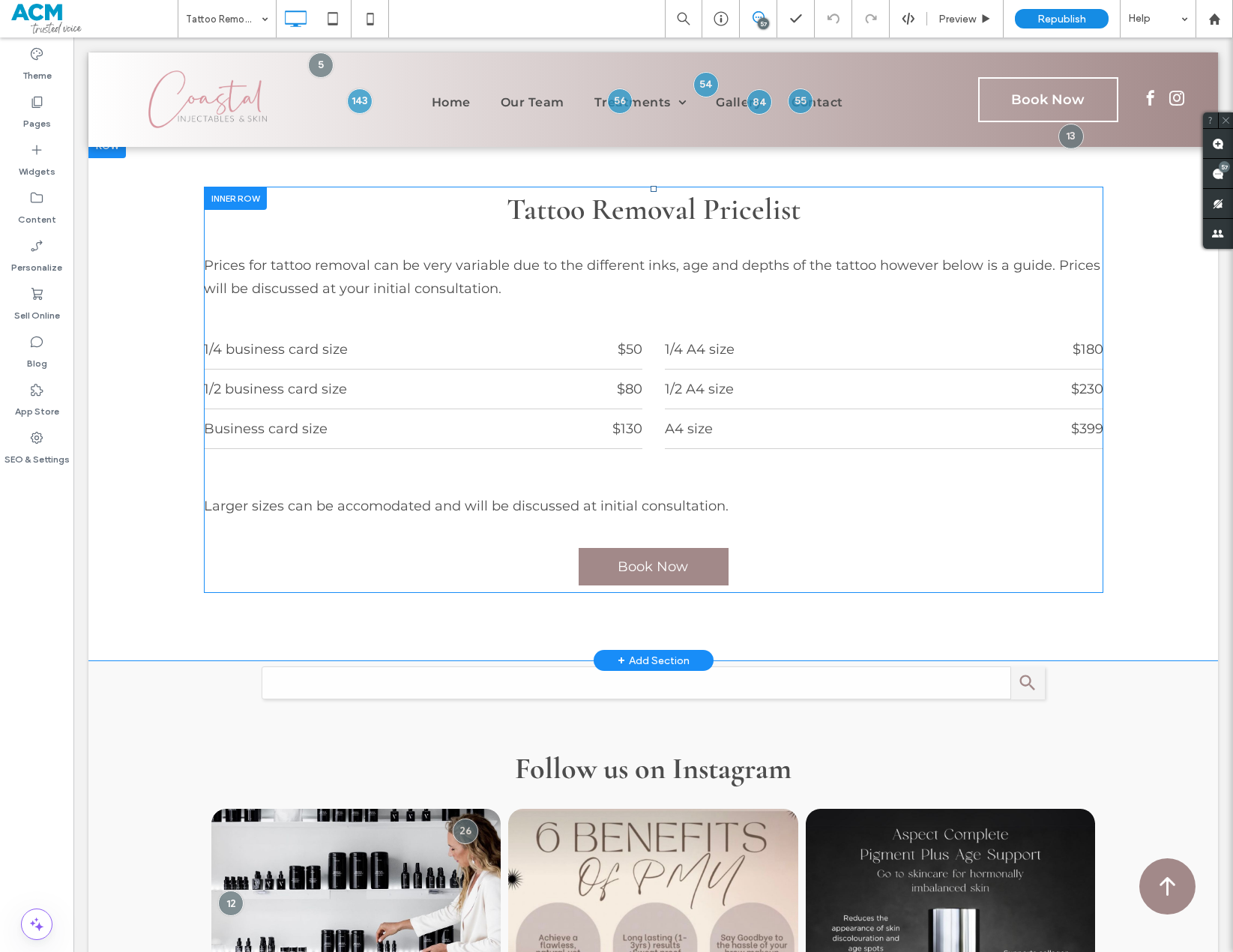
scroll to position [4348, 0]
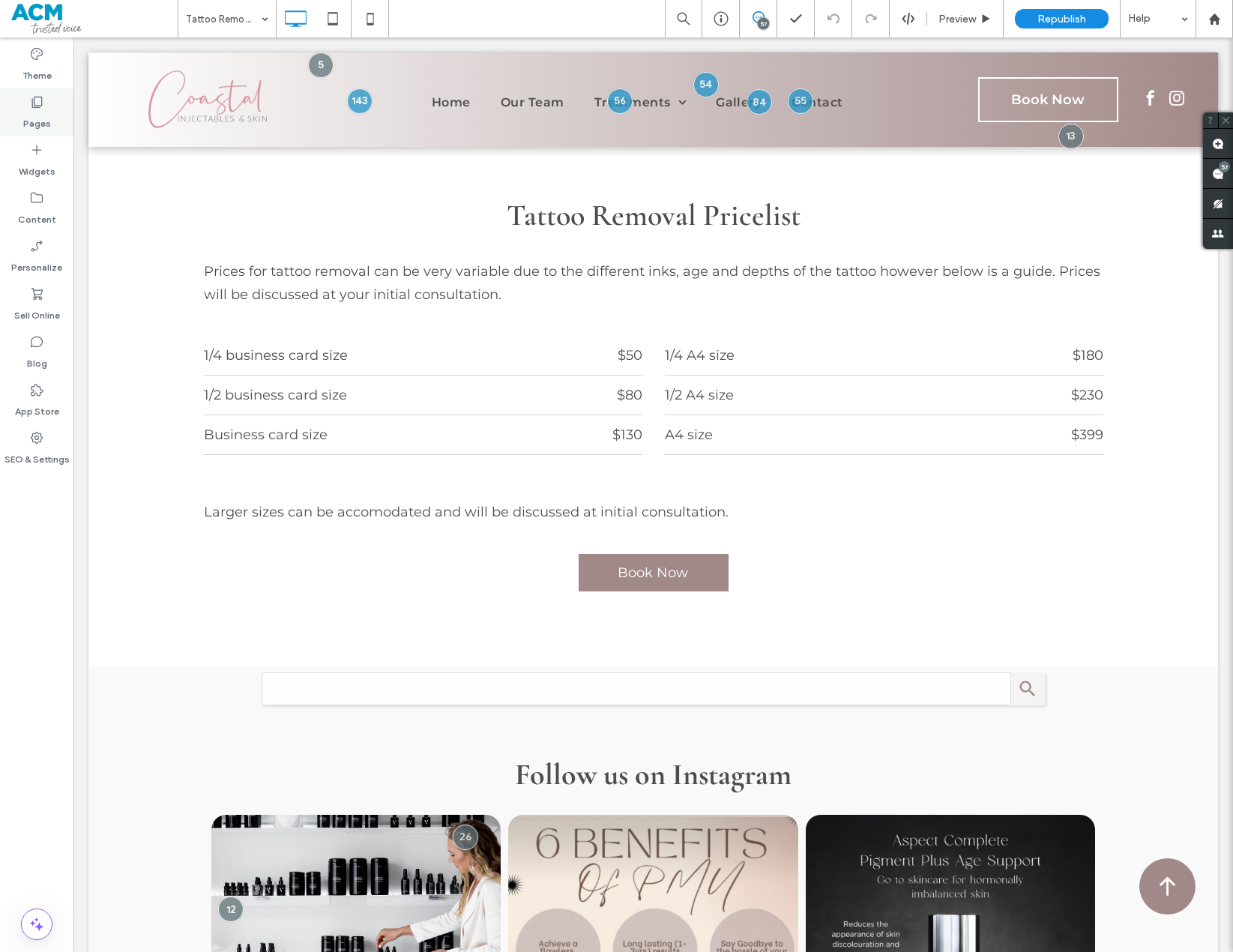
click at [36, 118] on label "Pages" at bounding box center [37, 120] width 27 height 21
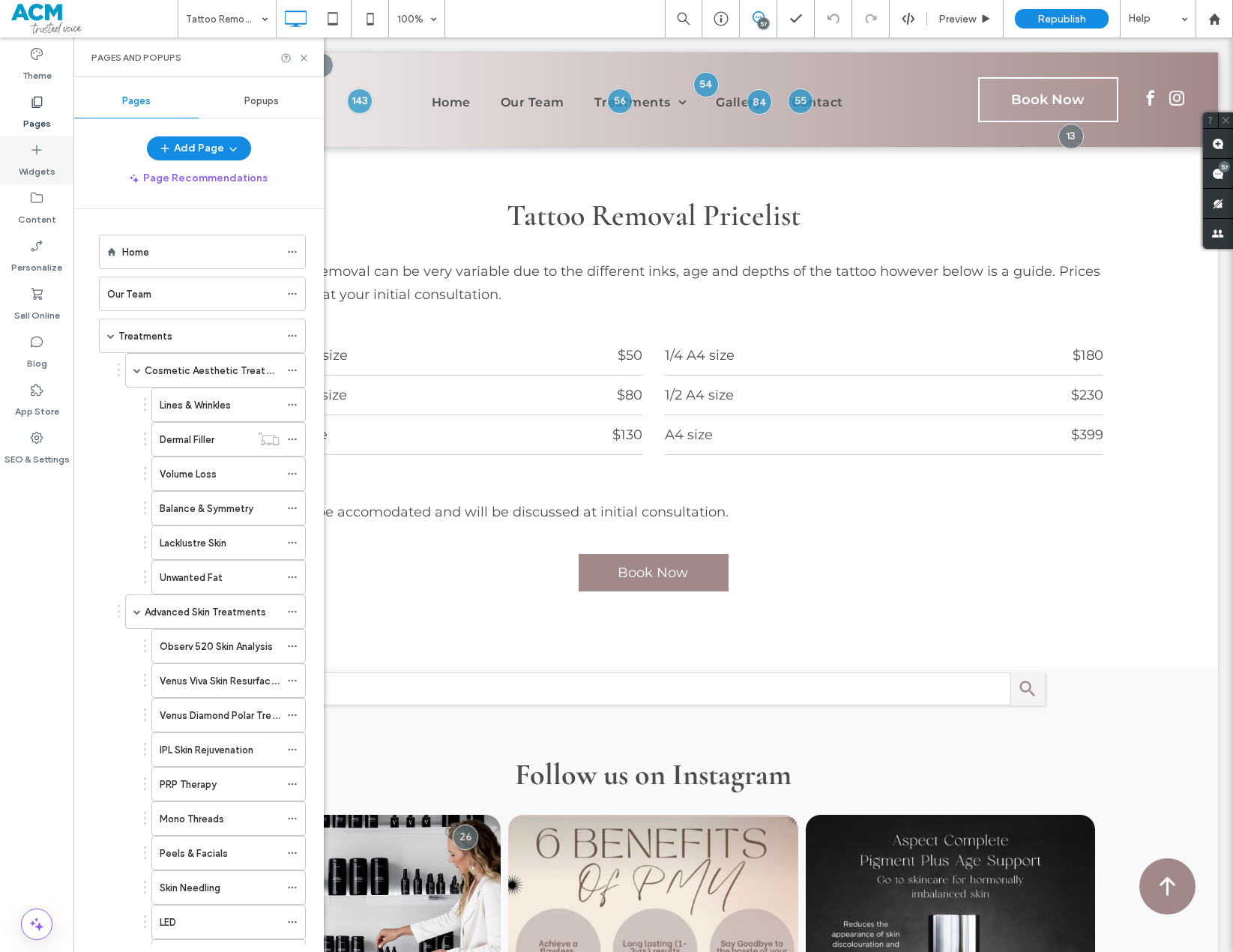
click at [32, 158] on label "Widgets" at bounding box center [37, 168] width 37 height 21
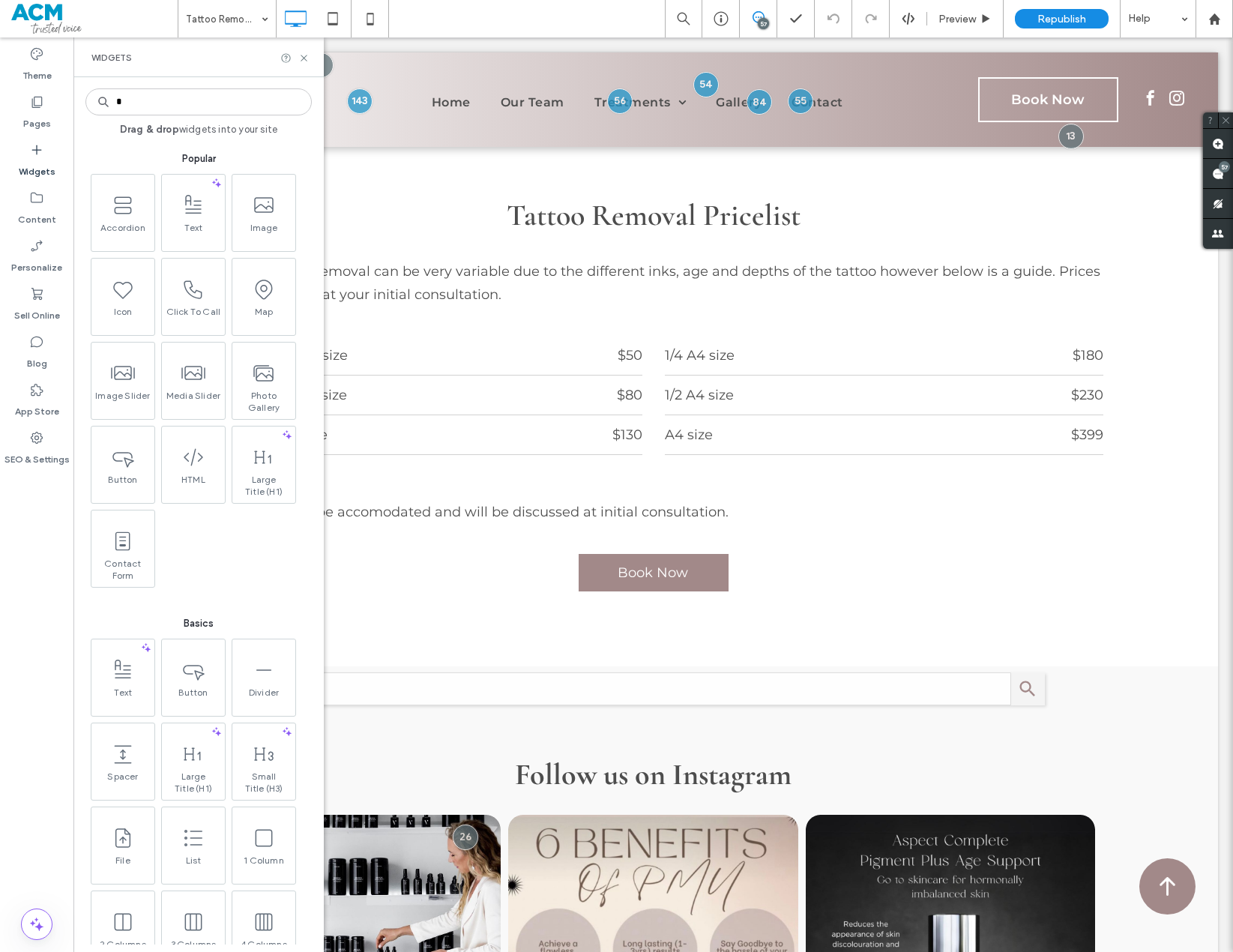
type input "**"
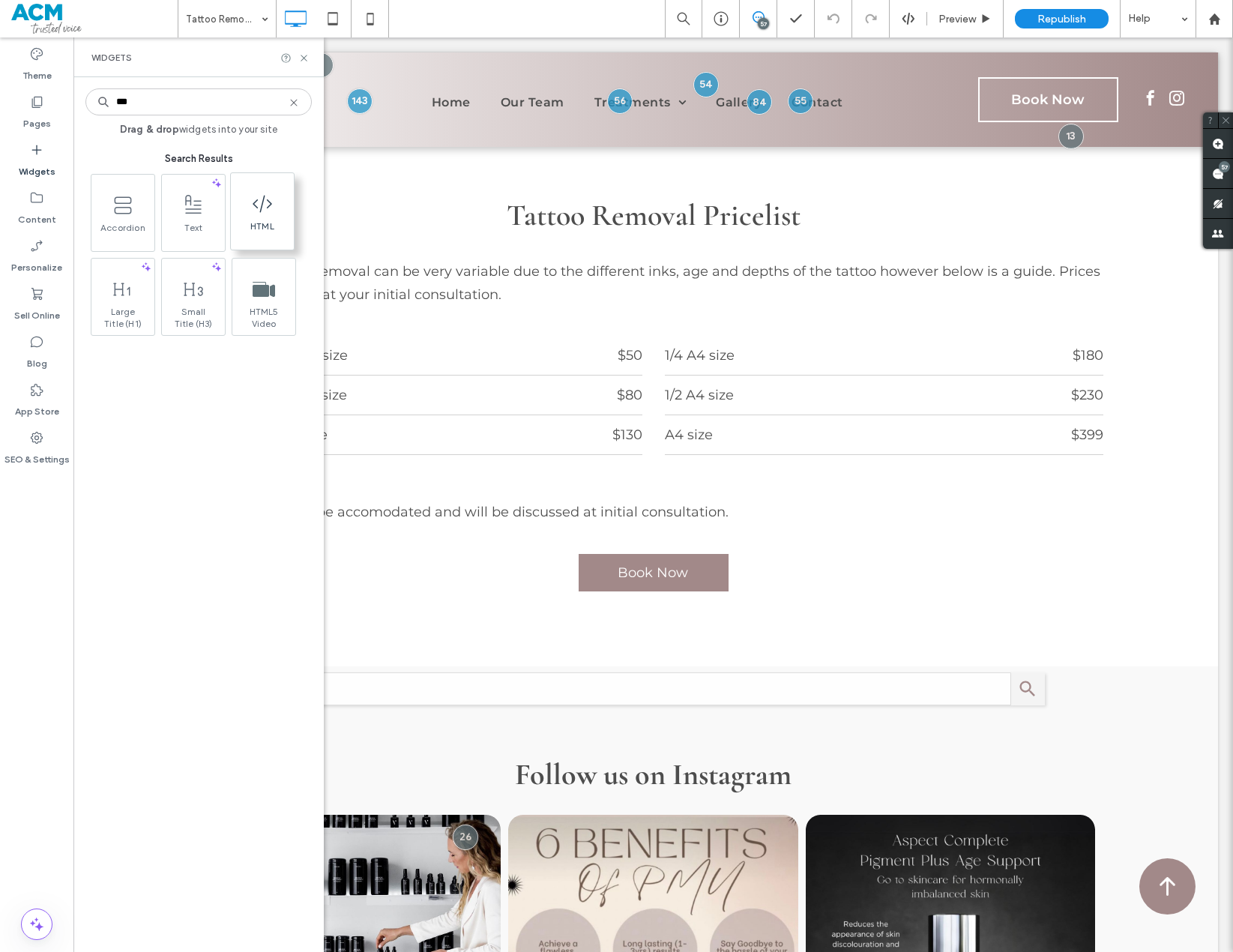
type input "***"
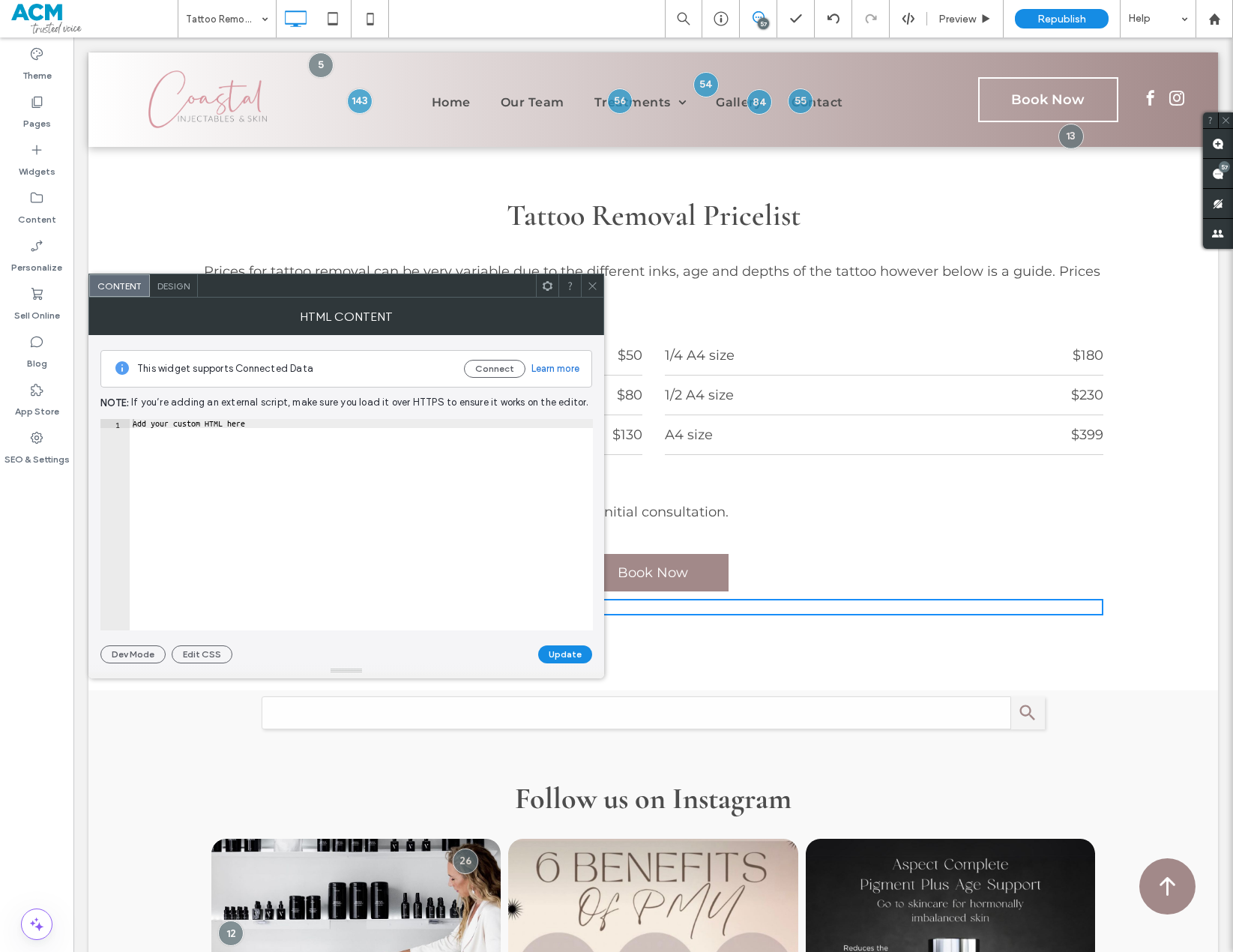
click at [593, 287] on icon at bounding box center [593, 286] width 12 height 12
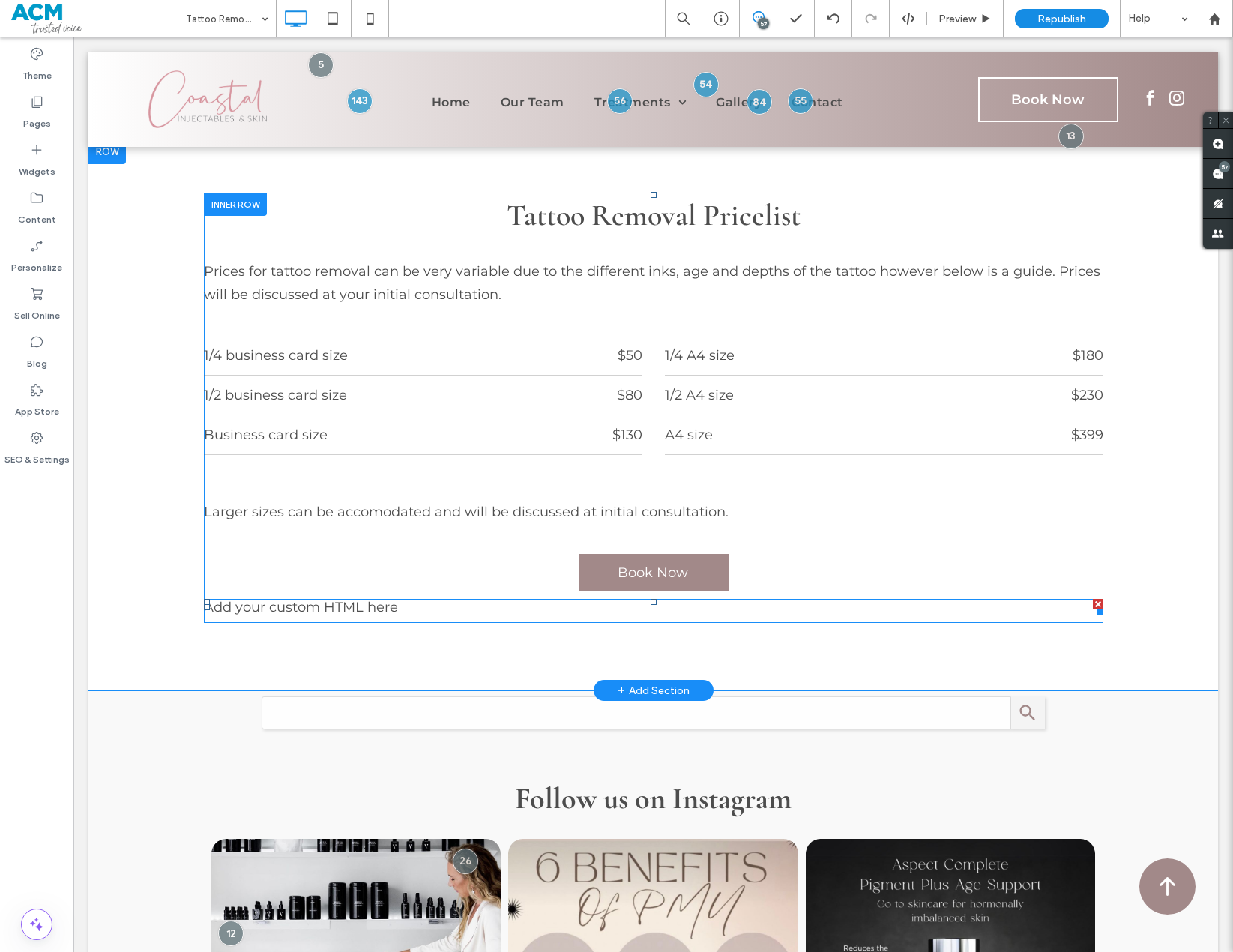
click at [390, 599] on span at bounding box center [653, 607] width 900 height 17
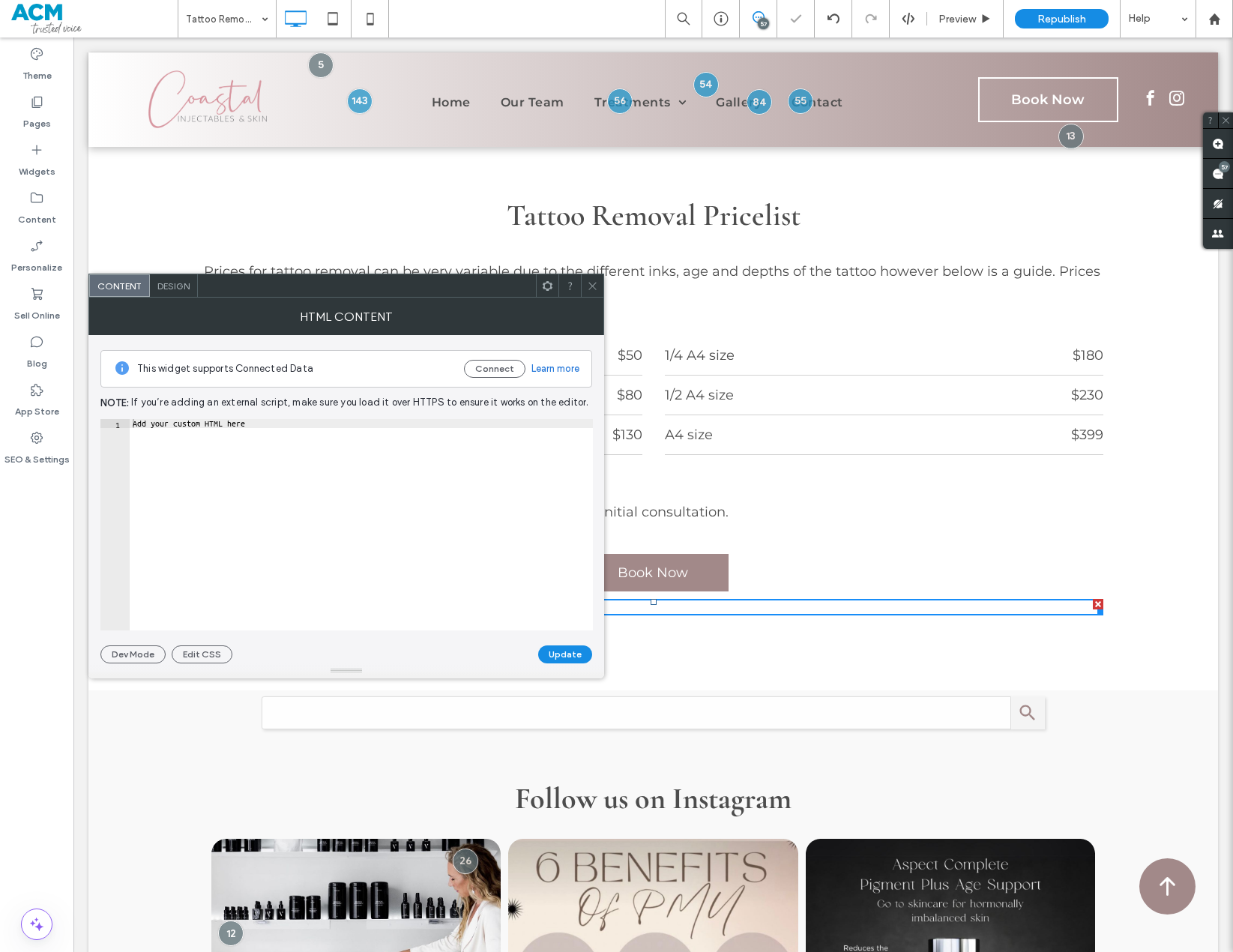
click at [593, 286] on use at bounding box center [592, 285] width 7 height 7
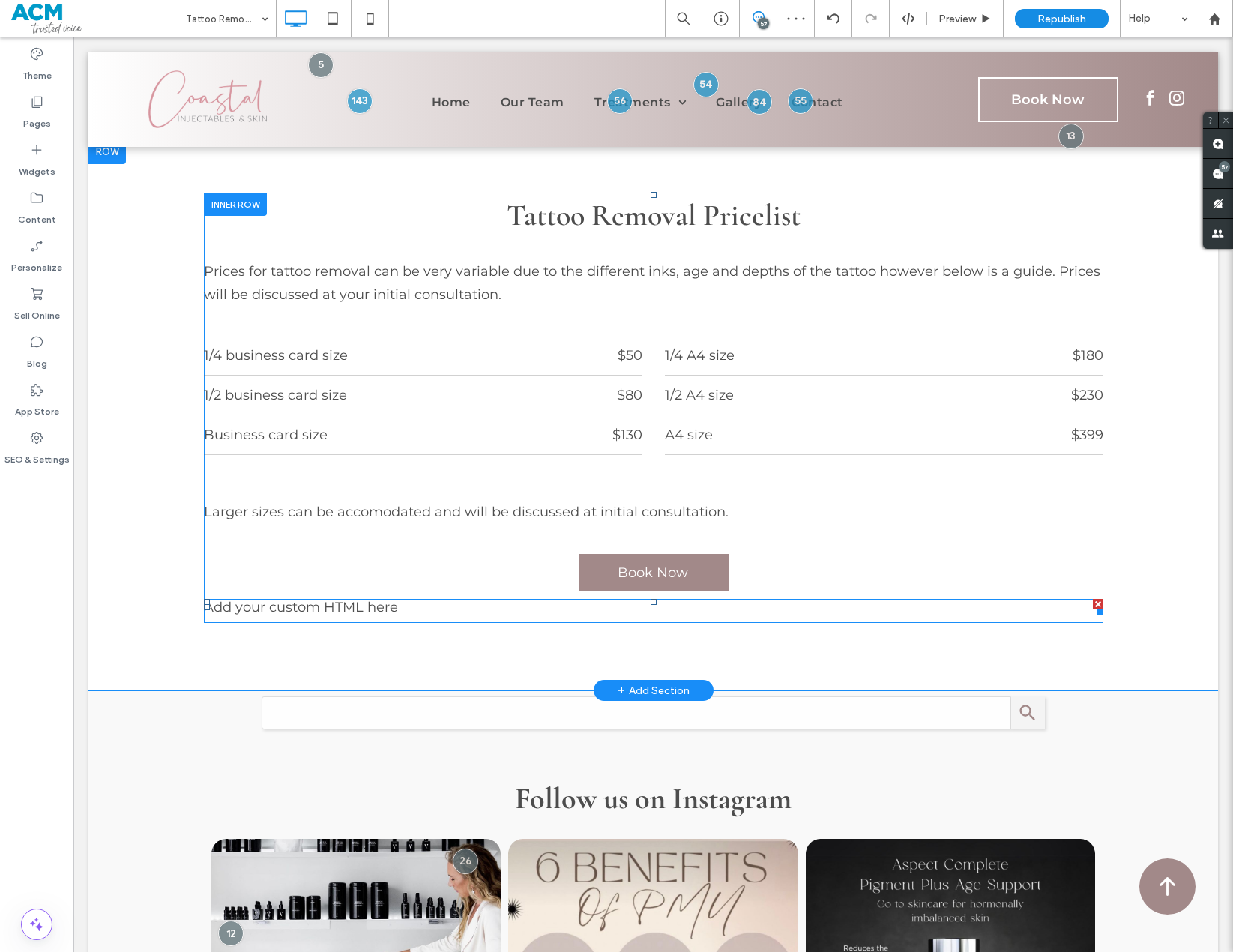
click at [1093, 599] on div at bounding box center [1098, 604] width 11 height 11
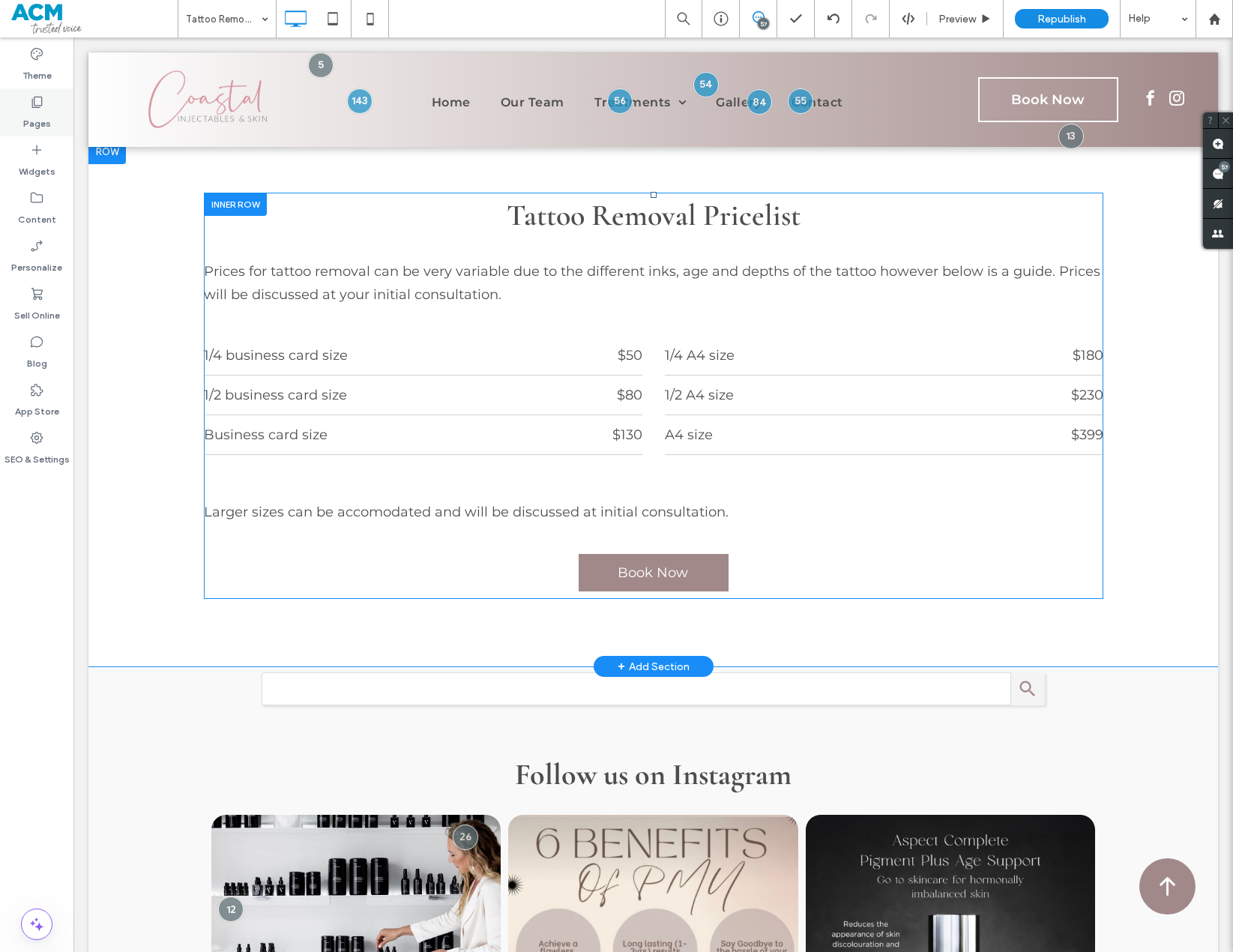
click at [35, 100] on icon at bounding box center [37, 102] width 15 height 15
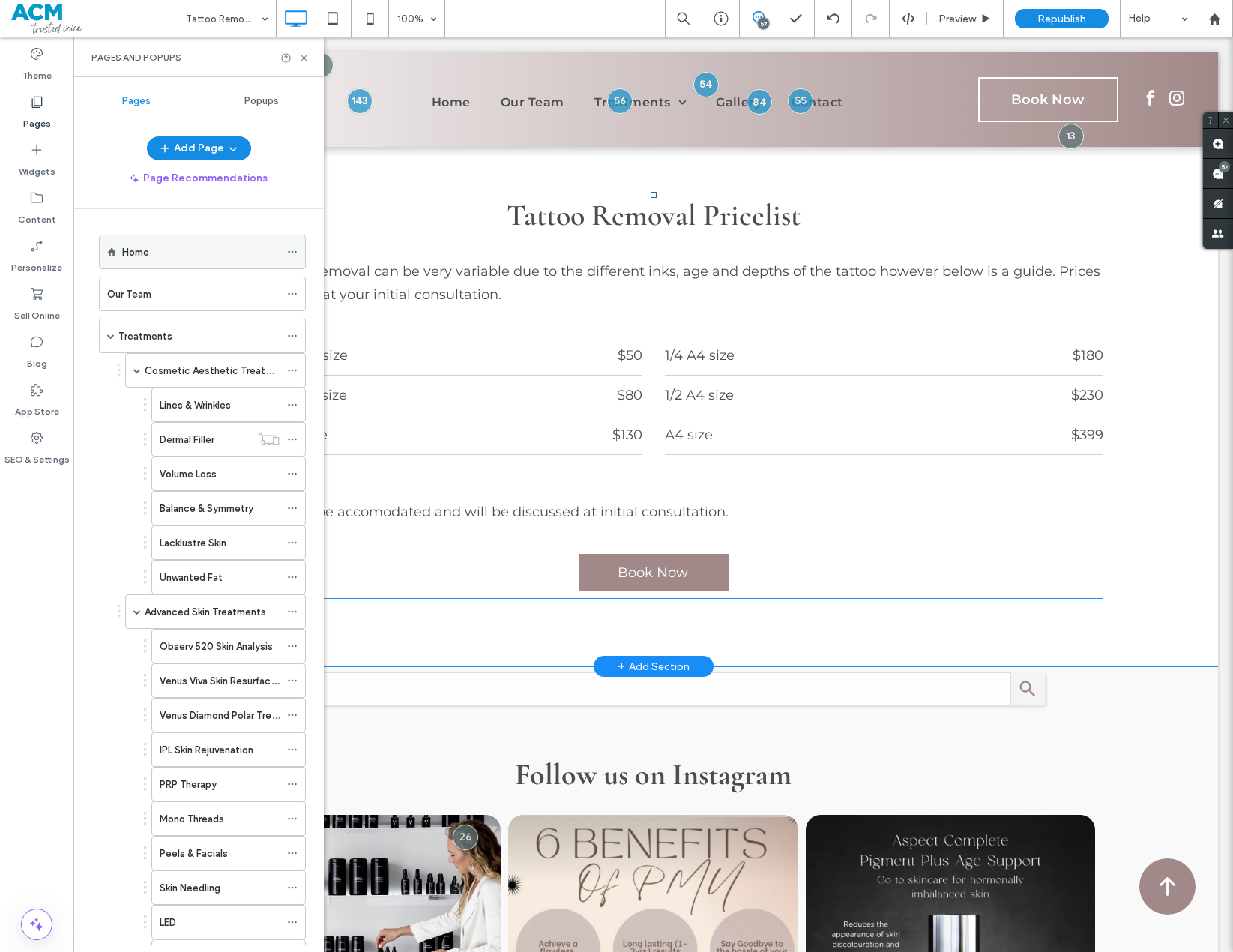
click at [191, 248] on div "Home" at bounding box center [201, 252] width 158 height 16
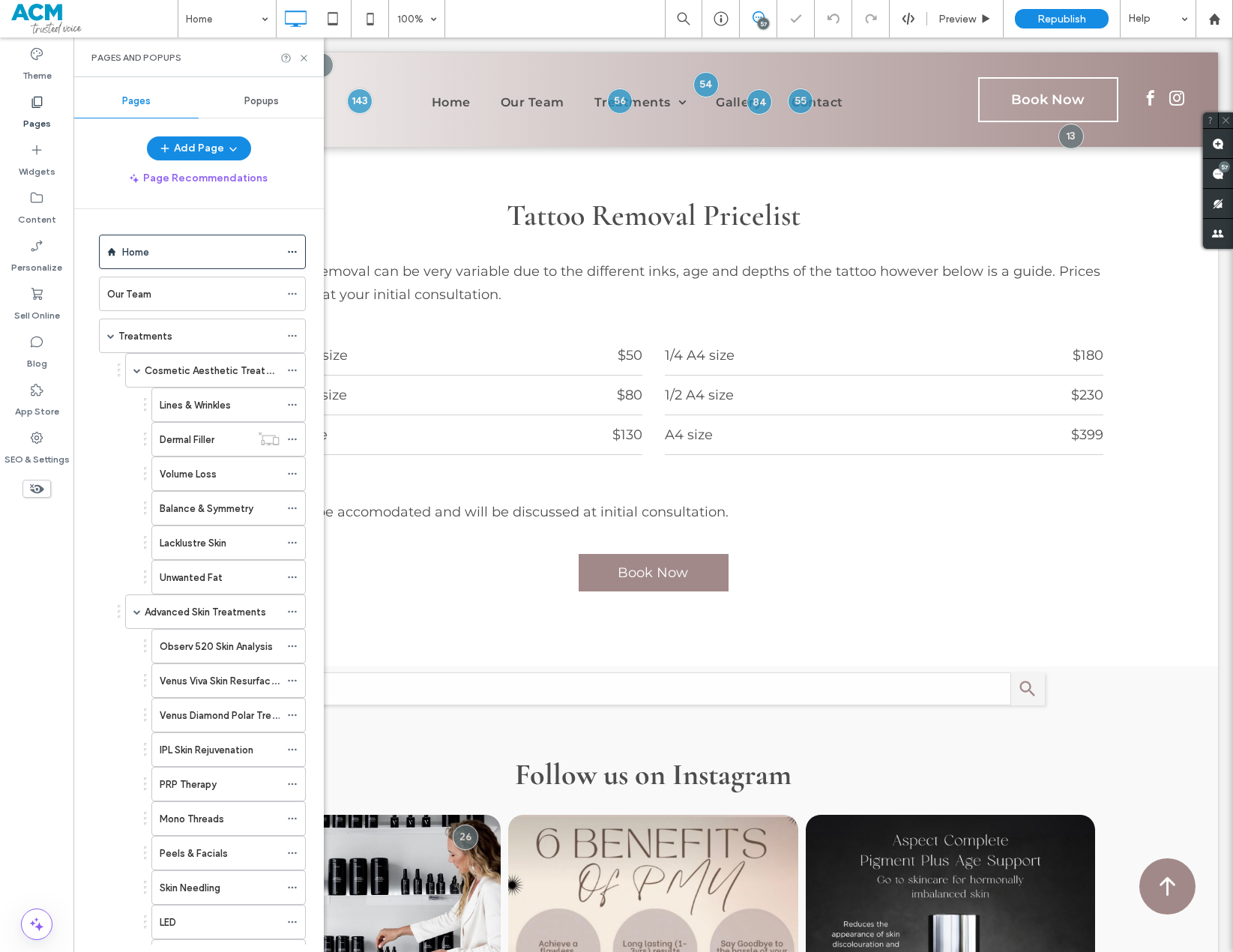
click at [303, 64] on div "Pages and Popups" at bounding box center [198, 57] width 250 height 40
click at [301, 57] on icon at bounding box center [304, 58] width 12 height 12
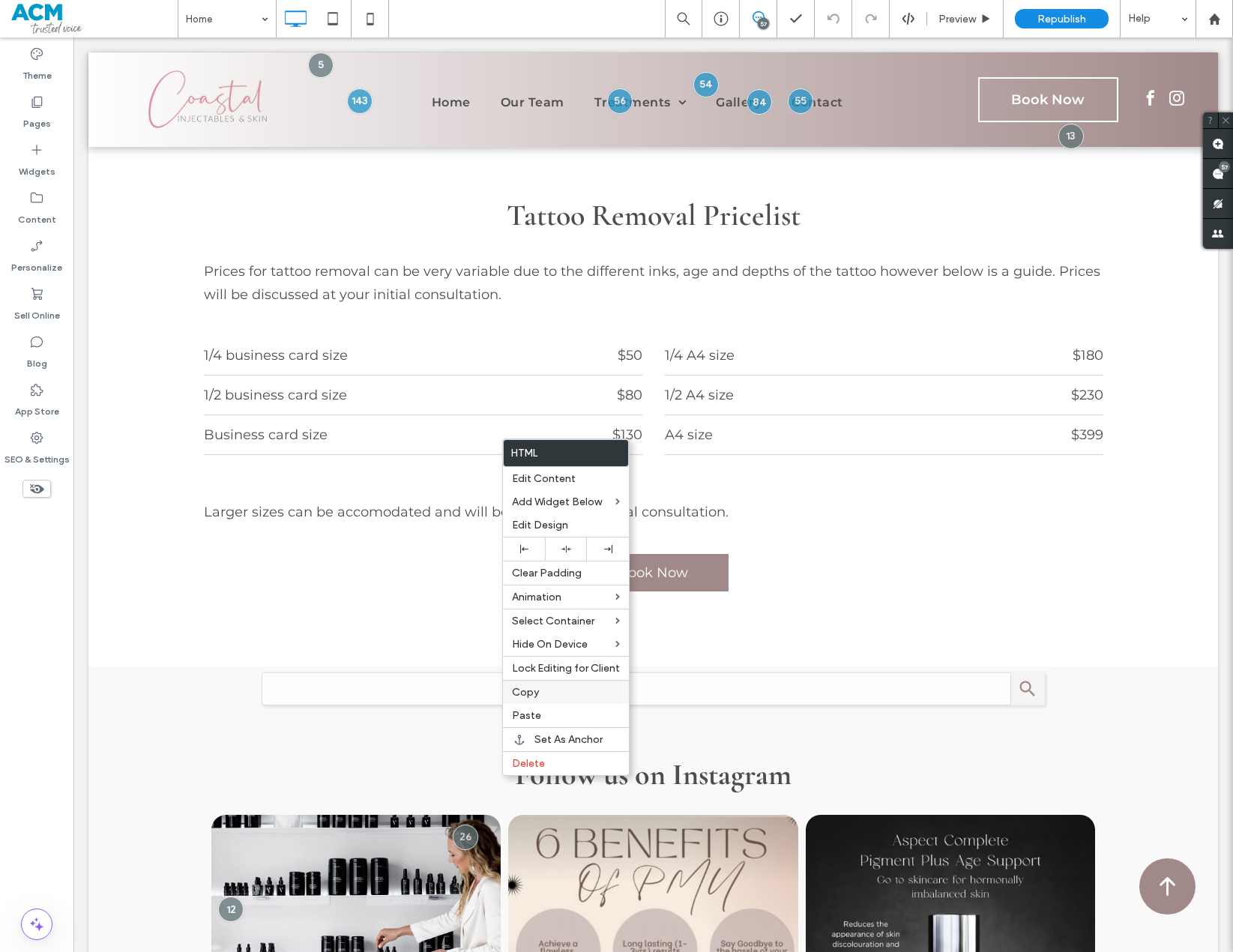
click at [530, 689] on span "Copy" at bounding box center [525, 692] width 27 height 12
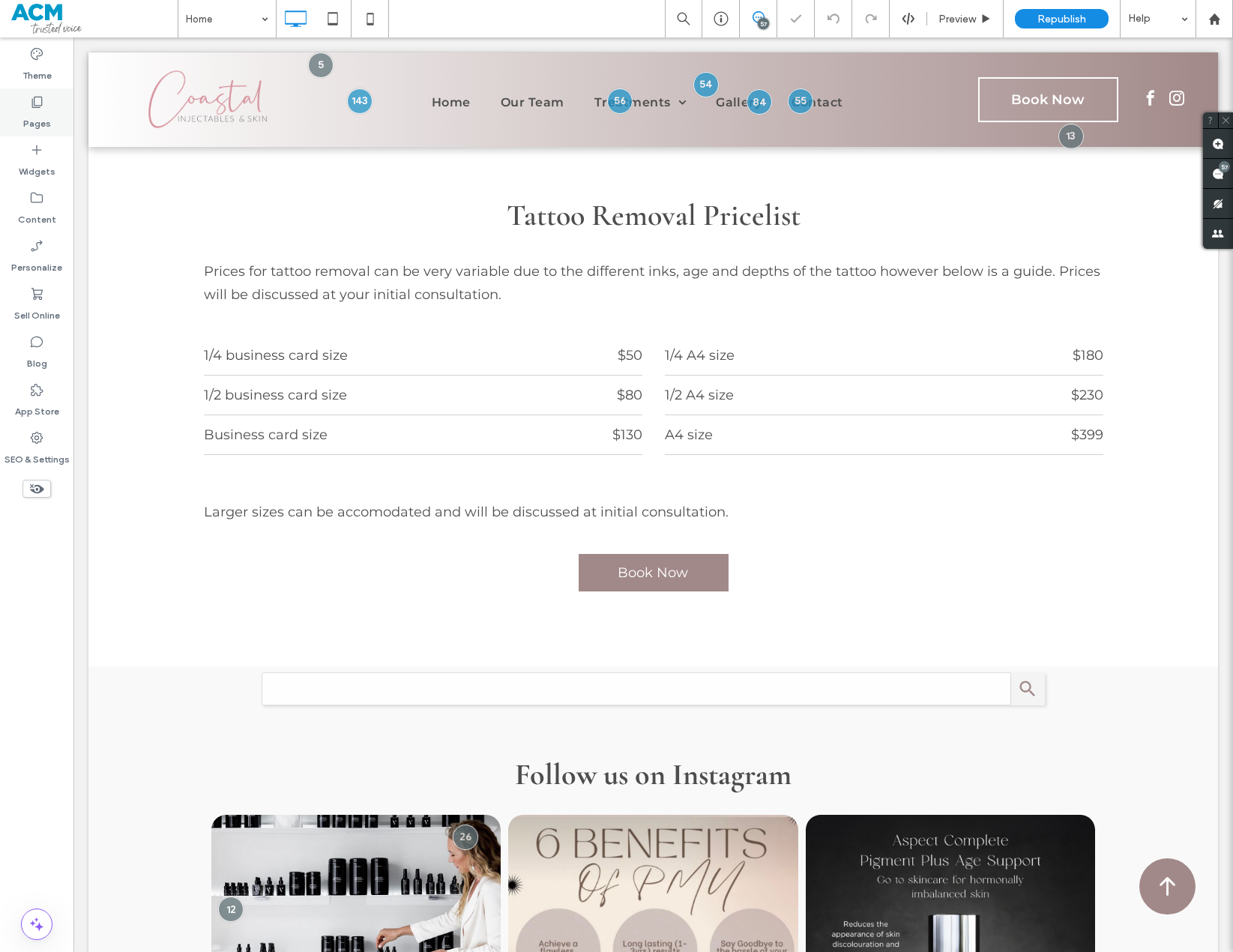
click at [45, 110] on label "Pages" at bounding box center [37, 120] width 27 height 21
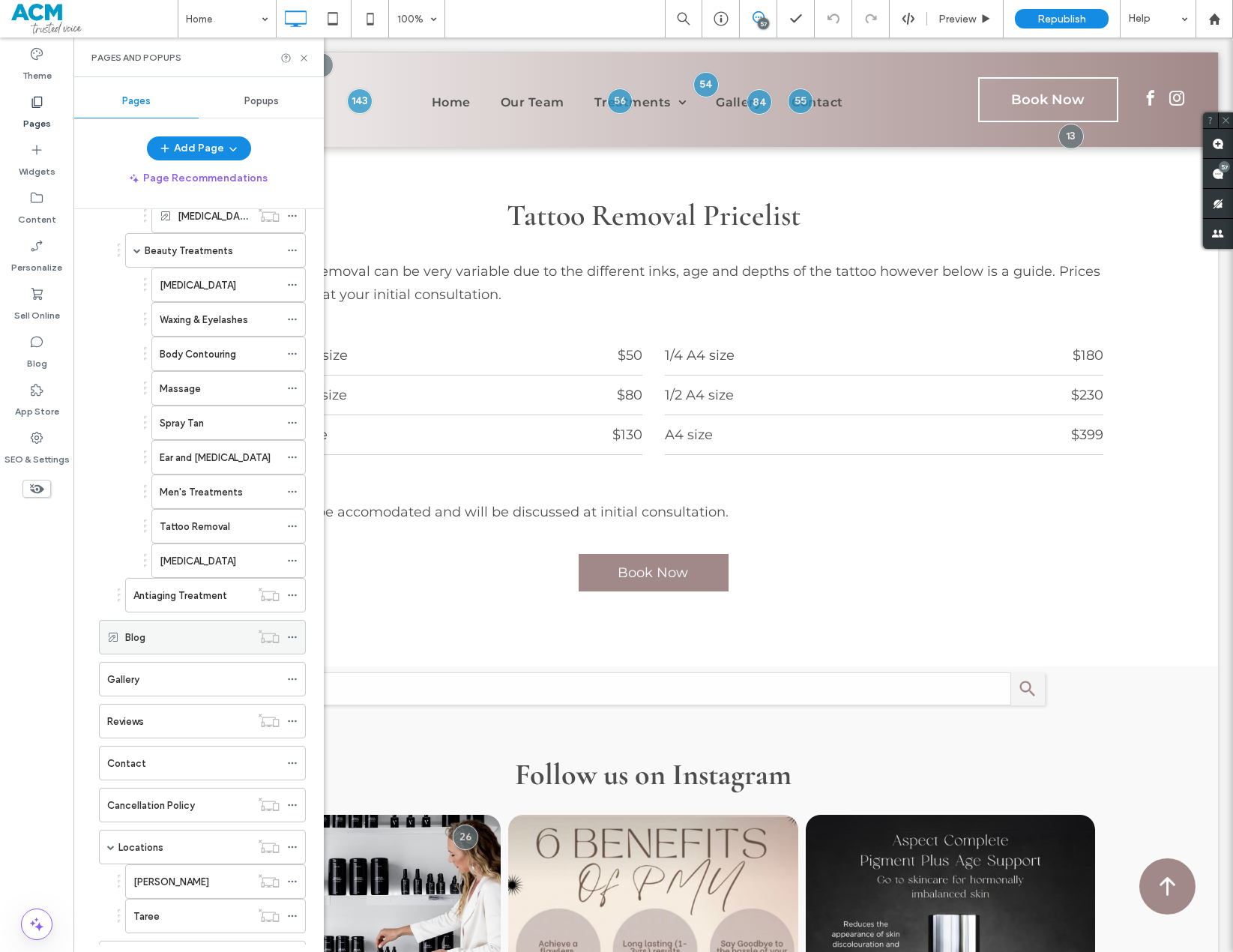
scroll to position [749, 0]
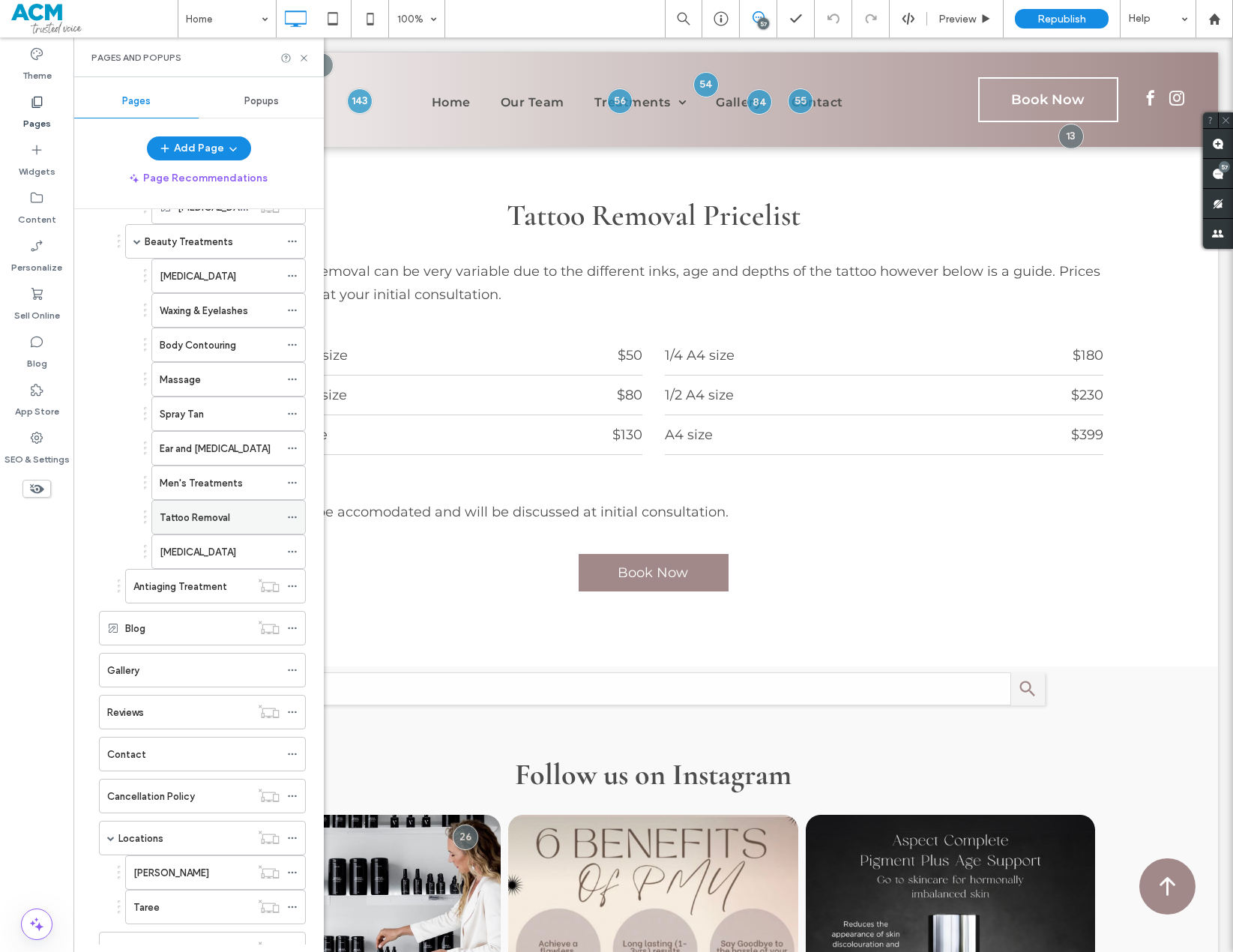
click at [233, 519] on div "Tattoo Removal" at bounding box center [219, 518] width 120 height 16
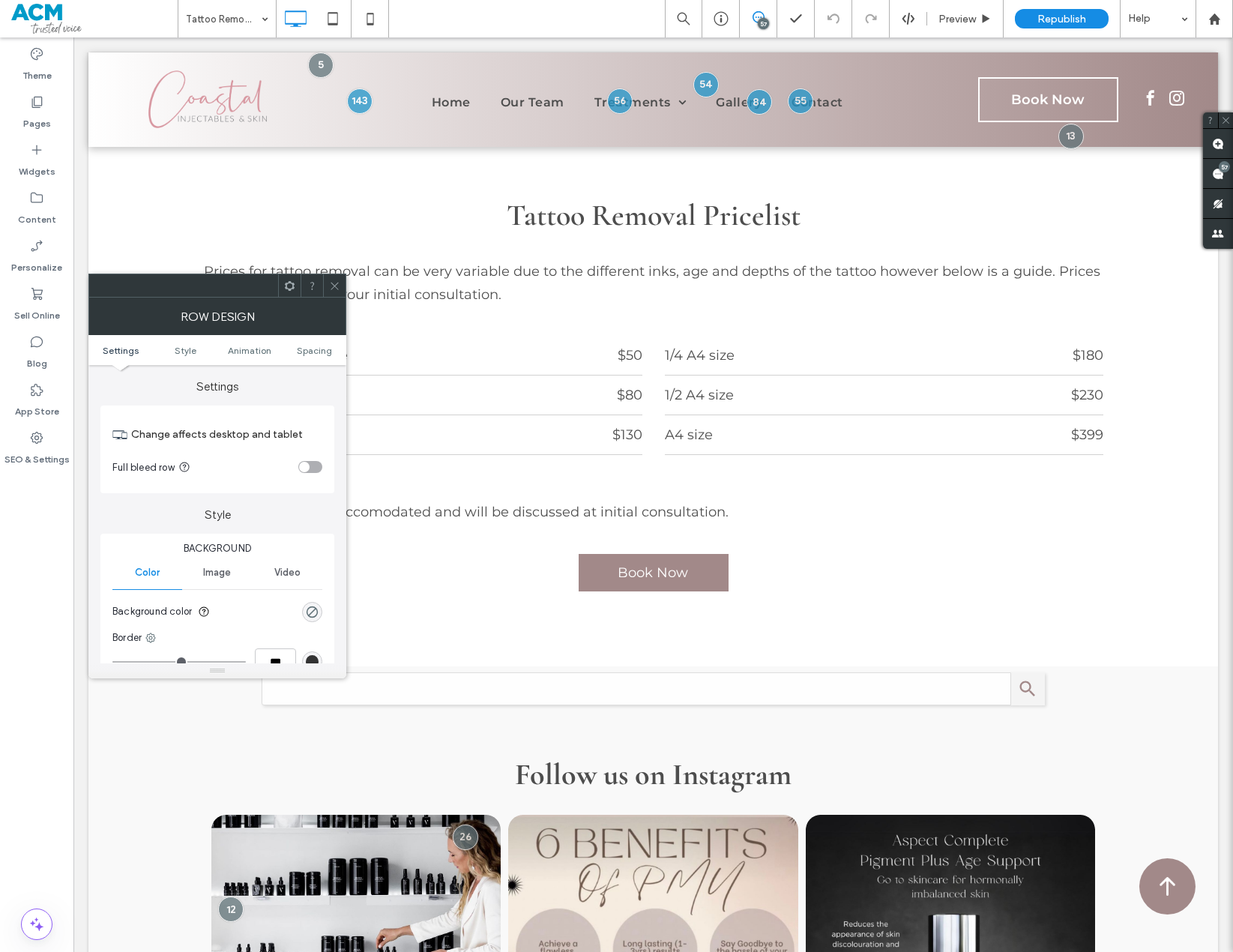
click at [334, 291] on icon at bounding box center [335, 286] width 12 height 12
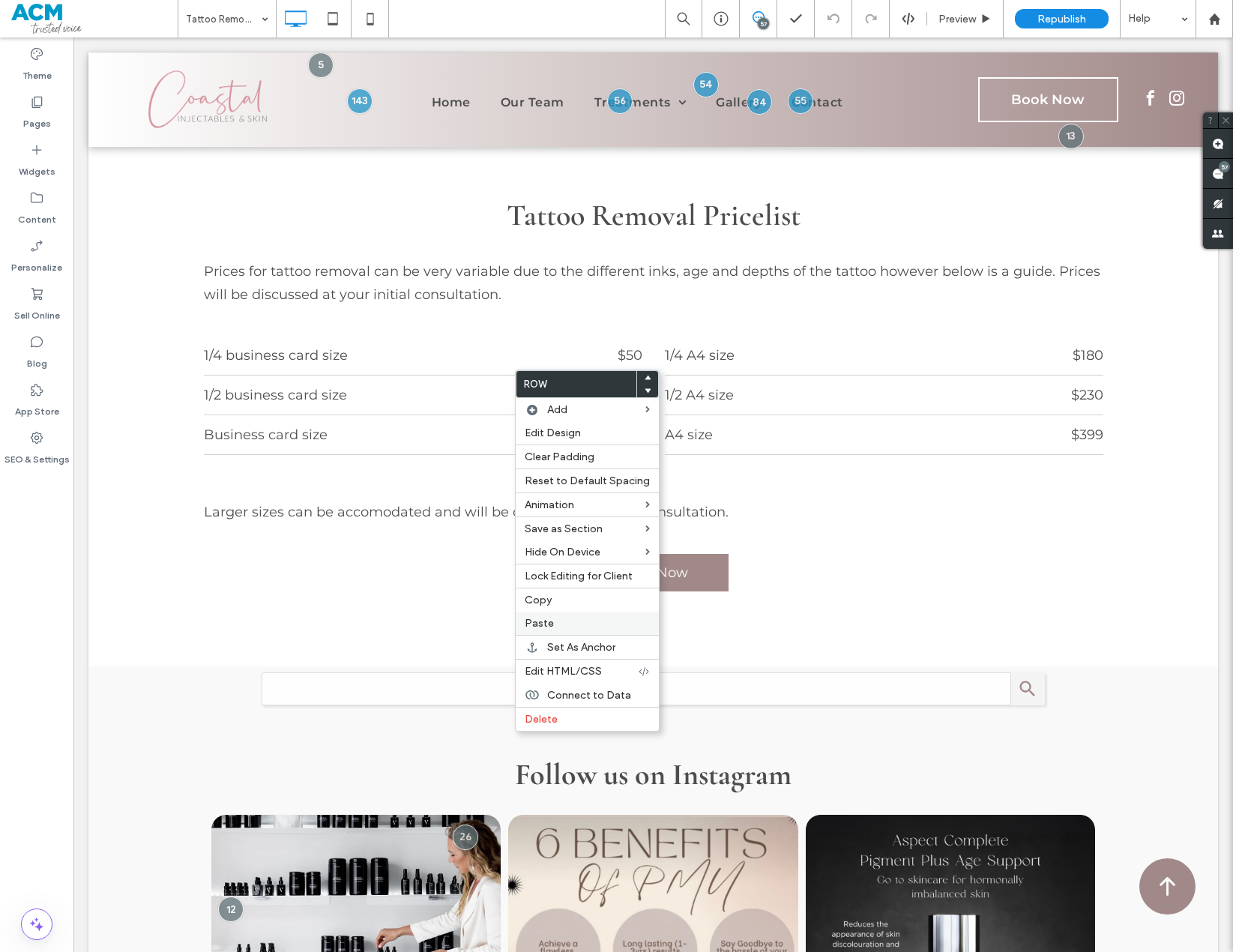
click at [553, 627] on label "Paste" at bounding box center [587, 623] width 125 height 12
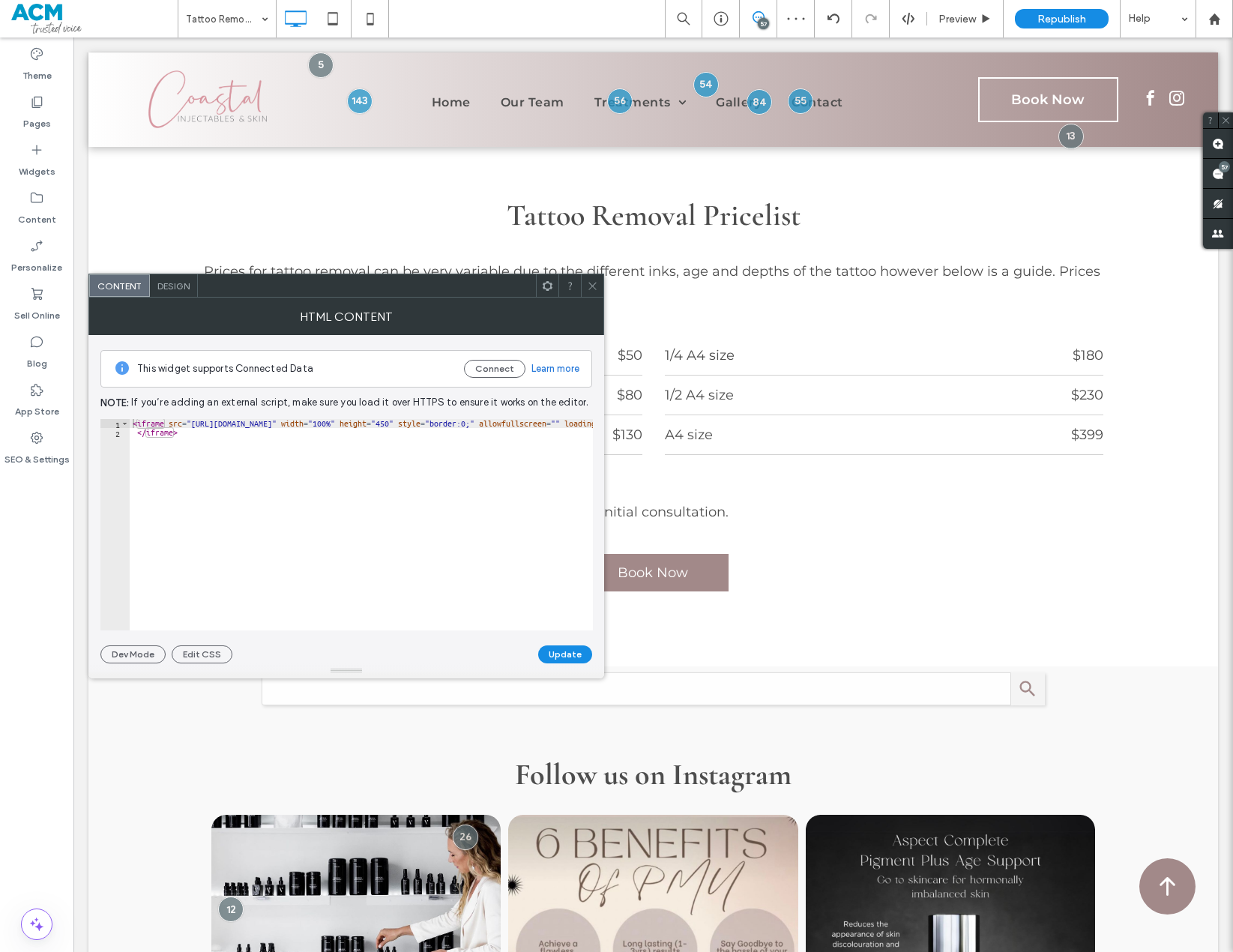
click at [597, 281] on icon at bounding box center [593, 286] width 12 height 12
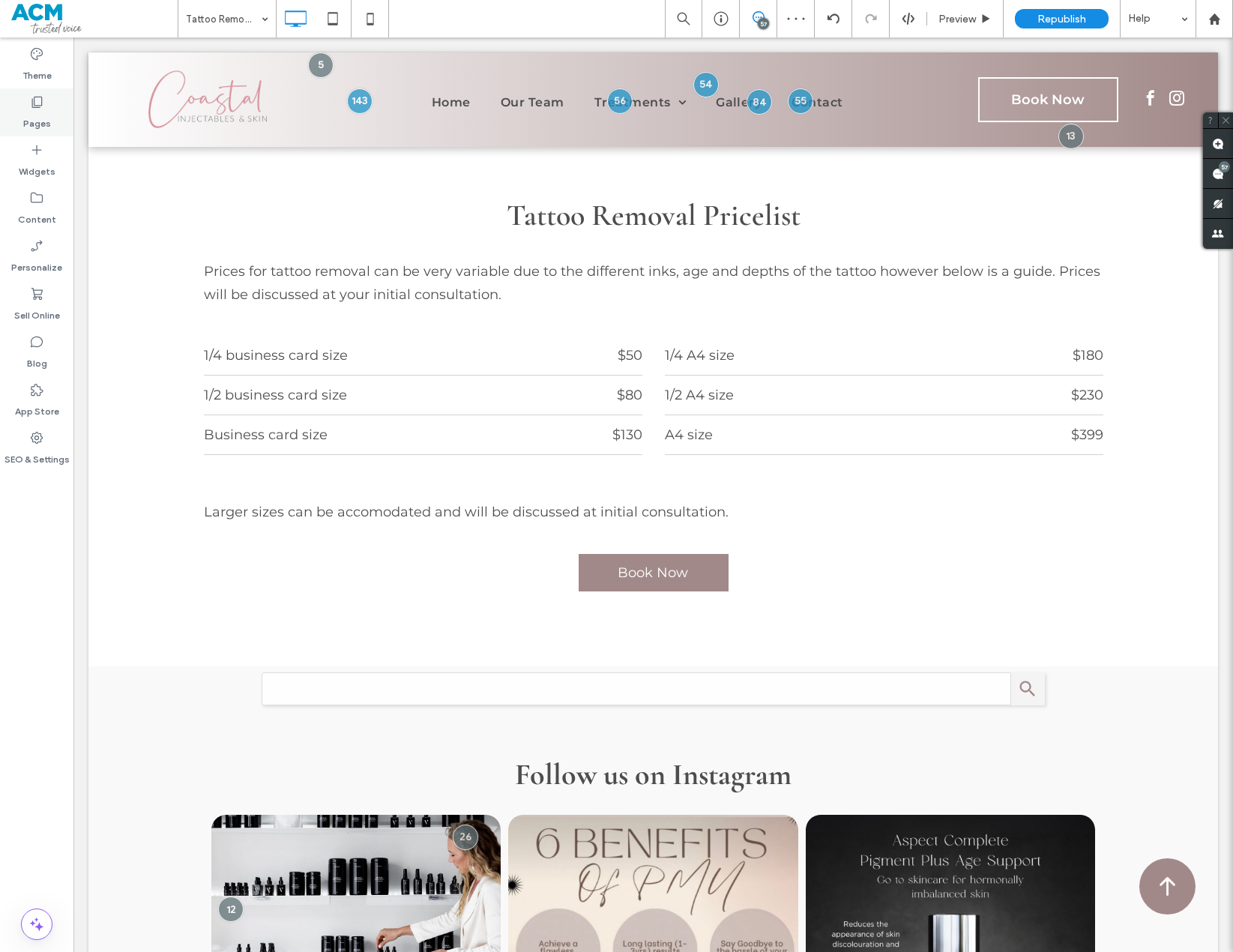
click at [43, 111] on label "Pages" at bounding box center [37, 120] width 27 height 21
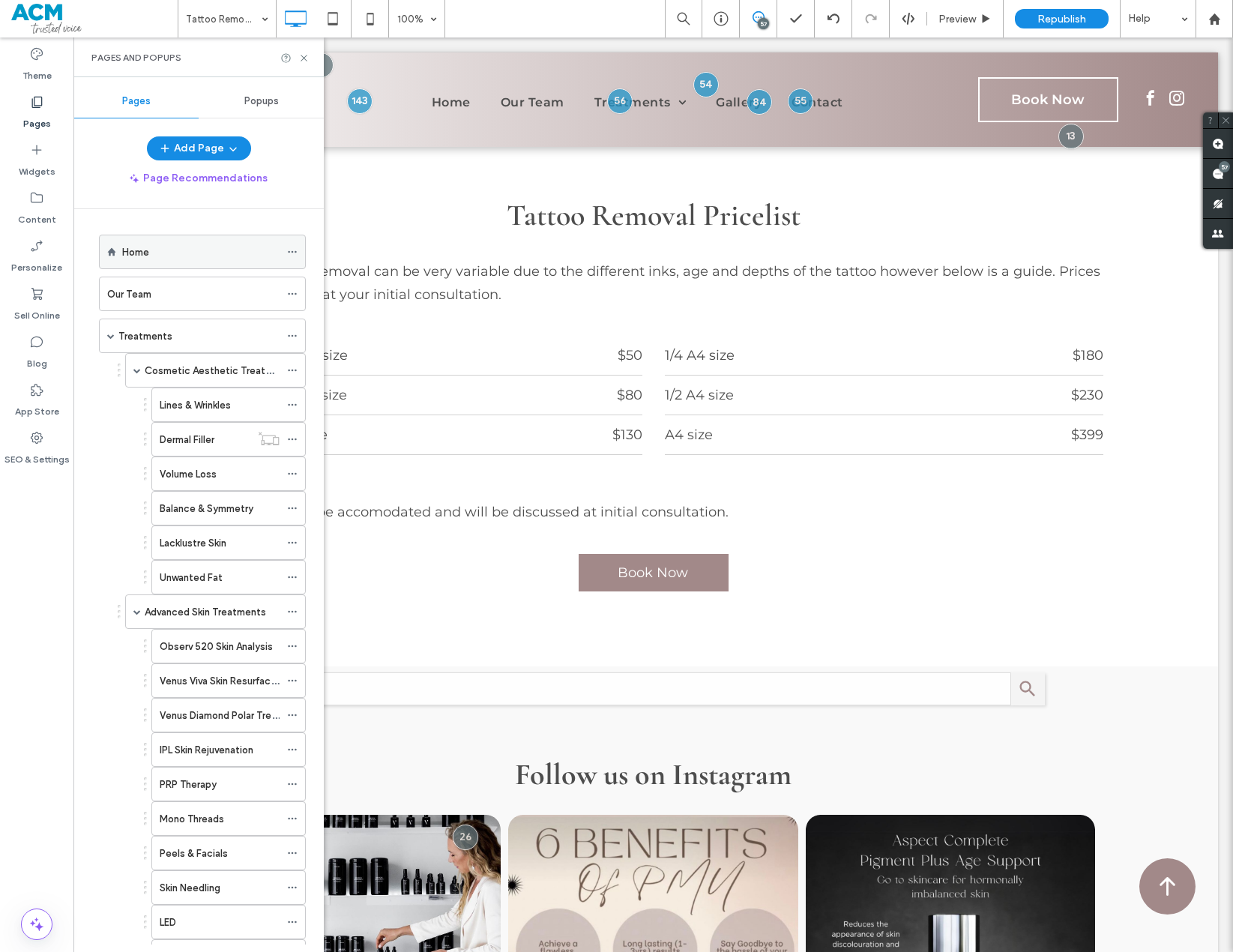
click at [184, 250] on div "Home" at bounding box center [201, 252] width 158 height 16
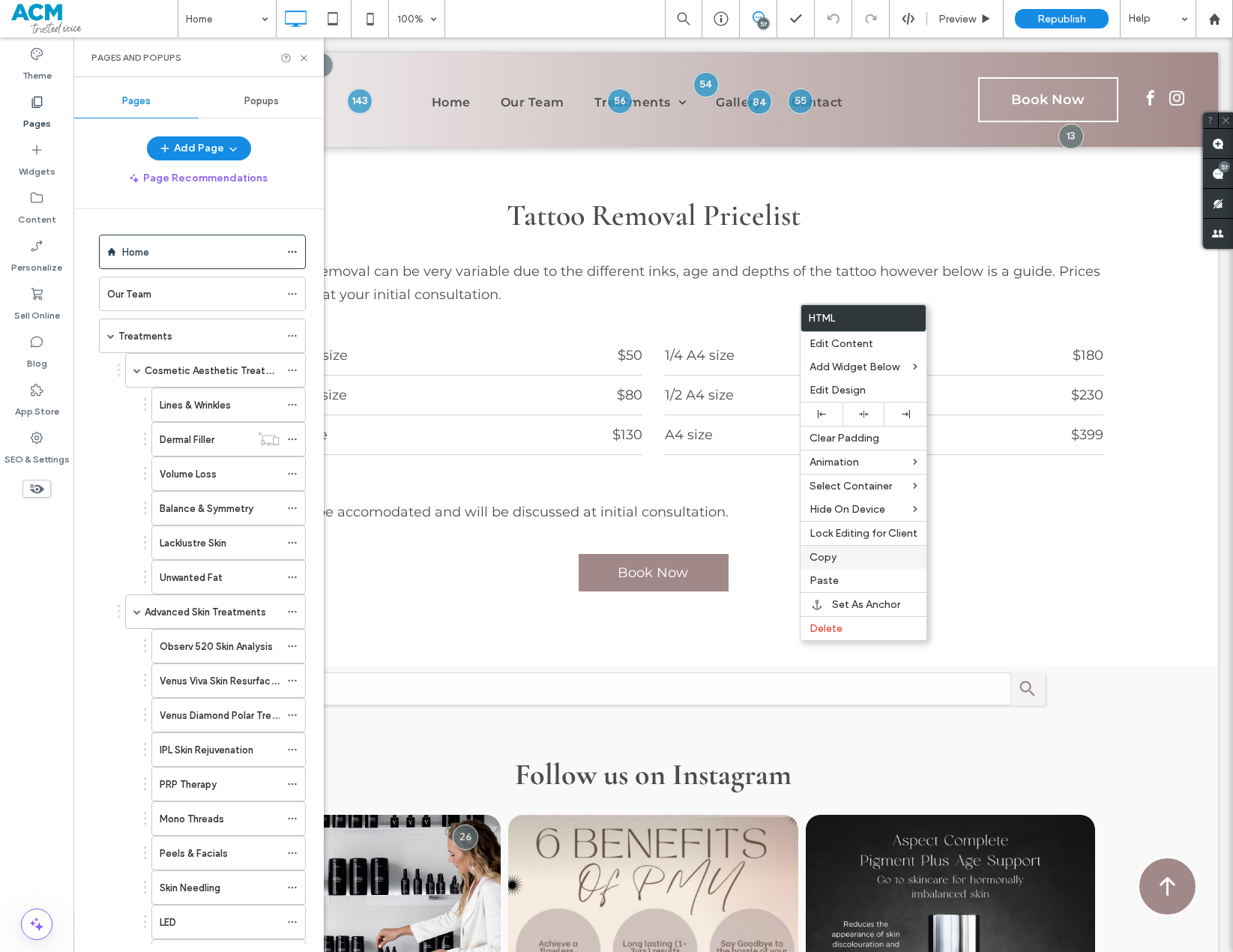
click at [833, 554] on span "Copy" at bounding box center [823, 557] width 27 height 12
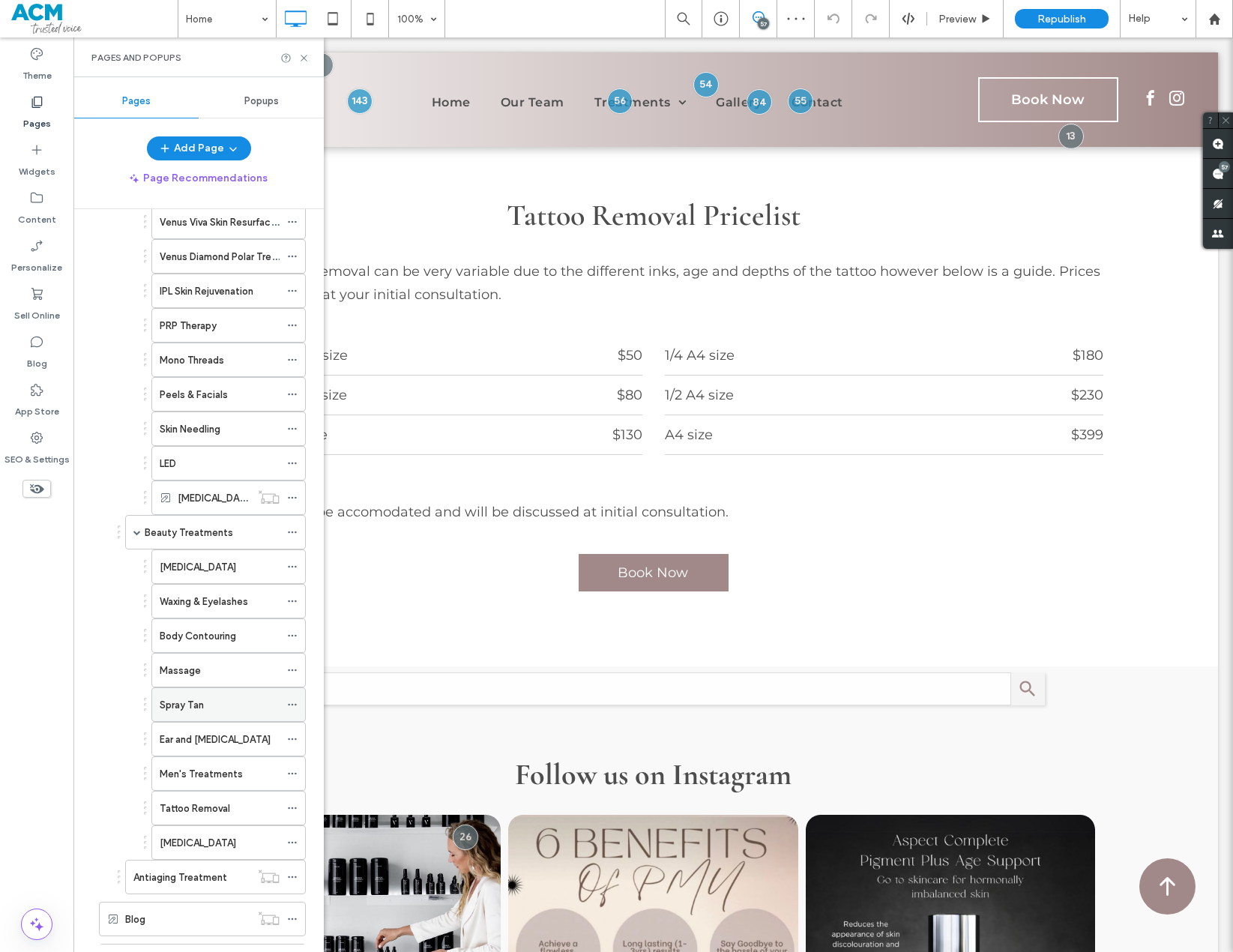
scroll to position [525, 0]
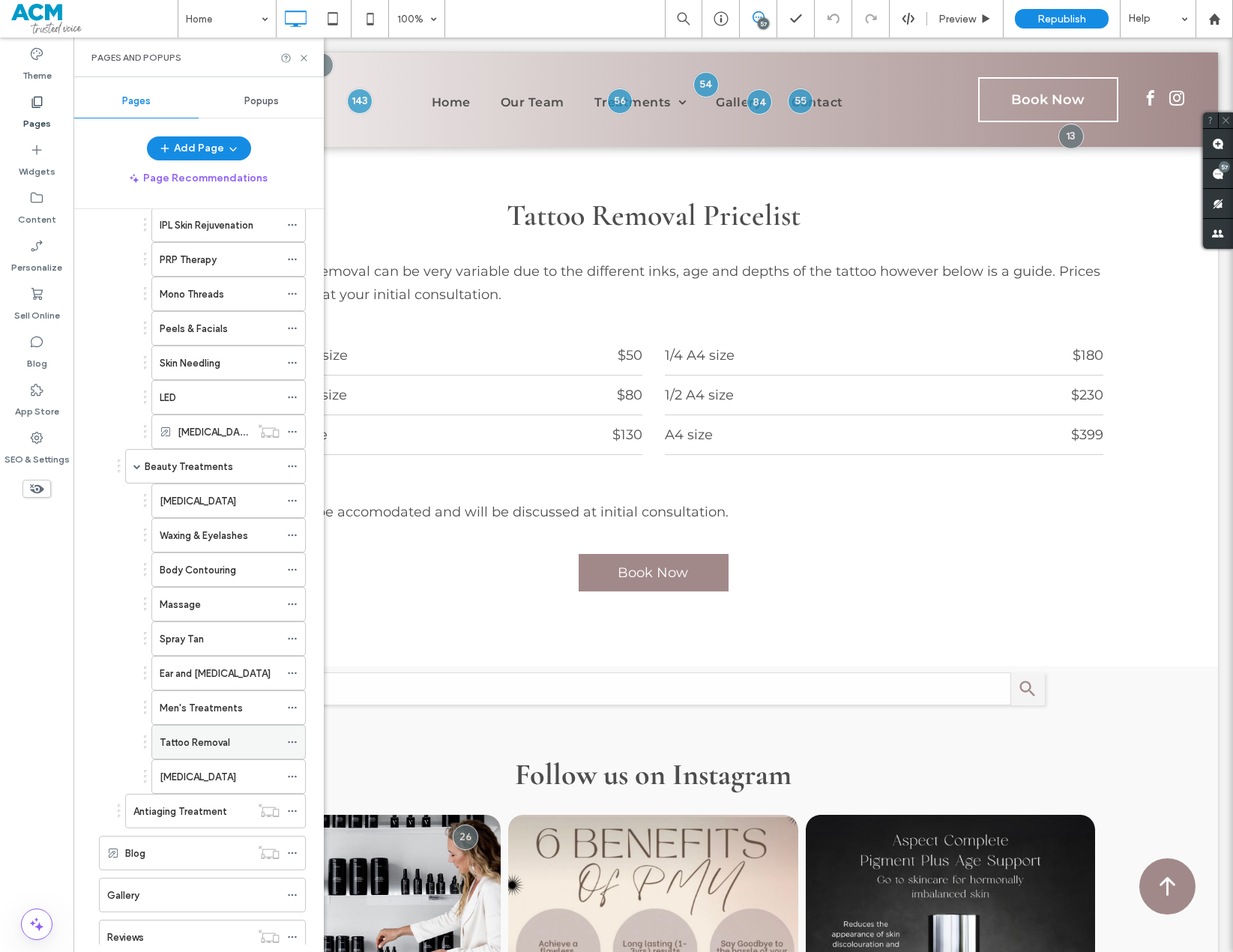
click at [218, 739] on label "Tattoo Removal" at bounding box center [194, 743] width 71 height 27
click at [300, 59] on icon at bounding box center [304, 58] width 12 height 12
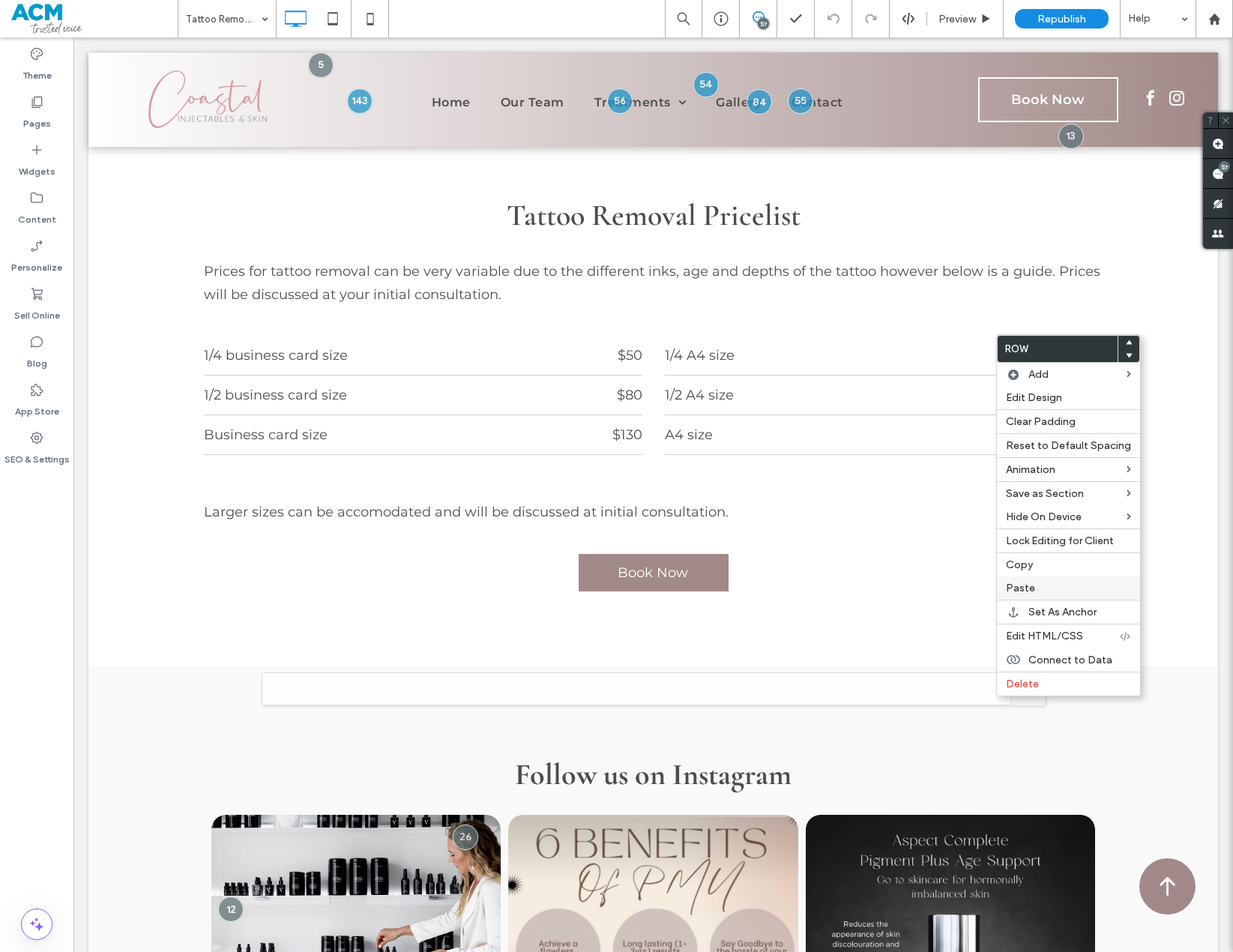
click at [1071, 582] on label "Paste" at bounding box center [1068, 587] width 125 height 12
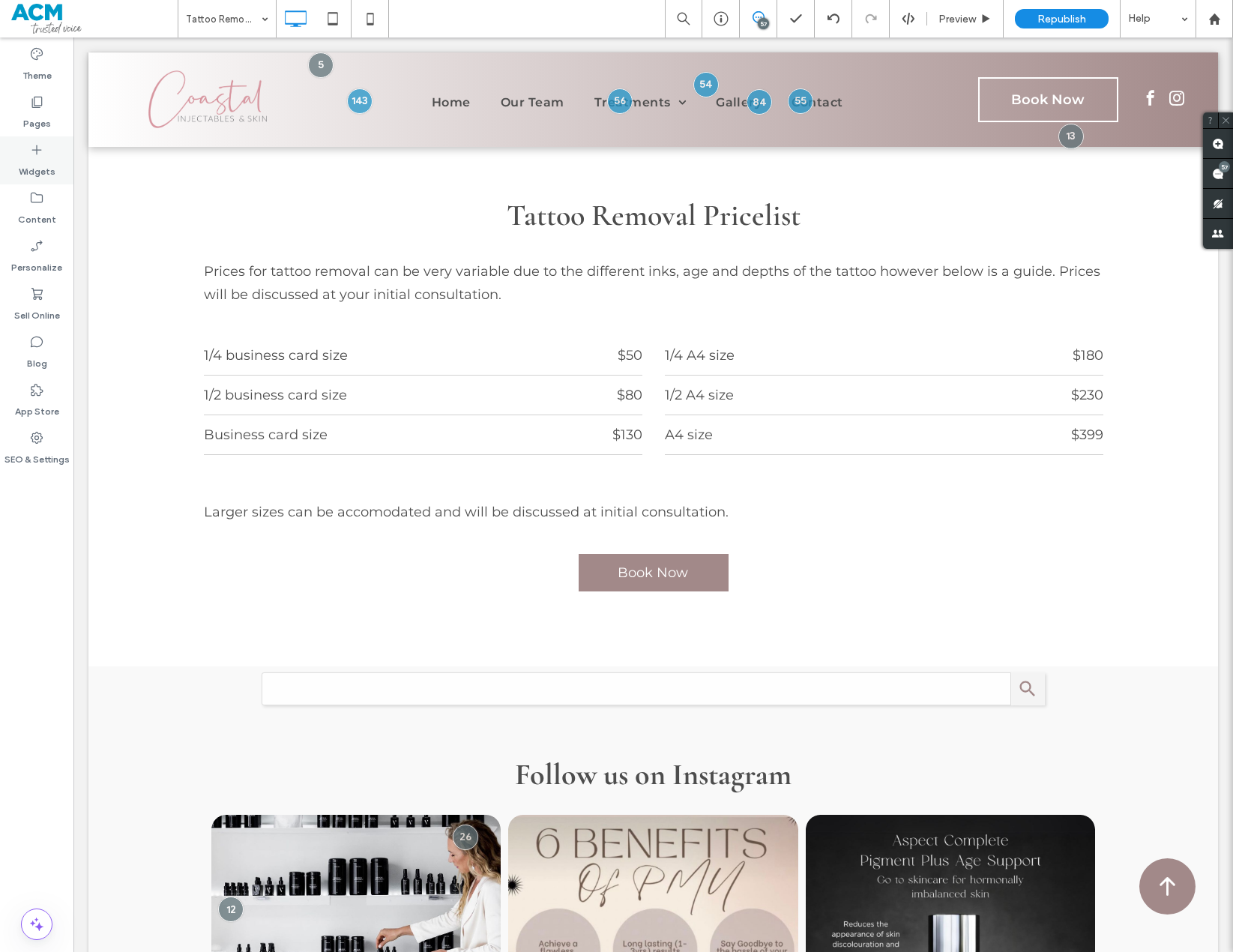
click at [32, 145] on icon at bounding box center [37, 150] width 15 height 15
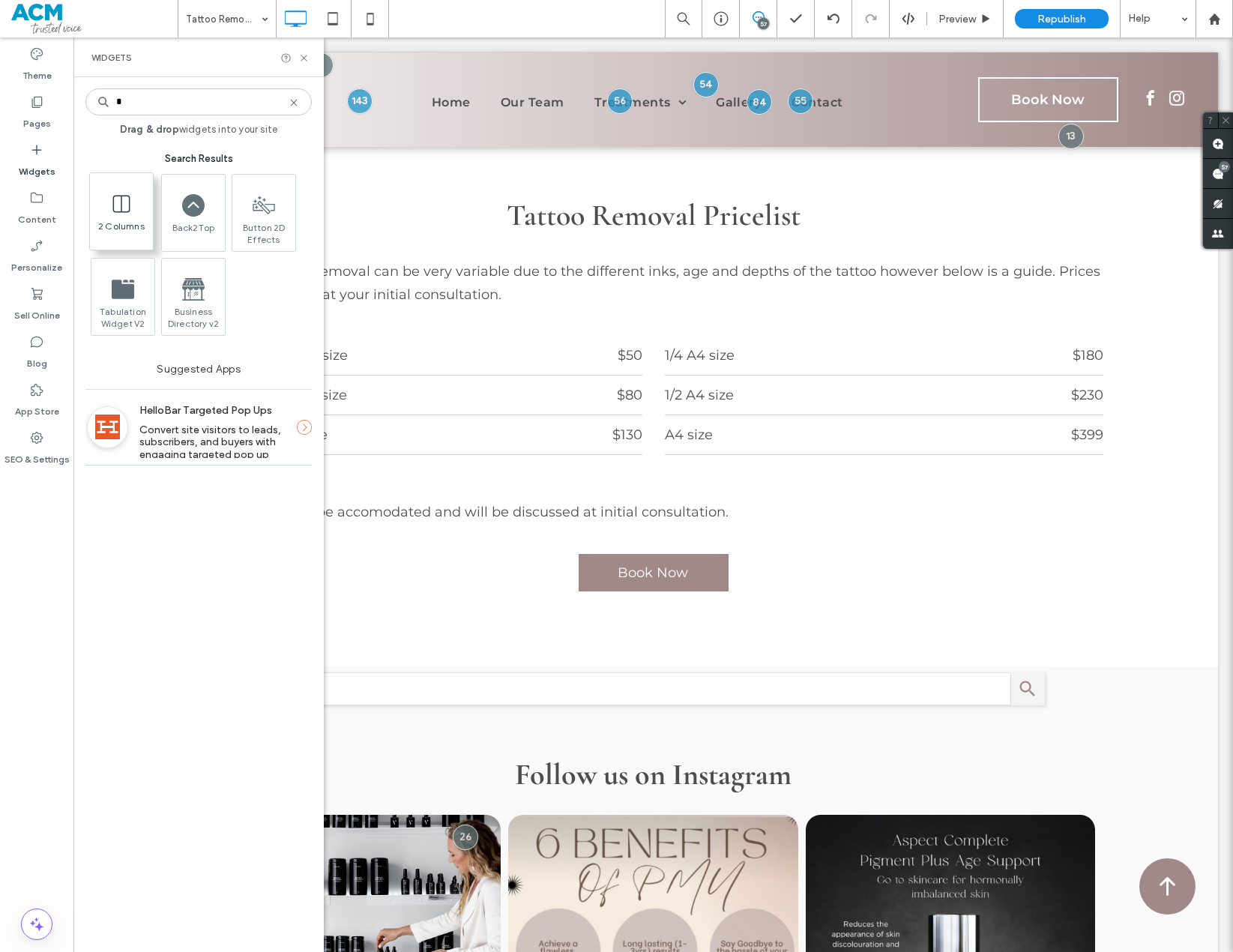
type input "*"
click at [303, 56] on icon at bounding box center [304, 58] width 12 height 12
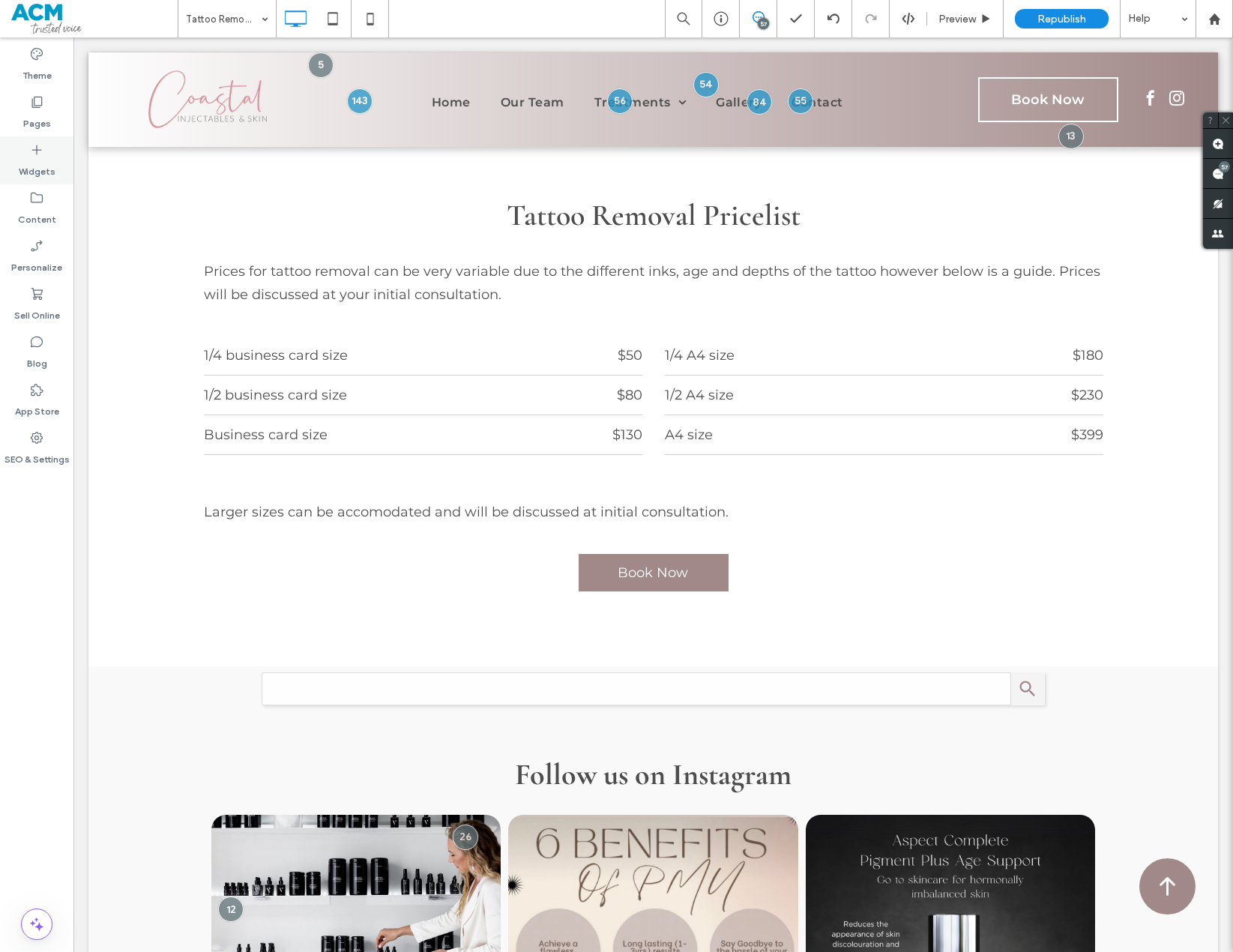
click at [45, 162] on label "Widgets" at bounding box center [37, 168] width 37 height 21
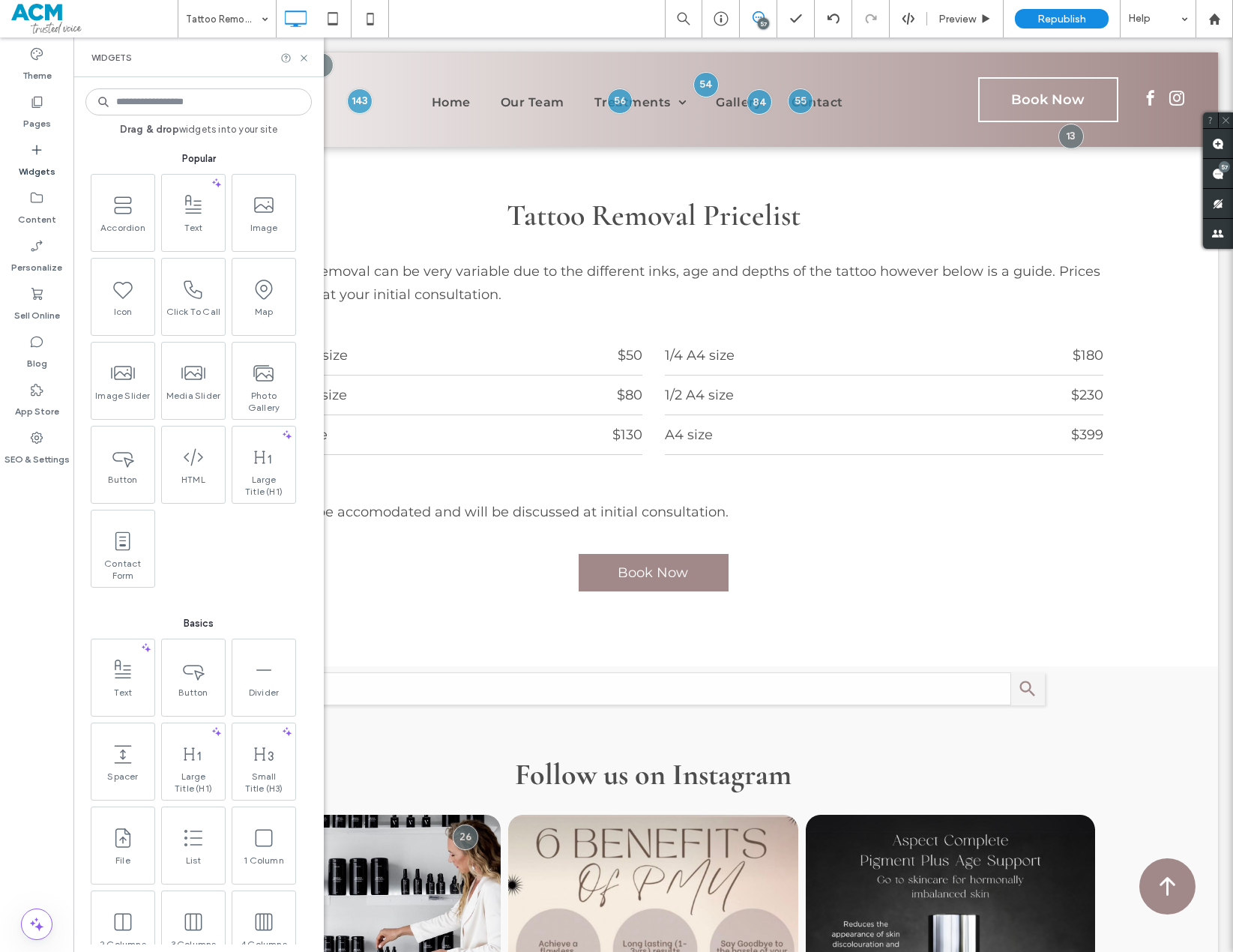
click at [188, 103] on input at bounding box center [199, 101] width 227 height 27
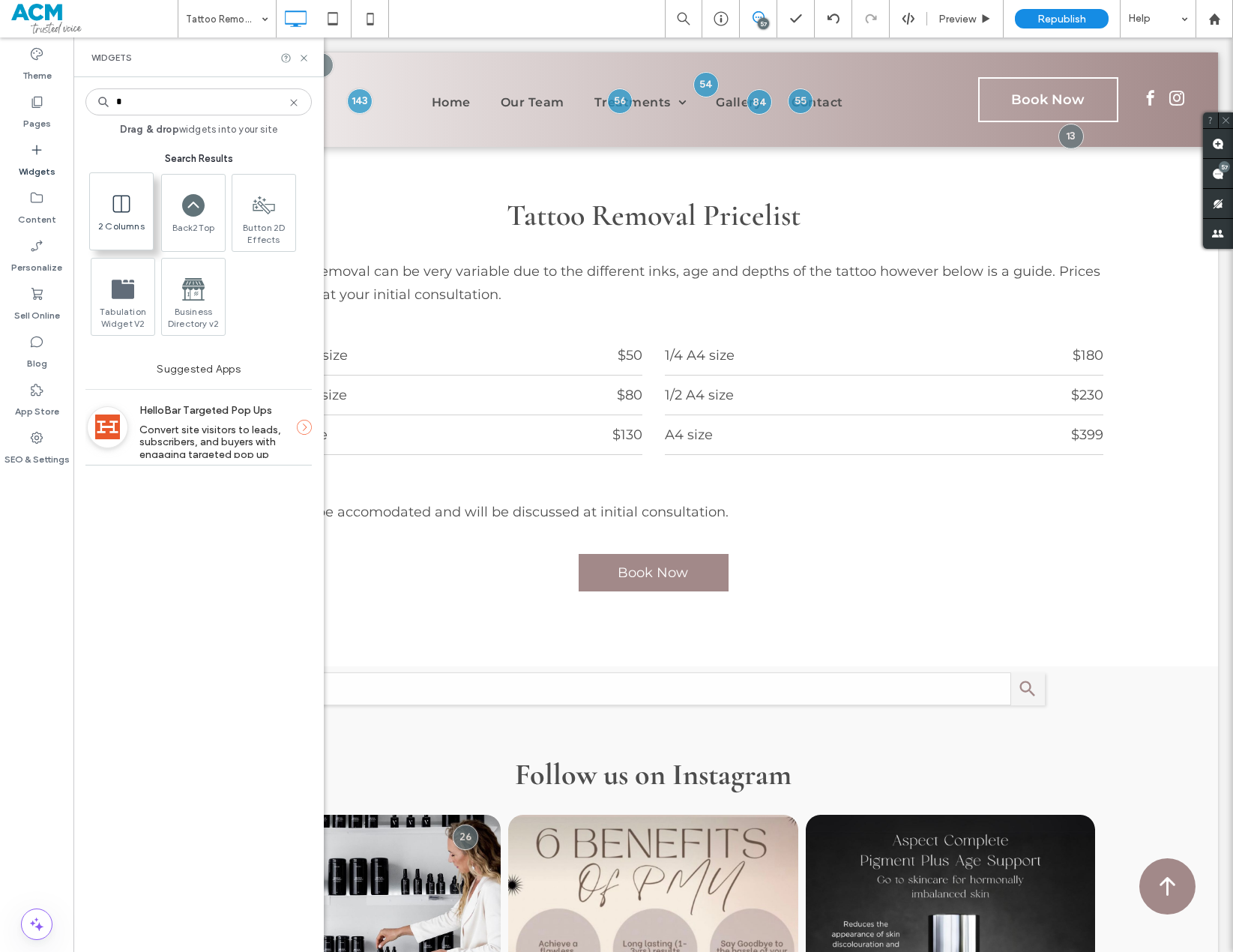
type input "*"
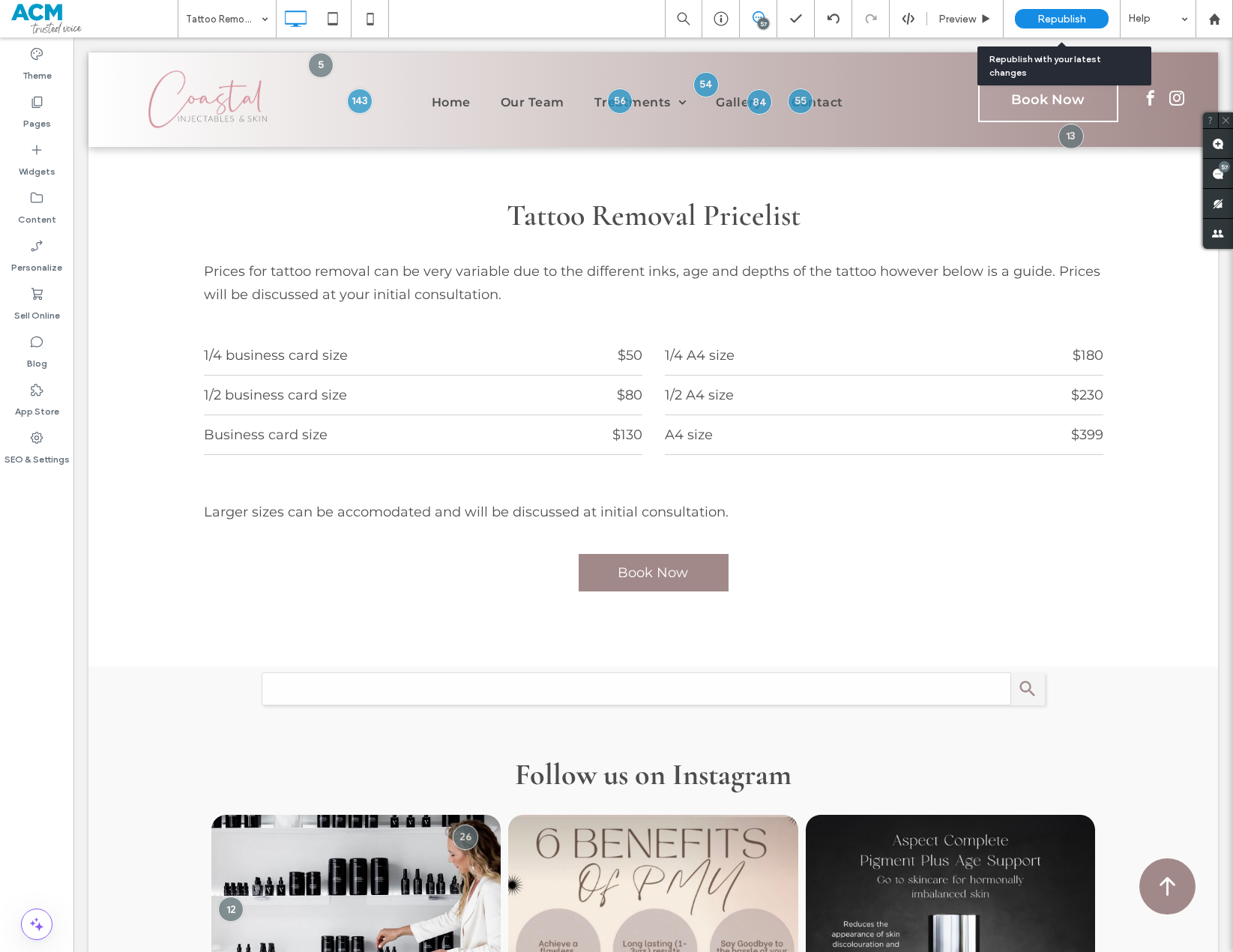
click at [1079, 18] on span "Republish" at bounding box center [1062, 18] width 49 height 12
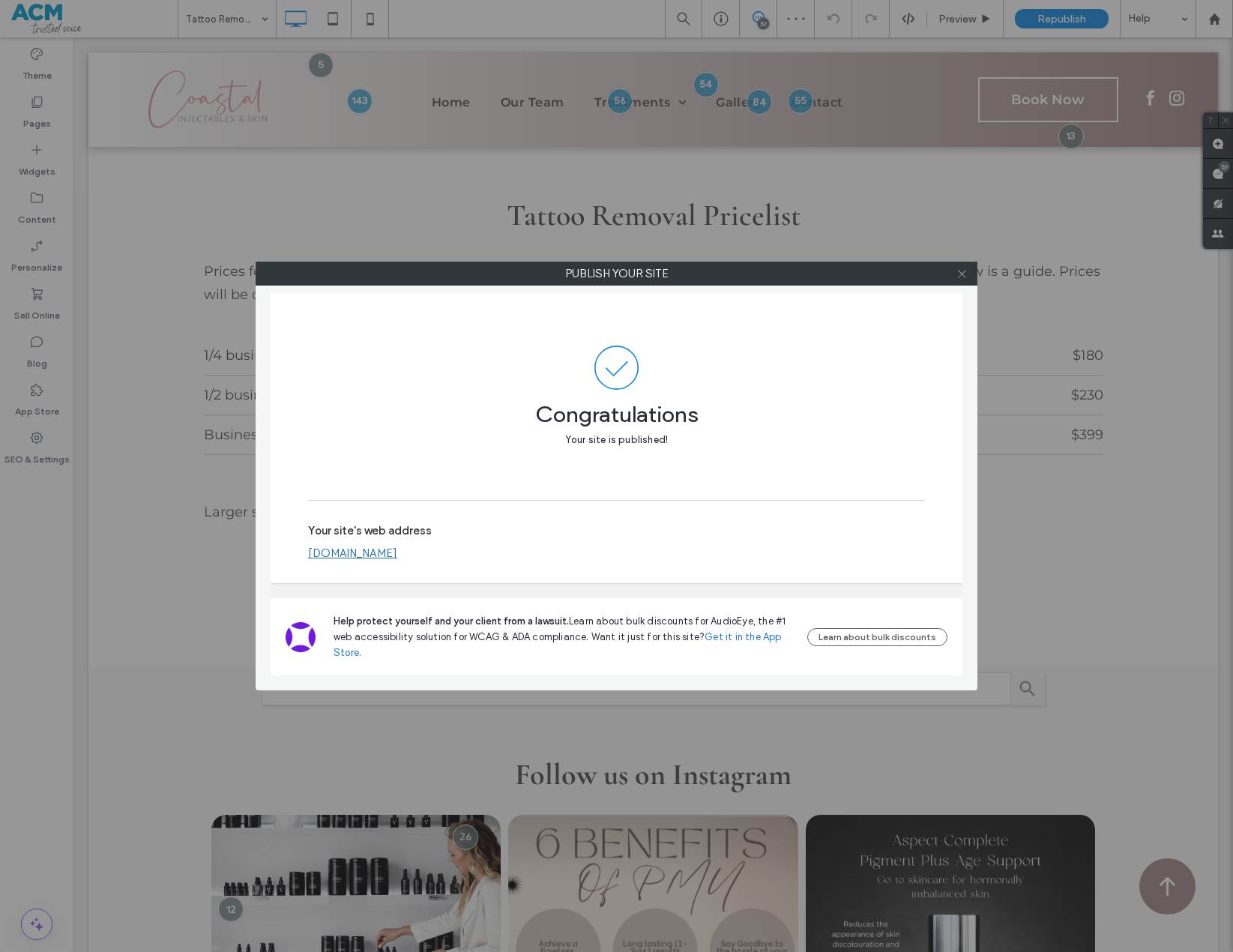
click at [962, 265] on span at bounding box center [962, 273] width 12 height 22
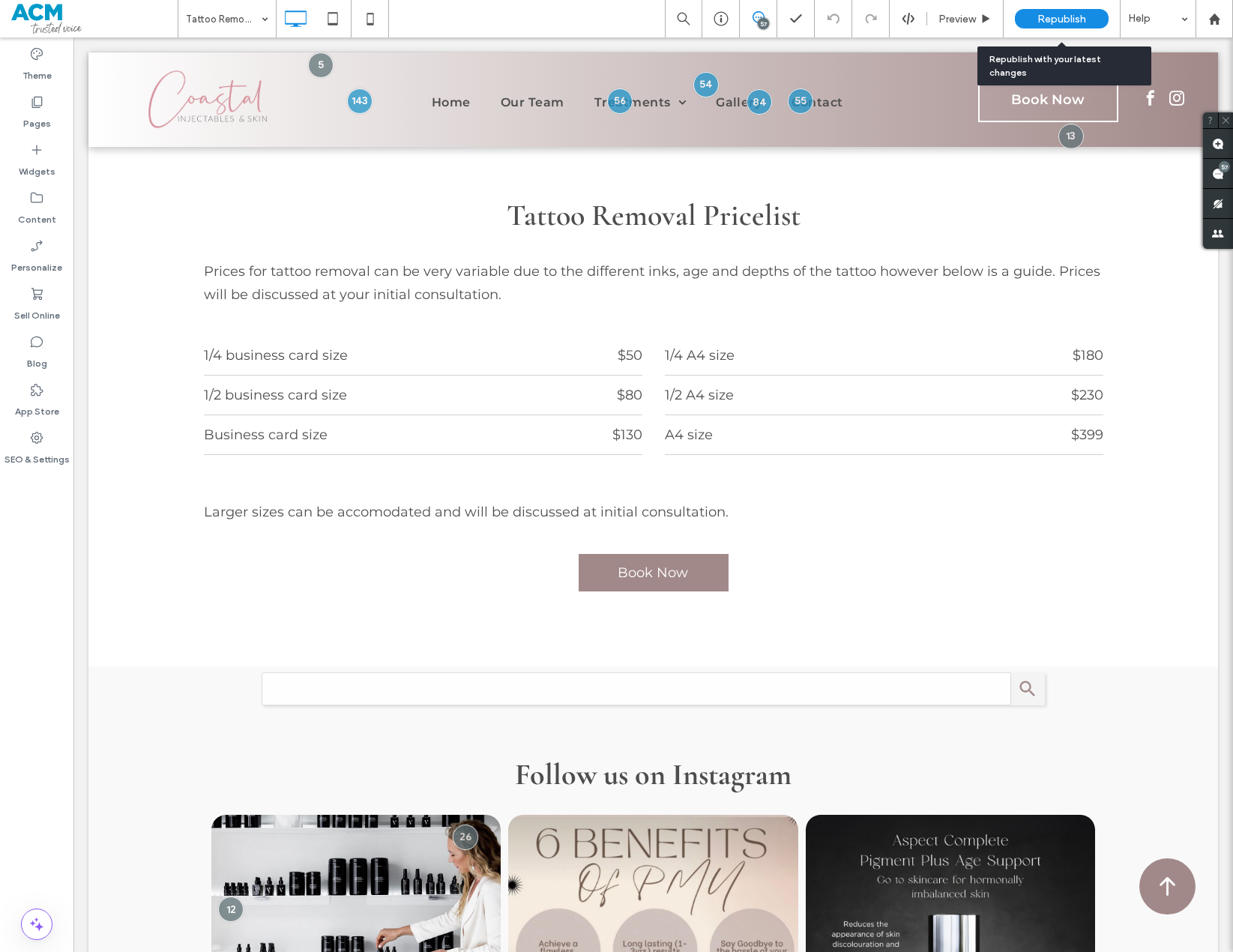
click at [1086, 18] on span "Republish" at bounding box center [1062, 18] width 49 height 12
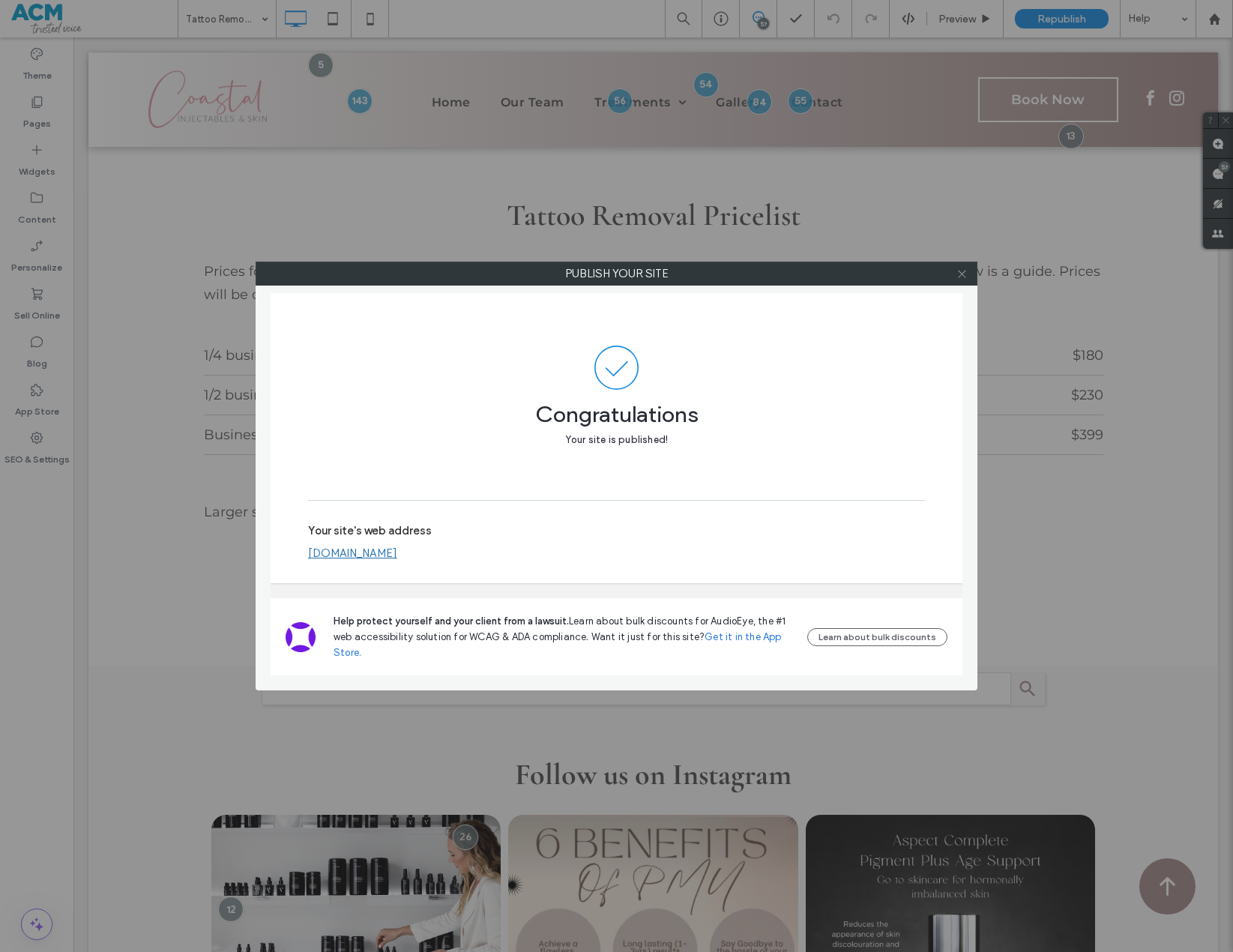
click at [960, 269] on icon at bounding box center [962, 274] width 12 height 12
